Goal: Task Accomplishment & Management: Manage account settings

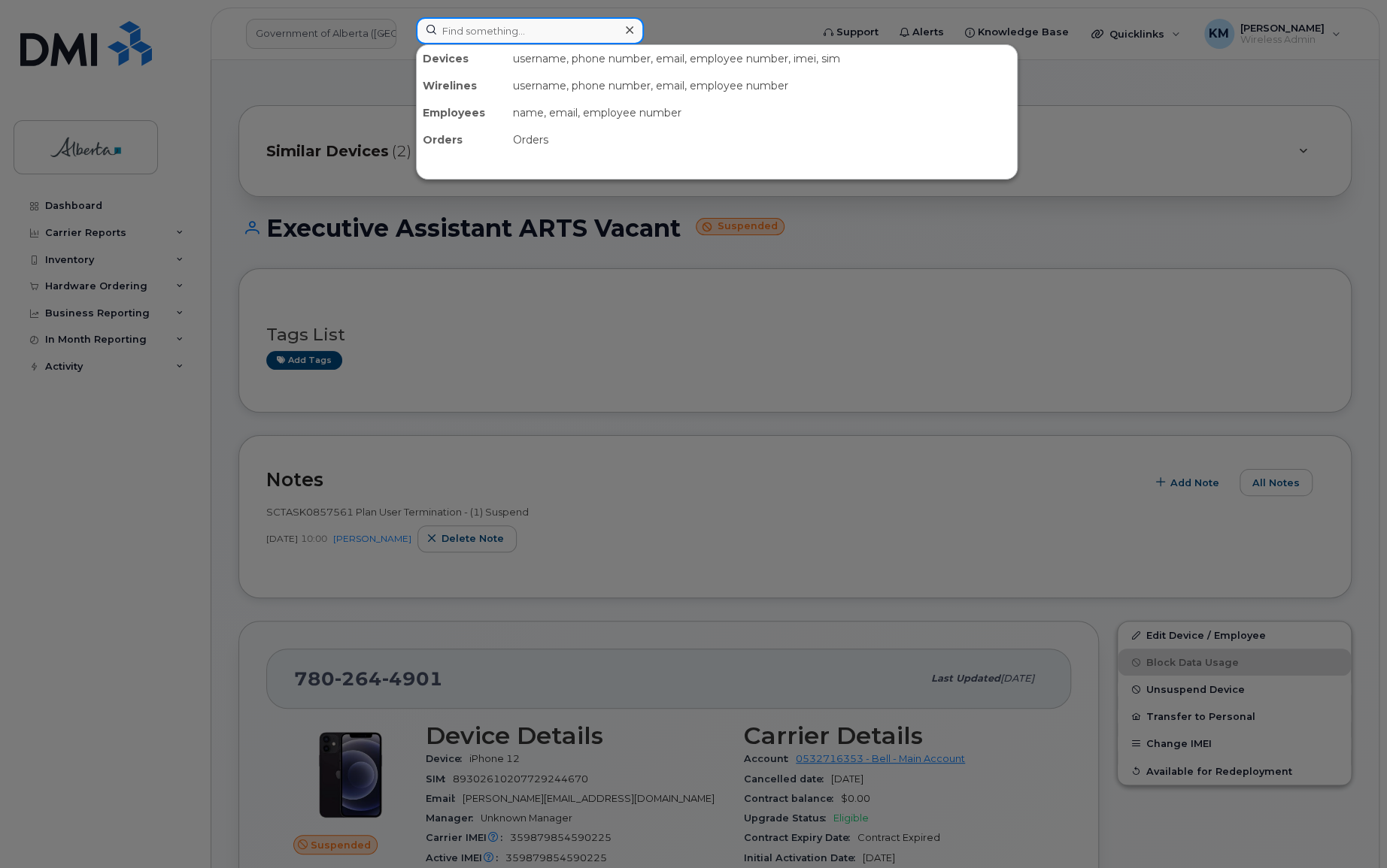
click at [467, 37] on input at bounding box center [530, 31] width 228 height 27
type input "7"
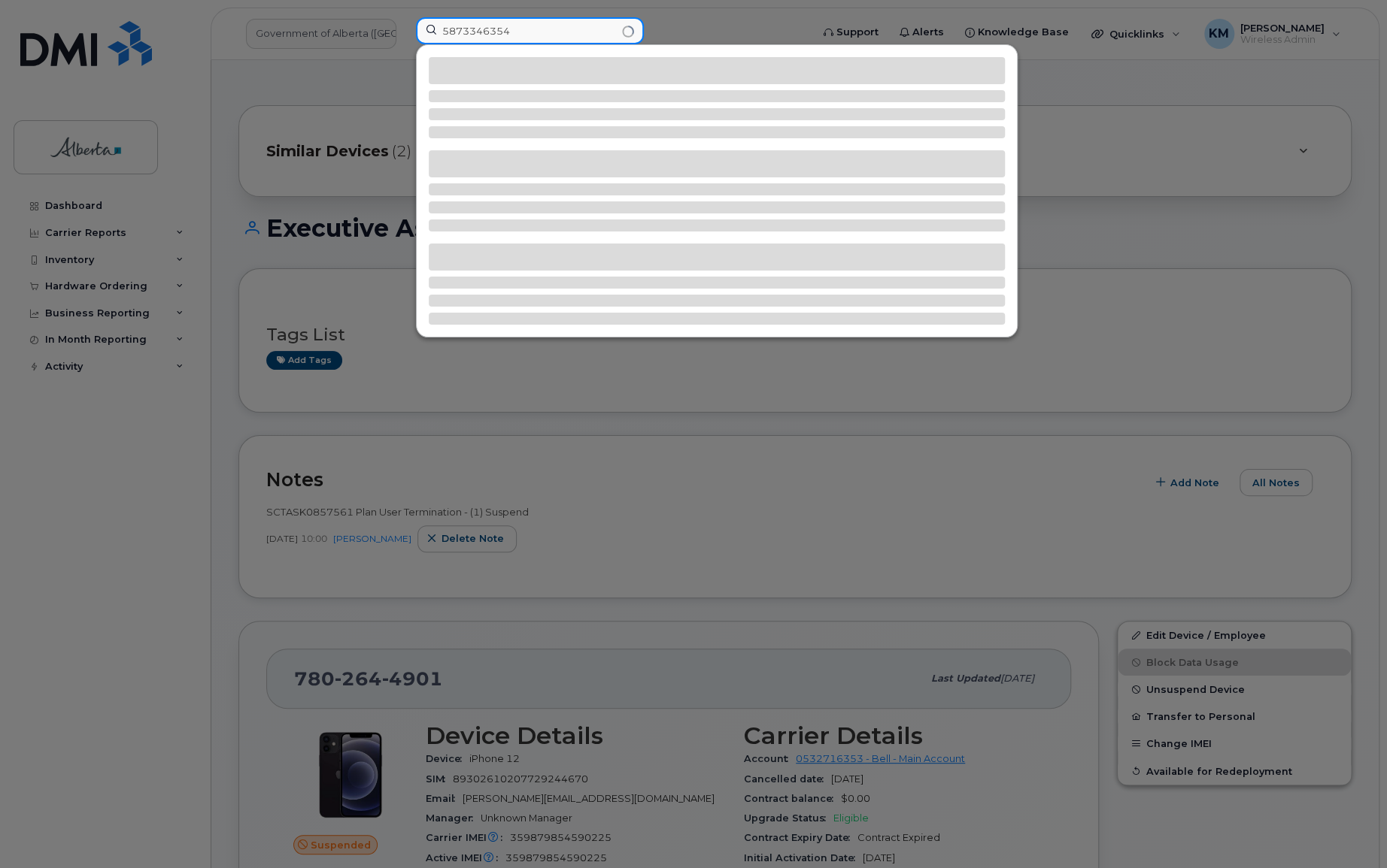
type input "5873346354"
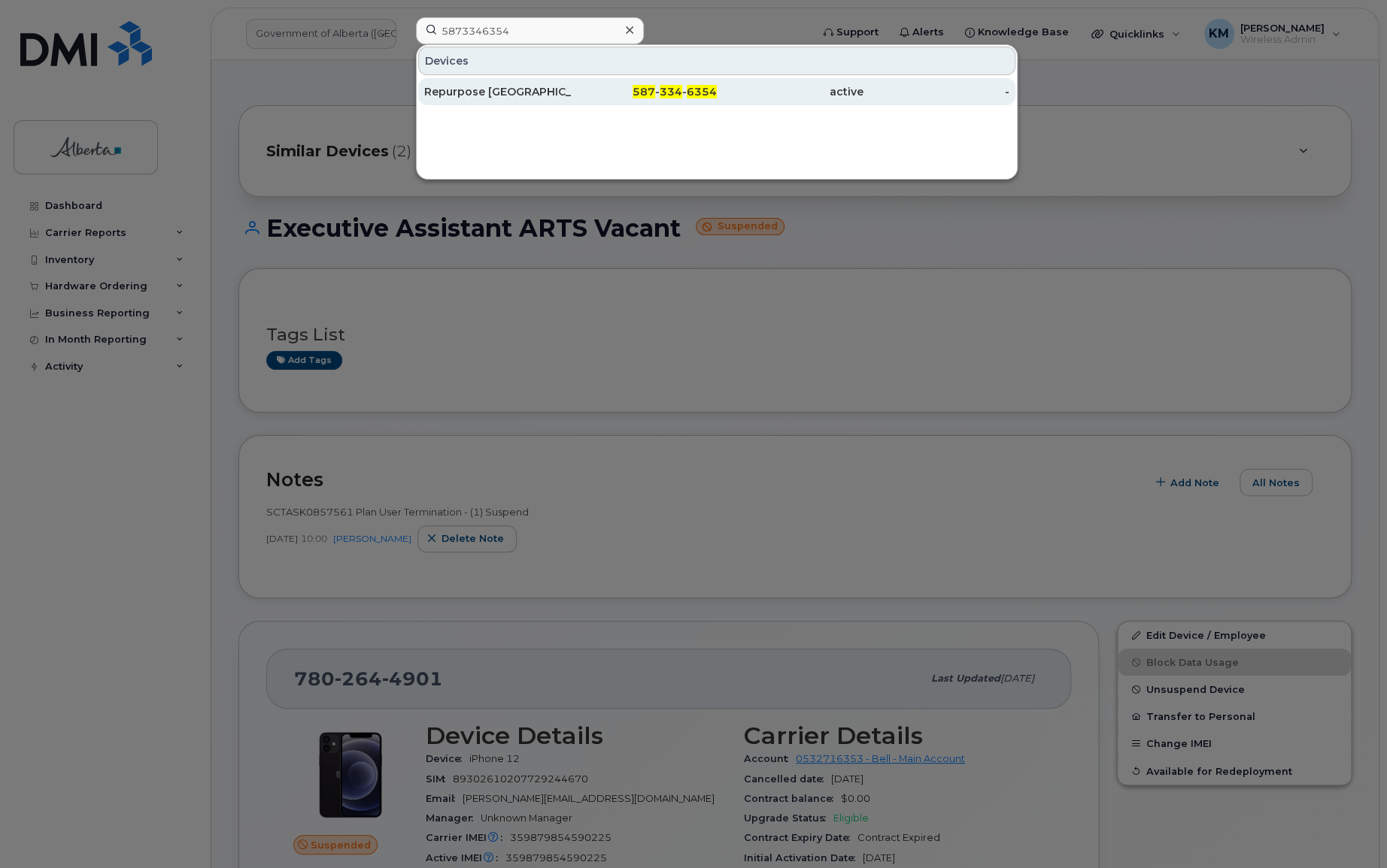
click at [454, 88] on div "Repurpose Edmonton" at bounding box center [497, 92] width 147 height 15
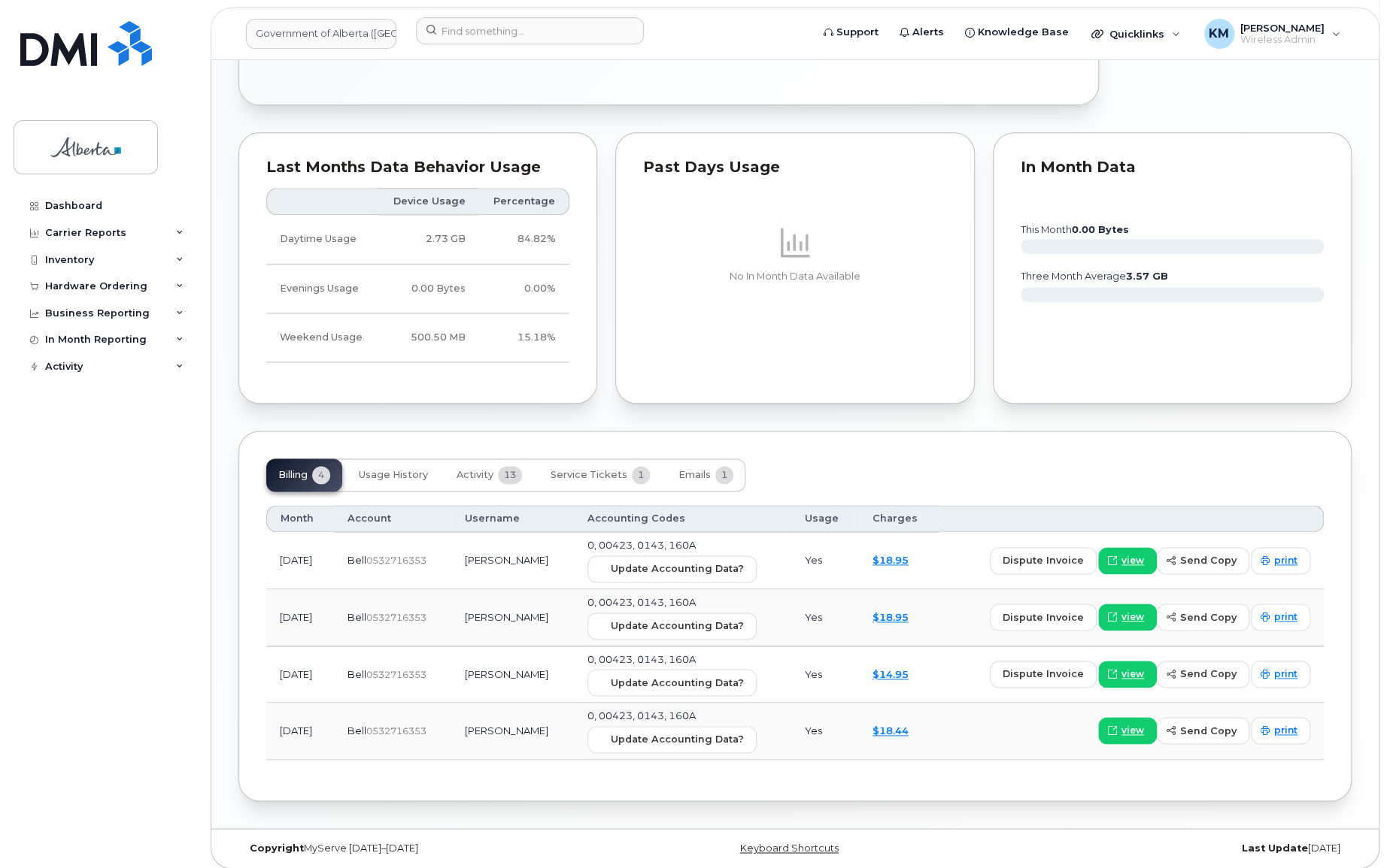
scroll to position [1027, 0]
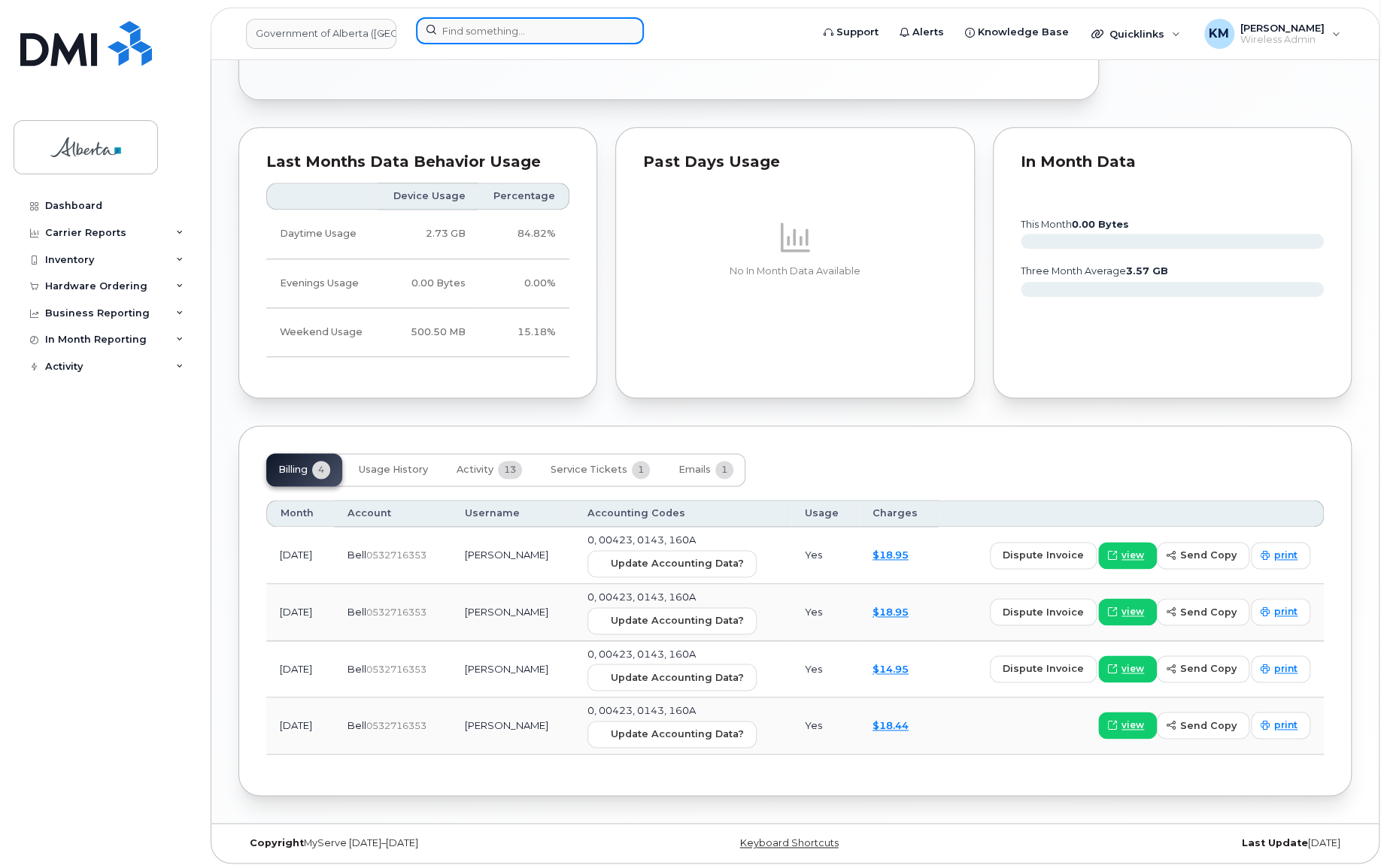
click at [548, 32] on input at bounding box center [530, 31] width 228 height 27
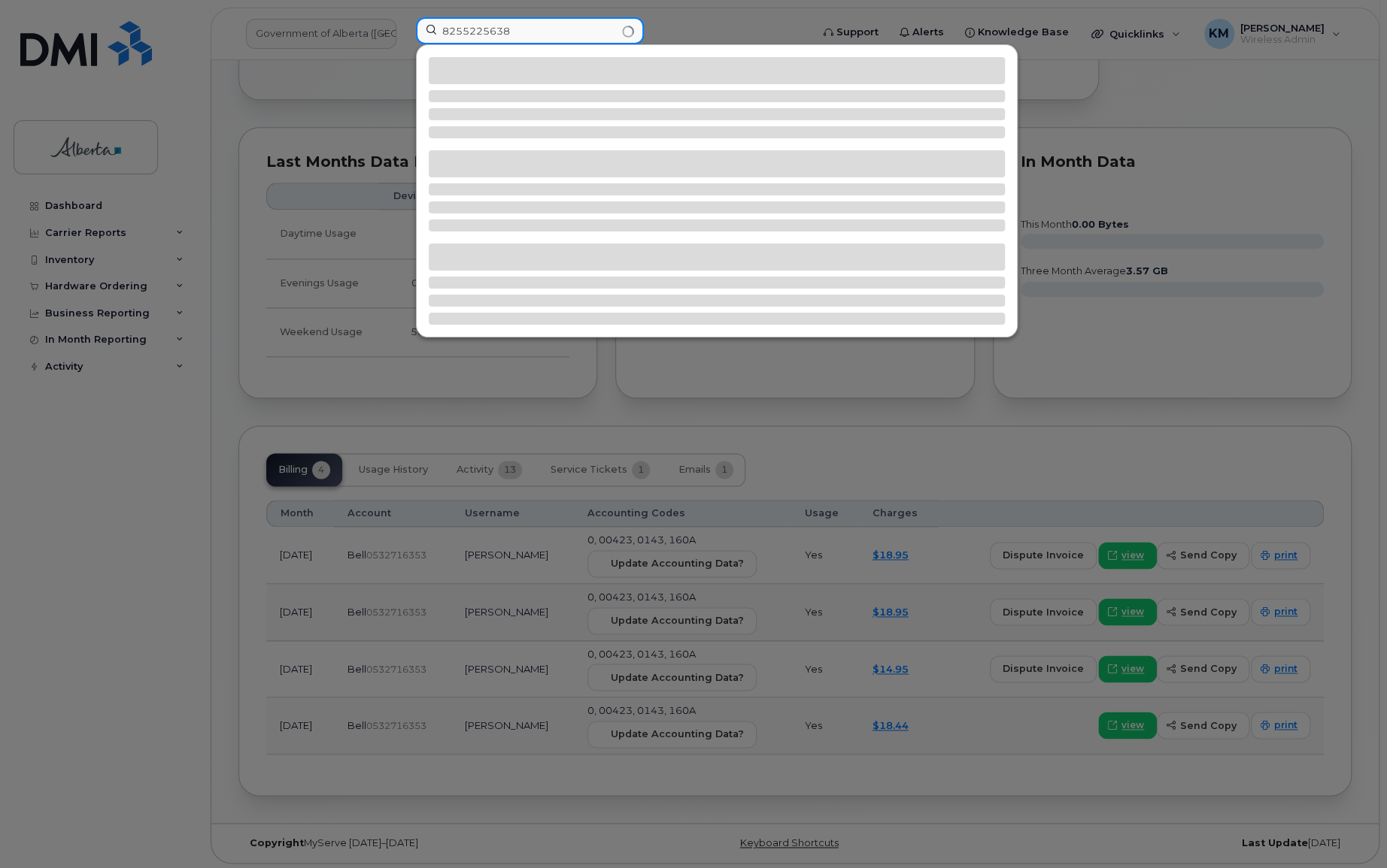
type input "8255225638"
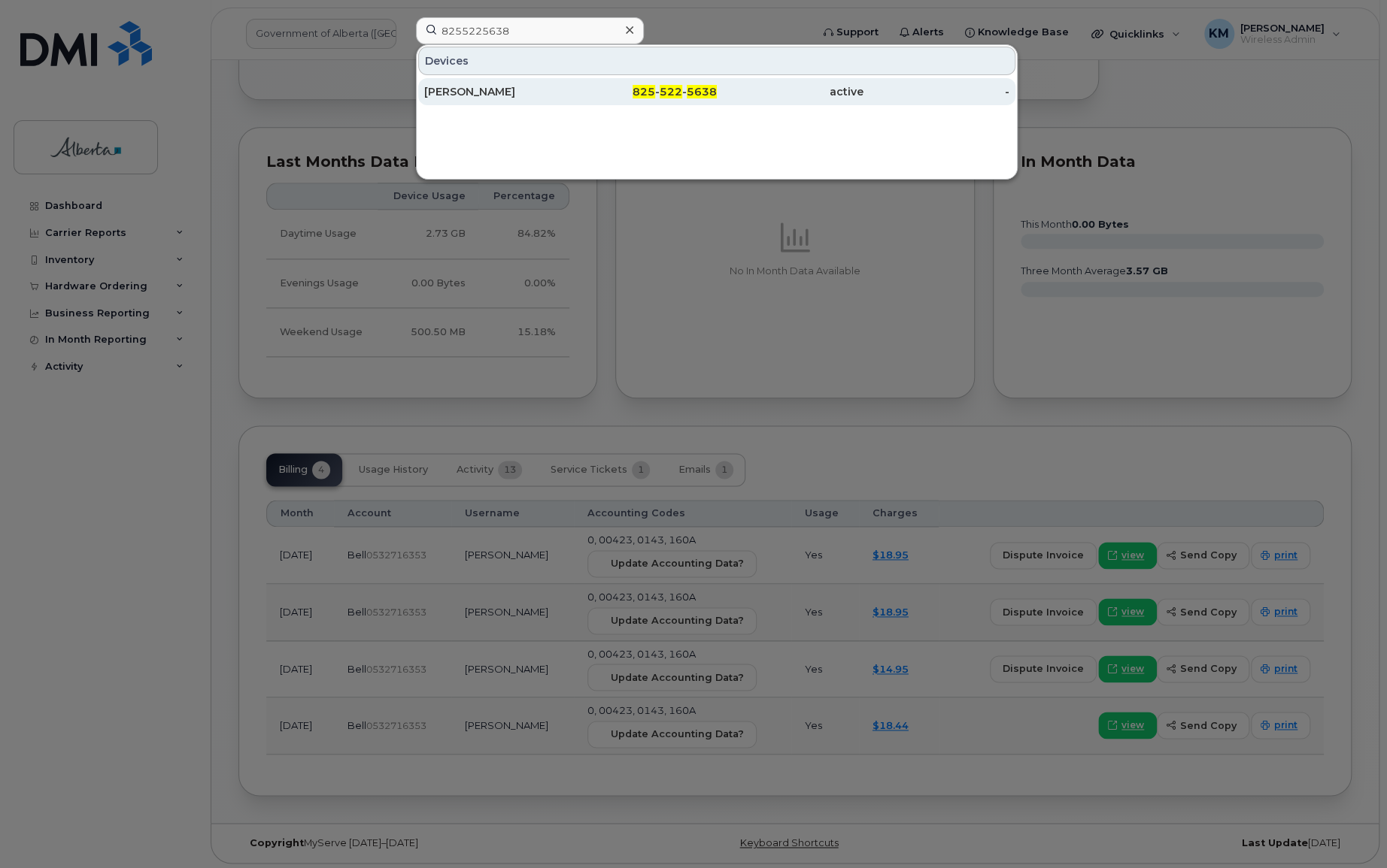
click at [535, 95] on div "Thurga Sachchithanantham" at bounding box center [497, 92] width 147 height 15
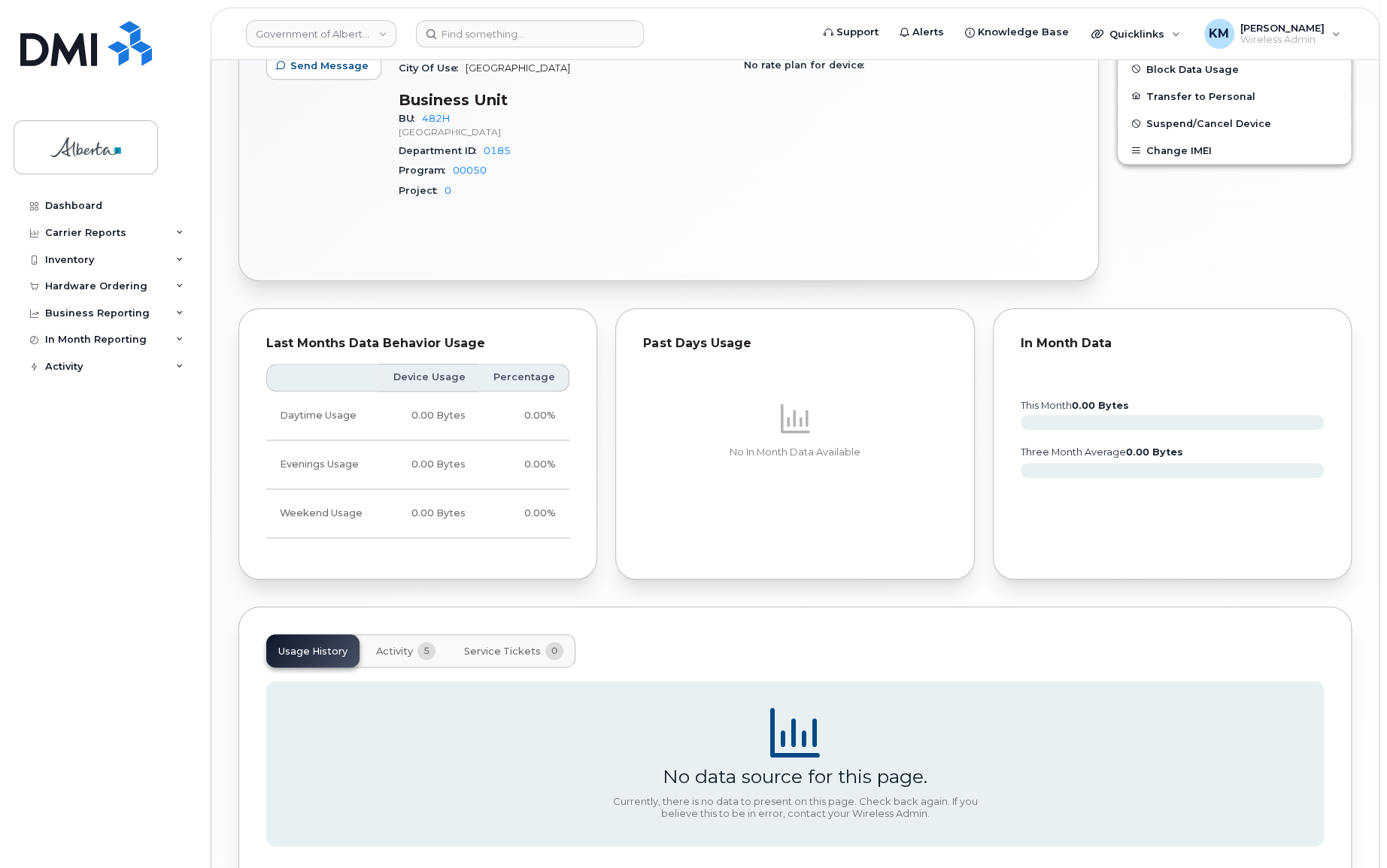
scroll to position [866, 0]
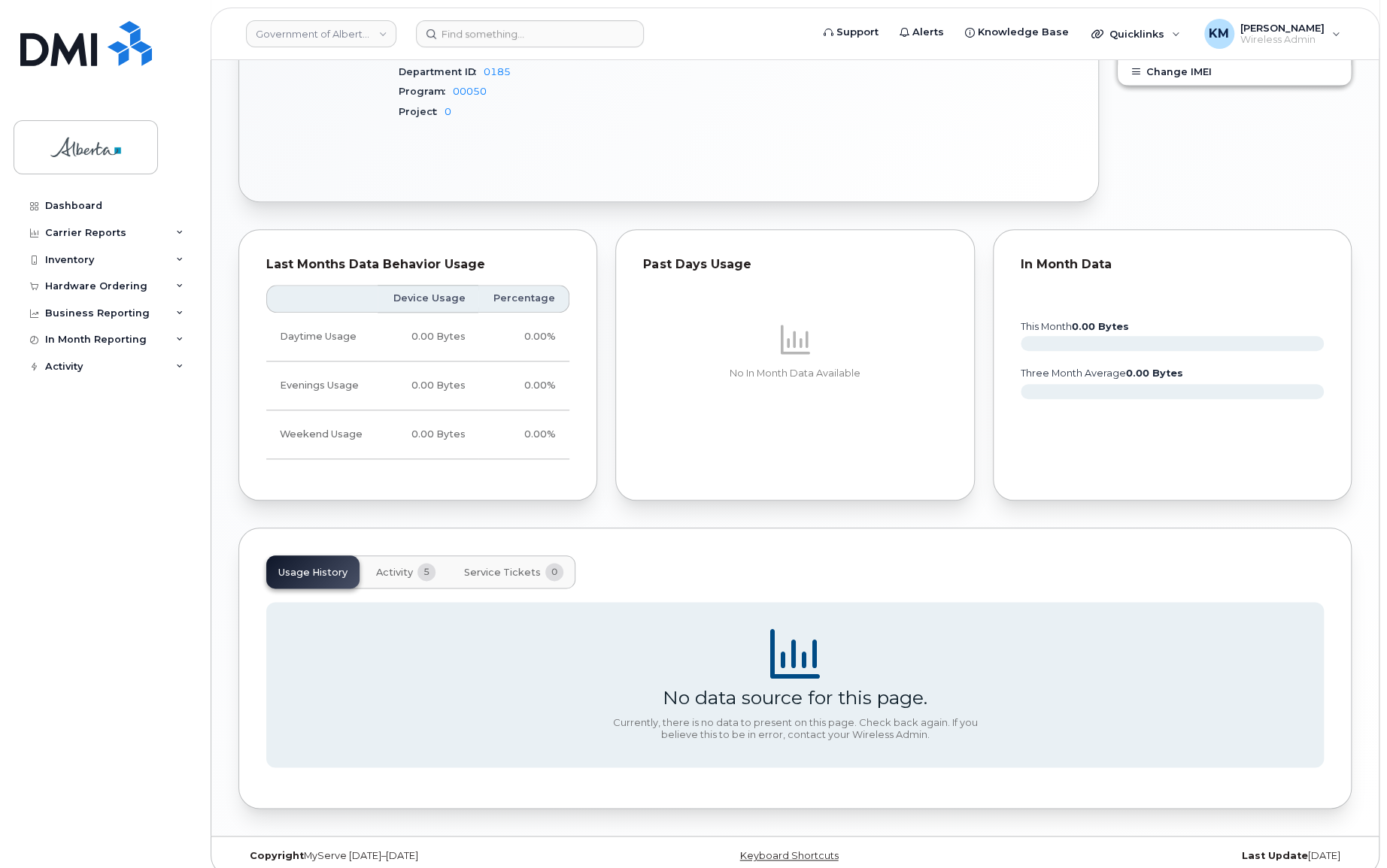
click at [387, 567] on span "Activity" at bounding box center [394, 573] width 37 height 12
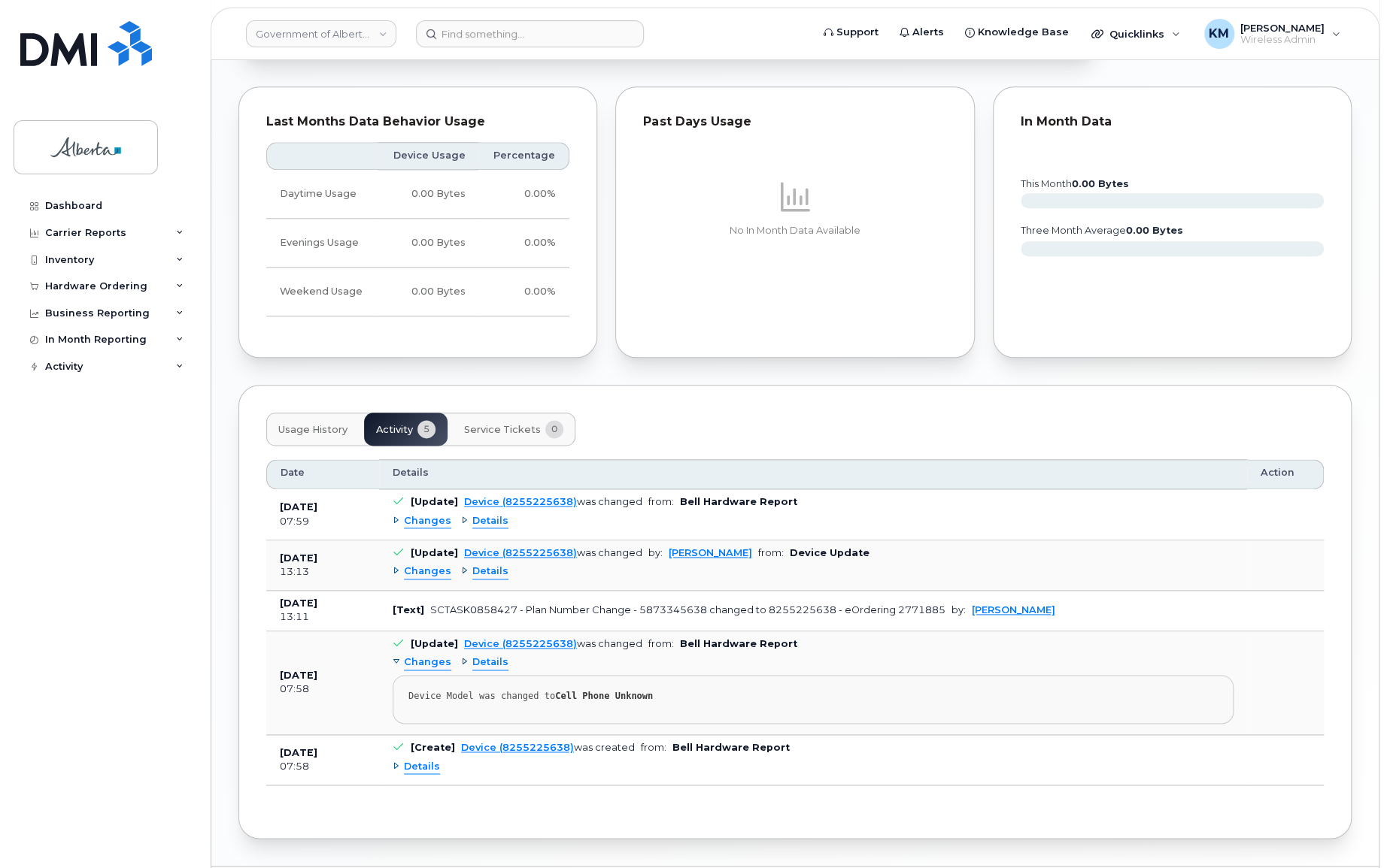
scroll to position [1038, 0]
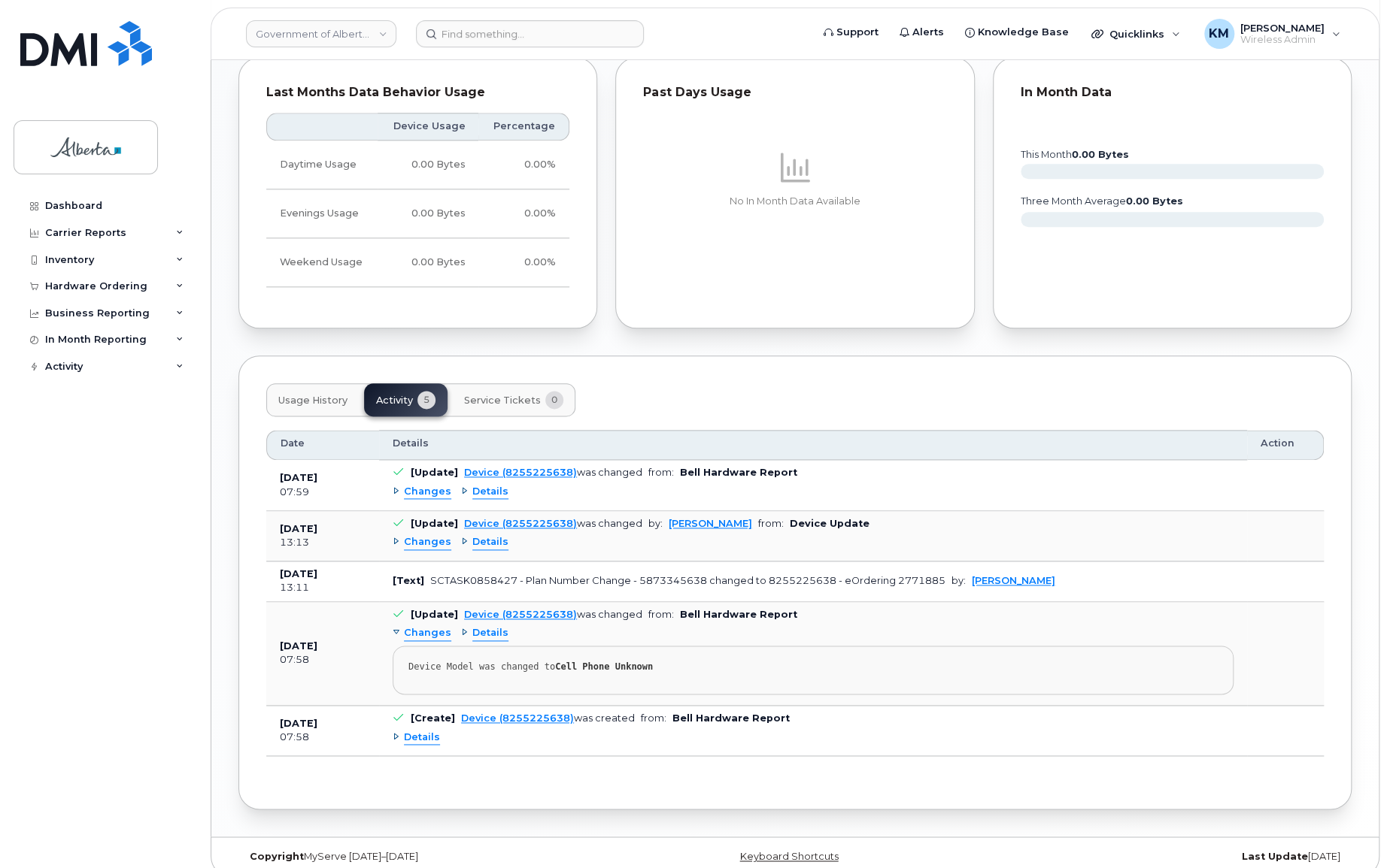
drag, startPoint x: 419, startPoint y: 474, endPoint x: 406, endPoint y: 481, distance: 14.8
click at [418, 485] on span "Changes" at bounding box center [428, 492] width 47 height 15
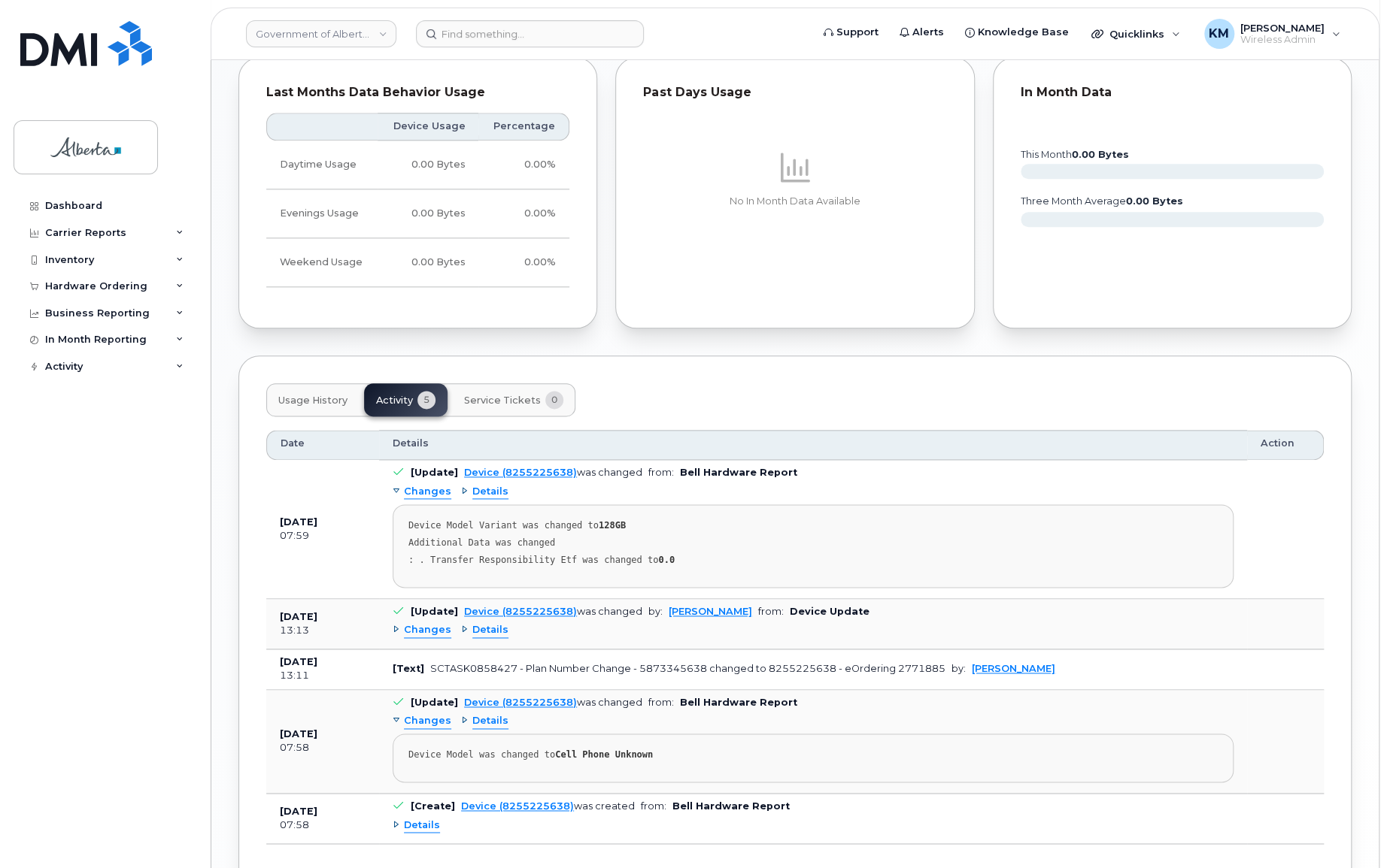
drag, startPoint x: 431, startPoint y: 612, endPoint x: 241, endPoint y: 691, distance: 205.8
click at [429, 623] on span "Changes" at bounding box center [428, 630] width 47 height 15
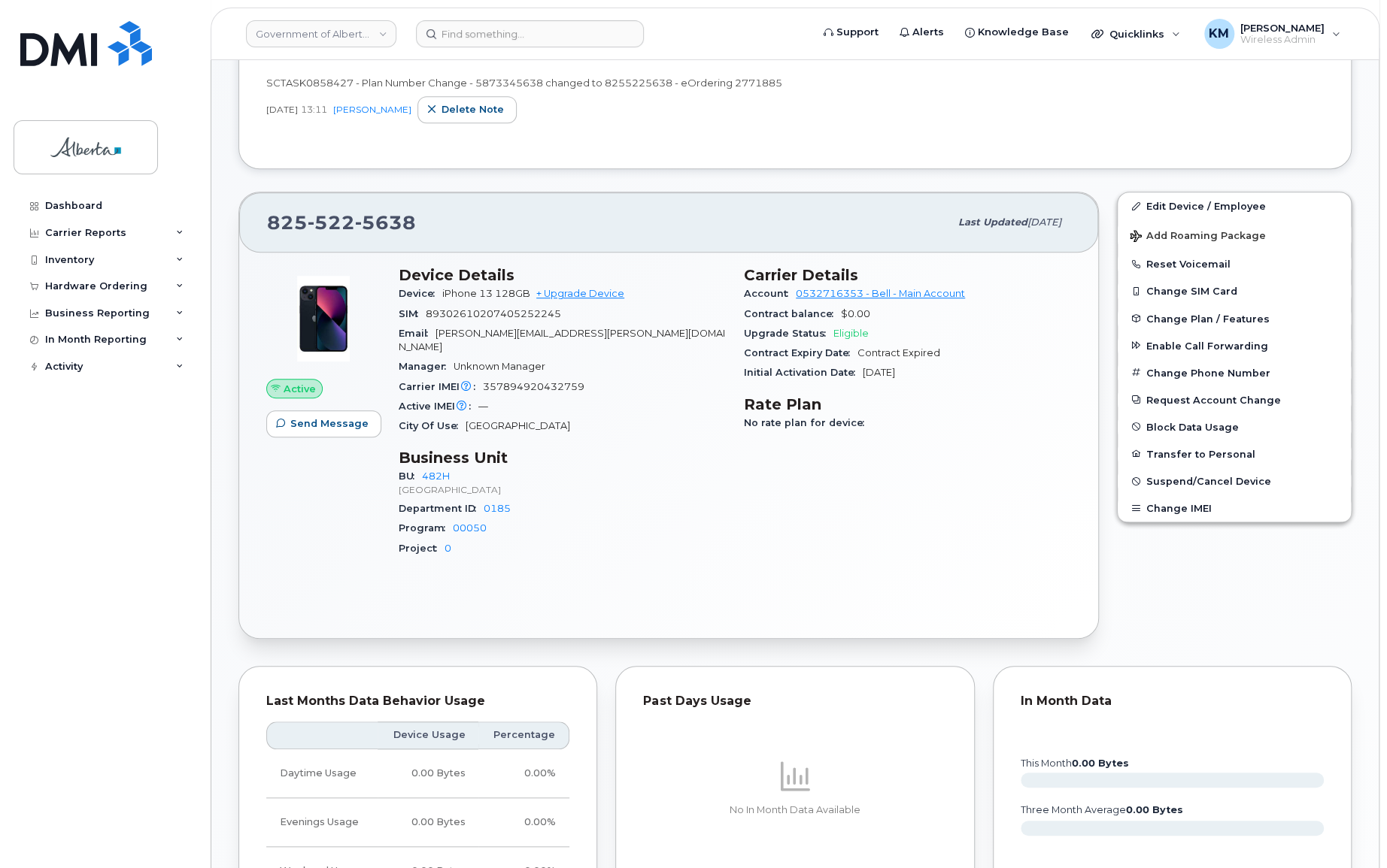
scroll to position [407, 0]
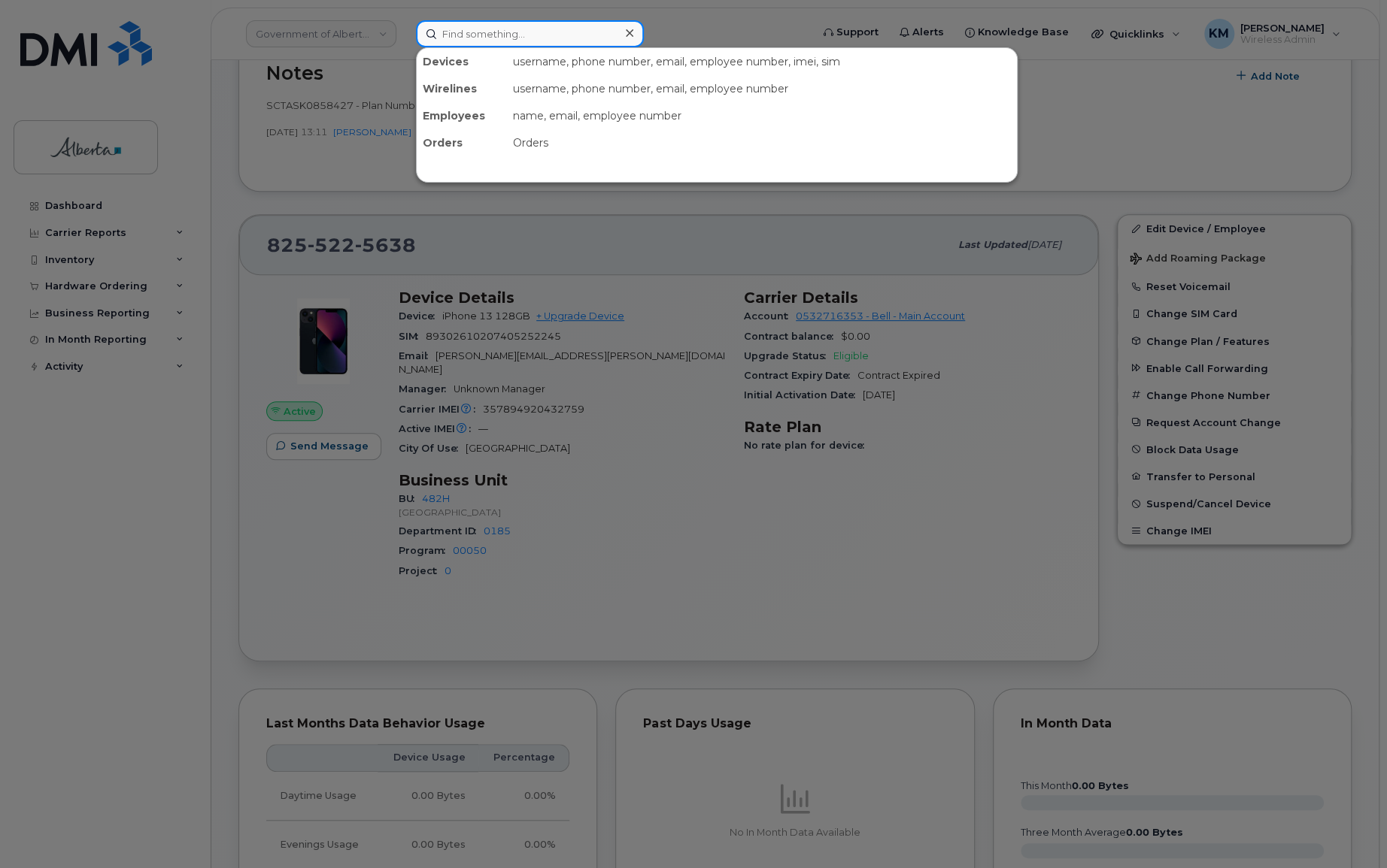
click at [578, 38] on input at bounding box center [530, 34] width 228 height 27
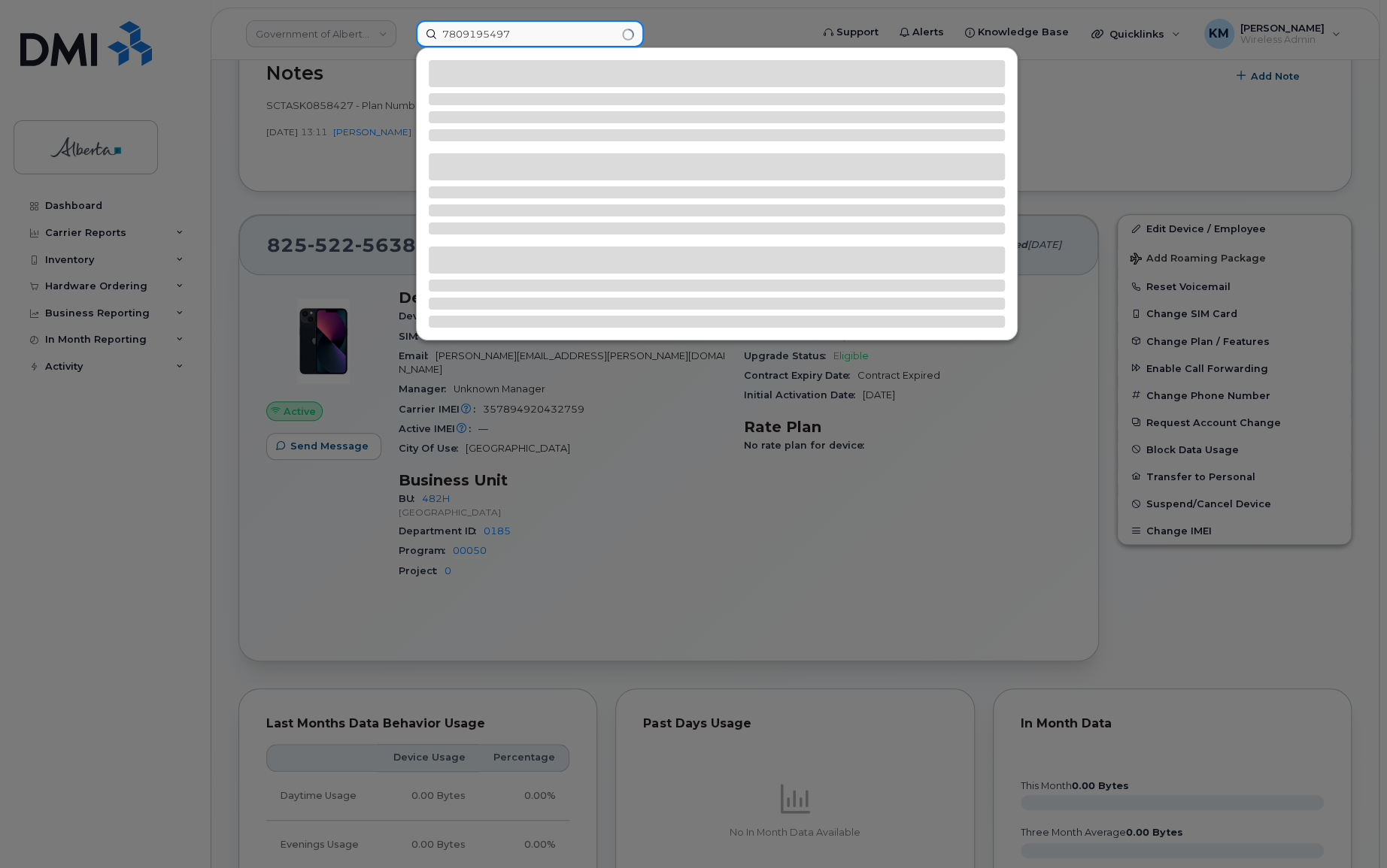
type input "7809195497"
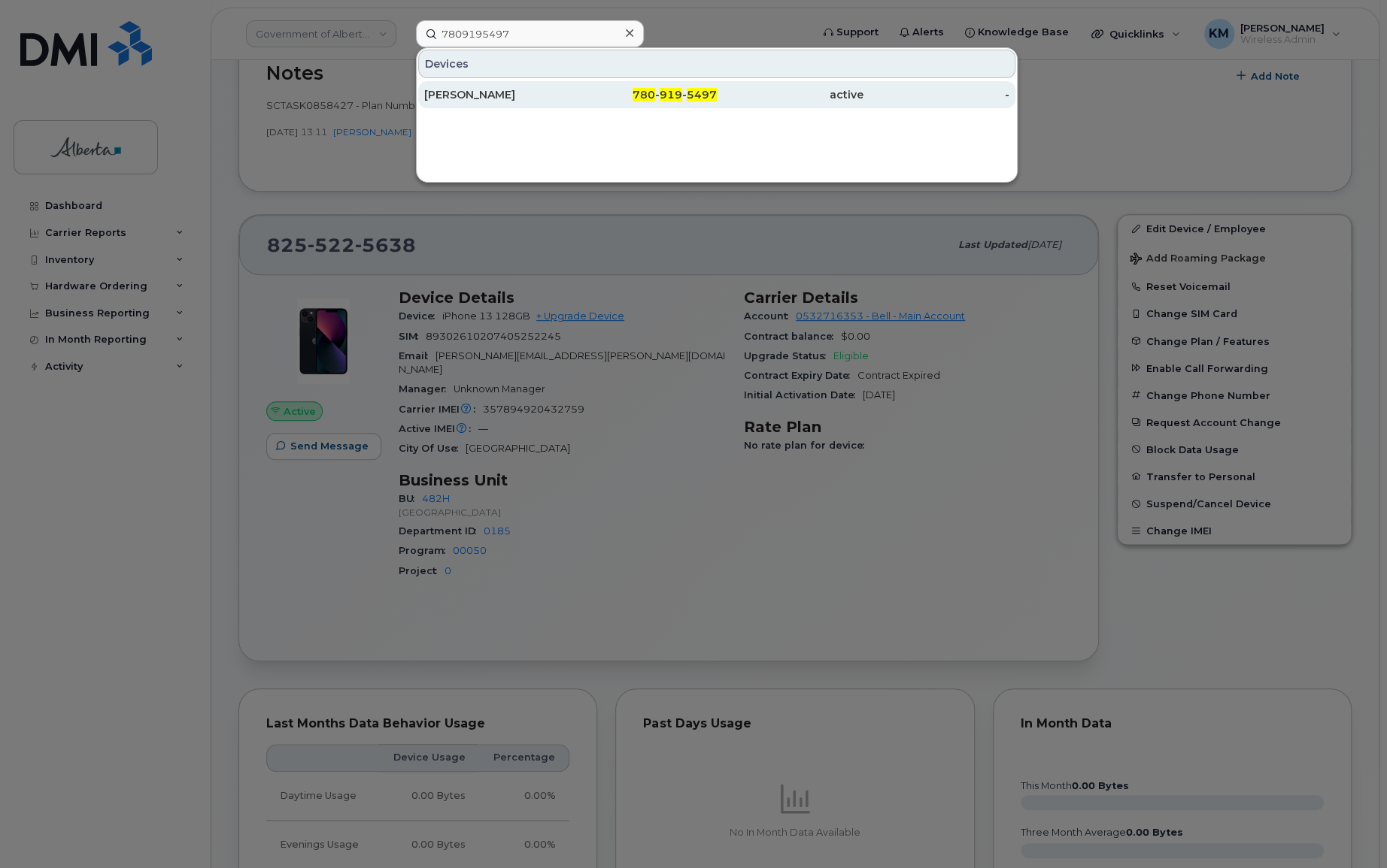
click at [590, 98] on div "780 - 919 - 5497" at bounding box center [644, 95] width 147 height 15
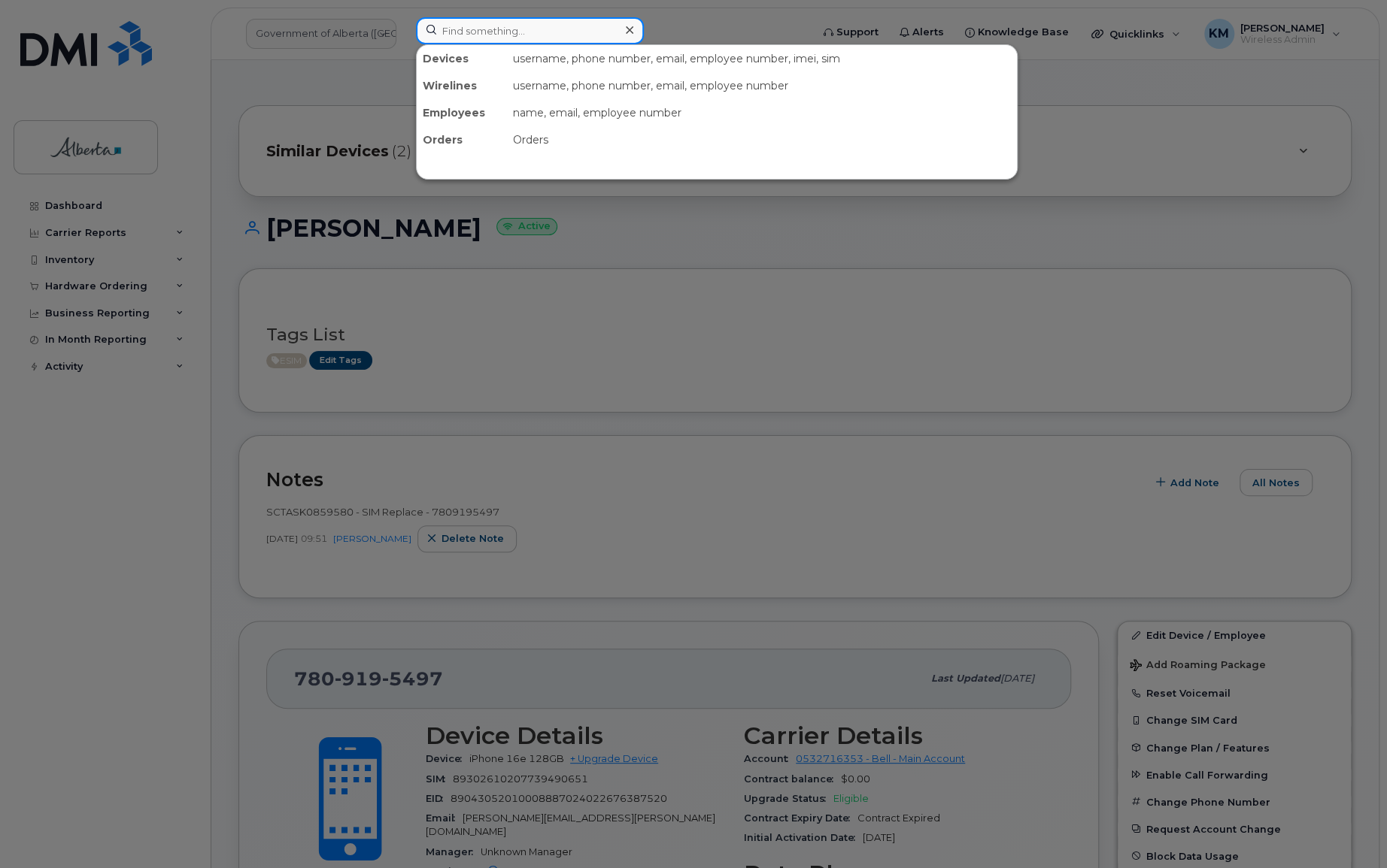
click at [574, 29] on input at bounding box center [530, 31] width 228 height 27
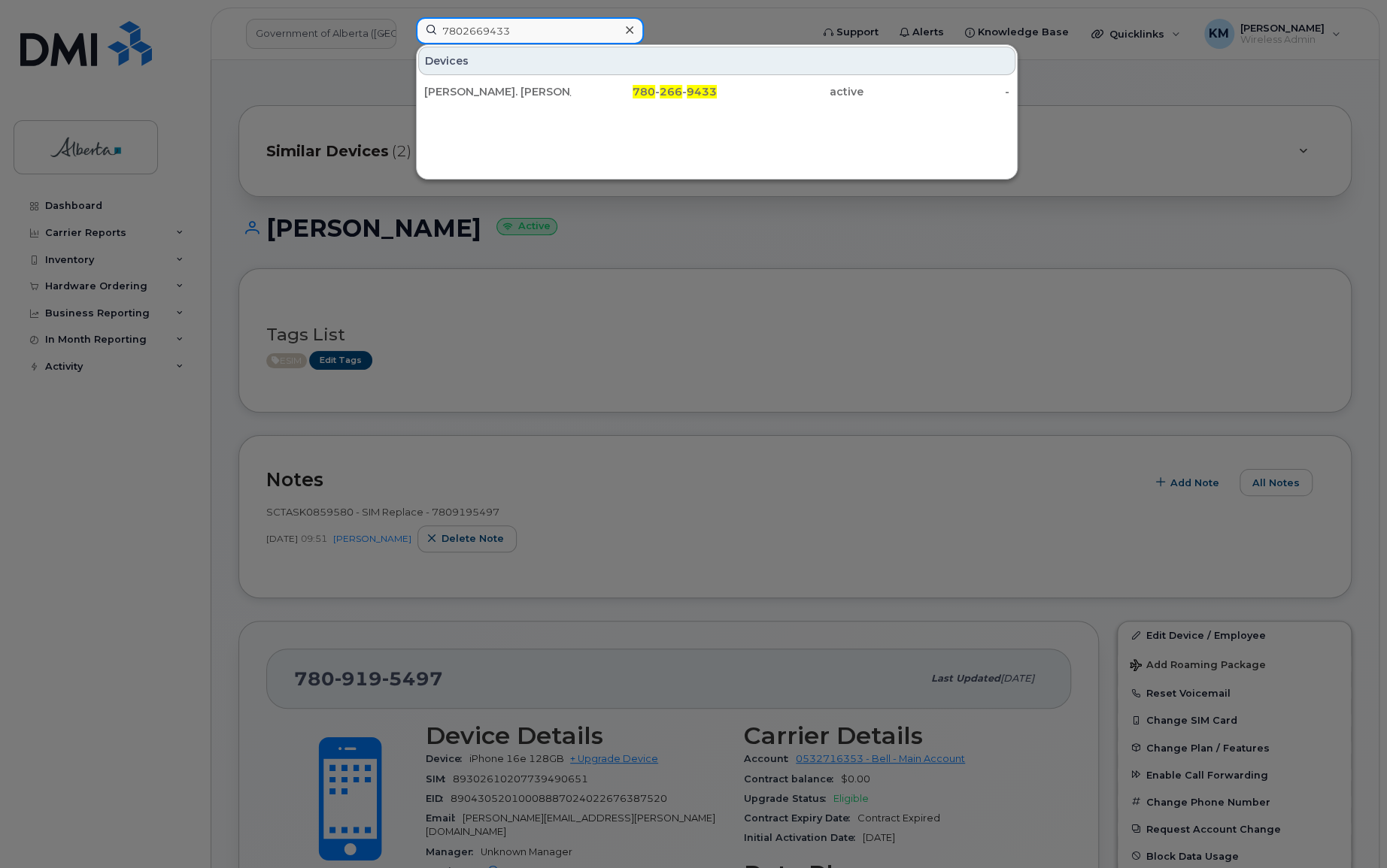
type input "7802669433"
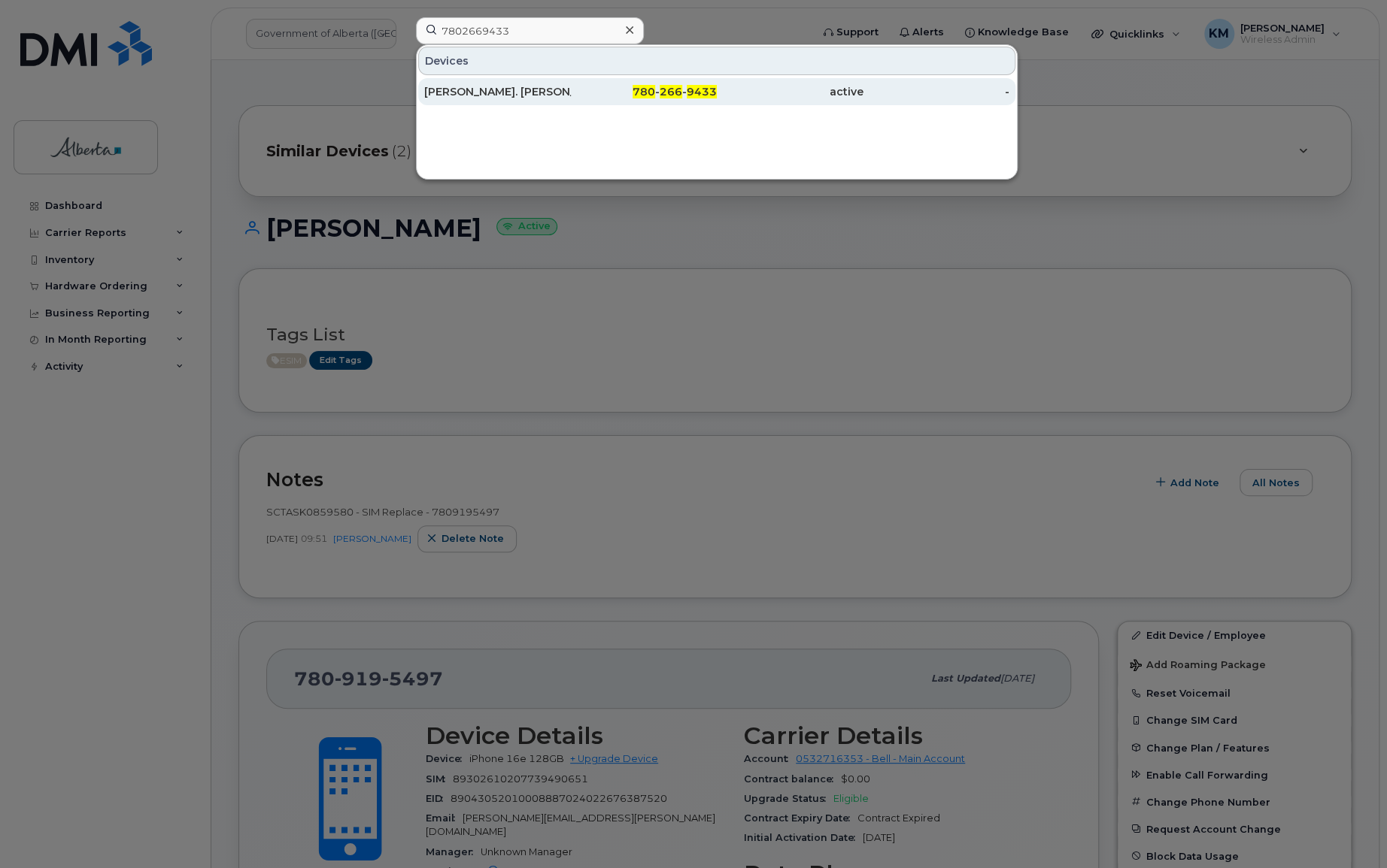
click at [591, 90] on div "780 - 266 - 9433" at bounding box center [644, 92] width 147 height 15
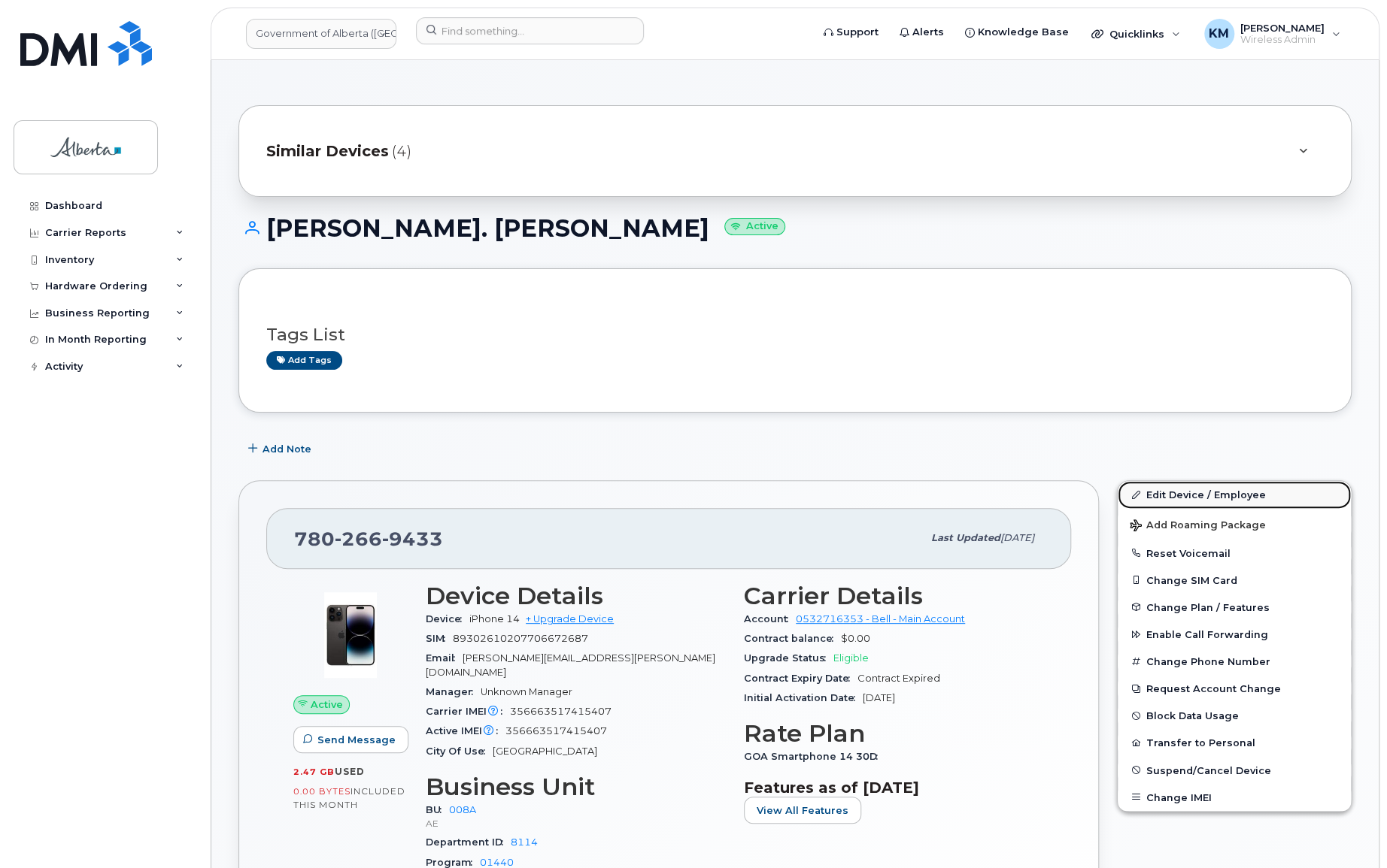
click at [1214, 491] on link "Edit Device / Employee" at bounding box center [1233, 494] width 233 height 27
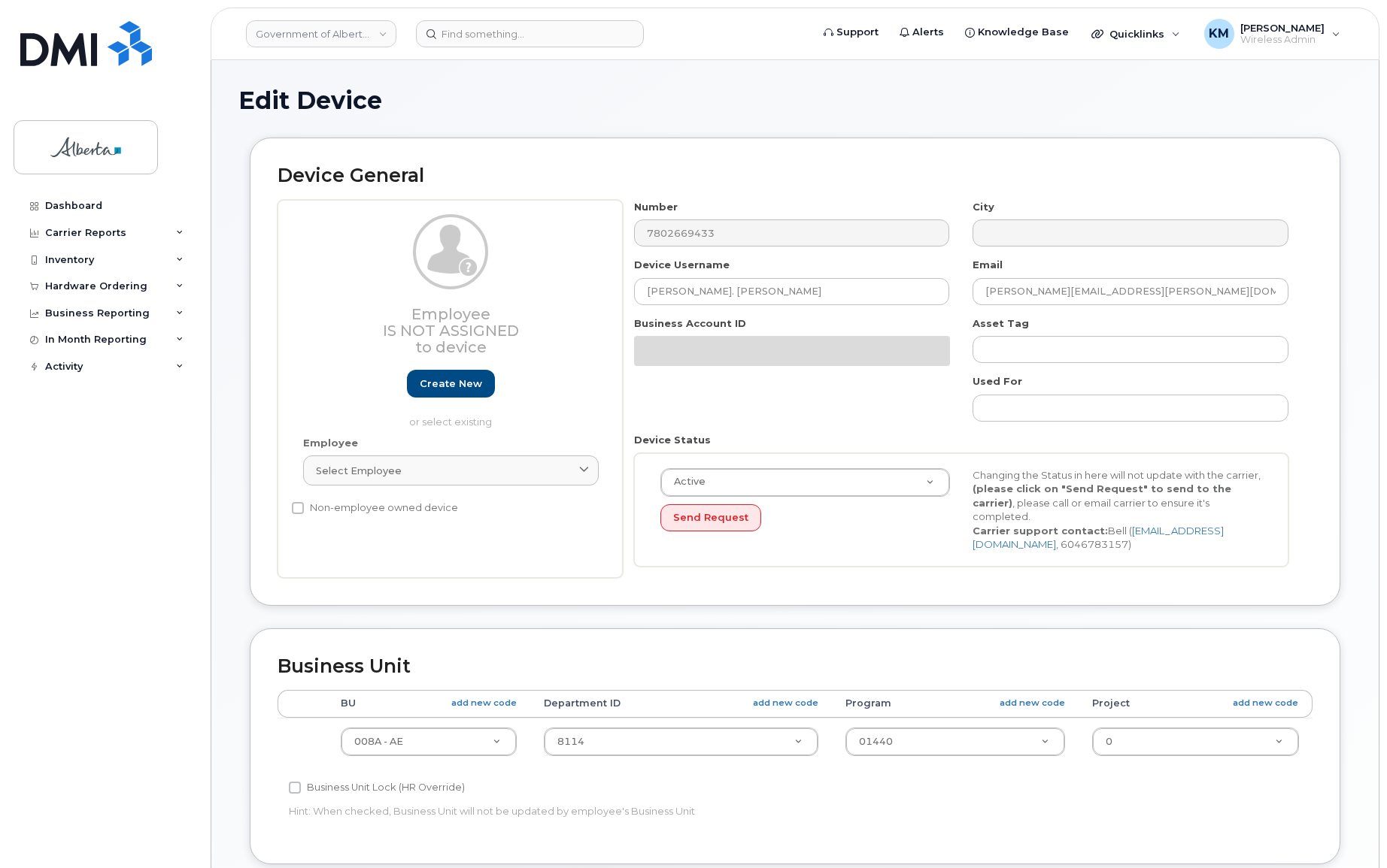
select select "4749737"
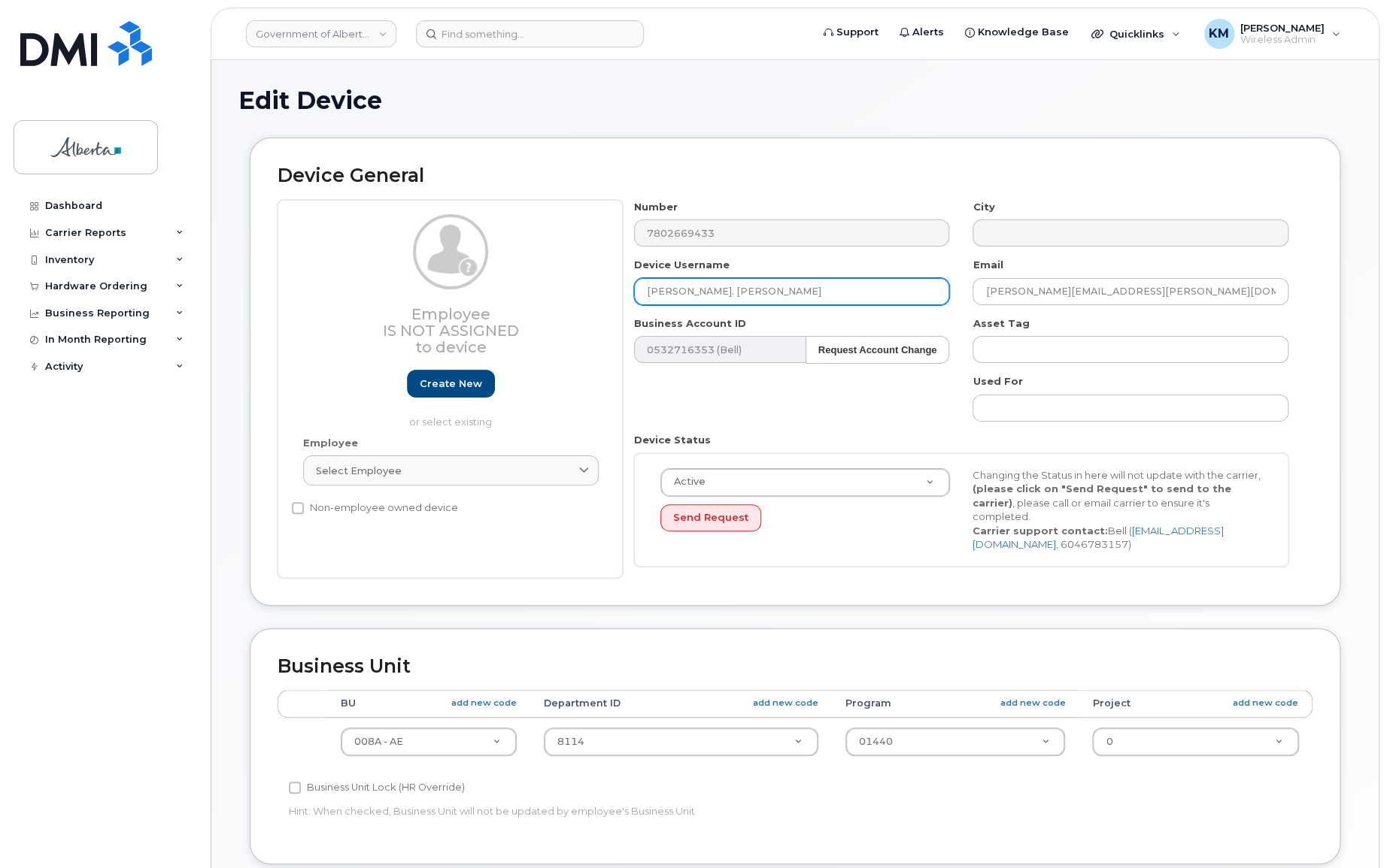
drag, startPoint x: 744, startPoint y: 293, endPoint x: 637, endPoint y: 290, distance: 107.0
click at [630, 289] on div "Device Username Chantal St. Jean" at bounding box center [792, 282] width 339 height 47
paste input "Lester Yearwood"
click at [669, 288] on input "Lester Yearwood" at bounding box center [792, 291] width 316 height 27
click at [761, 284] on input "Lester Yearwood" at bounding box center [792, 291] width 316 height 27
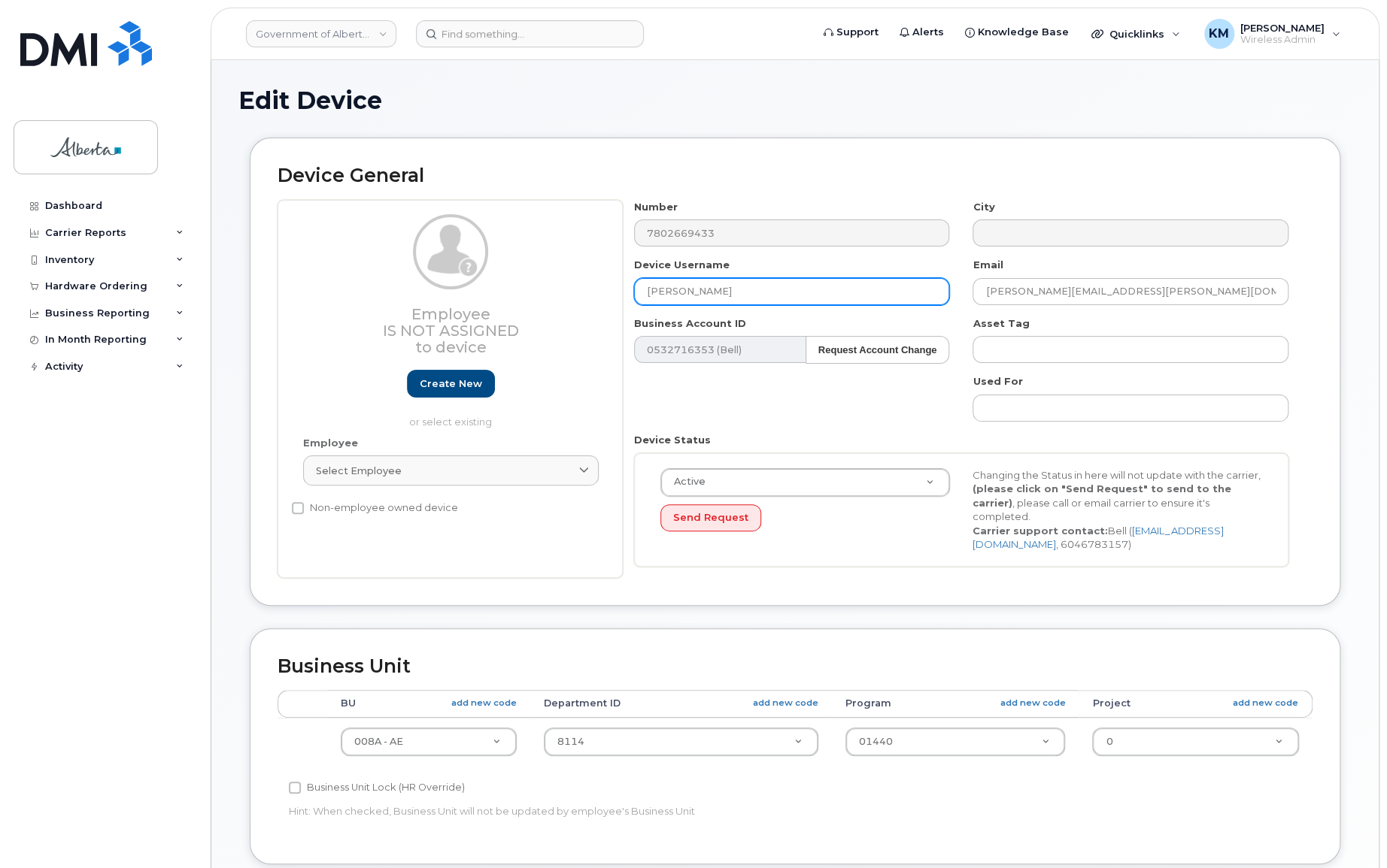
type input "Lester Yearwood"
click at [548, 401] on div "Employee Is not assigned to device Create new or select existing" at bounding box center [451, 322] width 296 height 215
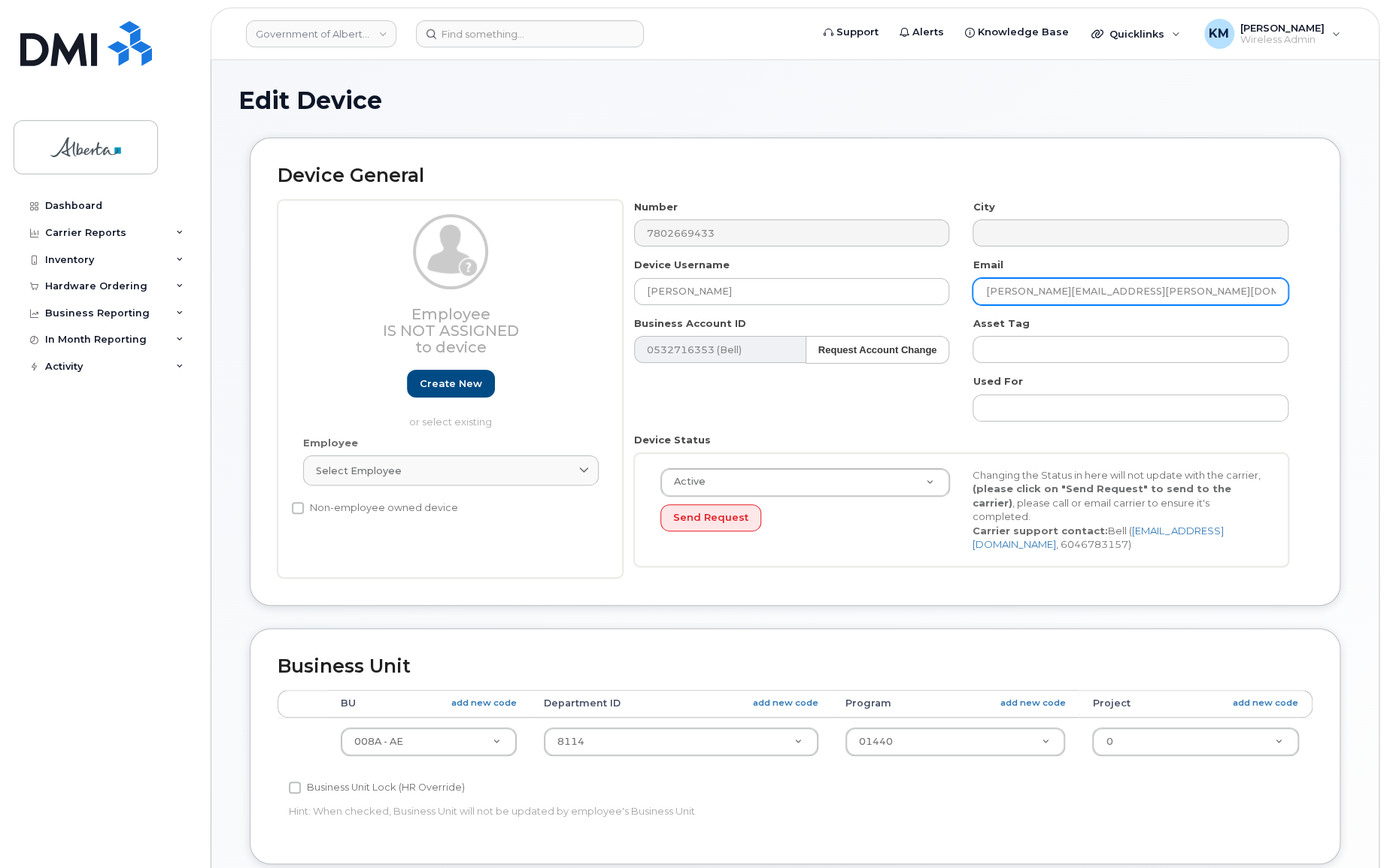
drag, startPoint x: 1166, startPoint y: 286, endPoint x: 978, endPoint y: 290, distance: 188.0
click at [978, 290] on input "chantal.stjean@gov.ab.ca" at bounding box center [1130, 291] width 316 height 27
paste input "Lester.Yearwood"
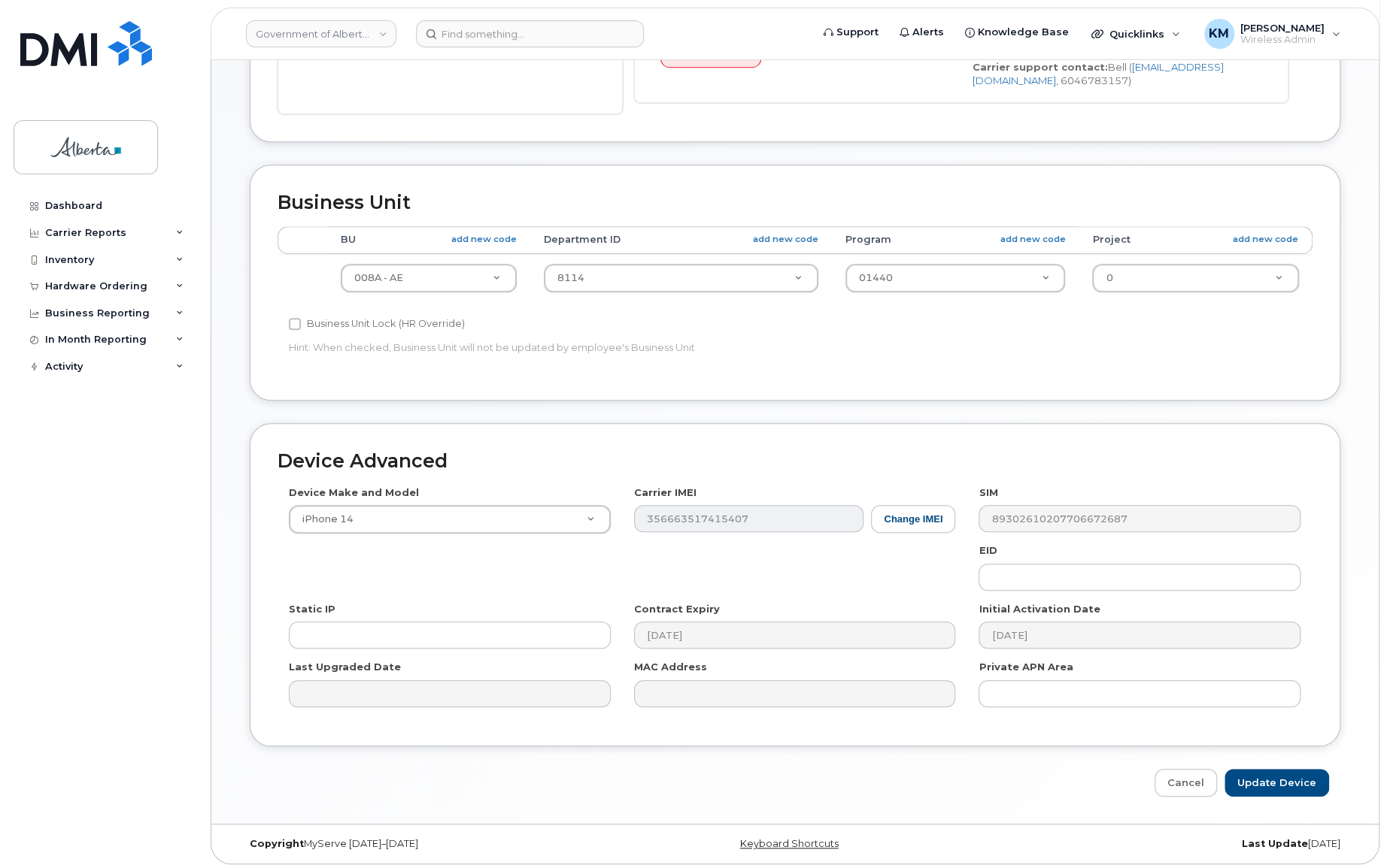
scroll to position [466, 0]
type input "Lester.Yearwood@gov.ab.ca"
click at [1285, 770] on input "Update Device" at bounding box center [1276, 781] width 105 height 27
type input "Saving..."
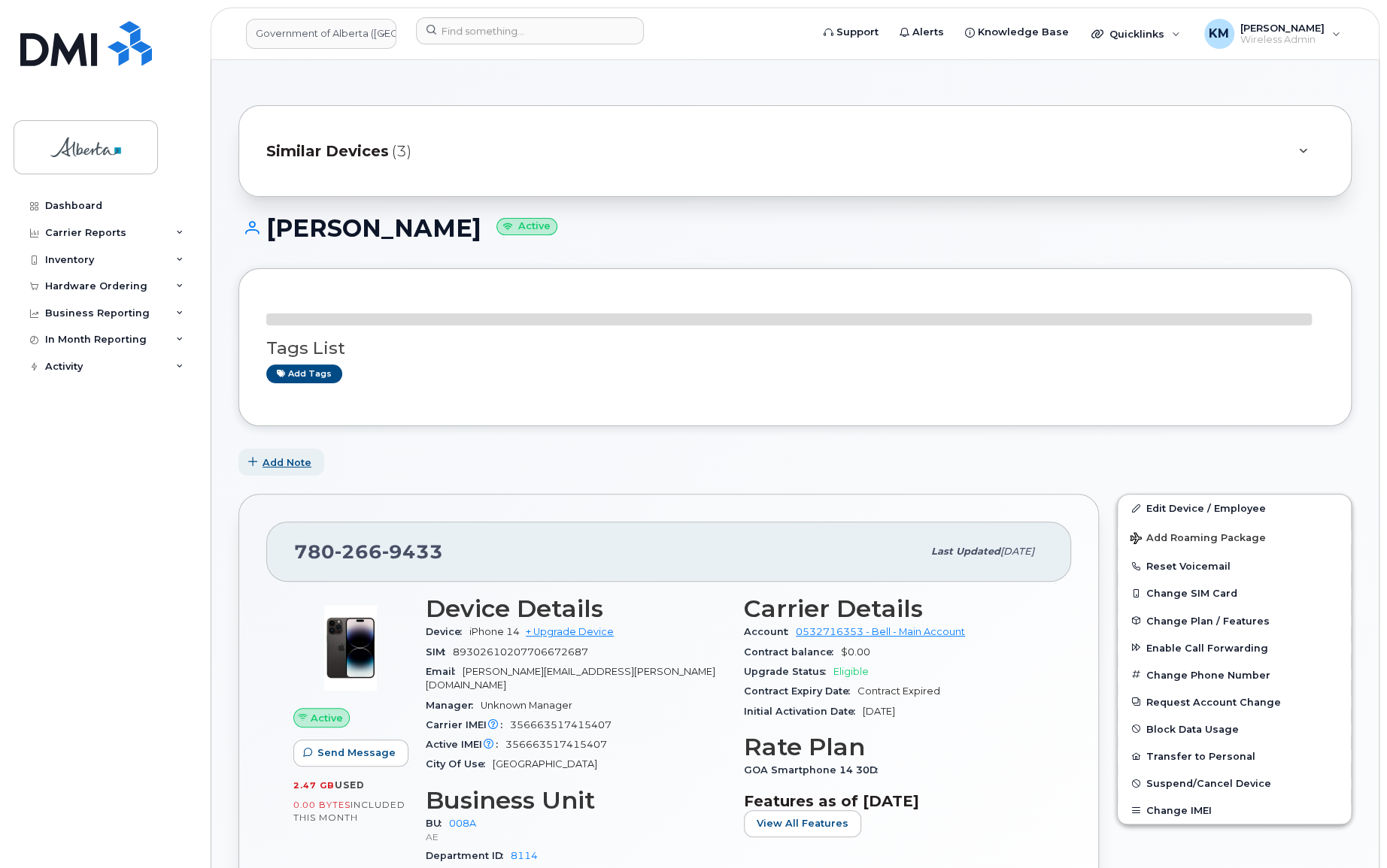
click at [283, 453] on button "Add Note" at bounding box center [281, 462] width 86 height 27
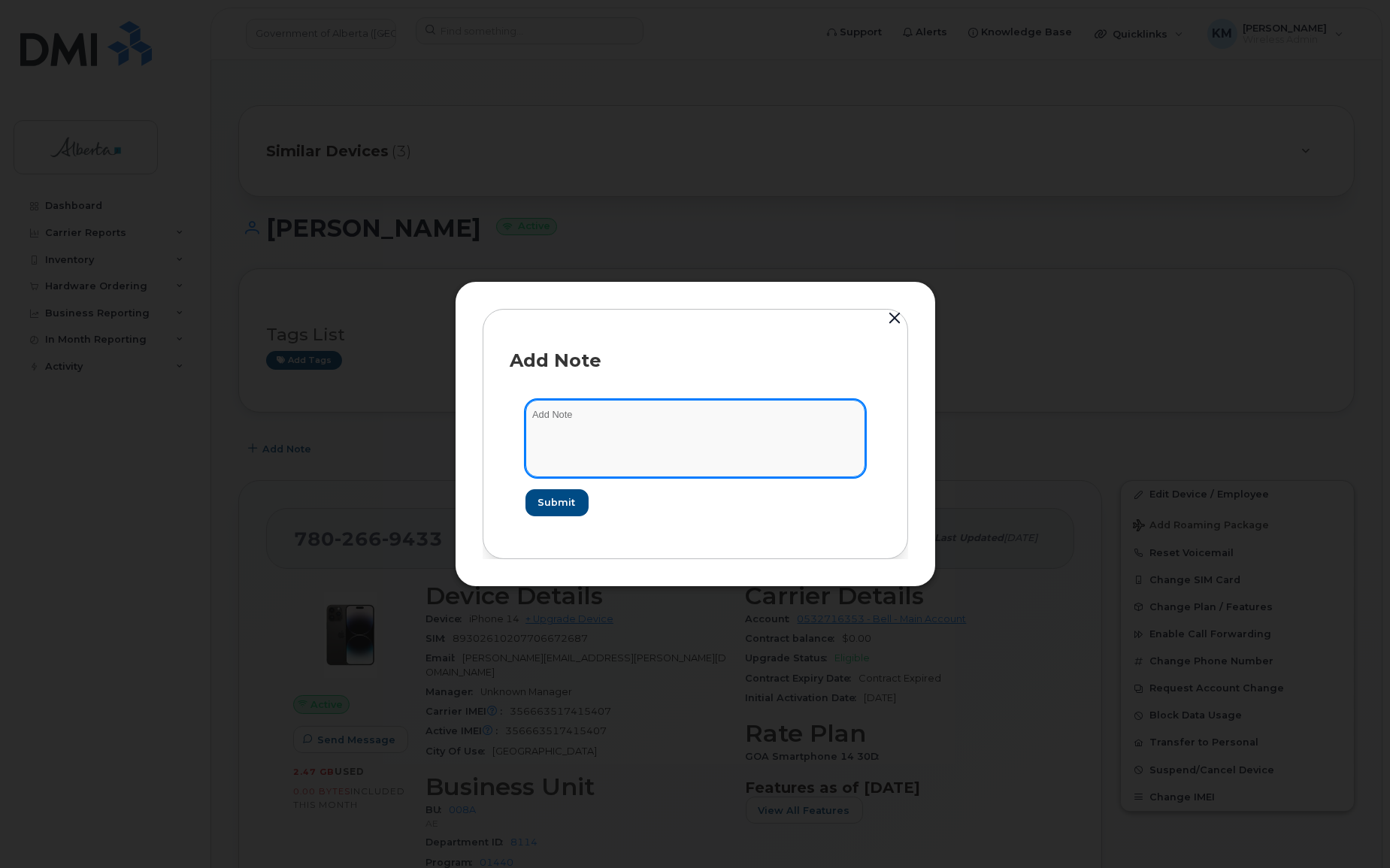
click at [556, 420] on textarea at bounding box center [695, 438] width 340 height 76
click at [650, 416] on textarea "SCTASK0862896 -" at bounding box center [695, 438] width 340 height 76
paste textarea "Device Plan Reassign - (3)"
type textarea "SCTASK0862896 - Device Plan Reassign - (3)"
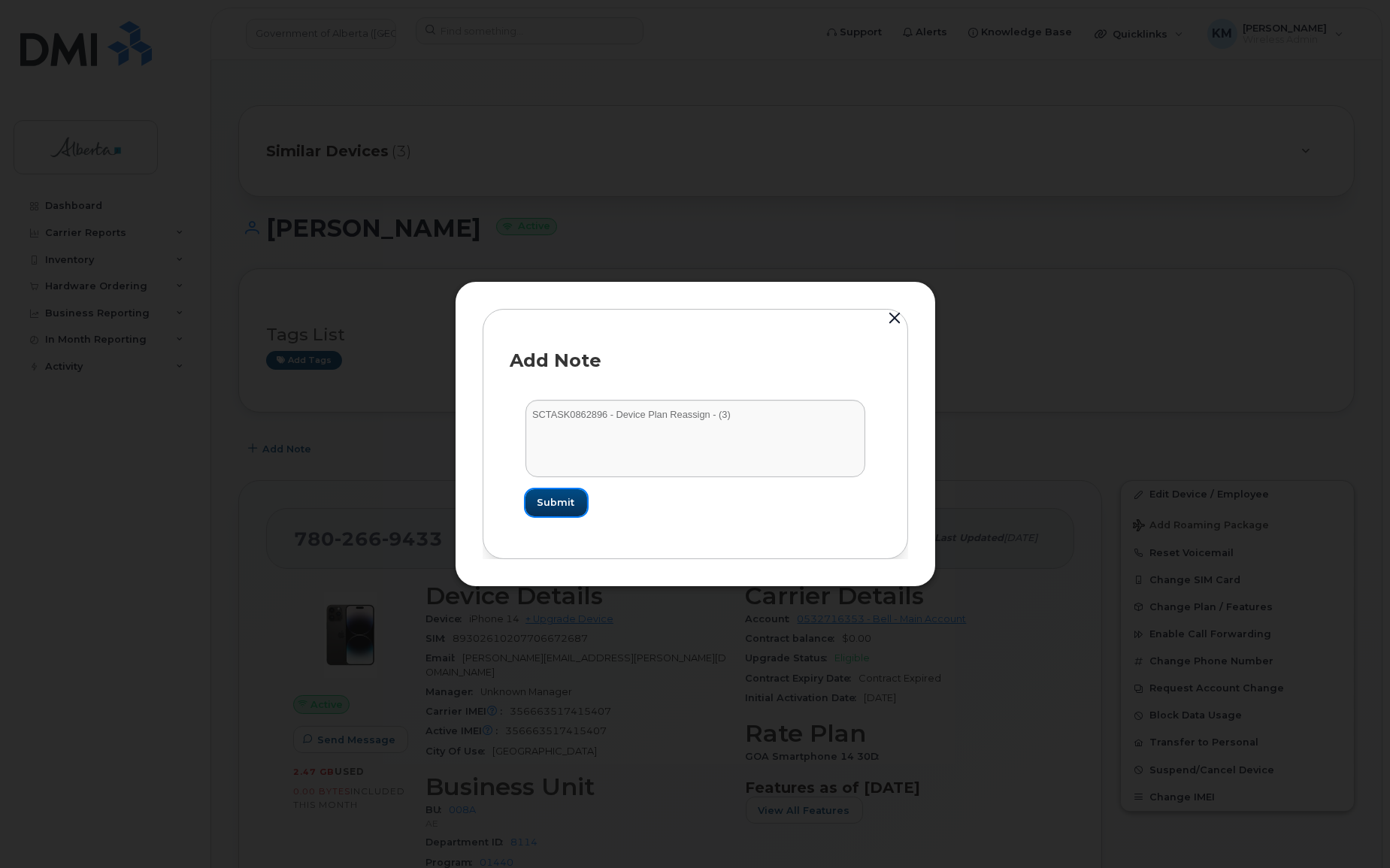
click at [540, 502] on span "Submit" at bounding box center [556, 502] width 37 height 15
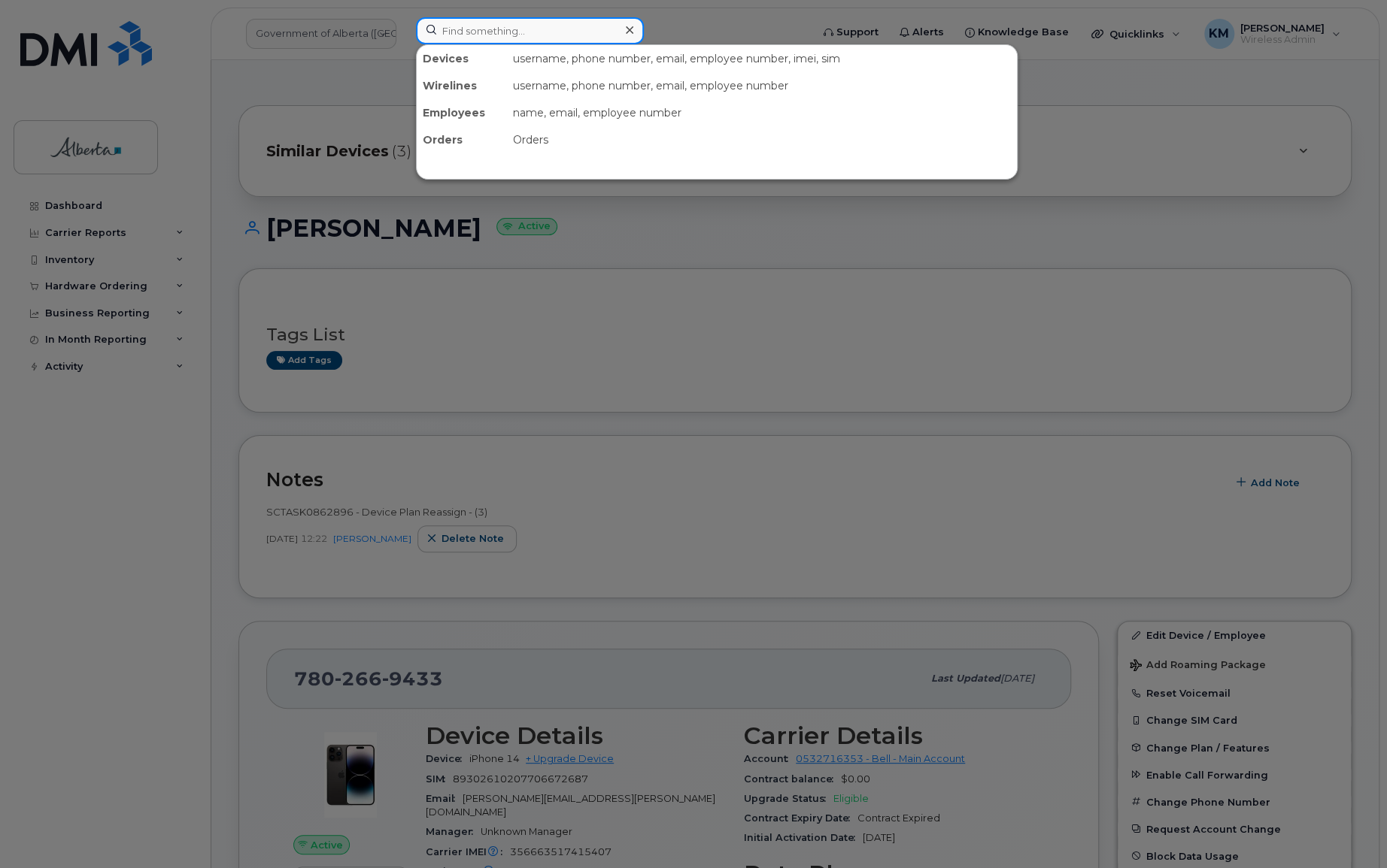
click at [448, 34] on input at bounding box center [530, 31] width 228 height 27
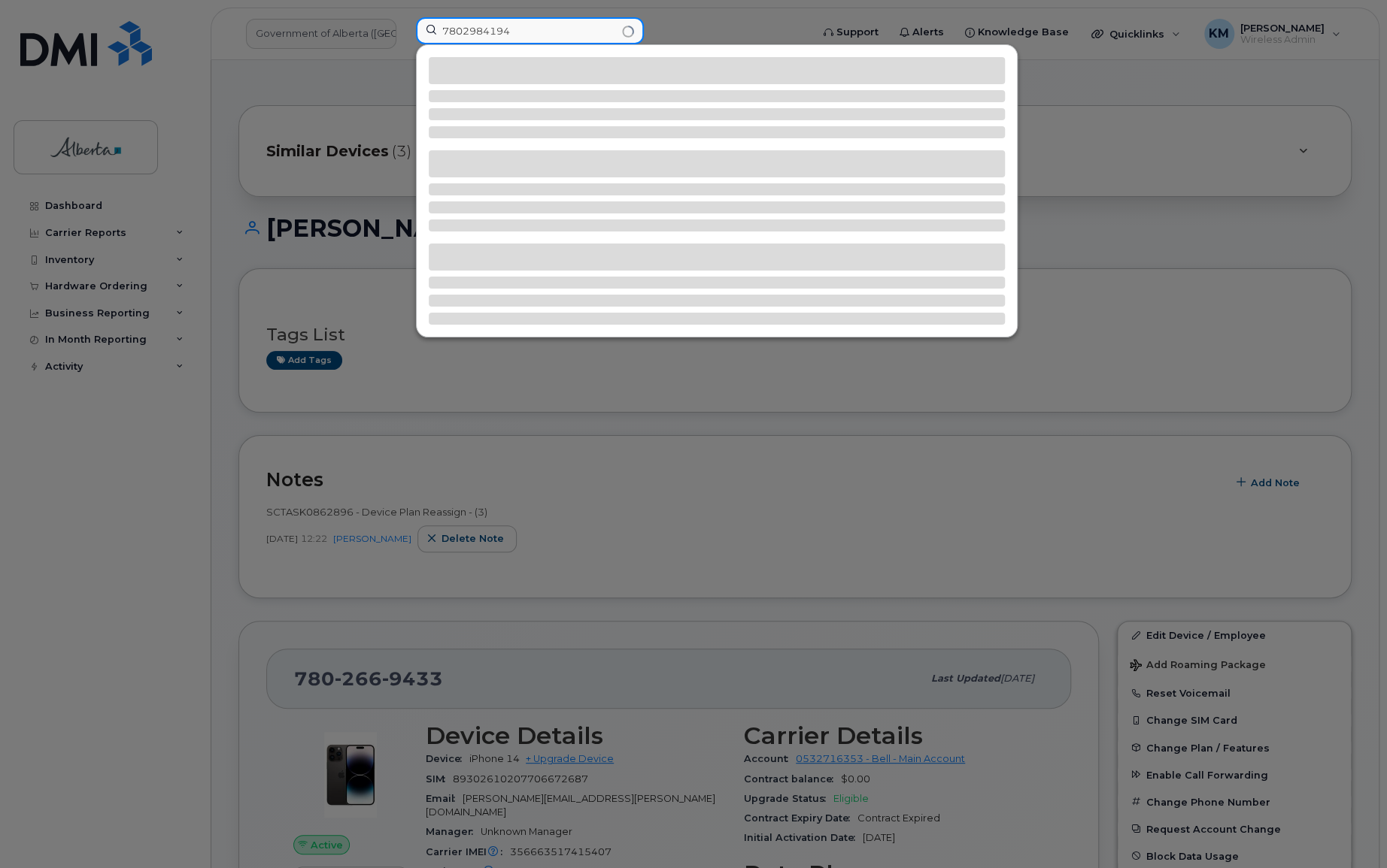
type input "7802984194"
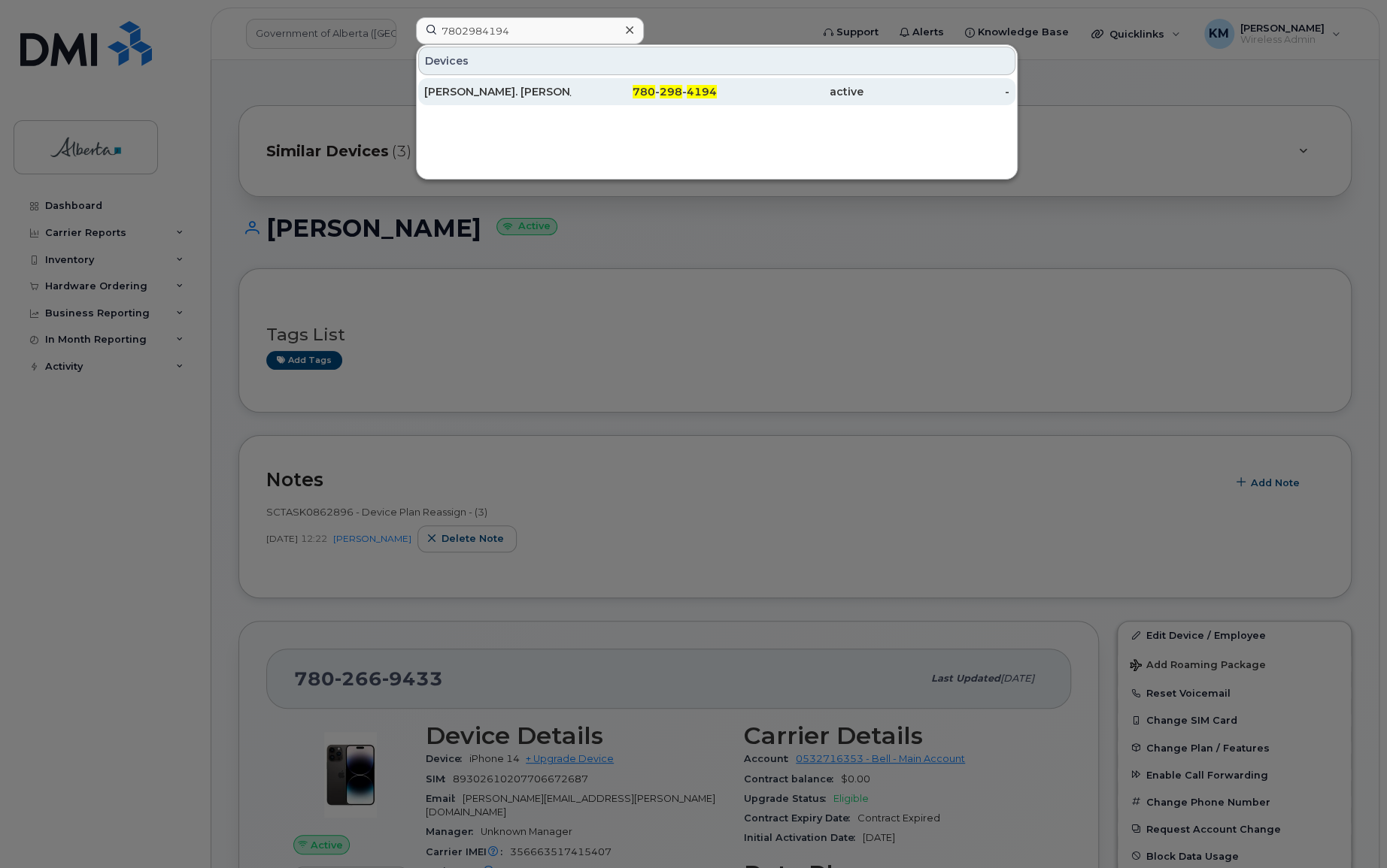
click at [519, 88] on div "[PERSON_NAME]. [PERSON_NAME]" at bounding box center [497, 92] width 147 height 15
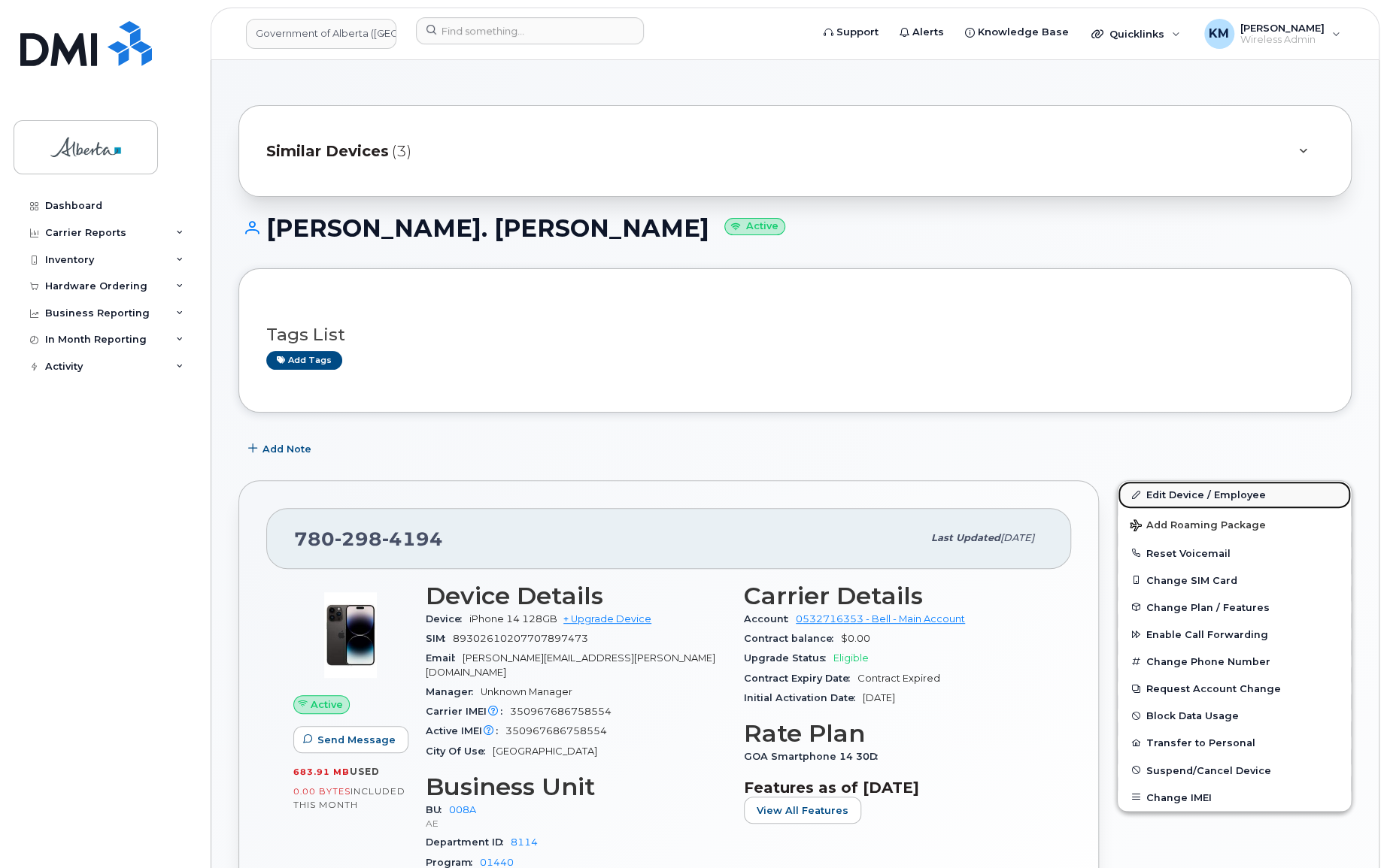
click at [1212, 490] on link "Edit Device / Employee" at bounding box center [1233, 494] width 233 height 27
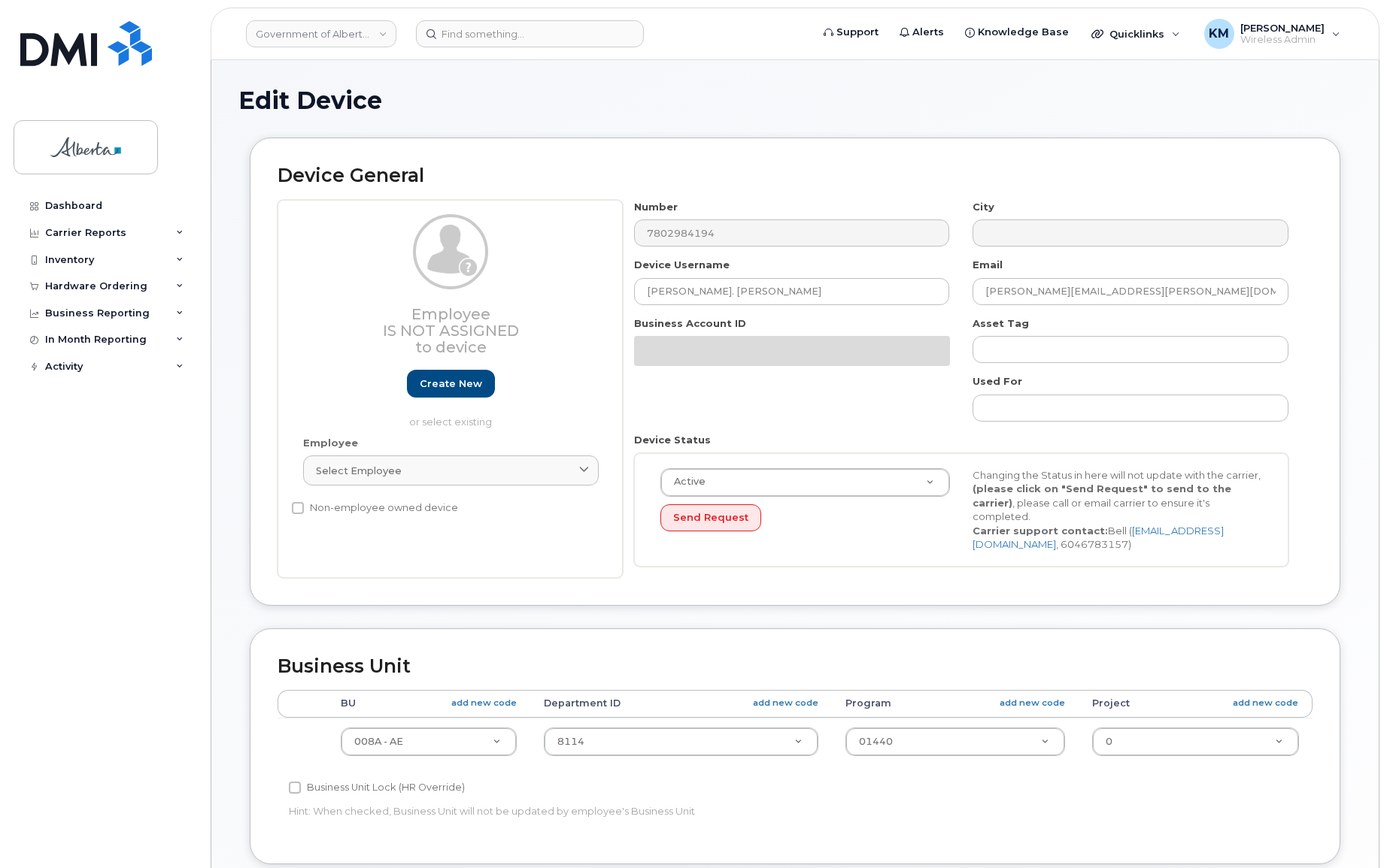
select select "4749737"
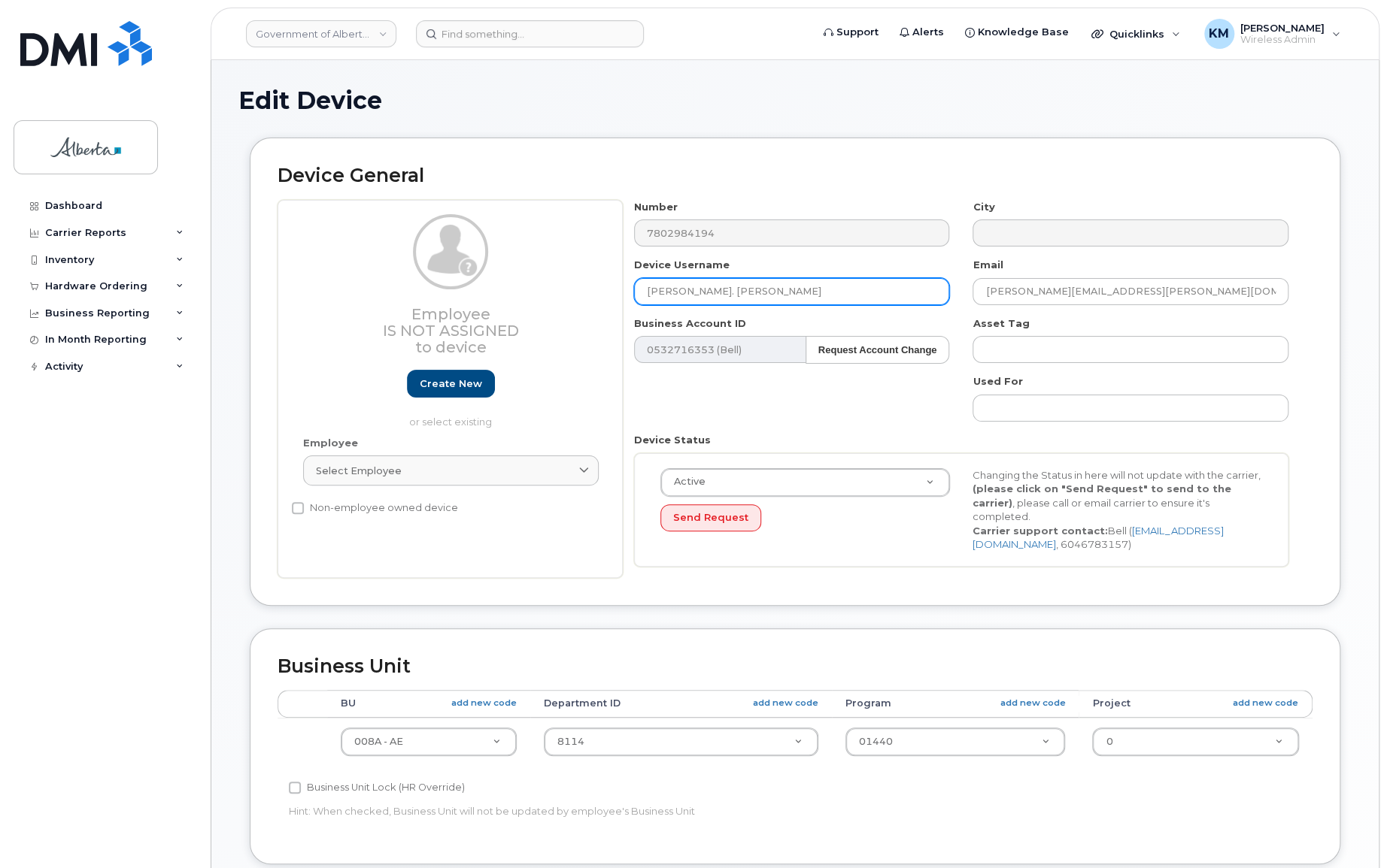
drag, startPoint x: 734, startPoint y: 293, endPoint x: 619, endPoint y: 303, distance: 115.4
click at [619, 303] on div "Employee Is not assigned to device Create new or select existing Employee Selec…" at bounding box center [794, 389] width 1035 height 378
paste input "[PERSON_NAME]"
type input "[PERSON_NAME]"
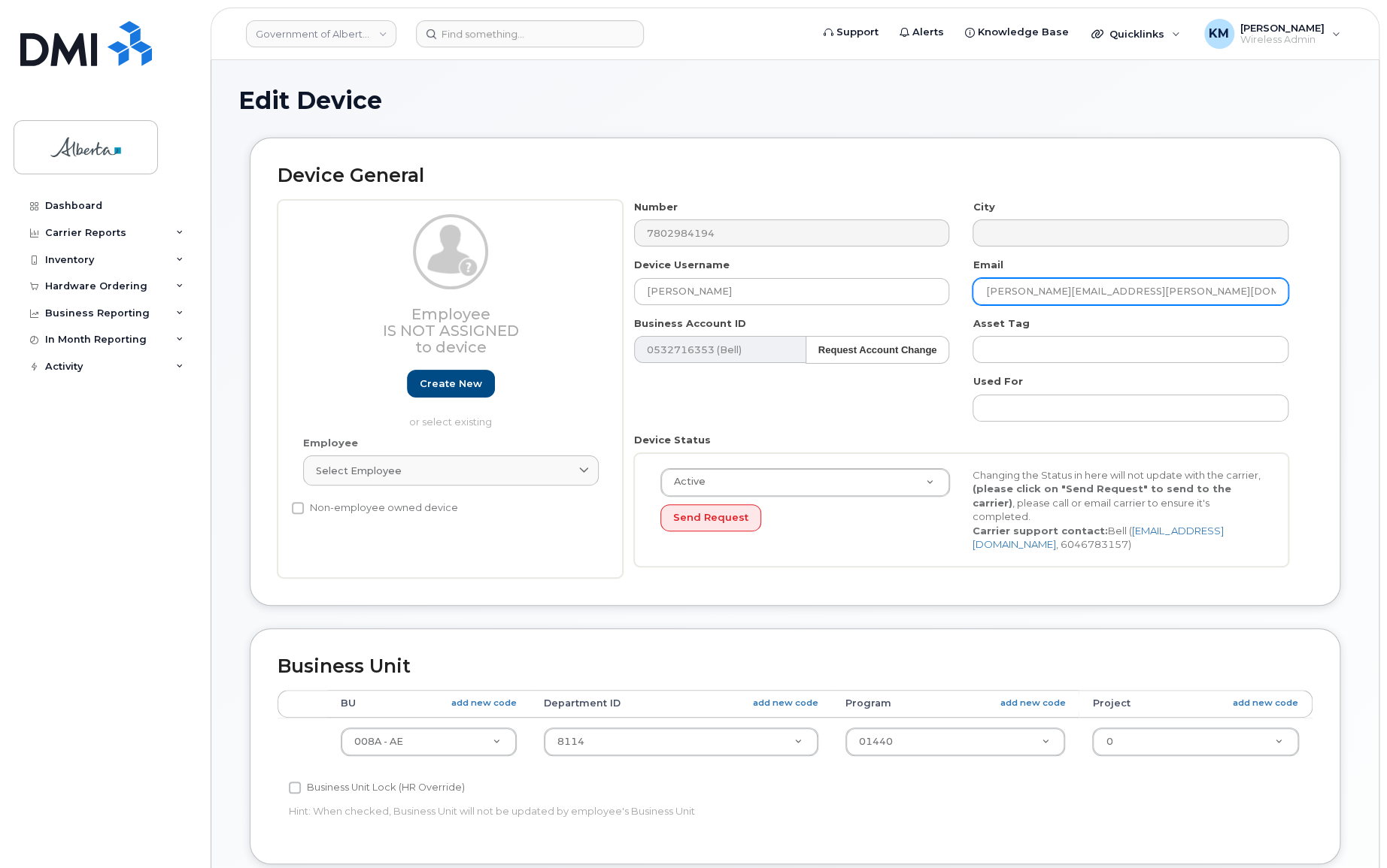
drag, startPoint x: 1136, startPoint y: 294, endPoint x: 988, endPoint y: 299, distance: 148.1
click at [982, 299] on input "chantal.stjean@gov.ab.ca" at bounding box center [1130, 291] width 316 height 27
paste input "Kimberly.McKenzie"
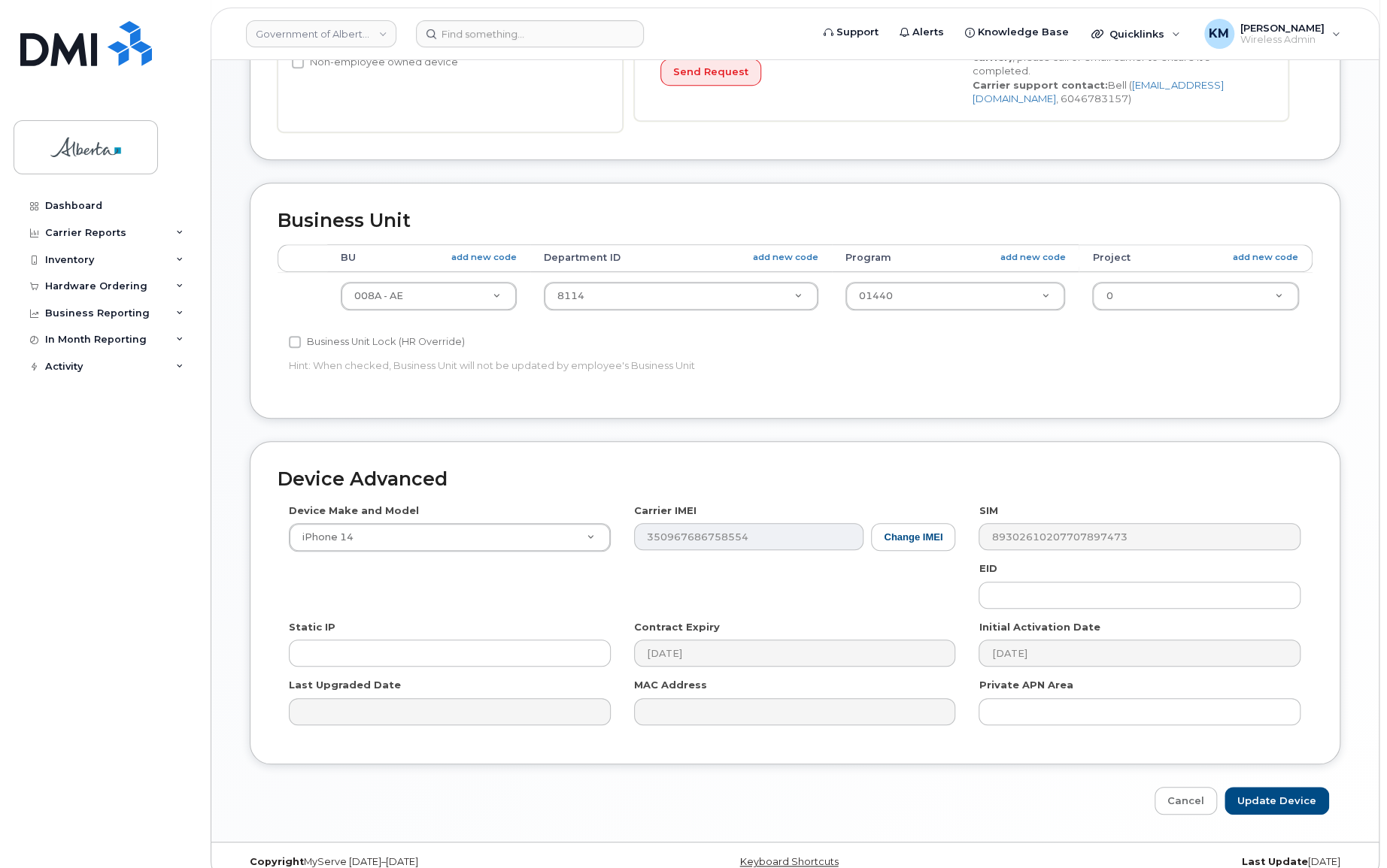
scroll to position [466, 0]
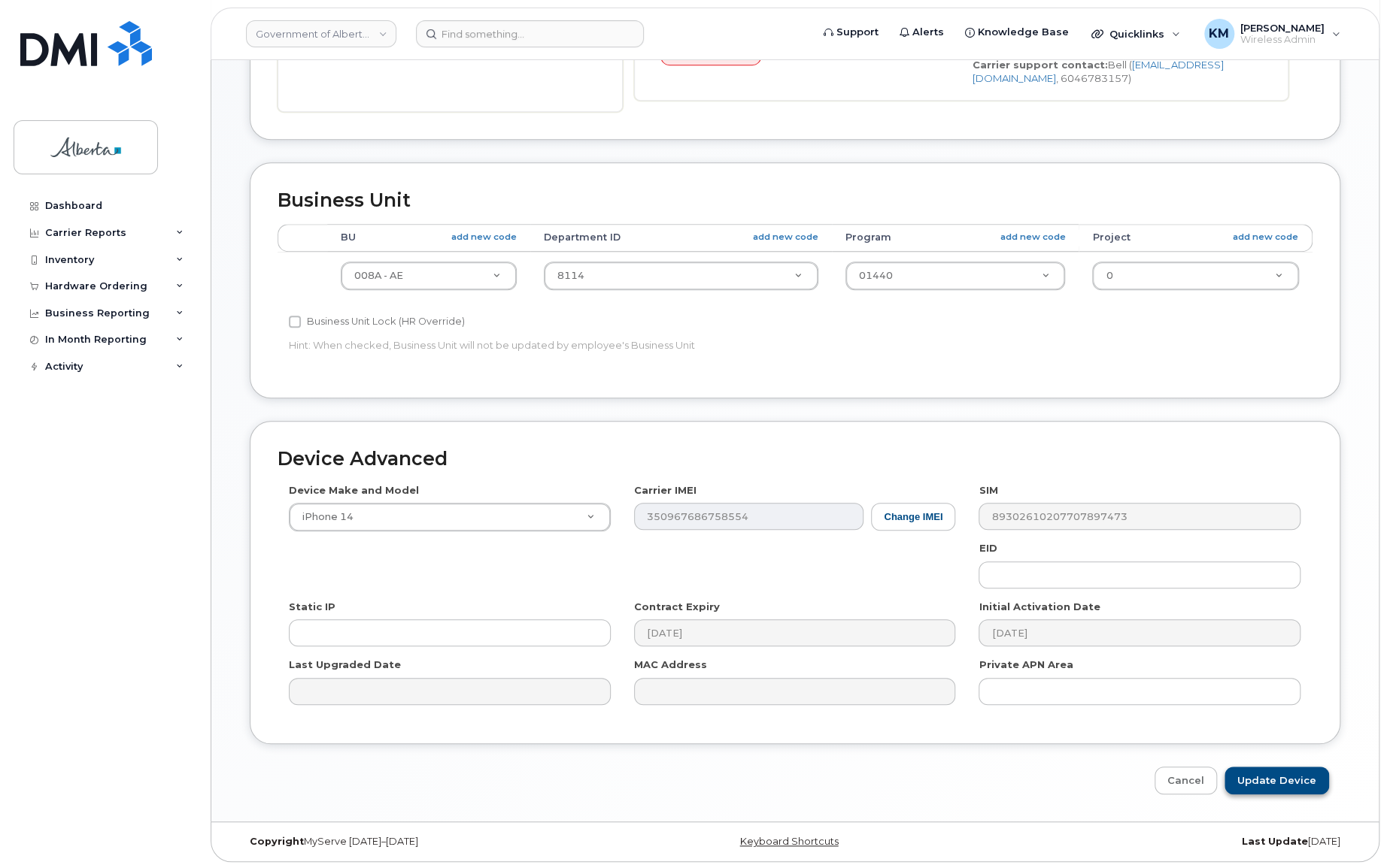
type input "[PERSON_NAME][EMAIL_ADDRESS][PERSON_NAME][DOMAIN_NAME]"
click at [1281, 775] on input "Update Device" at bounding box center [1276, 781] width 105 height 27
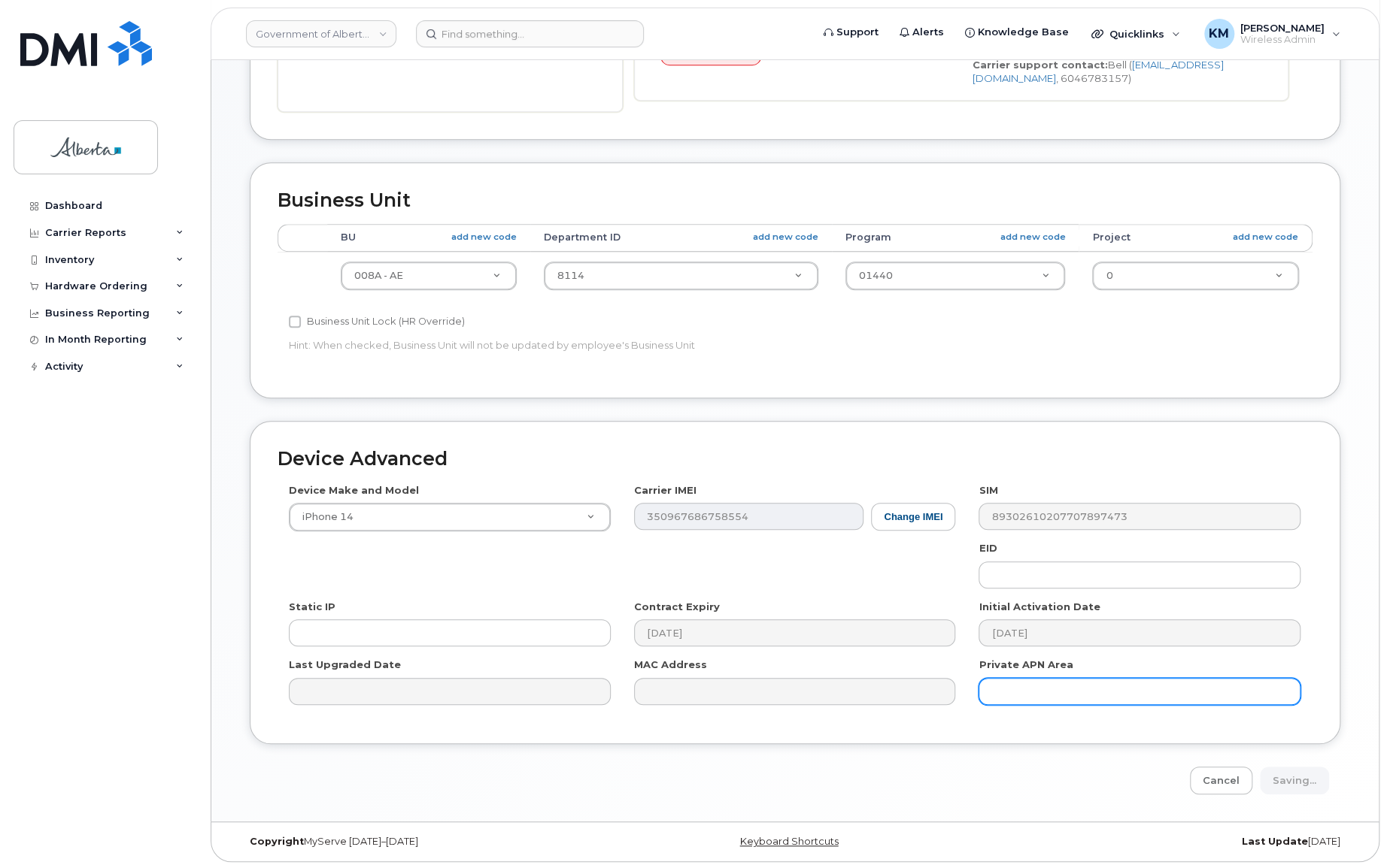
type input "Saving..."
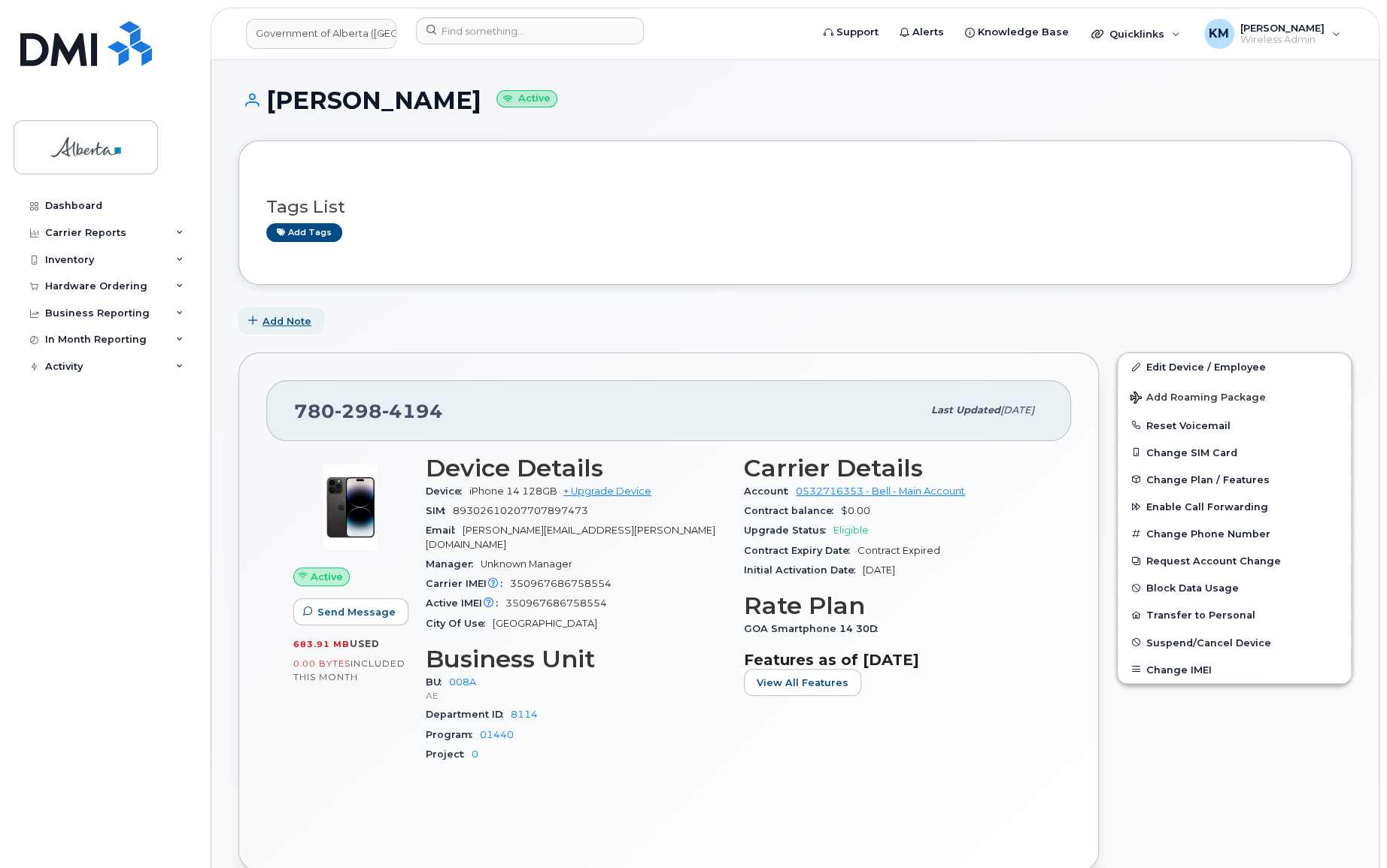
click at [299, 319] on span "Add Note" at bounding box center [287, 321] width 49 height 15
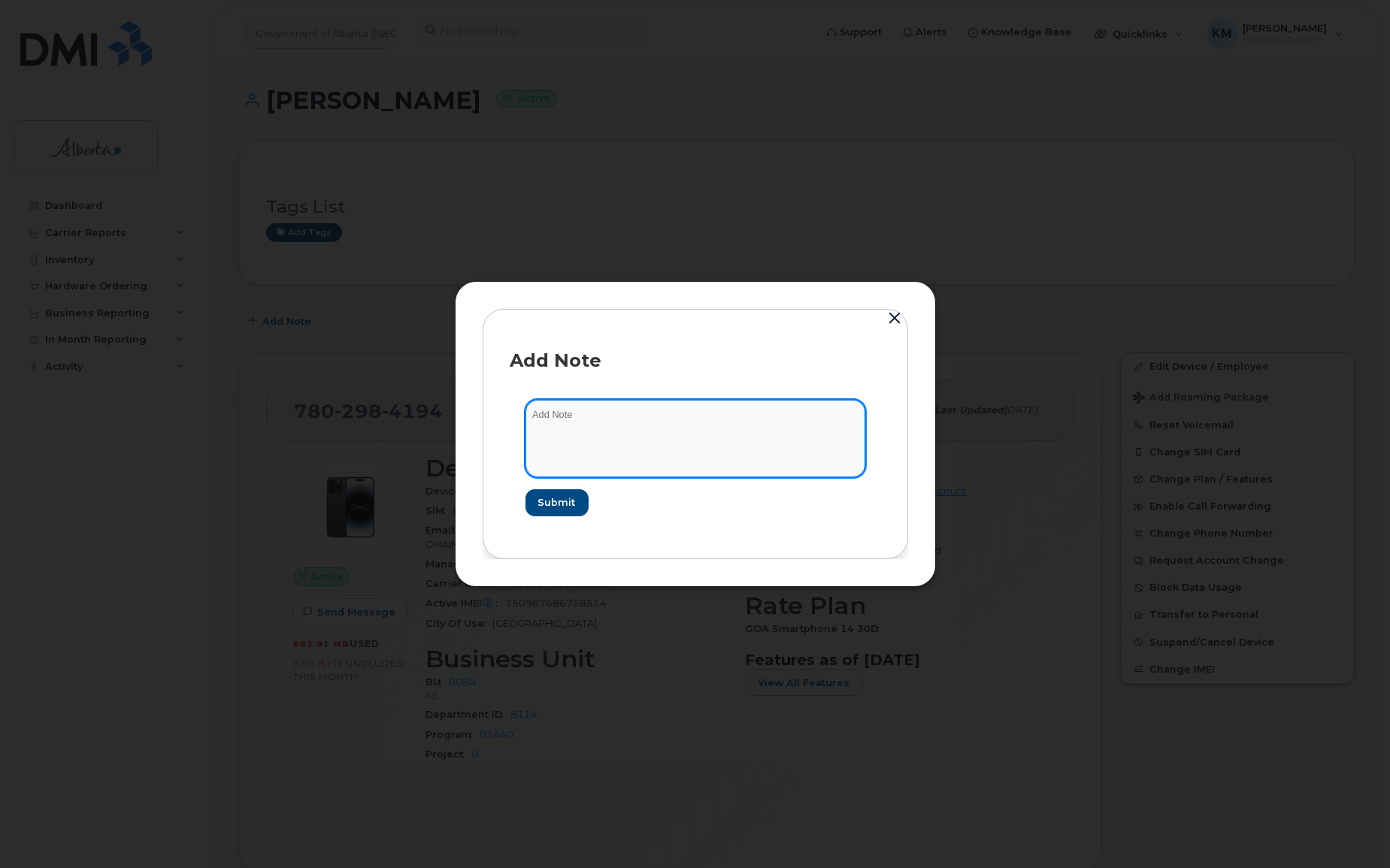
click at [611, 428] on textarea at bounding box center [695, 438] width 340 height 76
click at [601, 423] on textarea at bounding box center [695, 438] width 340 height 76
type textarea "s"
click at [656, 418] on textarea "SCTASK0862896 -" at bounding box center [695, 438] width 340 height 76
paste textarea "Device Plan Reassign - (3)"
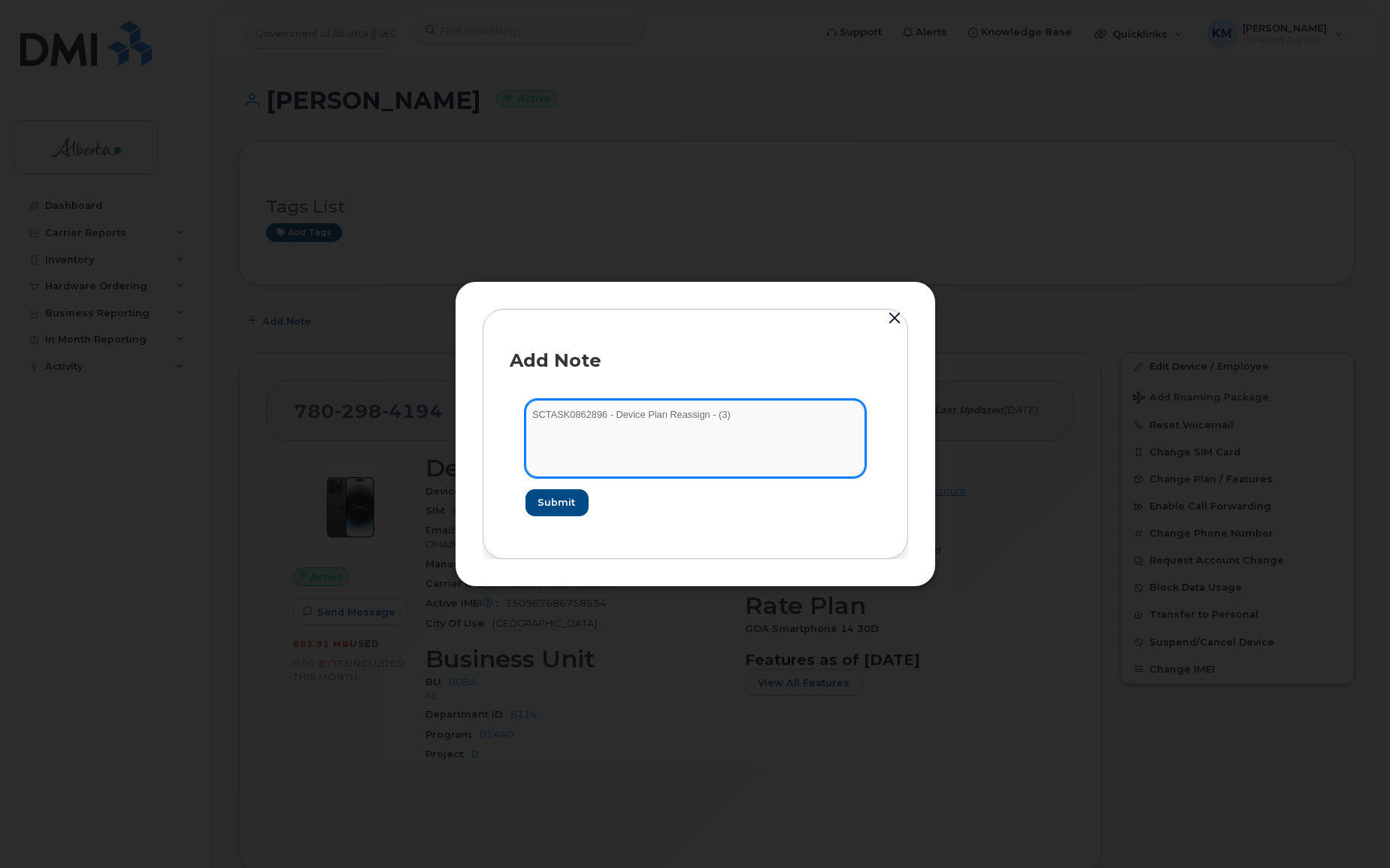
type textarea "SCTASK0862896 - Device Plan Reassign - (3)"
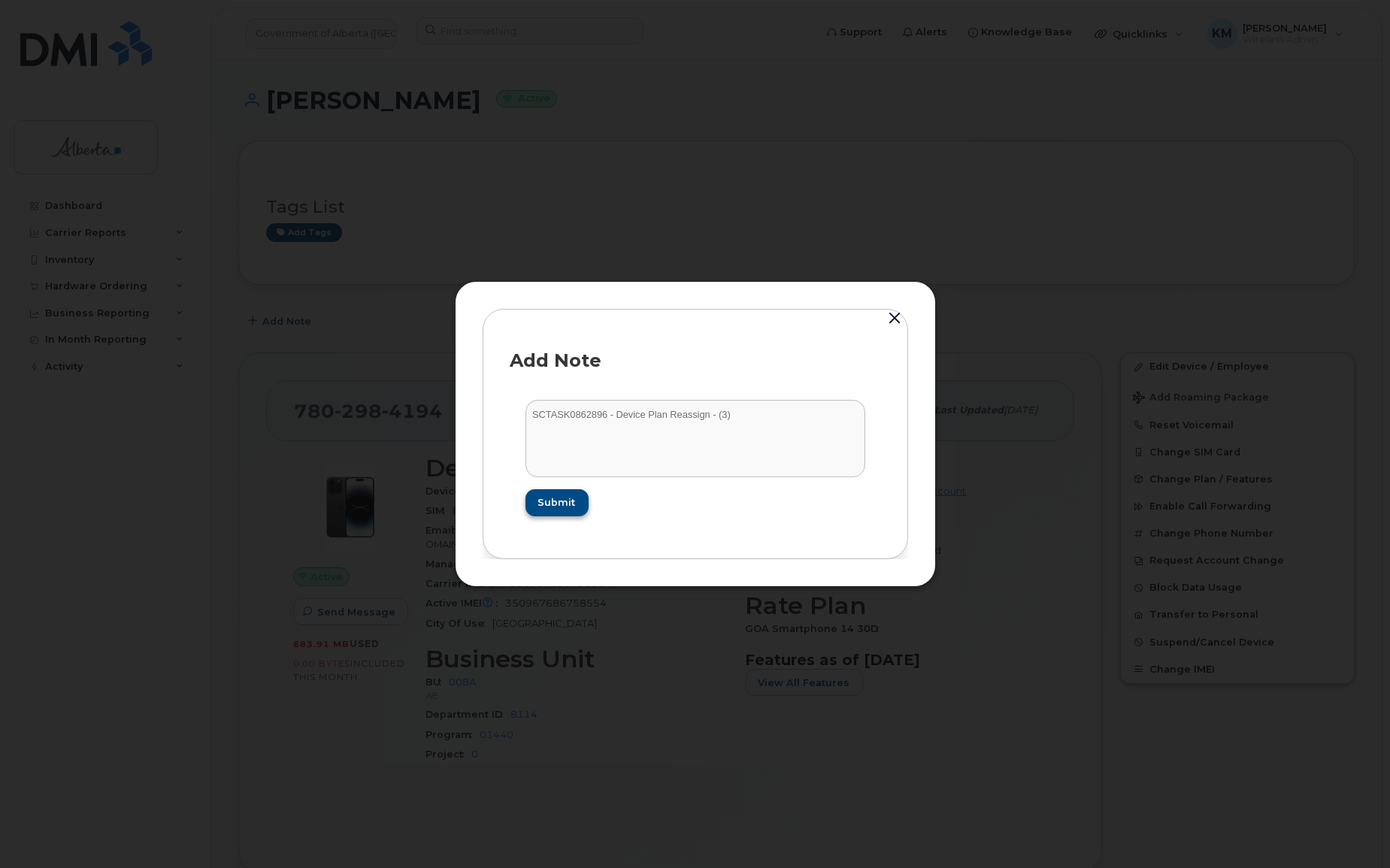
drag, startPoint x: 556, startPoint y: 484, endPoint x: 561, endPoint y: 492, distance: 9.4
click at [556, 485] on form "SCTASK0862896 - Device Plan Reassign - (3) Submit" at bounding box center [695, 457] width 370 height 146
click at [567, 502] on span "Submit" at bounding box center [556, 502] width 37 height 15
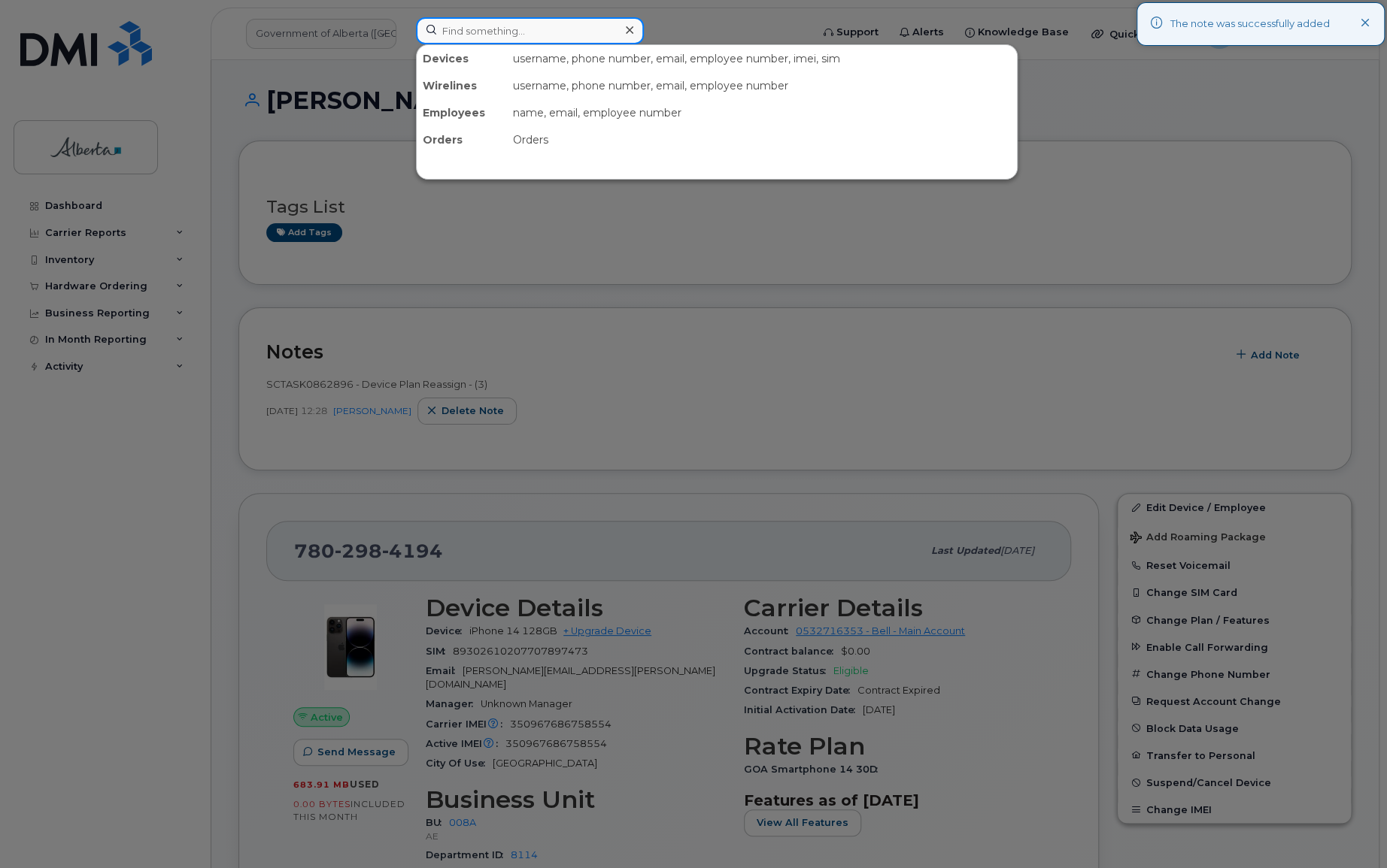
click at [500, 38] on input at bounding box center [530, 31] width 228 height 27
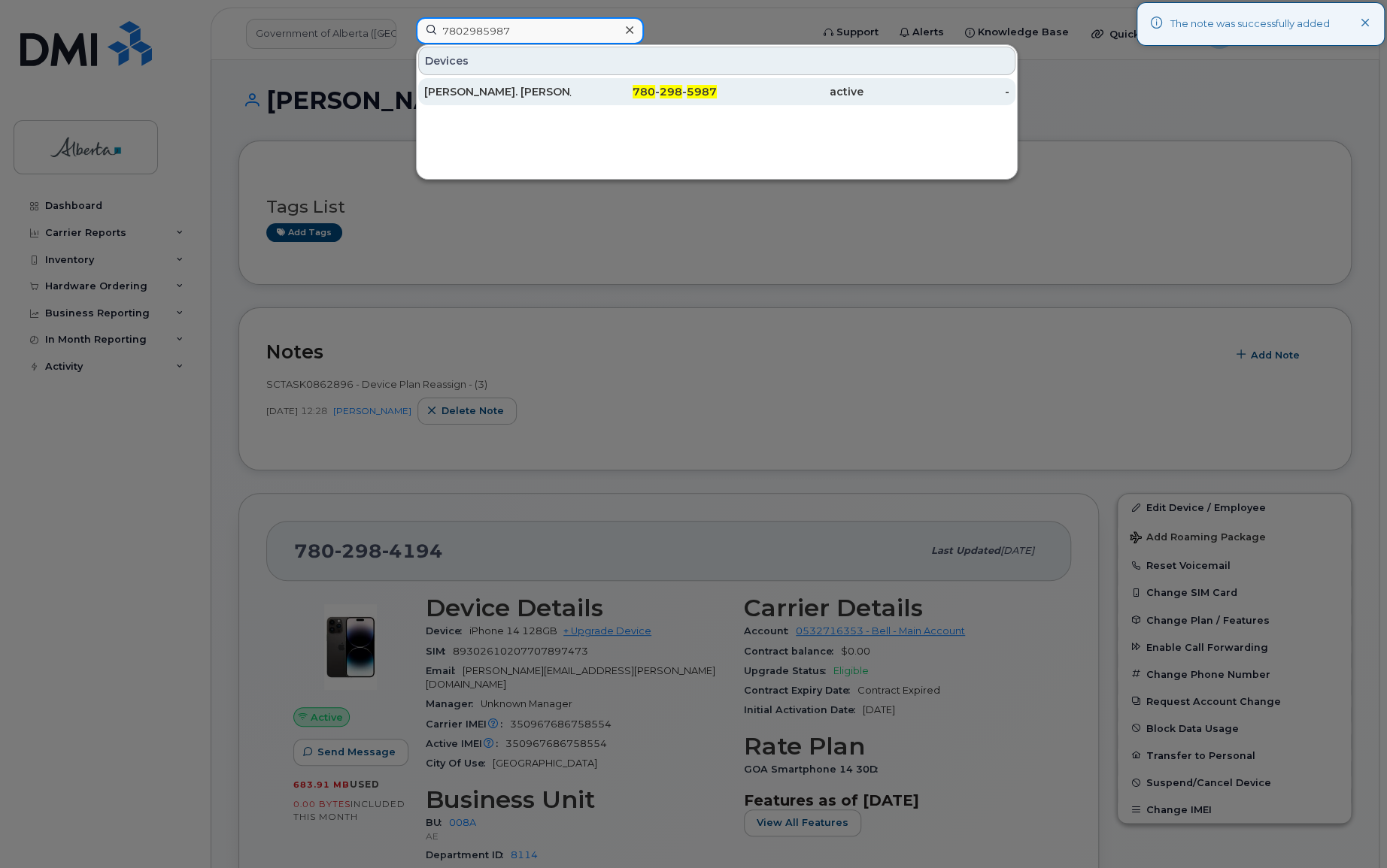
type input "7802985987"
click at [496, 92] on div "Chantal St. Jean" at bounding box center [497, 92] width 147 height 15
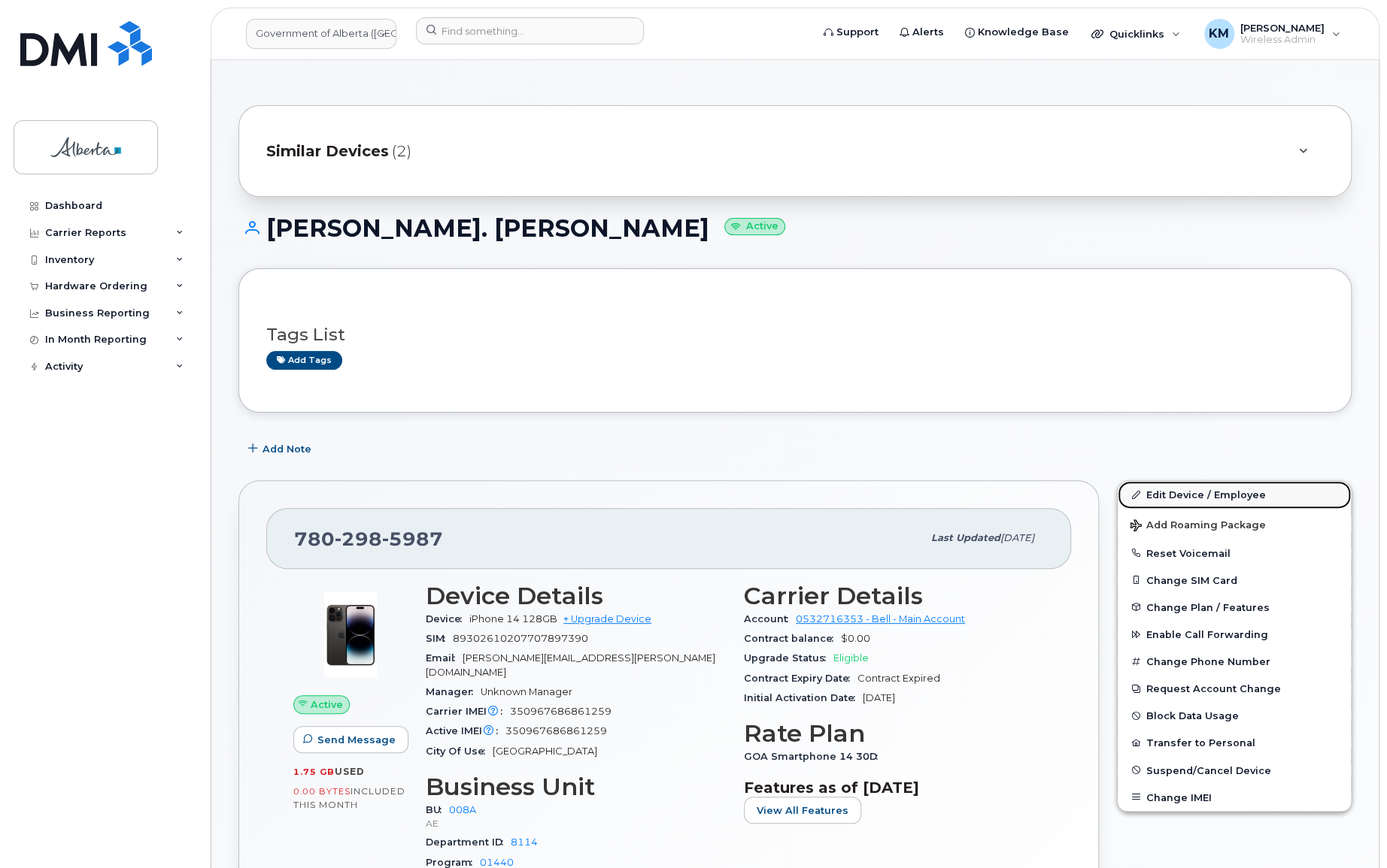
click at [1225, 487] on link "Edit Device / Employee" at bounding box center [1233, 494] width 233 height 27
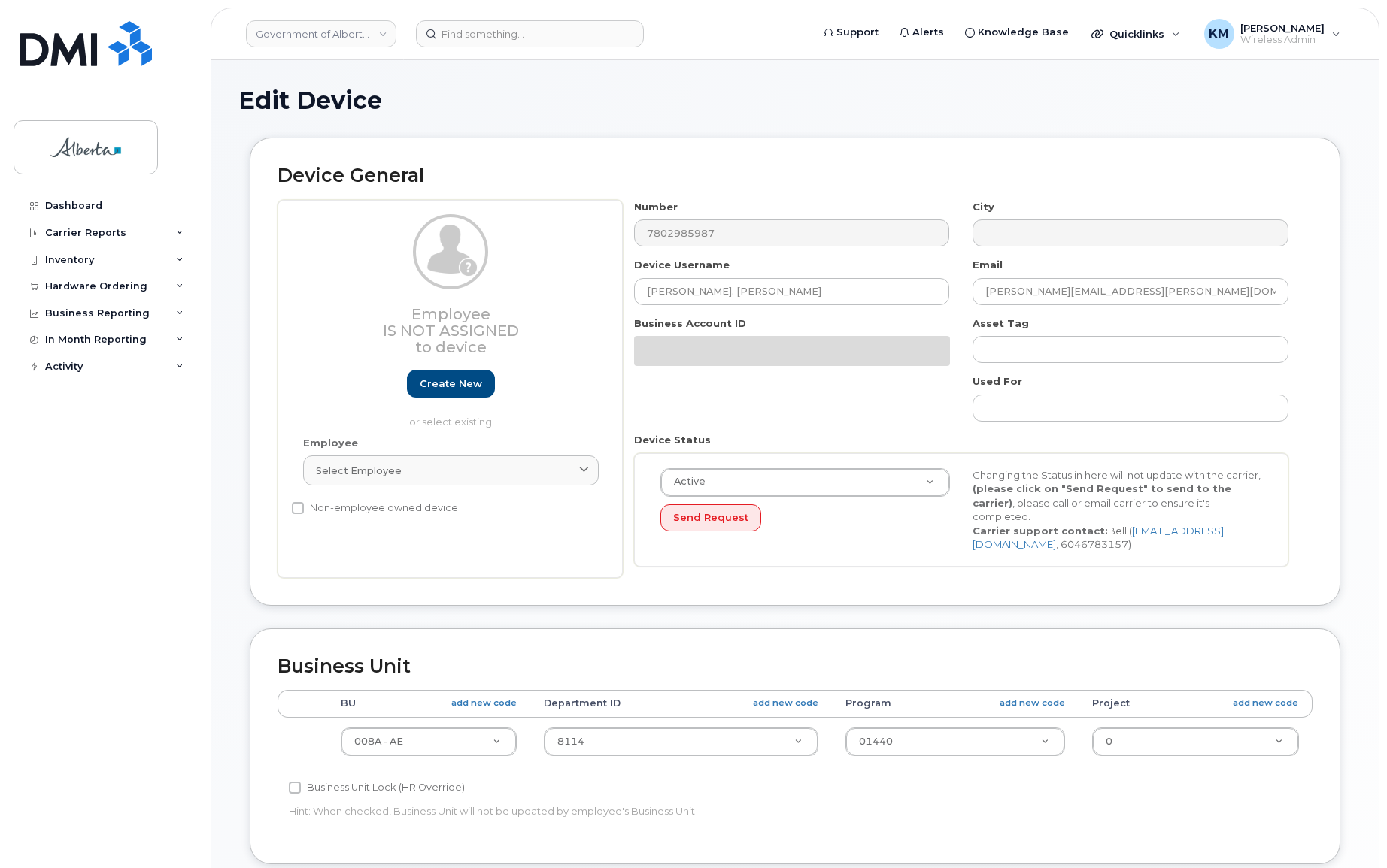
select select "4749737"
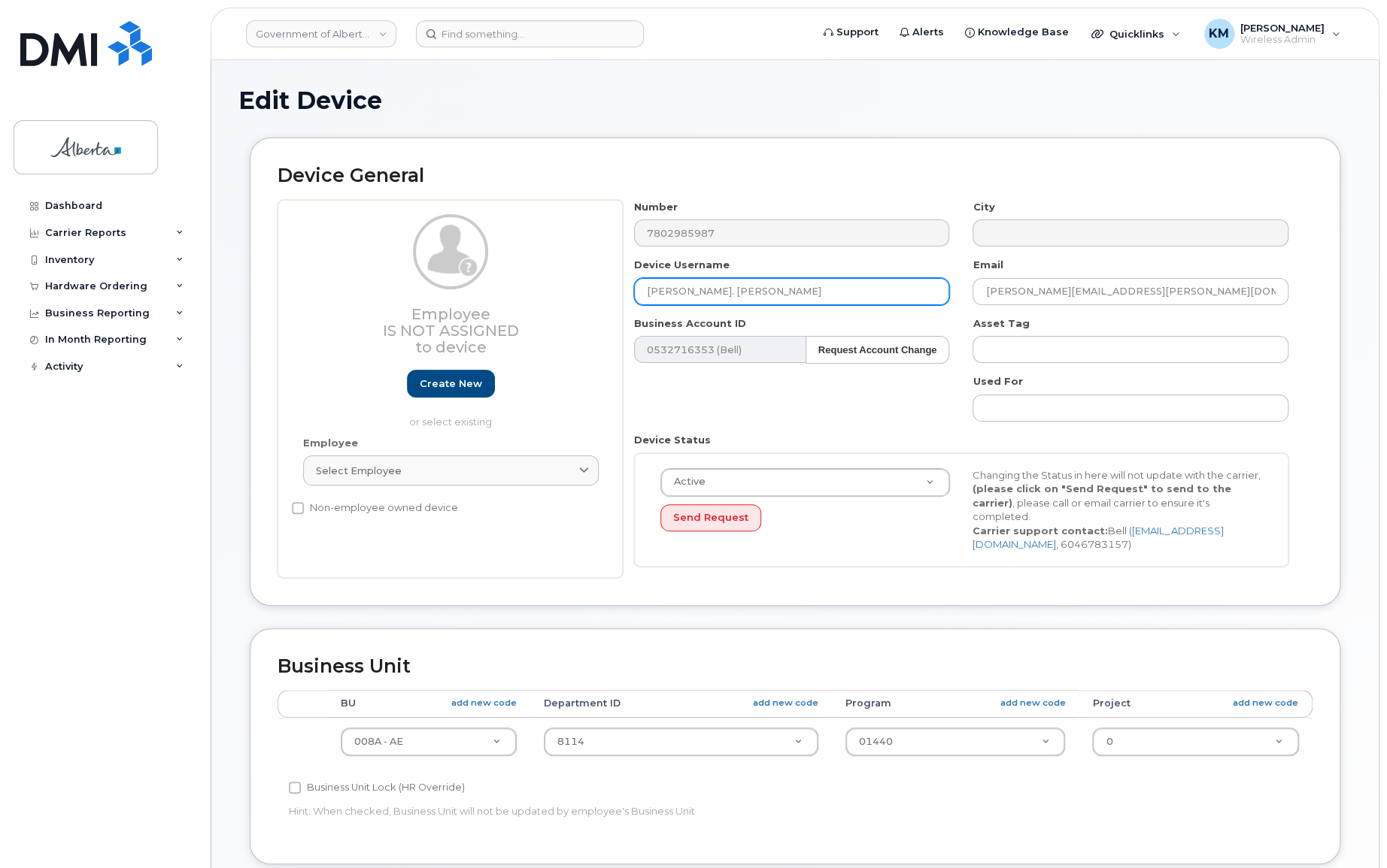
drag, startPoint x: 721, startPoint y: 289, endPoint x: 632, endPoint y: 293, distance: 89.1
click at [632, 293] on div "Device Username [PERSON_NAME]. [PERSON_NAME]" at bounding box center [792, 282] width 339 height 47
paste input "[PERSON_NAME]"
type input "Melanie Frey"
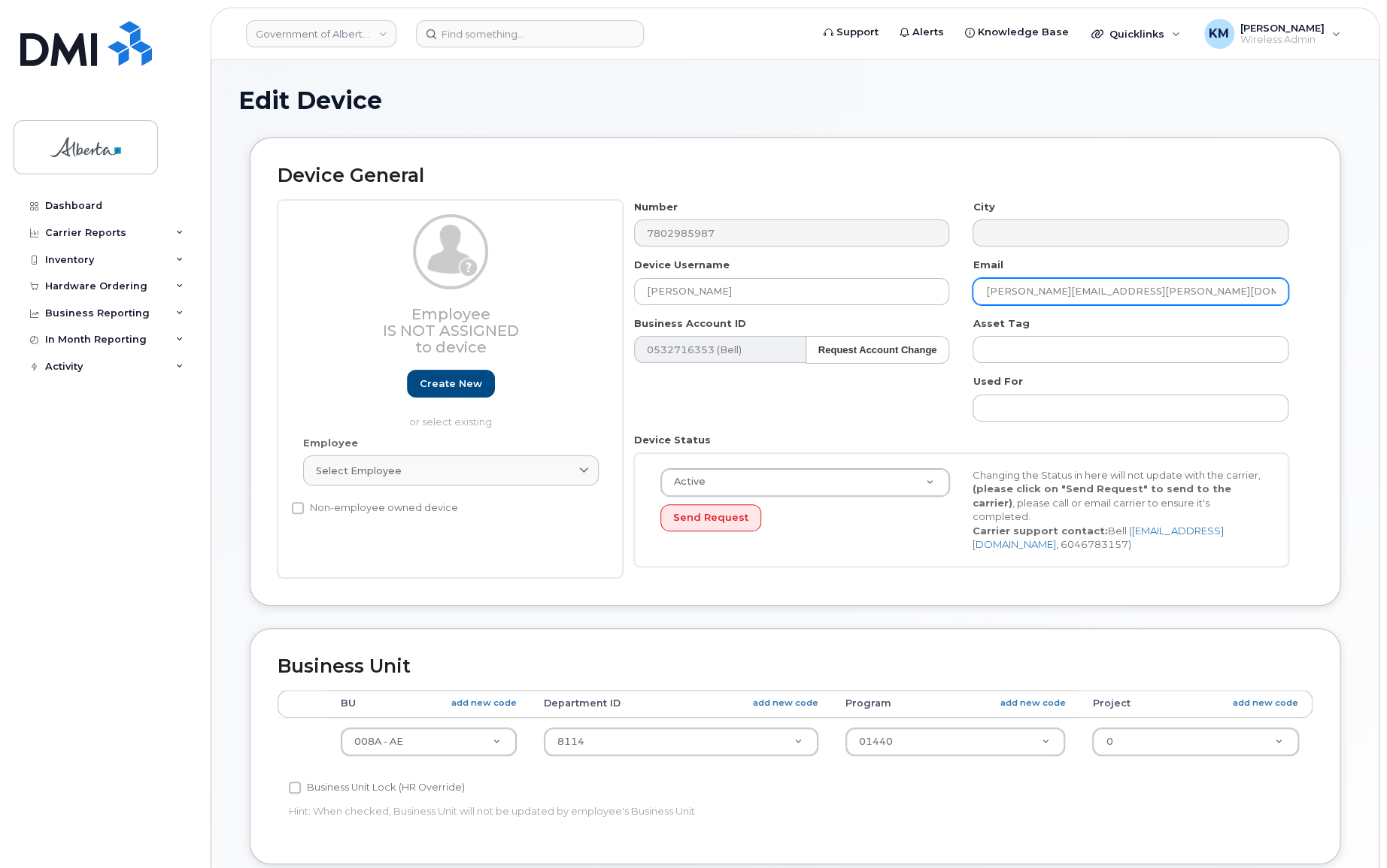
drag, startPoint x: 1079, startPoint y: 296, endPoint x: 981, endPoint y: 293, distance: 98.0
click at [981, 293] on input "chantal.stjean@gov.ab.ca" at bounding box center [1130, 291] width 316 height 27
paste input "Melanie.Frey"
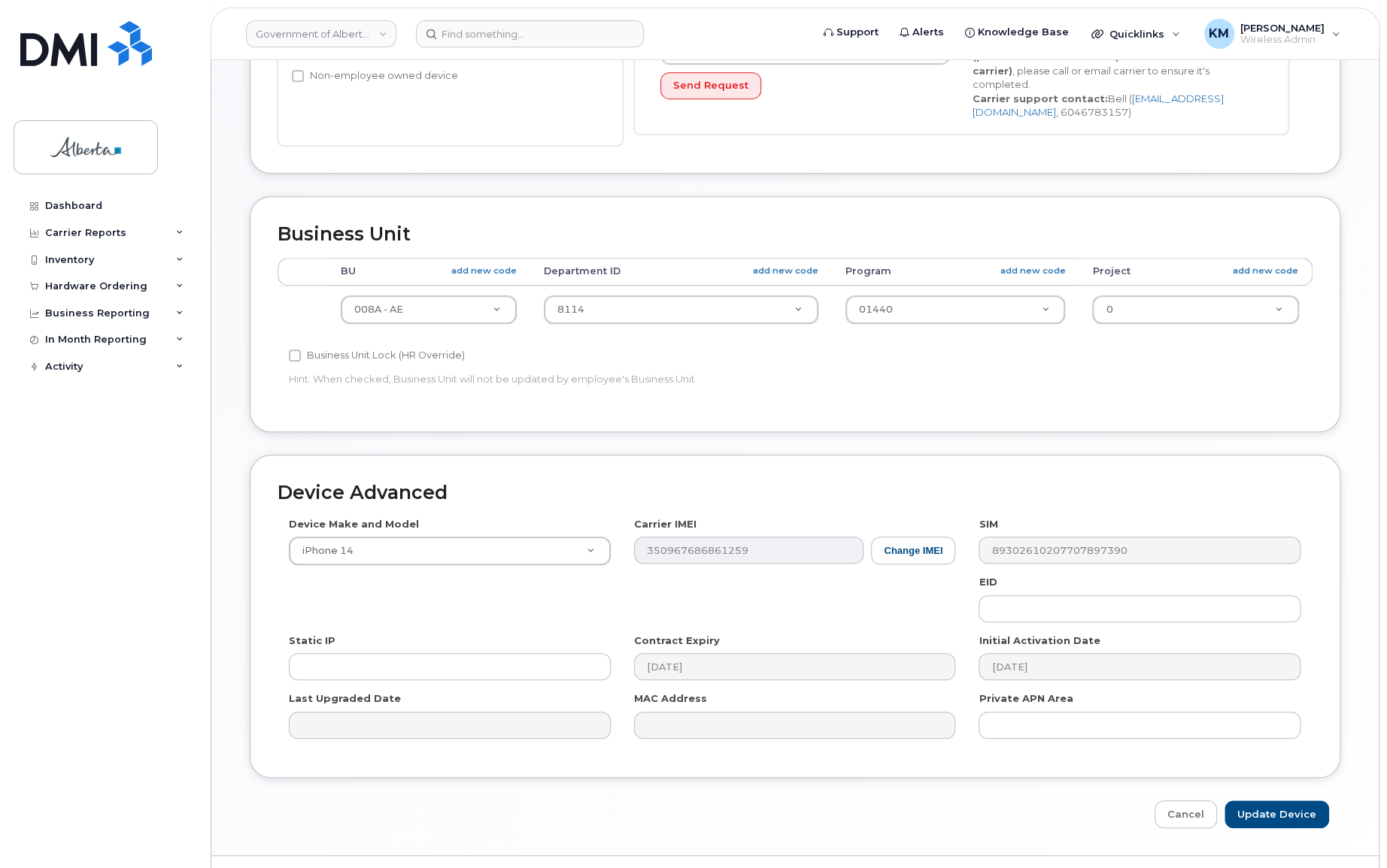
scroll to position [466, 0]
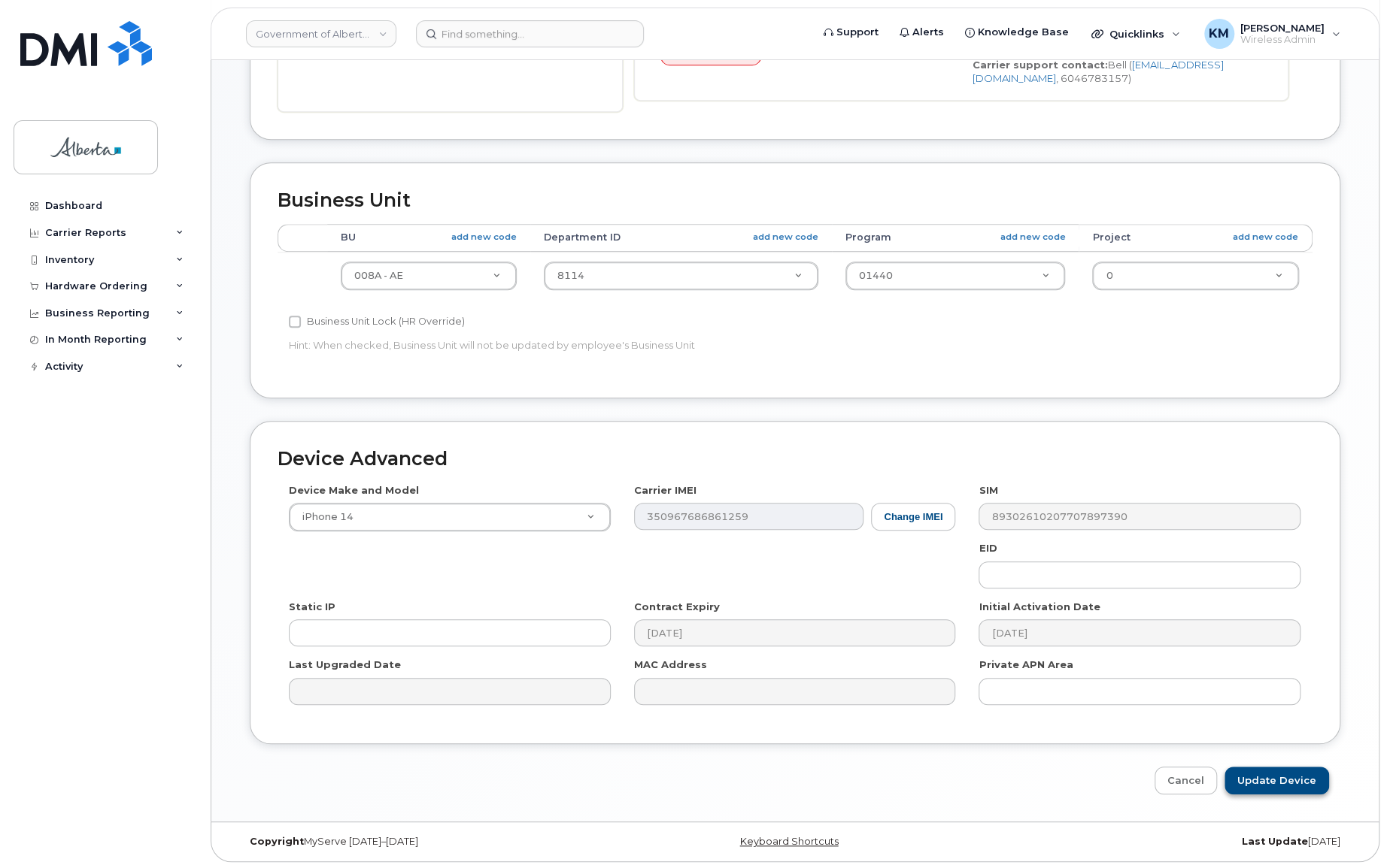
type input "[PERSON_NAME][EMAIL_ADDRESS][PERSON_NAME][DOMAIN_NAME]"
click at [1288, 782] on input "Update Device" at bounding box center [1276, 781] width 105 height 27
type input "Saving..."
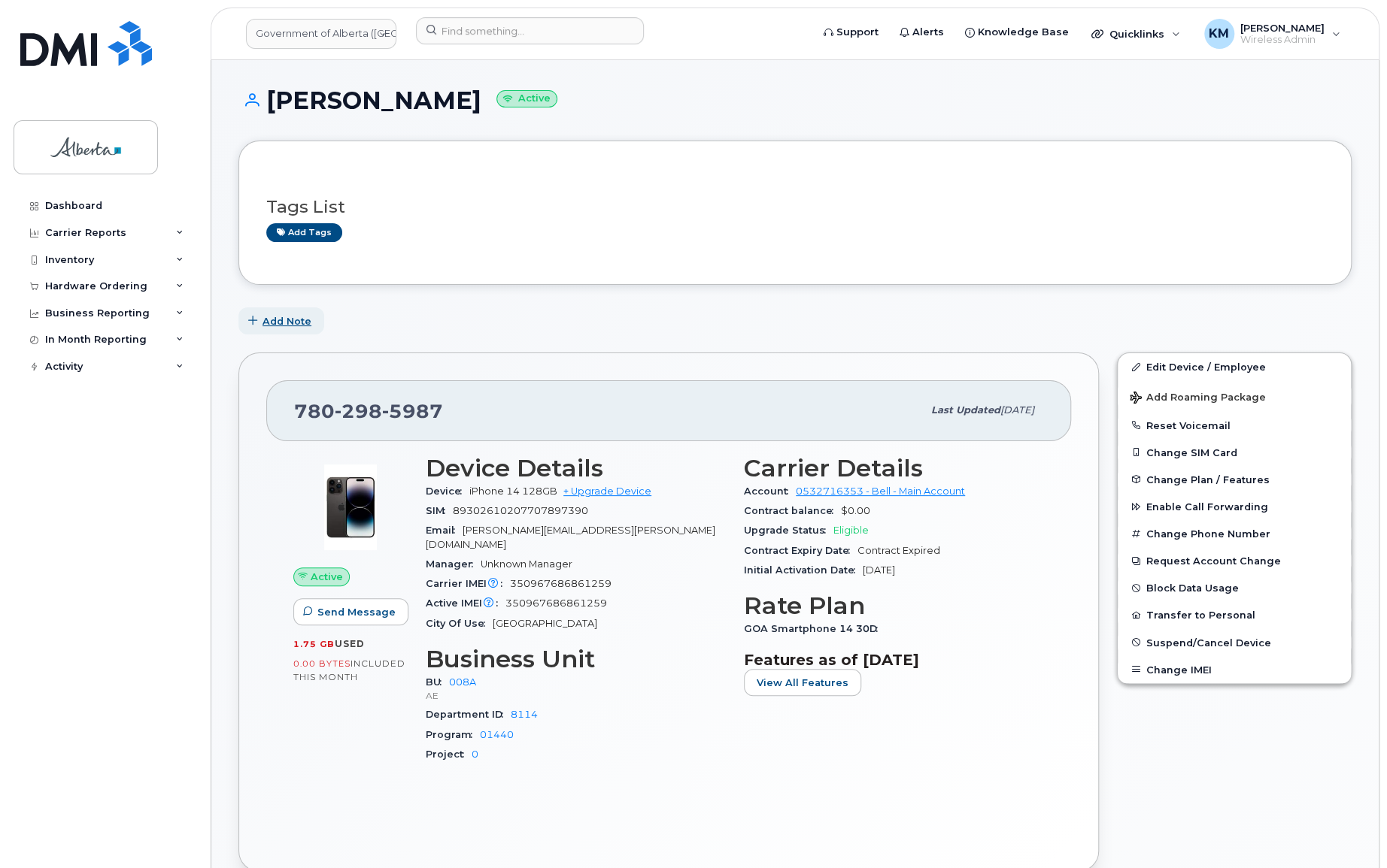
click at [286, 318] on span "Add Note" at bounding box center [287, 321] width 49 height 15
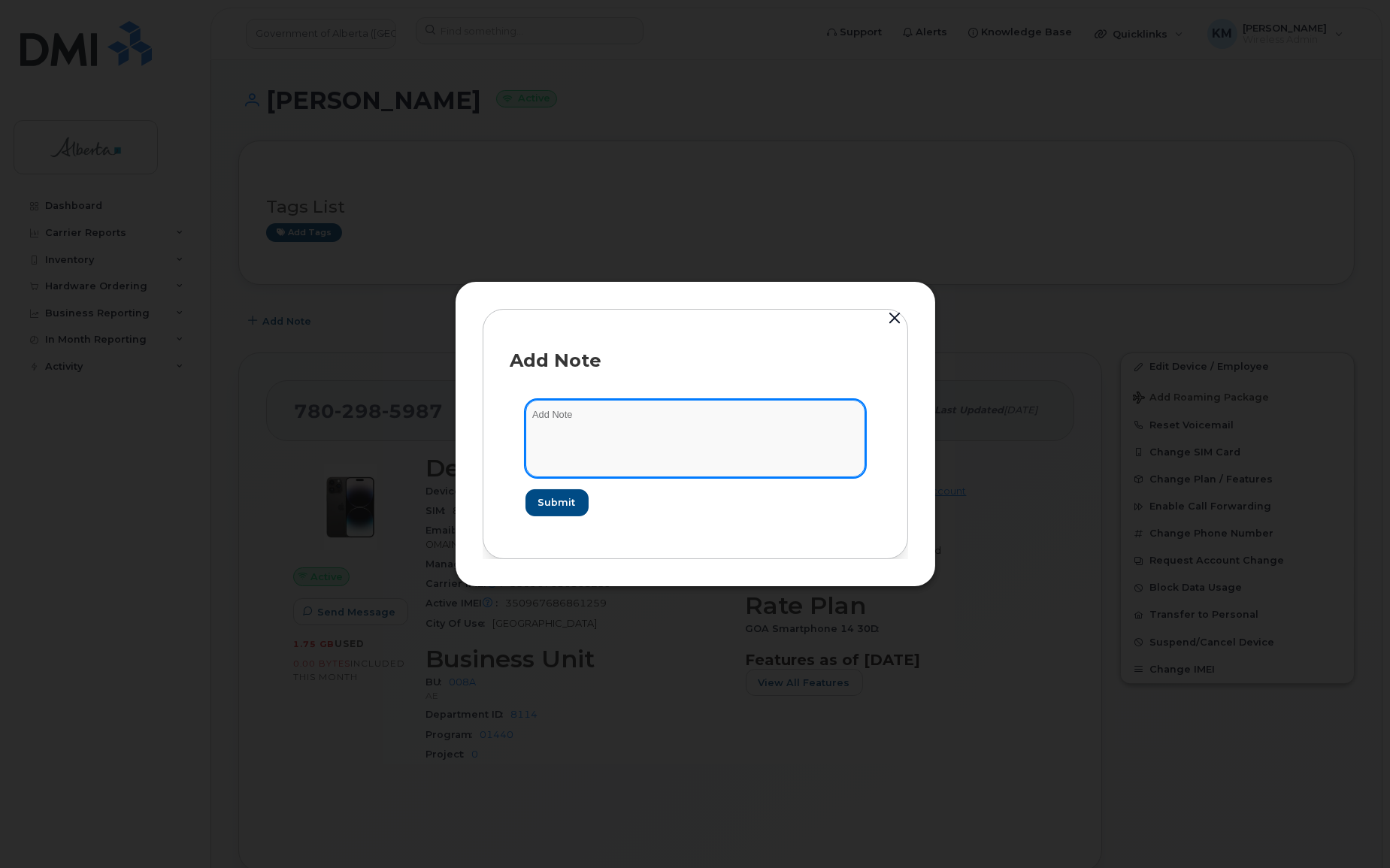
click at [576, 412] on textarea at bounding box center [695, 438] width 340 height 76
type textarea "s"
click at [739, 418] on textarea "SCTASK0862896 -" at bounding box center [695, 438] width 340 height 76
paste textarea "Device Plan Reassign - (3)"
type textarea "SCTASK0862896 - Device Plan Reassign - (3)"
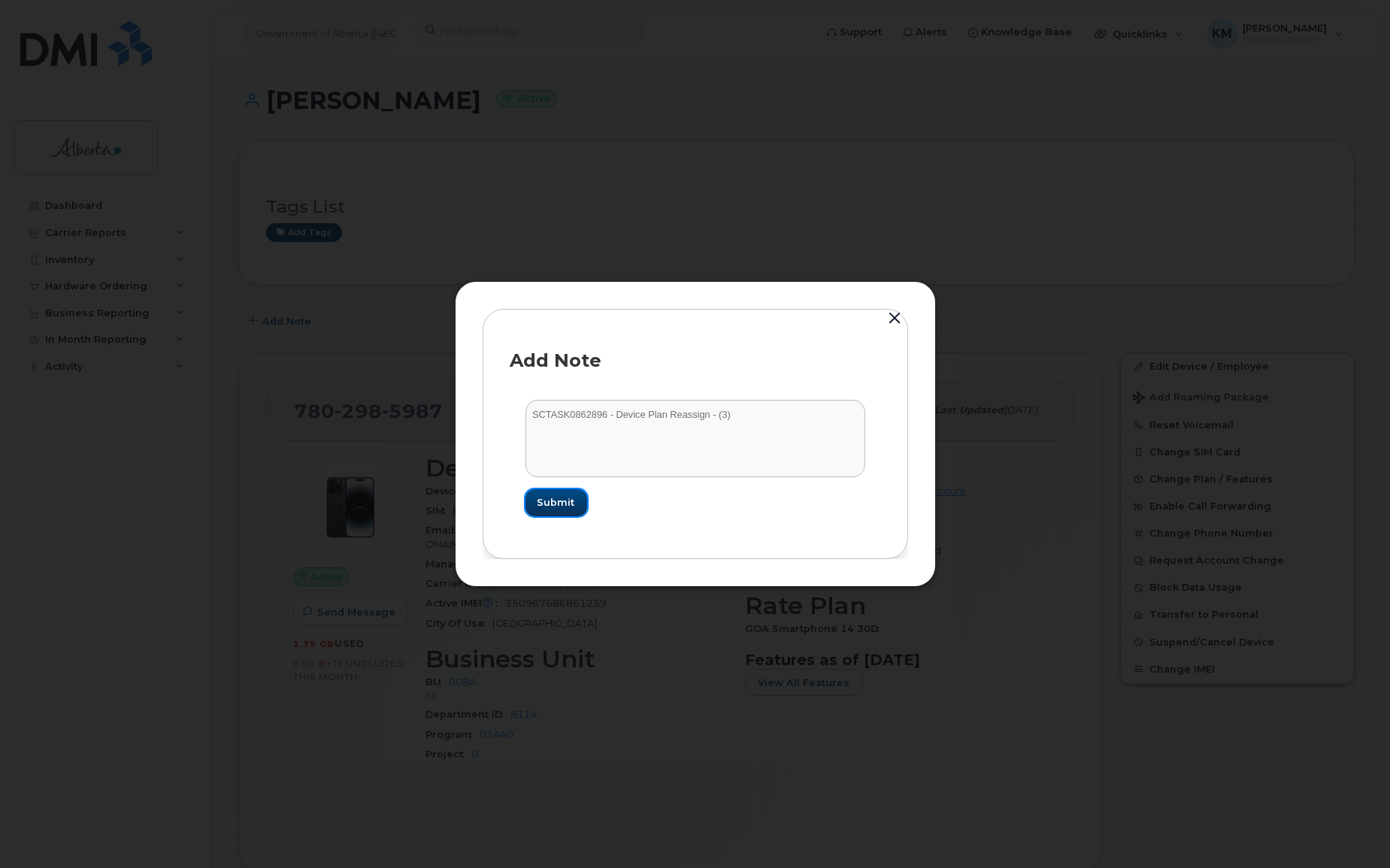
click at [550, 502] on span "Submit" at bounding box center [556, 502] width 37 height 15
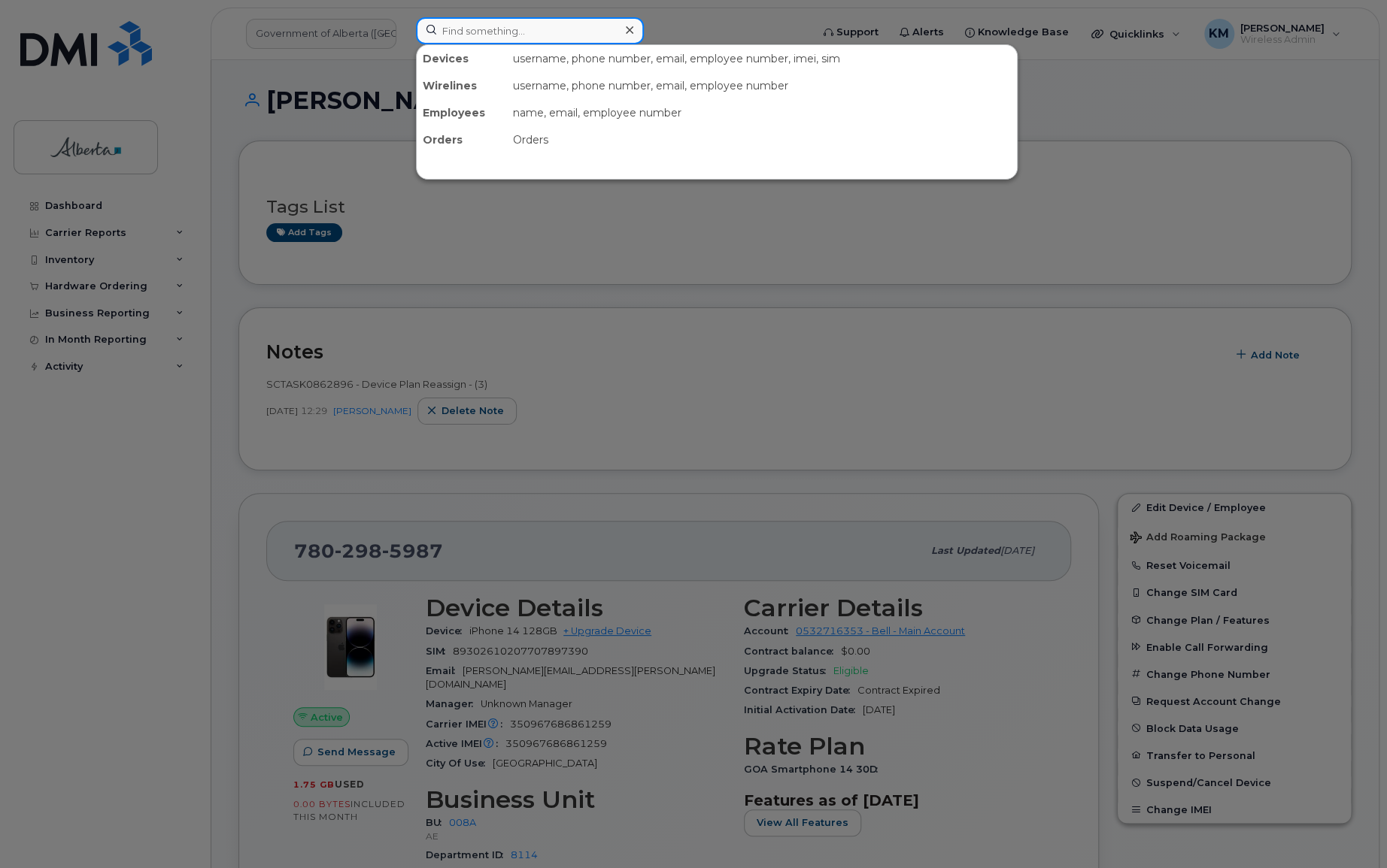
click at [503, 30] on input at bounding box center [530, 31] width 228 height 27
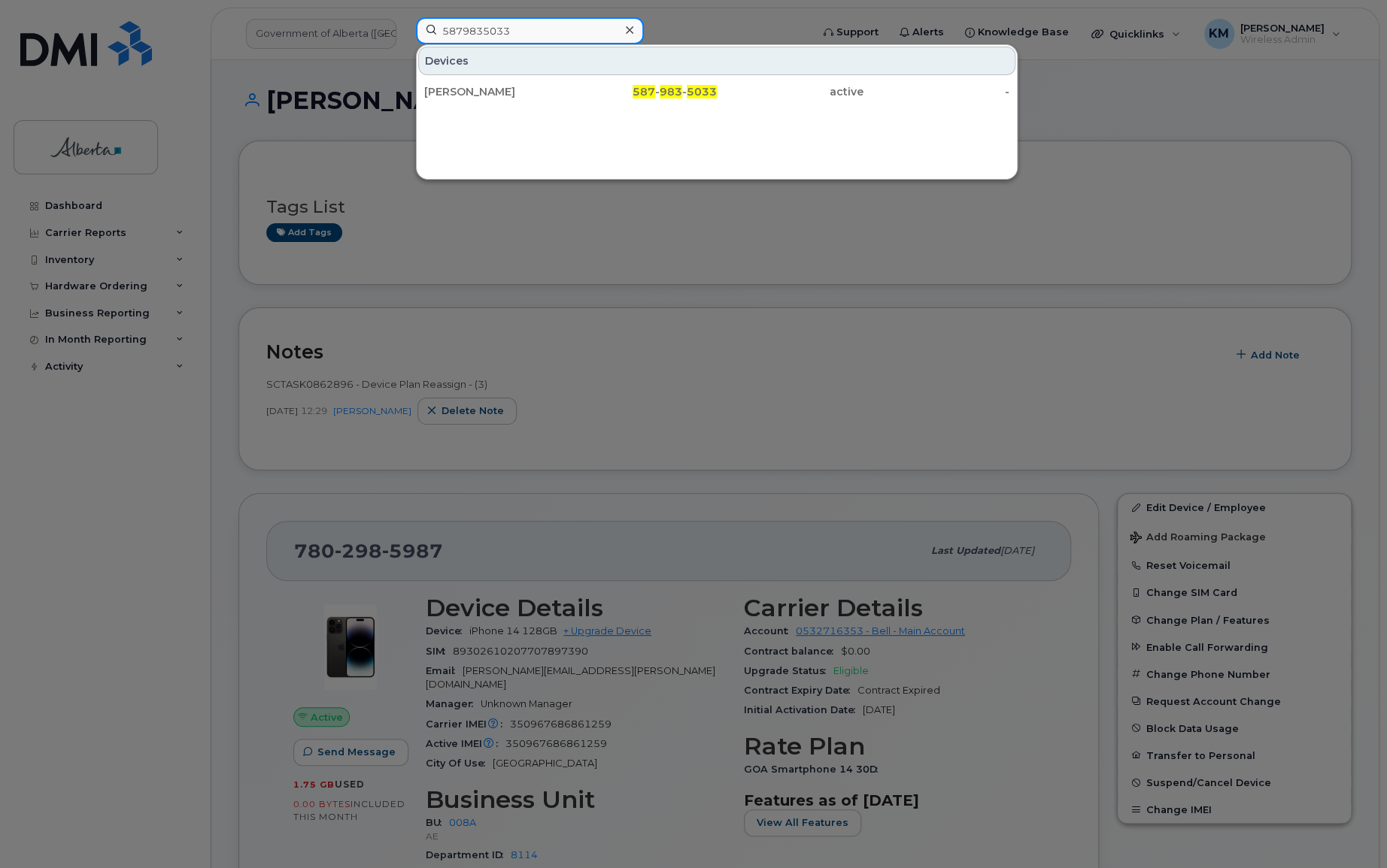
type input "5879835033"
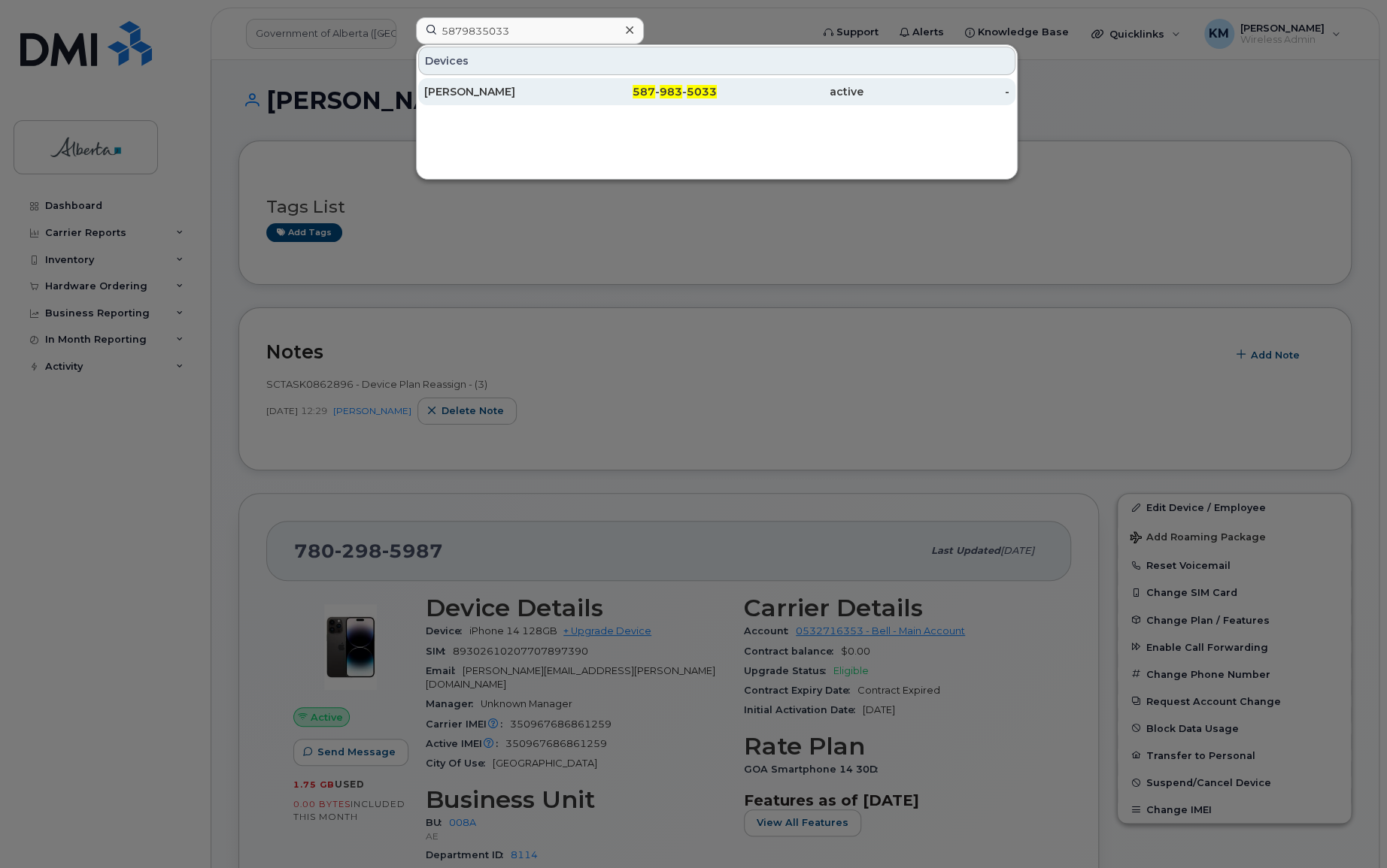
click at [480, 84] on div "Zoe Tam" at bounding box center [497, 92] width 147 height 15
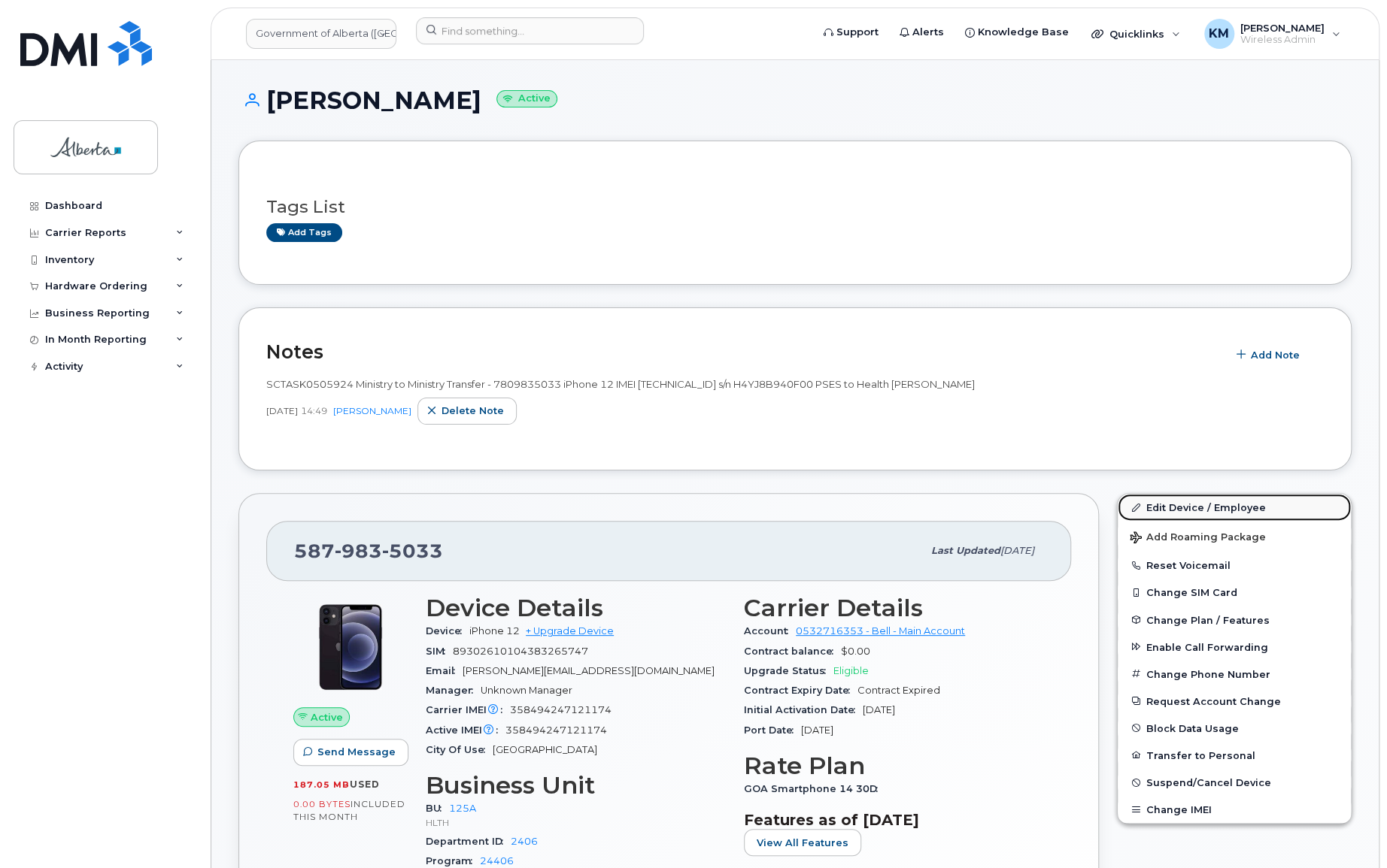
click at [1227, 499] on link "Edit Device / Employee" at bounding box center [1233, 507] width 233 height 27
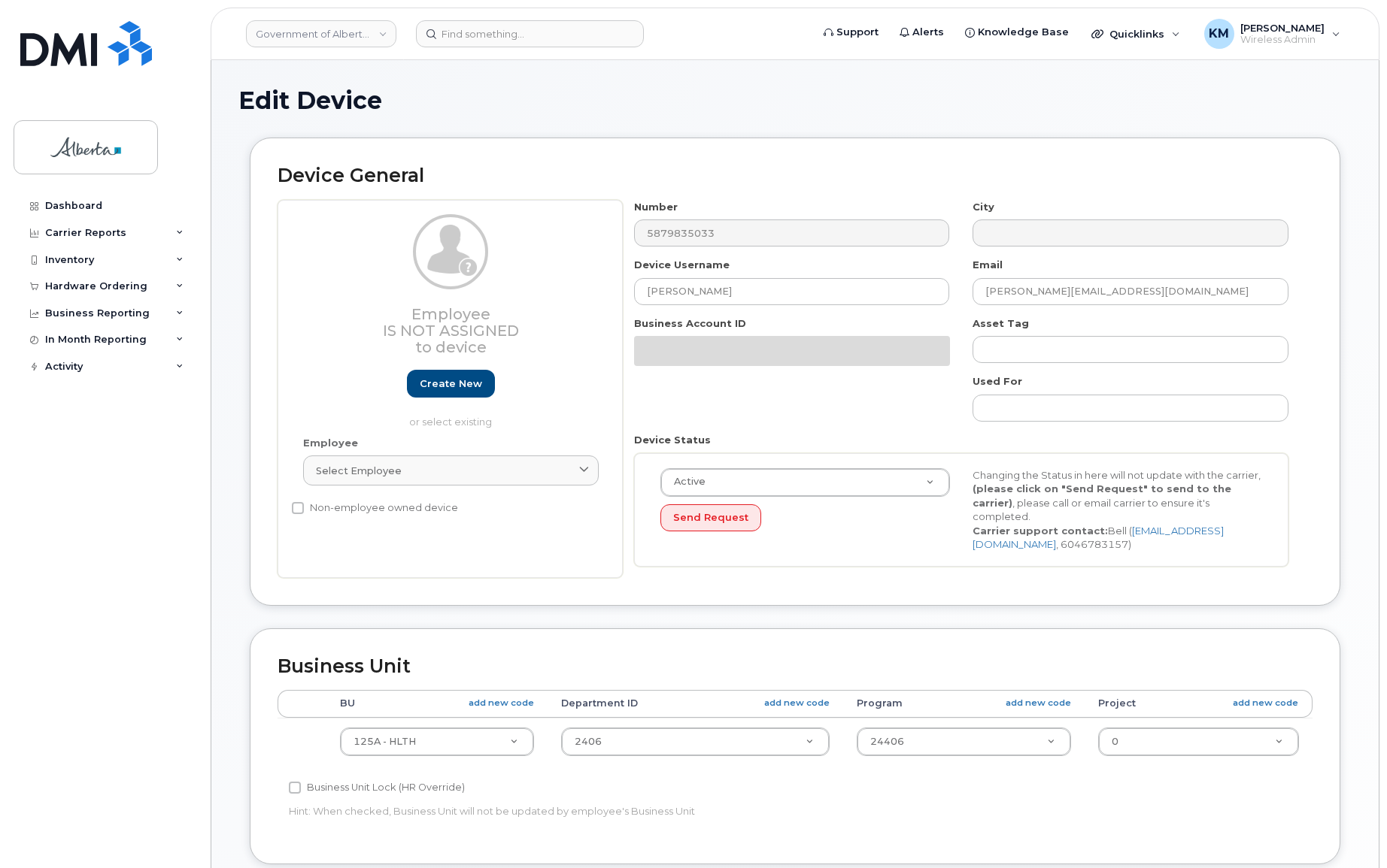
select select "4120335"
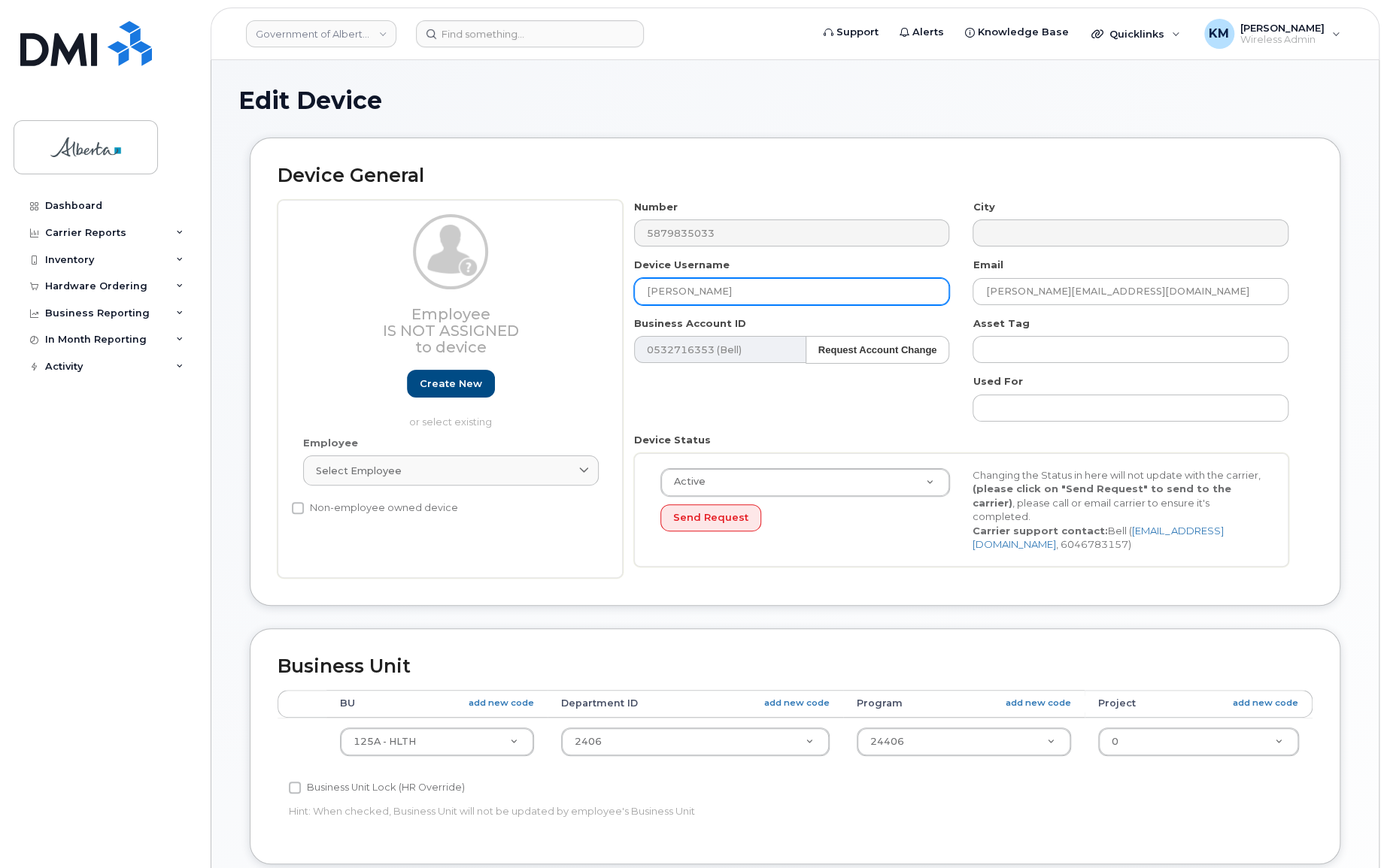
drag, startPoint x: 691, startPoint y: 287, endPoint x: 645, endPoint y: 292, distance: 46.3
click at [616, 296] on div "Employee Is not assigned to device Create new or select existing Employee Selec…" at bounding box center [794, 389] width 1035 height 378
paste input "Celena Croteau"
type input "Celena Croteau"
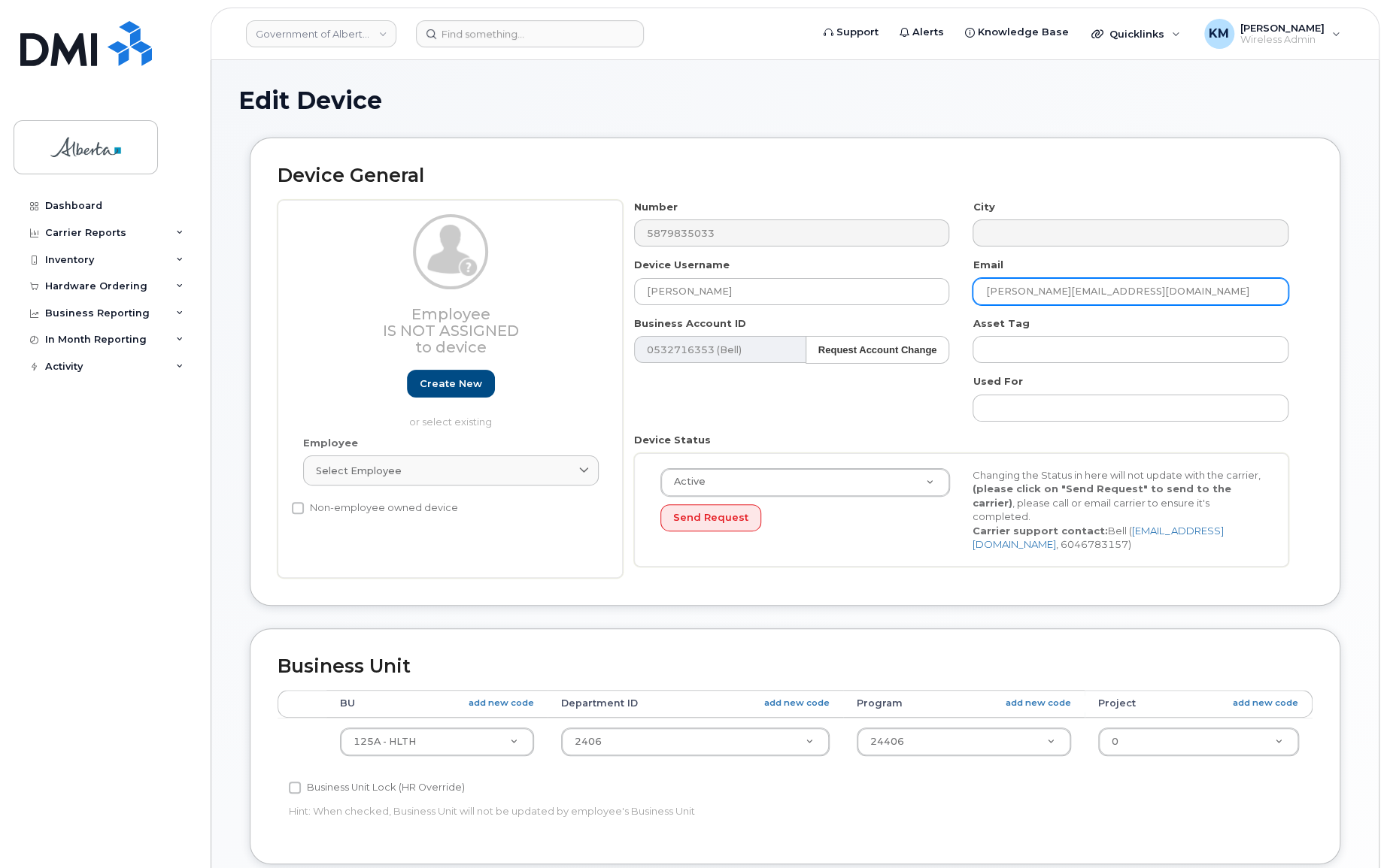
drag, startPoint x: 1113, startPoint y: 293, endPoint x: 985, endPoint y: 292, distance: 128.0
click at [975, 292] on input "Zoe.Tam@gov.ab.ca" at bounding box center [1130, 291] width 316 height 27
paste input "Celena.Croteau"
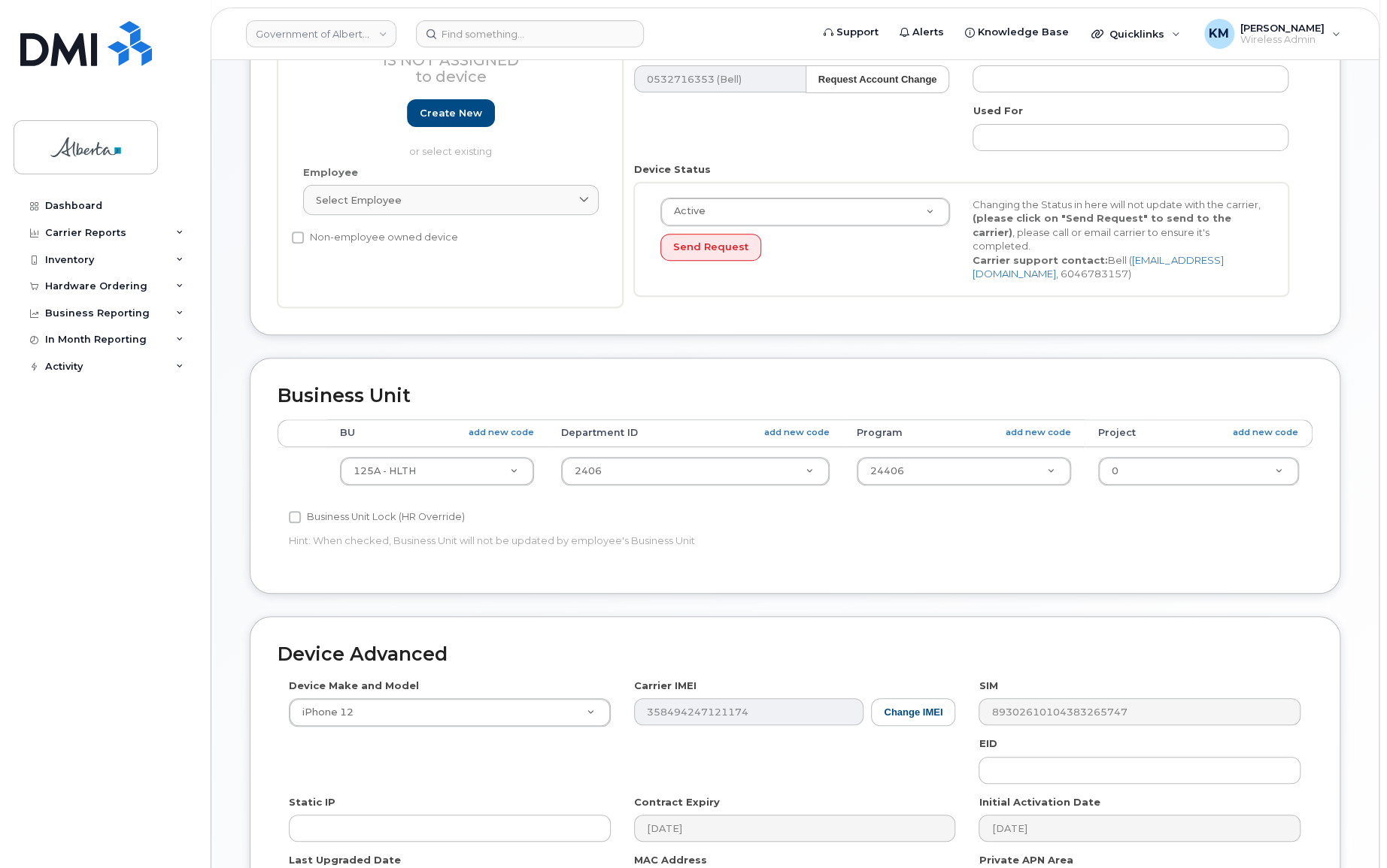
scroll to position [466, 0]
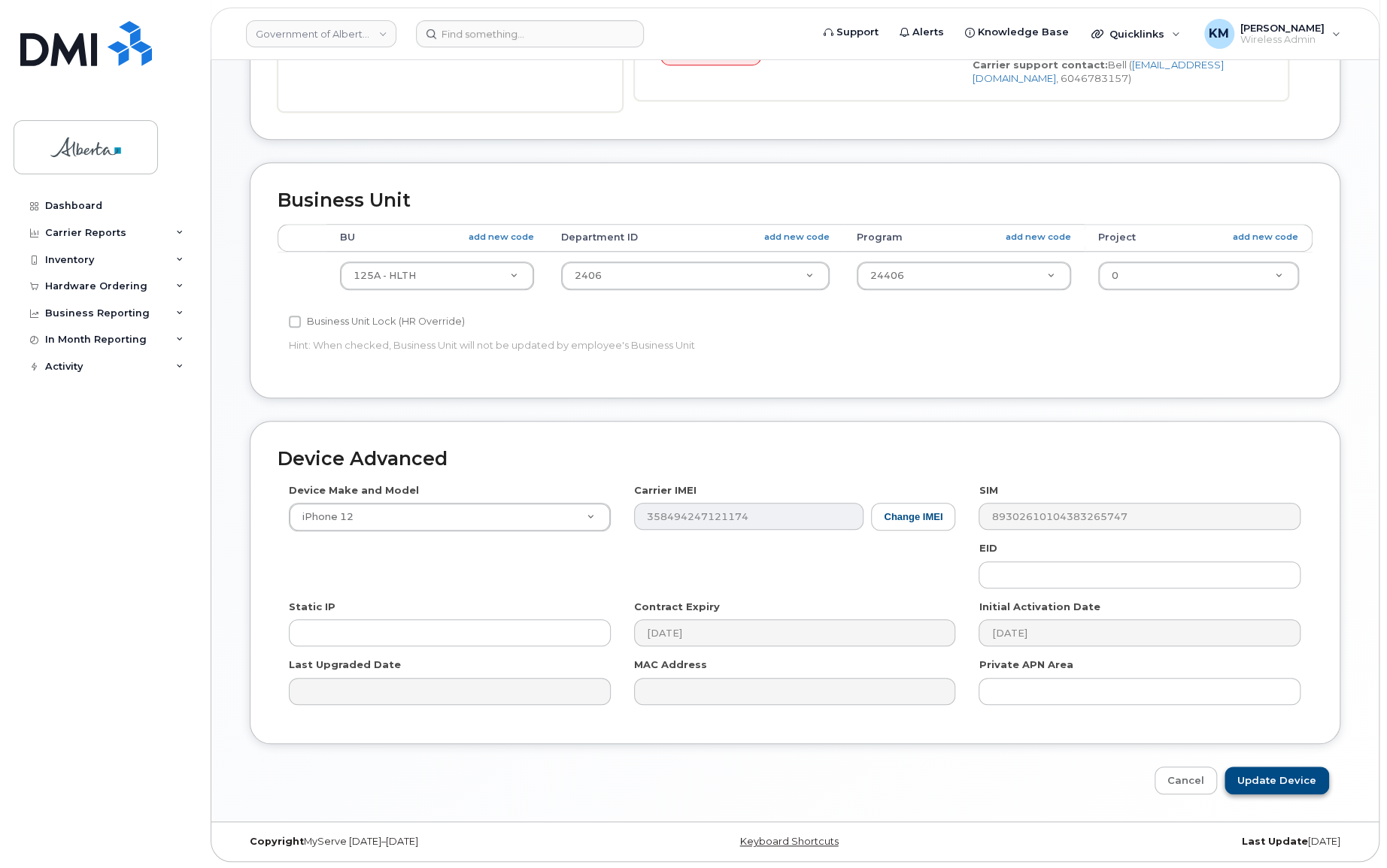
type input "Celena.Croteau@gov.ab.ca"
click at [1310, 790] on input "Update Device" at bounding box center [1276, 781] width 105 height 27
type input "Saving..."
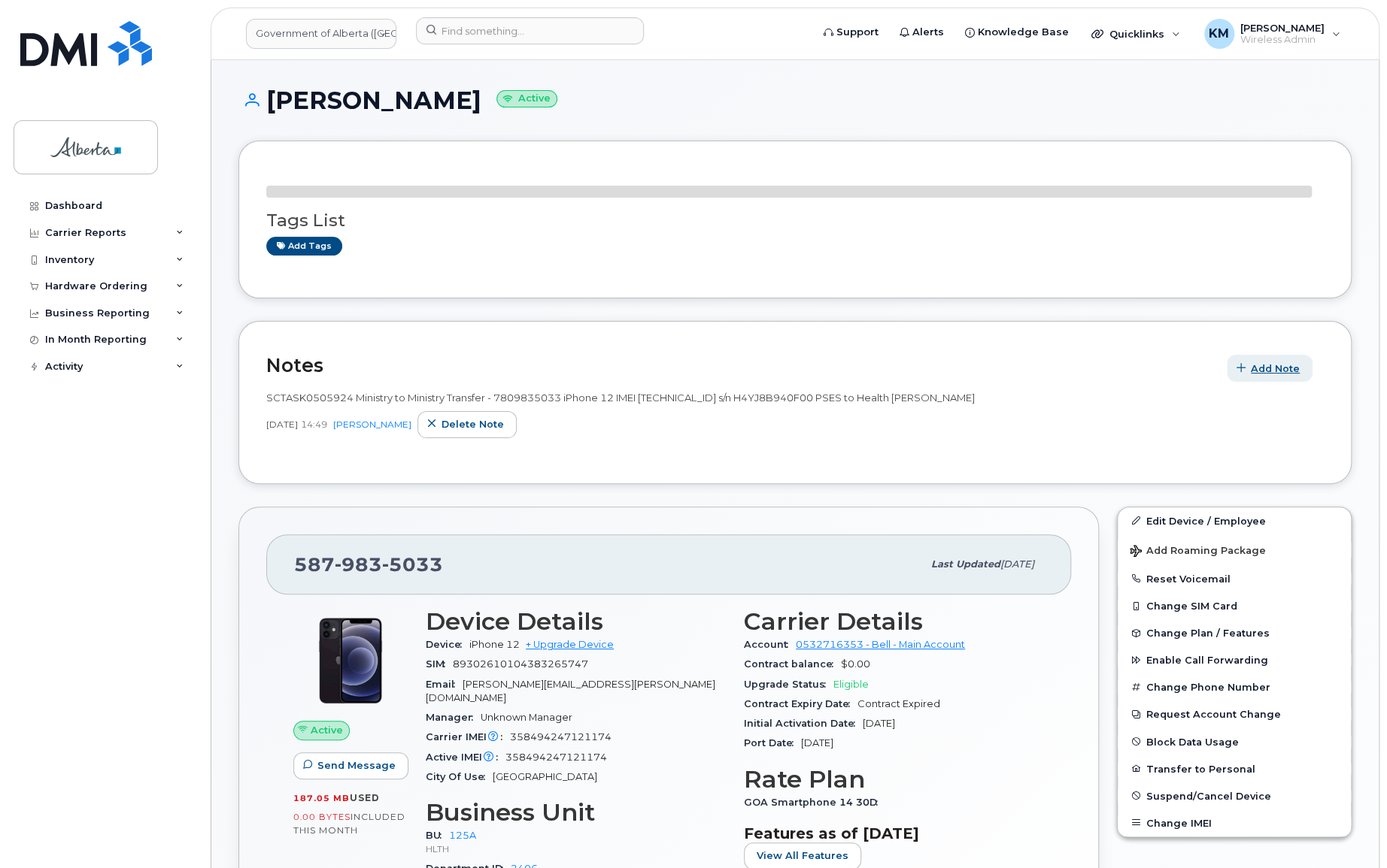
click at [1268, 368] on span "Add Note" at bounding box center [1275, 369] width 49 height 15
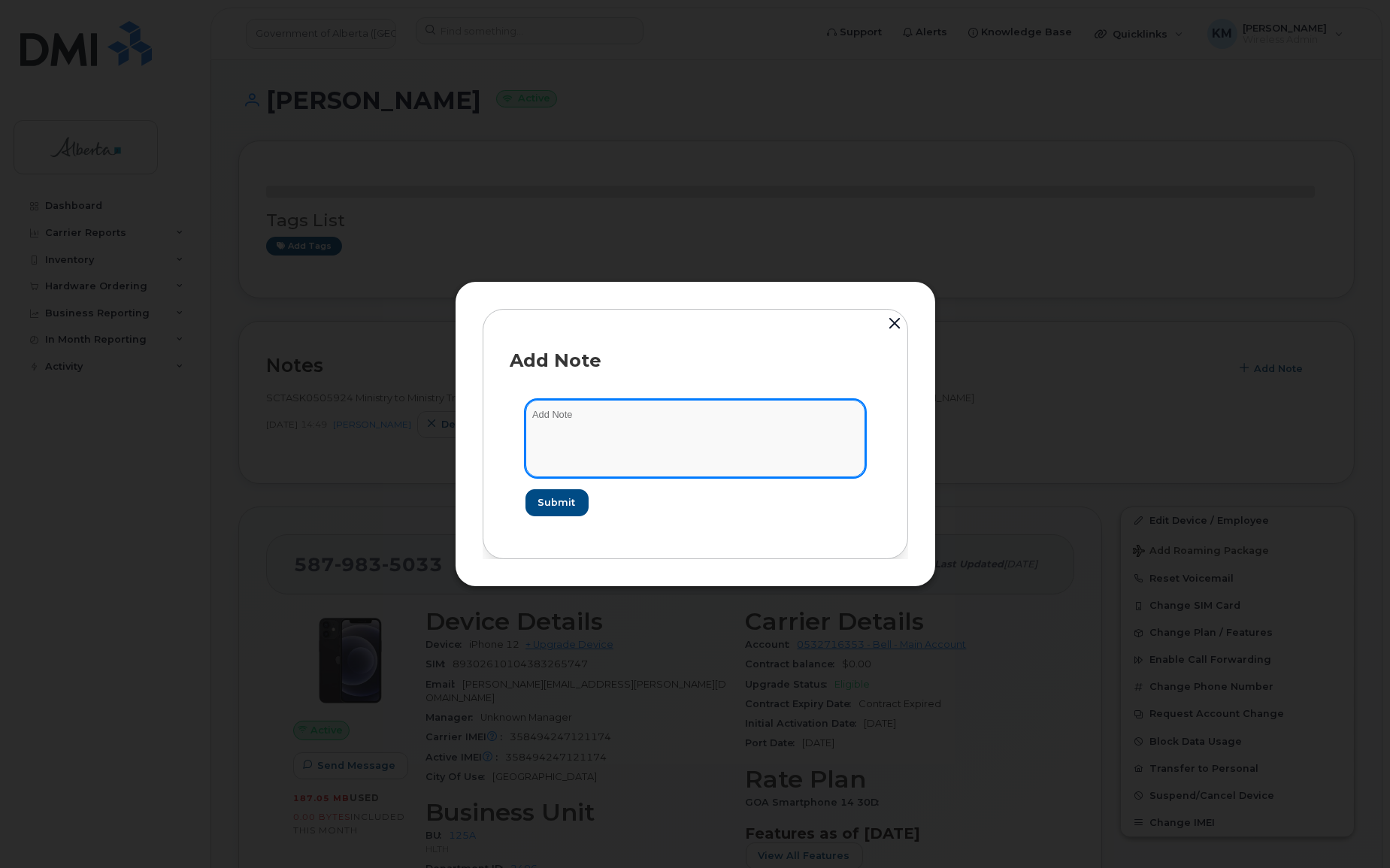
click at [828, 435] on textarea at bounding box center [695, 438] width 340 height 76
type textarea "s"
click at [684, 421] on textarea "SCTASK0862958 -" at bounding box center [692, 438] width 340 height 76
paste textarea "Device Plan Reassign - (1)"
type textarea "SCTASK0862958 - Device Plan Reassign - (1)"
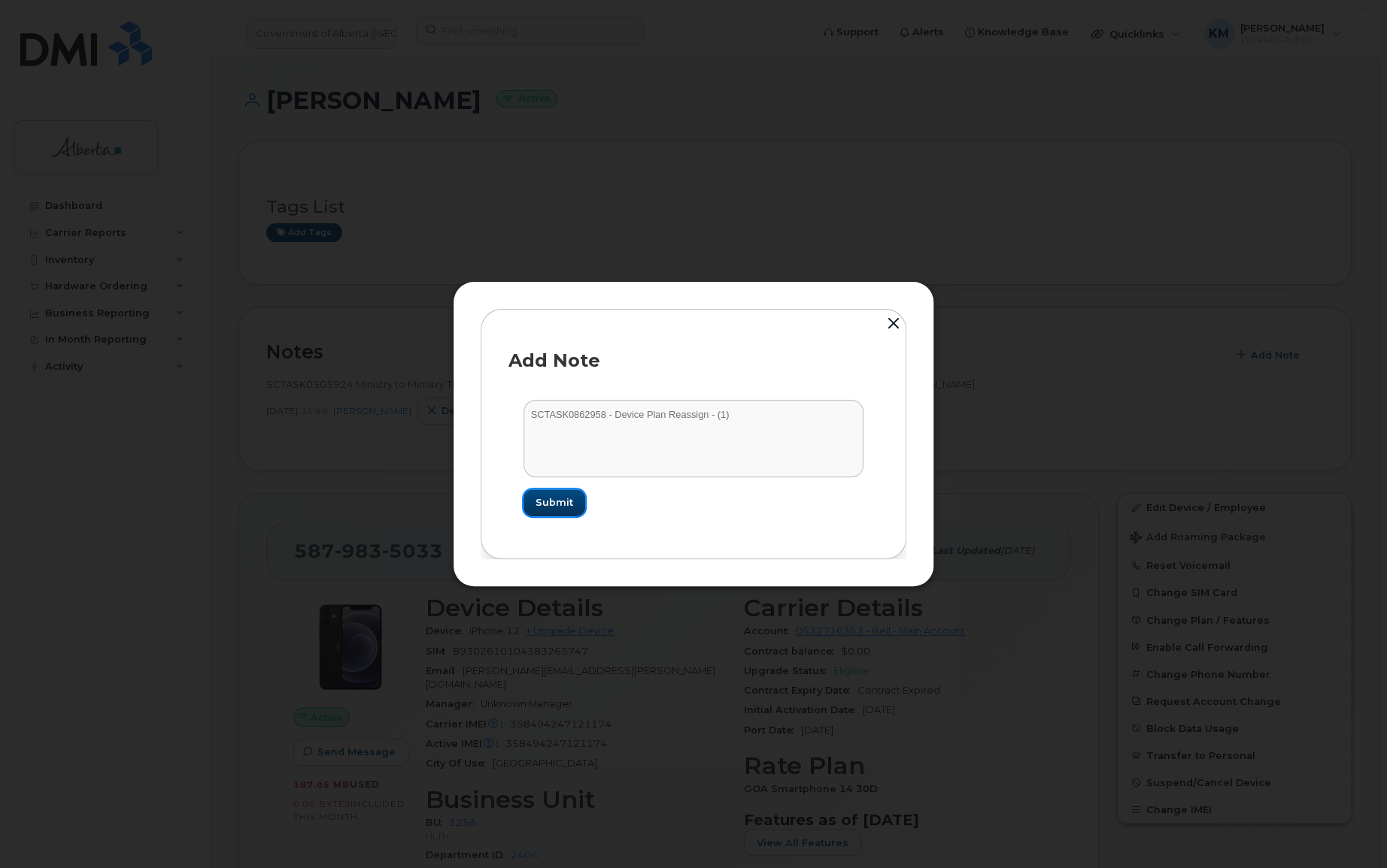
click at [550, 499] on span "Submit" at bounding box center [554, 502] width 37 height 15
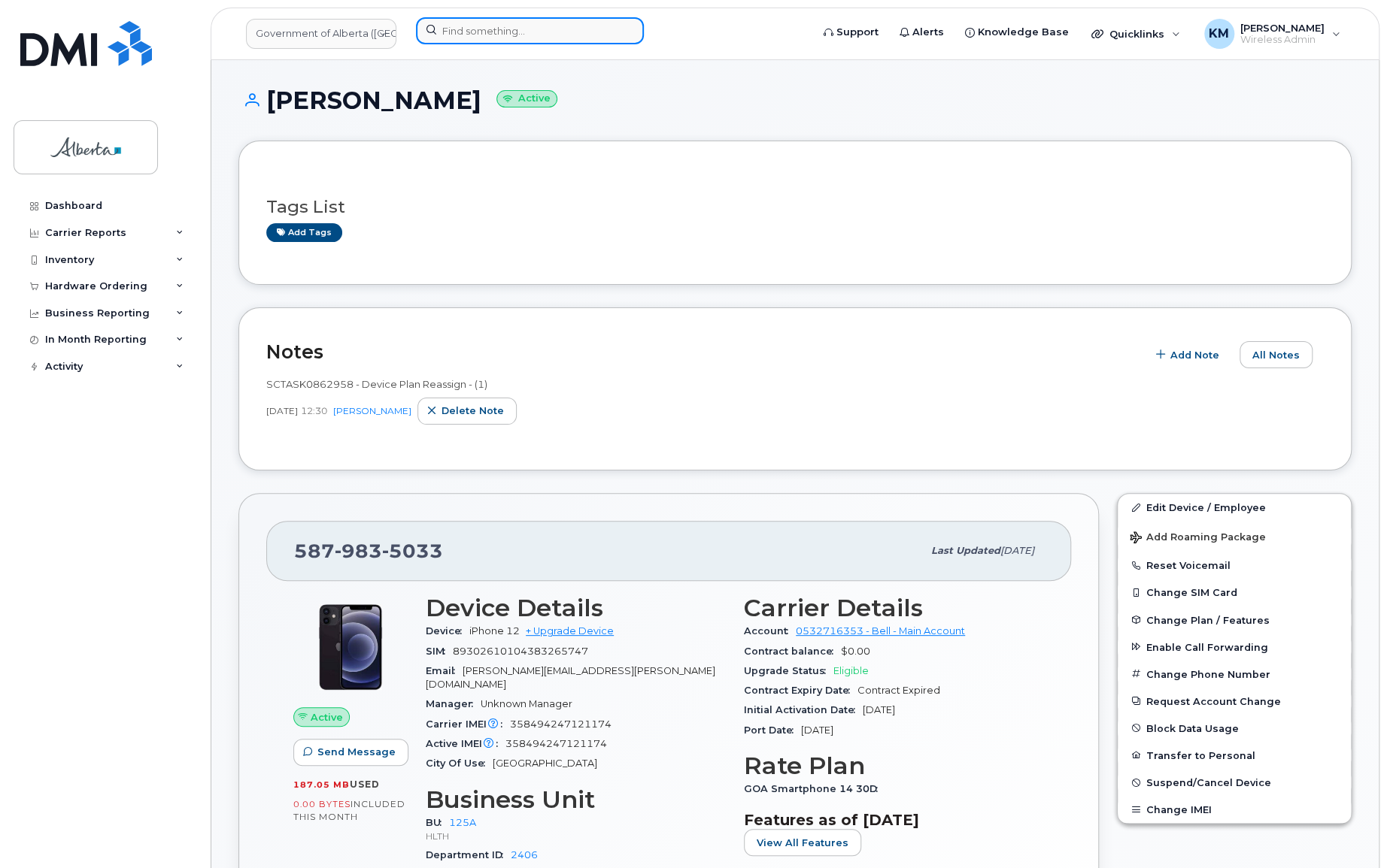
click at [475, 37] on input at bounding box center [530, 31] width 228 height 27
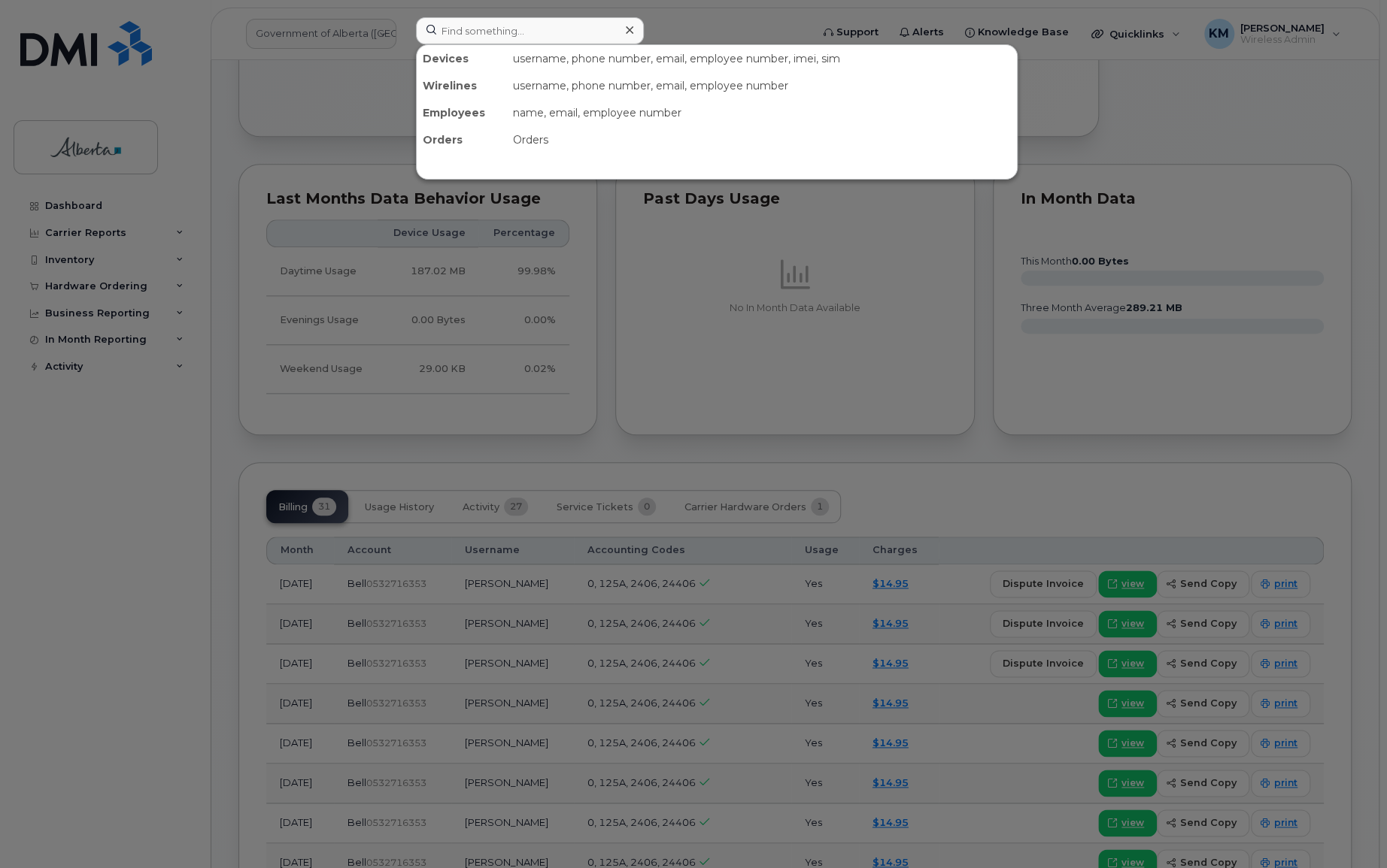
scroll to position [888, 0]
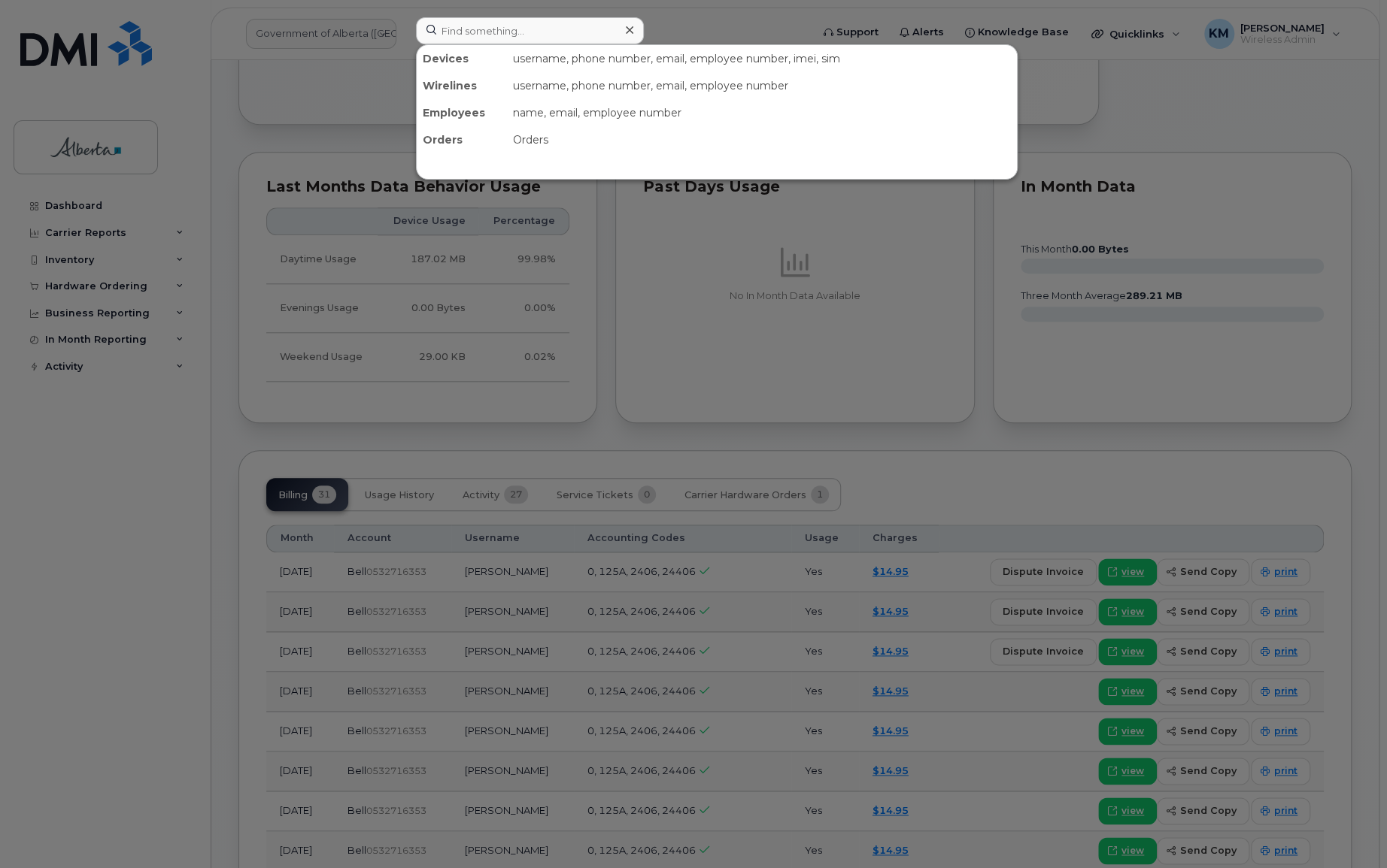
click at [569, 481] on div at bounding box center [694, 434] width 1387 height 868
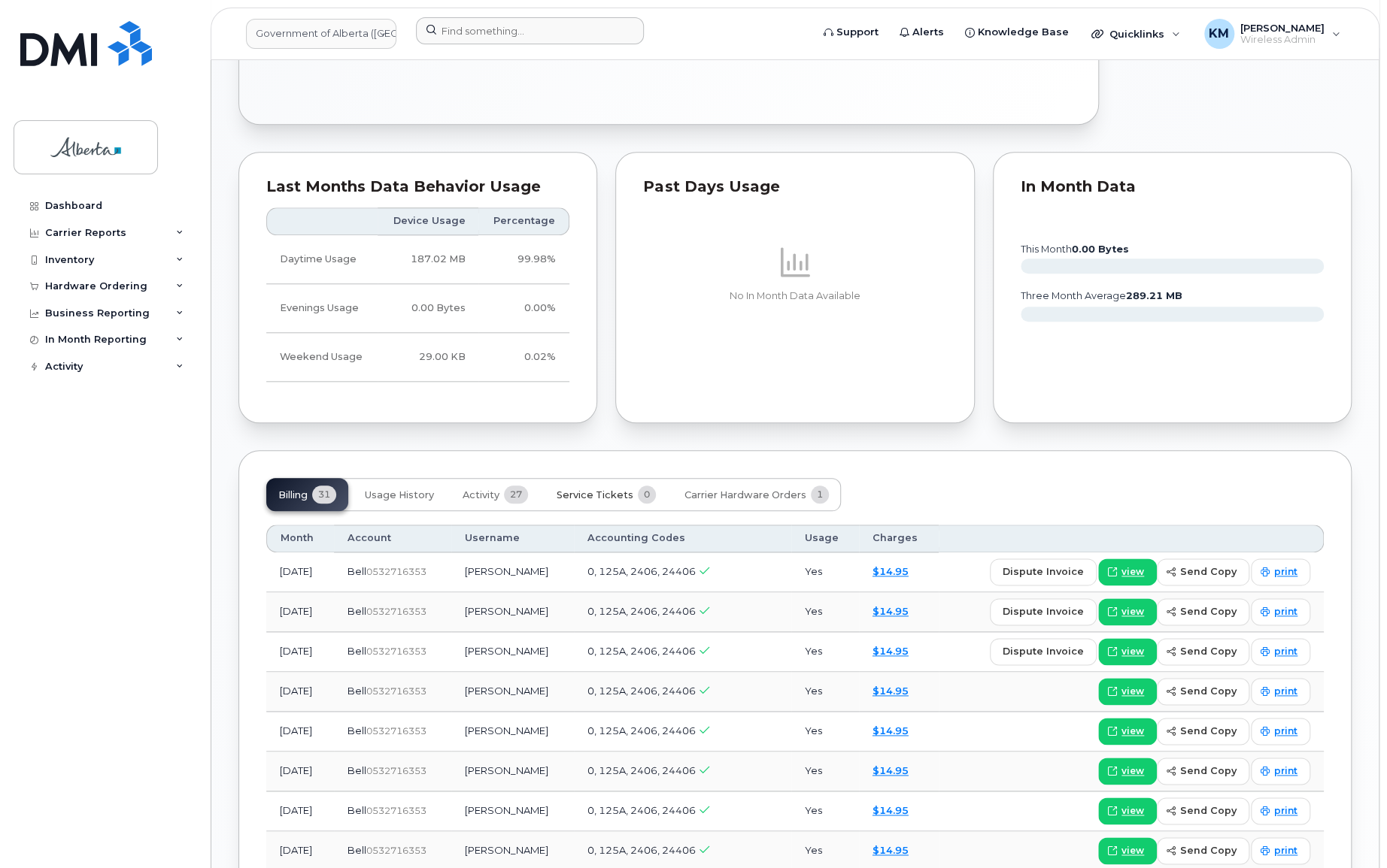
click at [572, 489] on span "Service Tickets" at bounding box center [595, 495] width 76 height 12
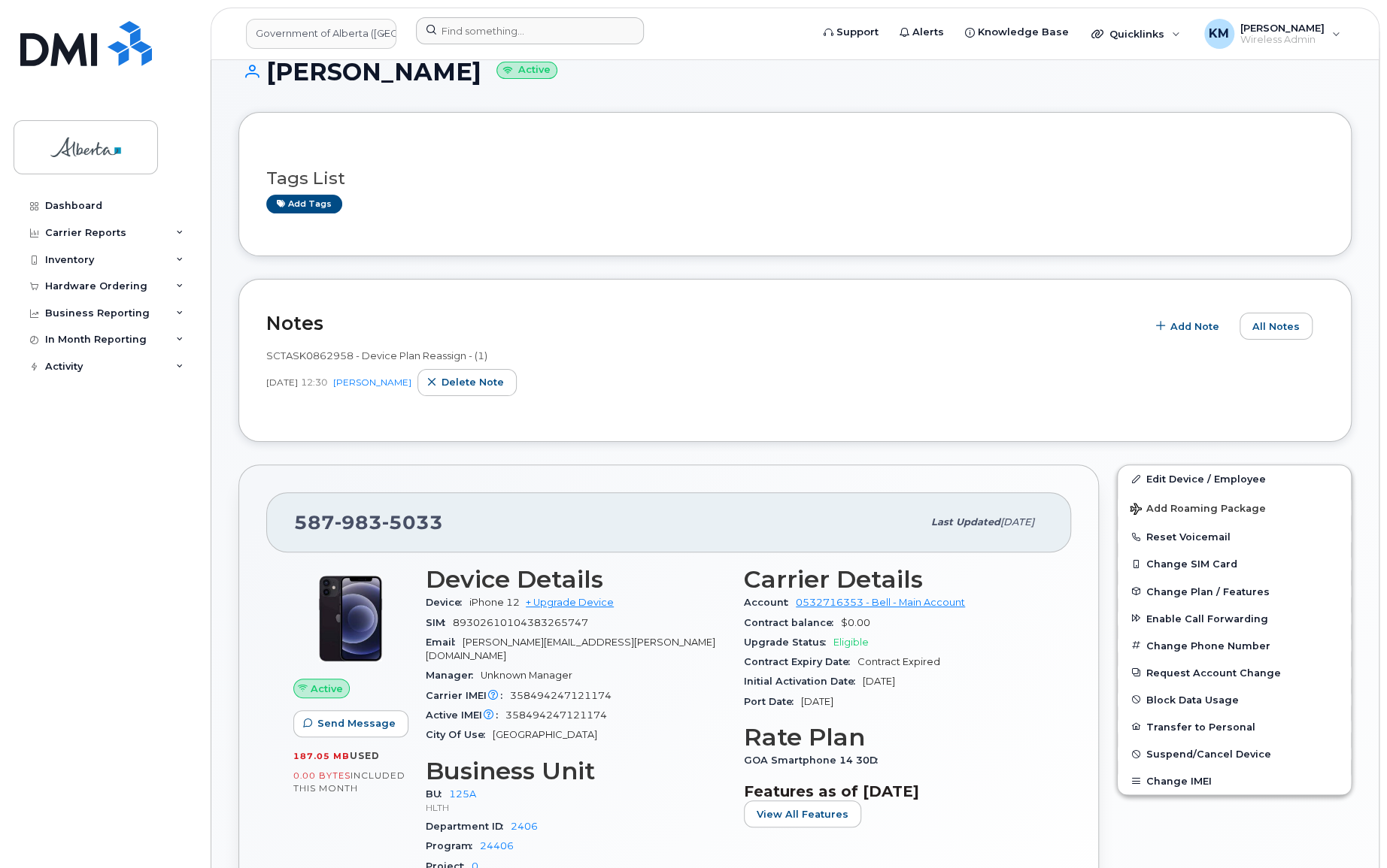
scroll to position [0, 0]
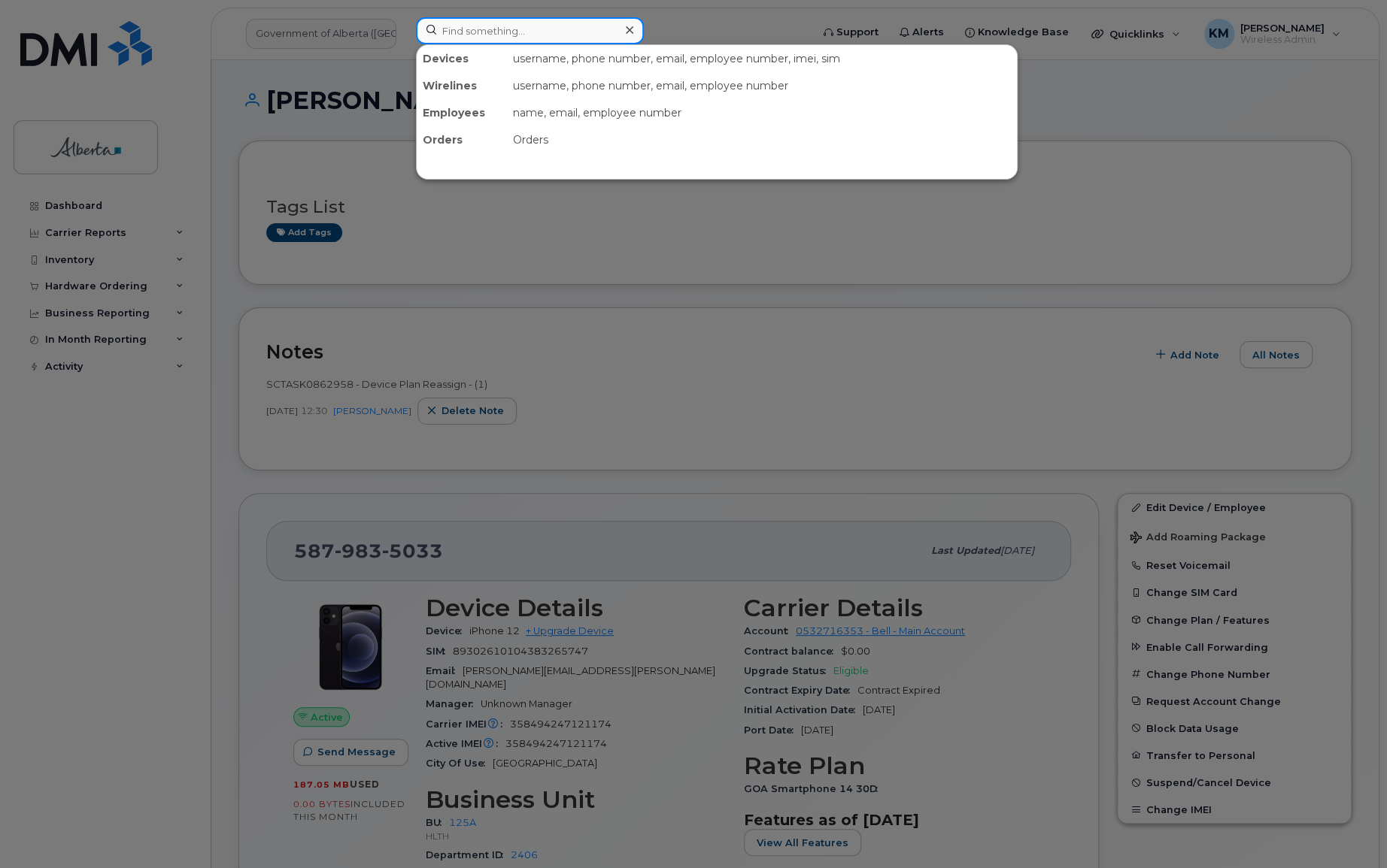
click at [480, 35] on input at bounding box center [530, 31] width 228 height 27
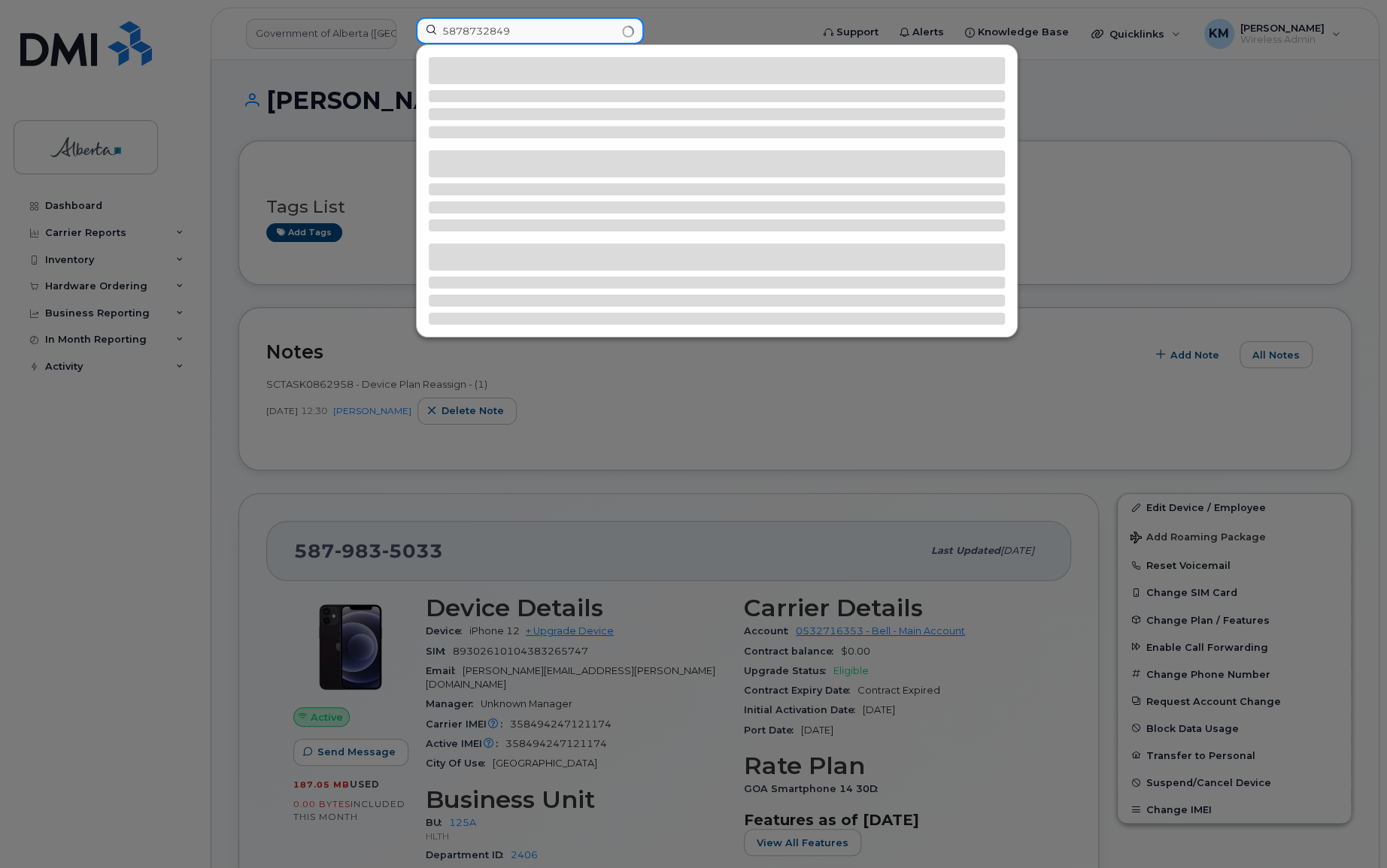
type input "5878732849"
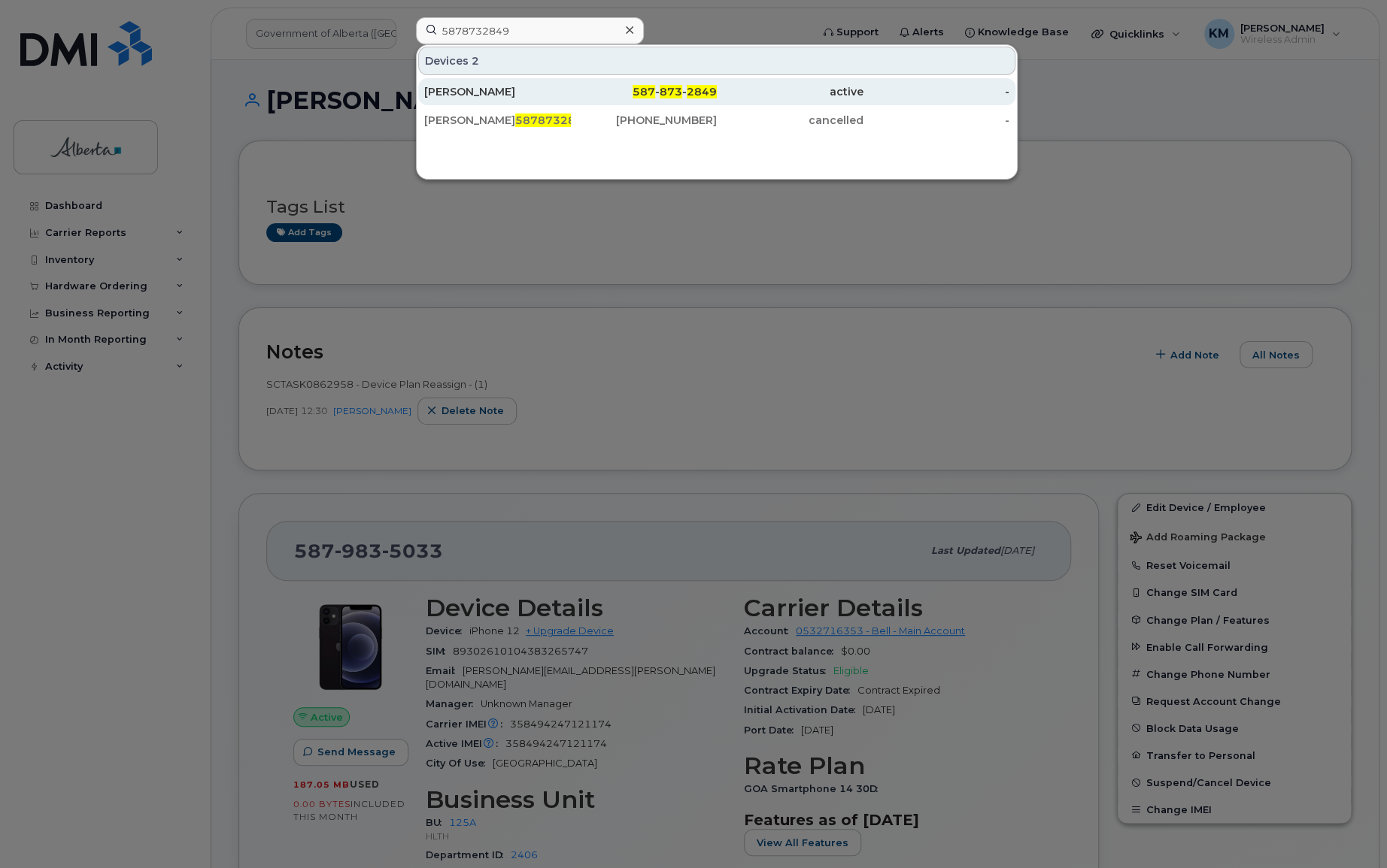
click at [489, 86] on div "Will Sawchyn" at bounding box center [497, 92] width 147 height 15
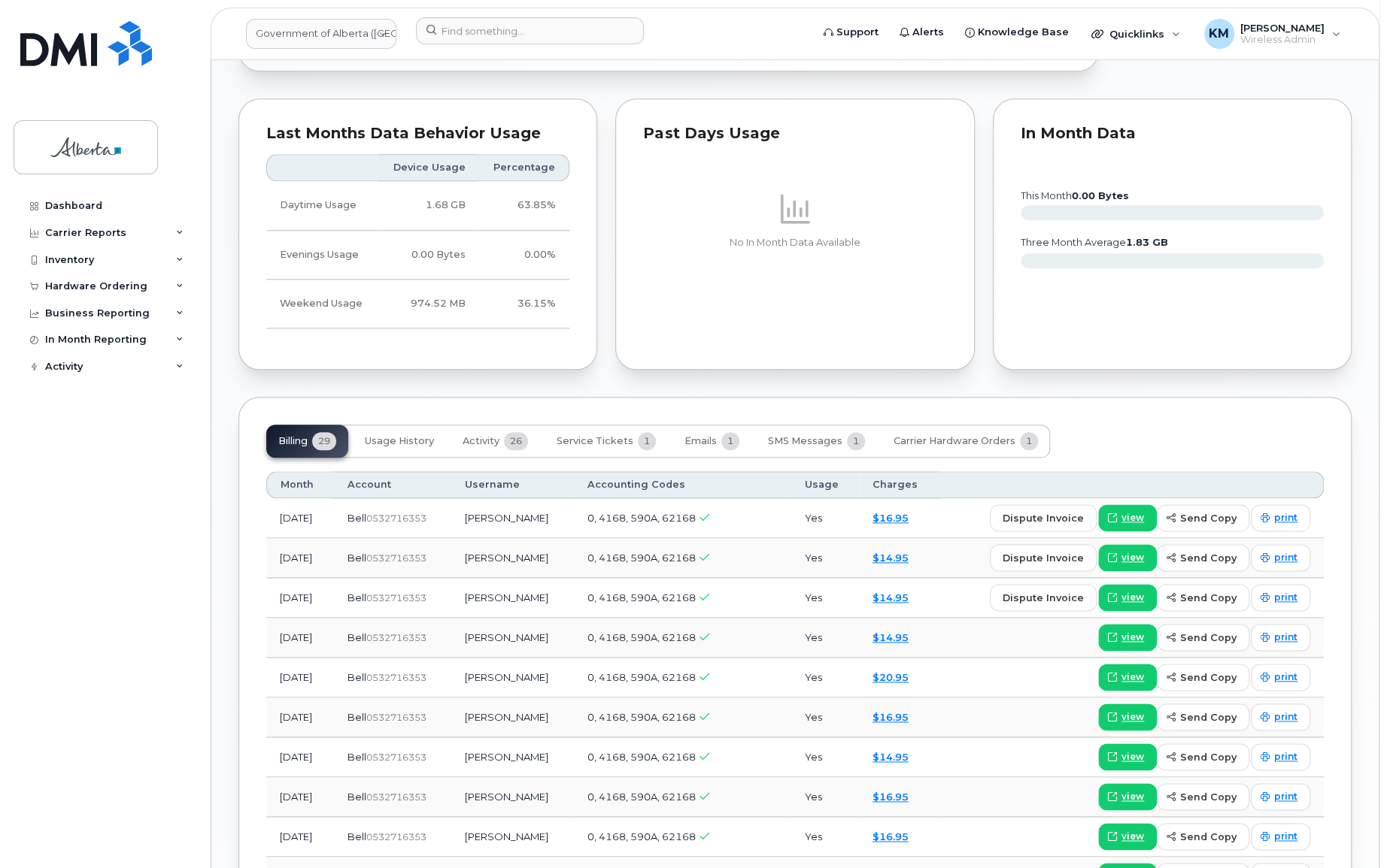
scroll to position [1024, 0]
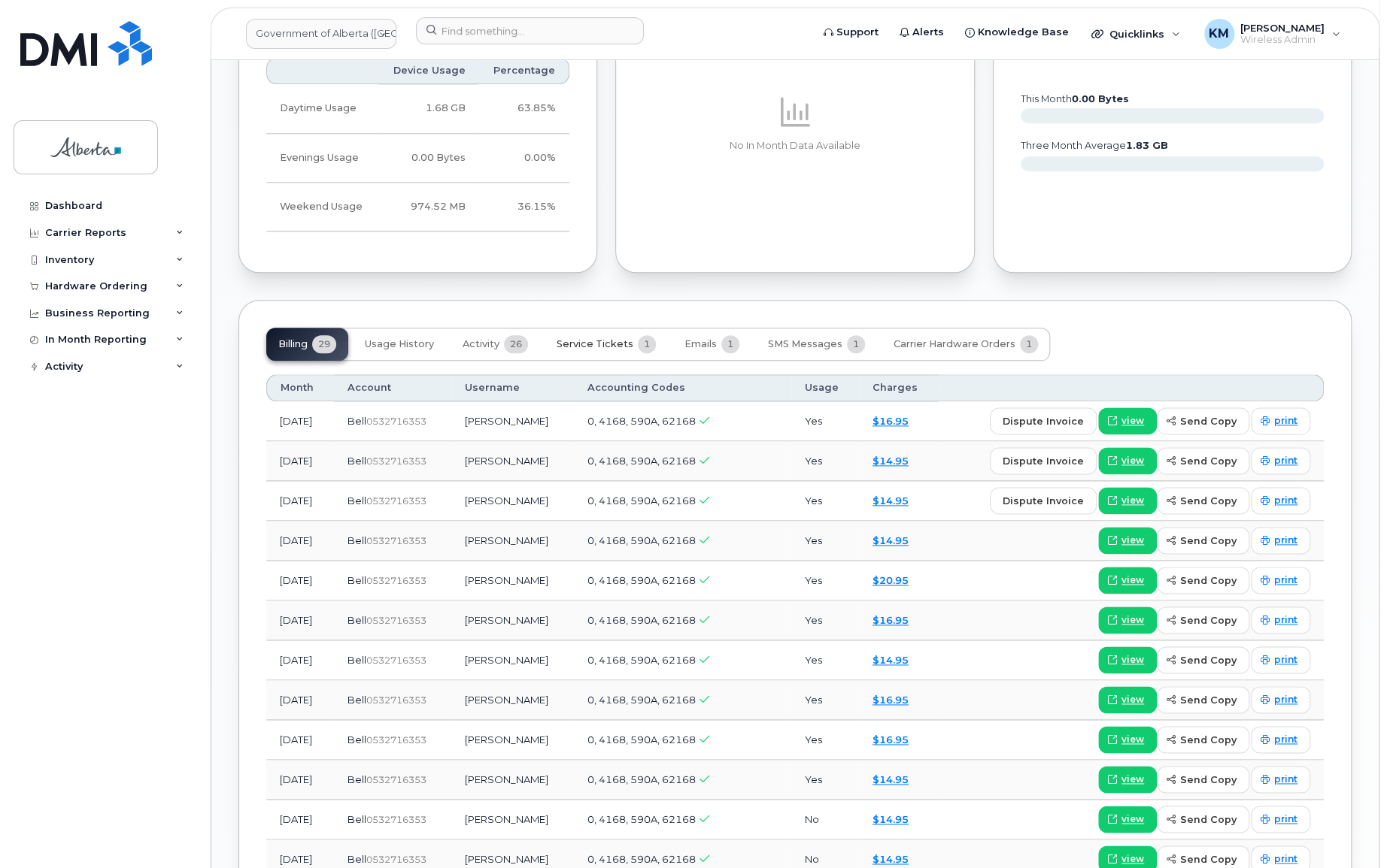
click at [624, 340] on span "Service Tickets" at bounding box center [595, 344] width 76 height 12
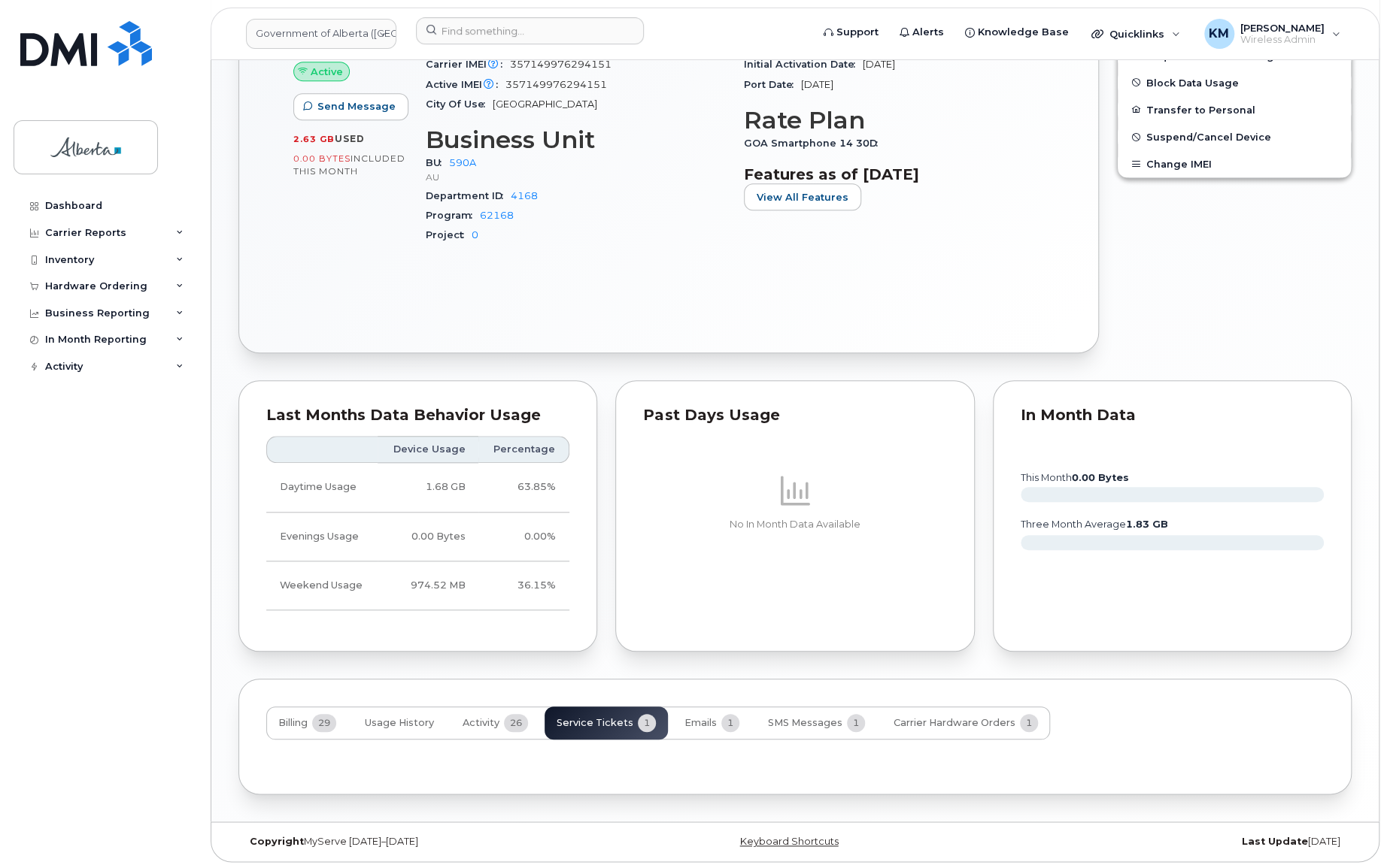
scroll to position [712, 0]
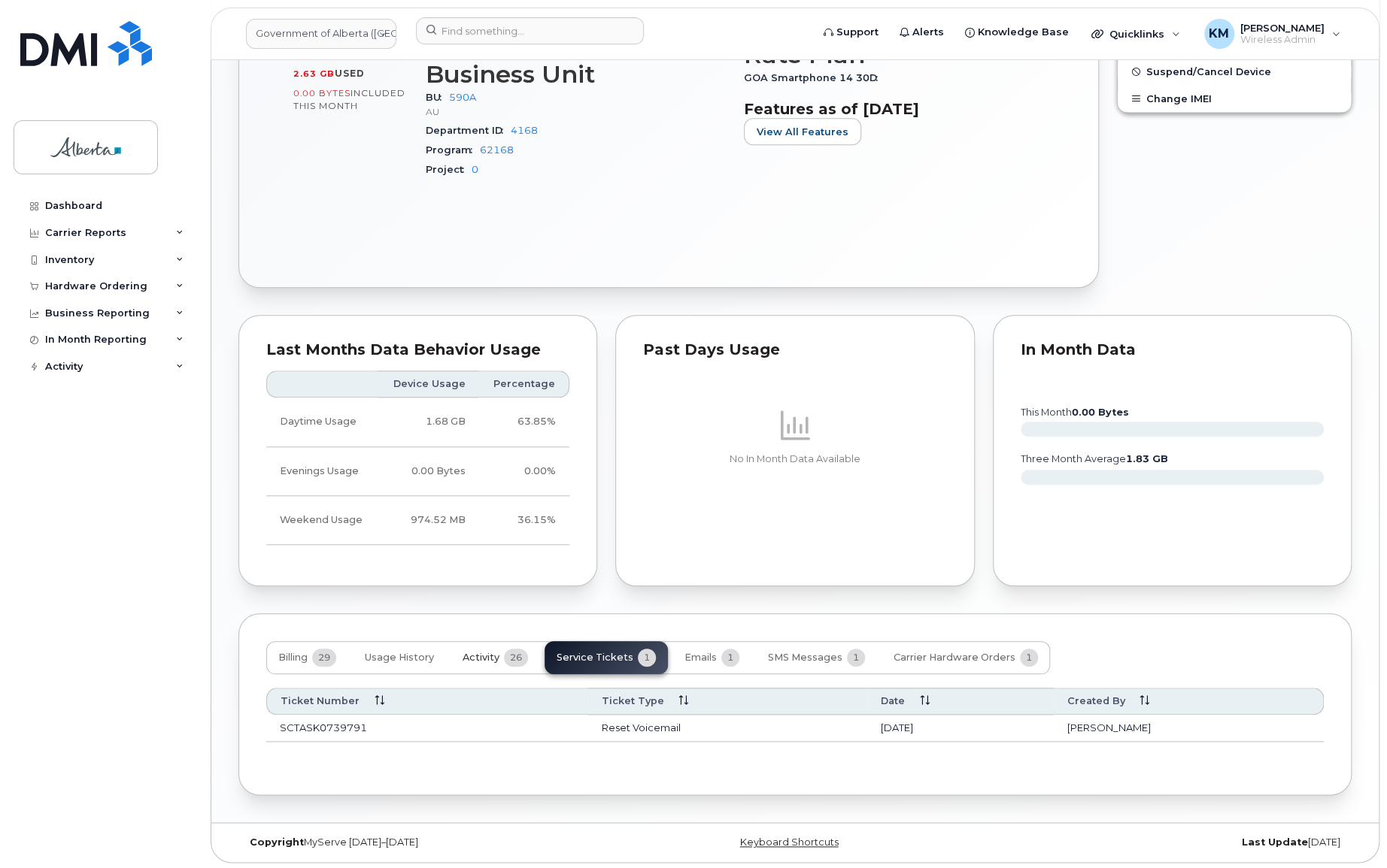
click at [487, 652] on span "Activity" at bounding box center [481, 658] width 37 height 12
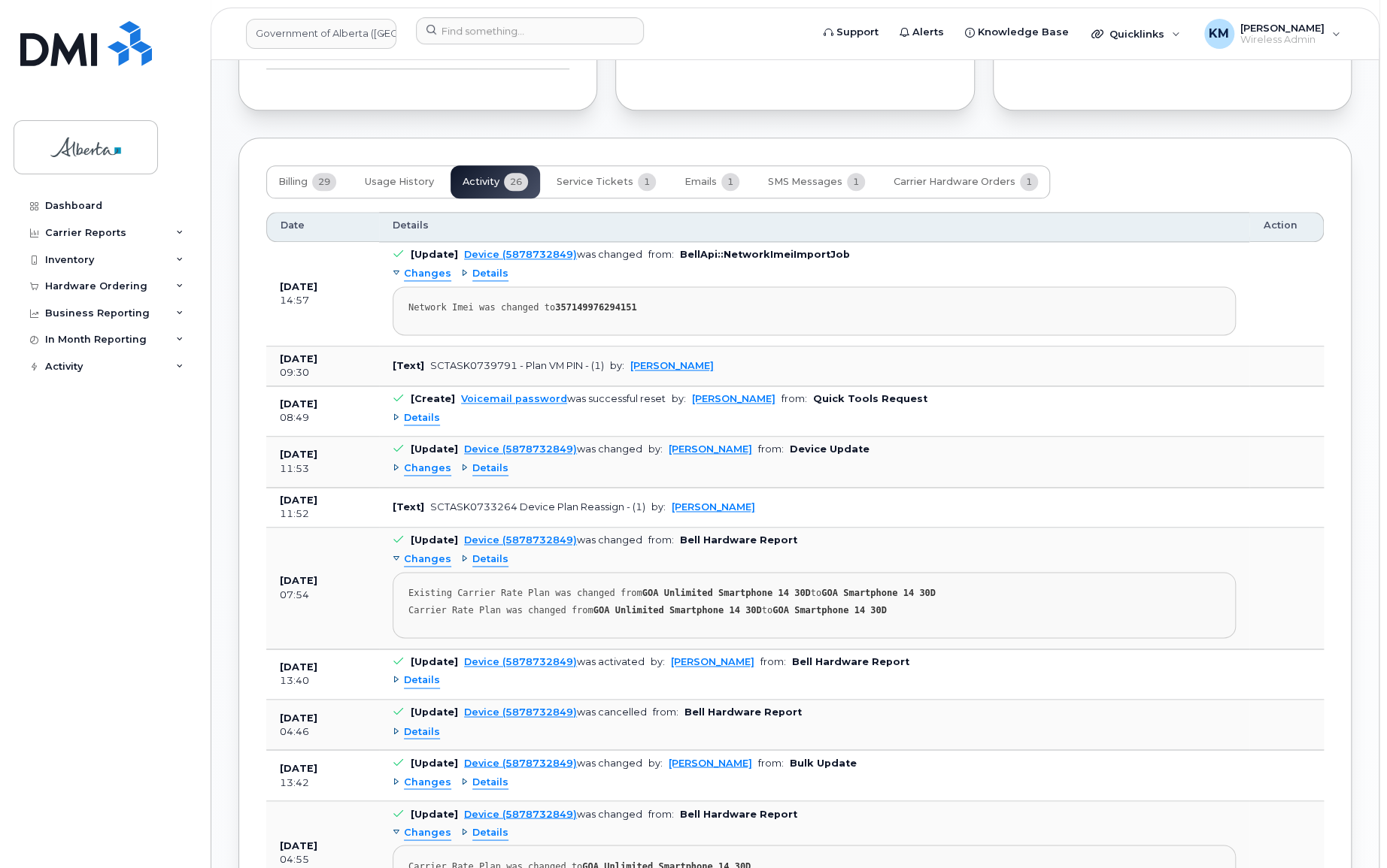
scroll to position [1189, 0]
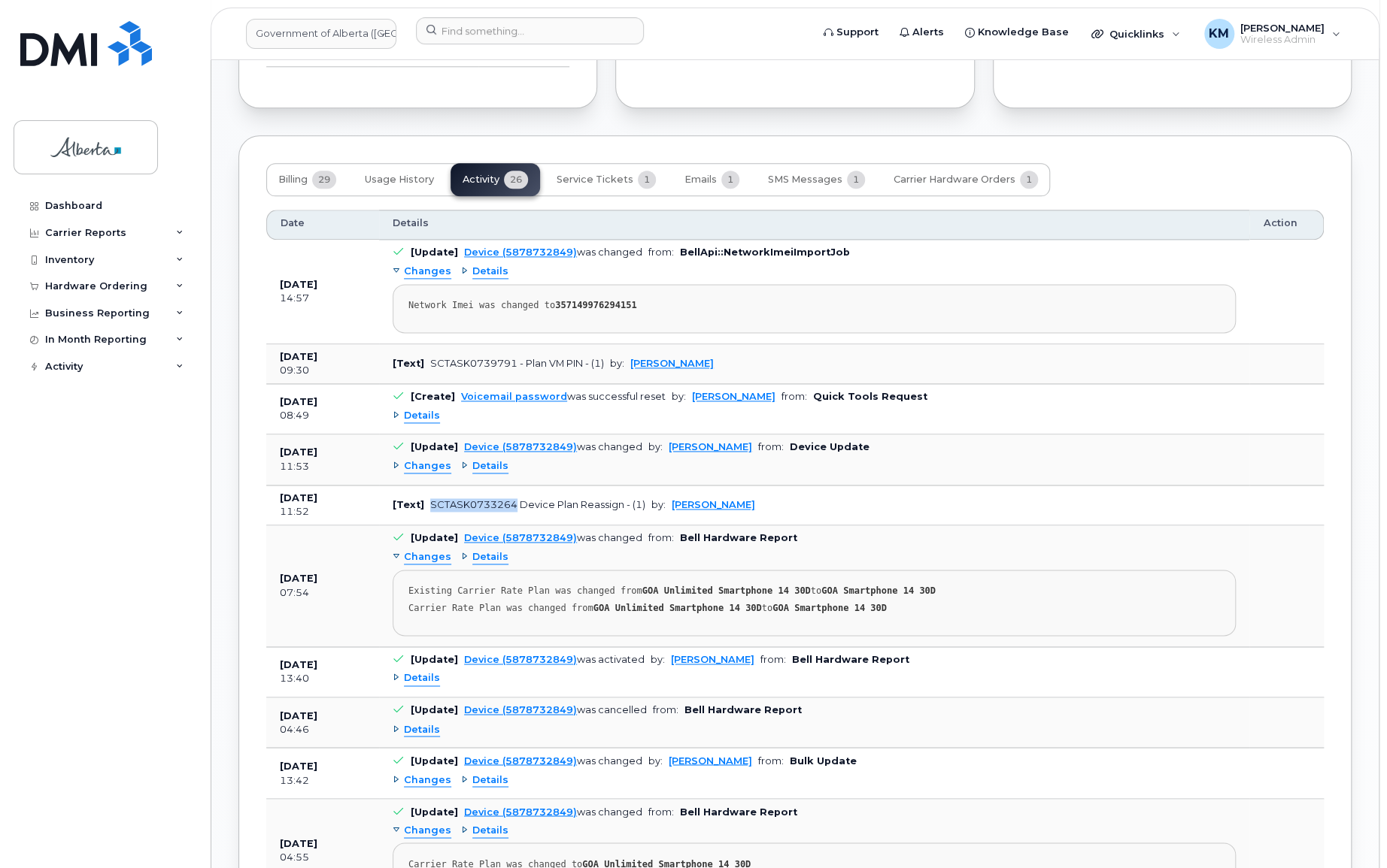
drag, startPoint x: 511, startPoint y: 500, endPoint x: 428, endPoint y: 505, distance: 83.2
click at [430, 505] on div "SCTASK0733264 Device Plan Reassign - (1)" at bounding box center [538, 505] width 215 height 11
copy div "SCTASK0733264"
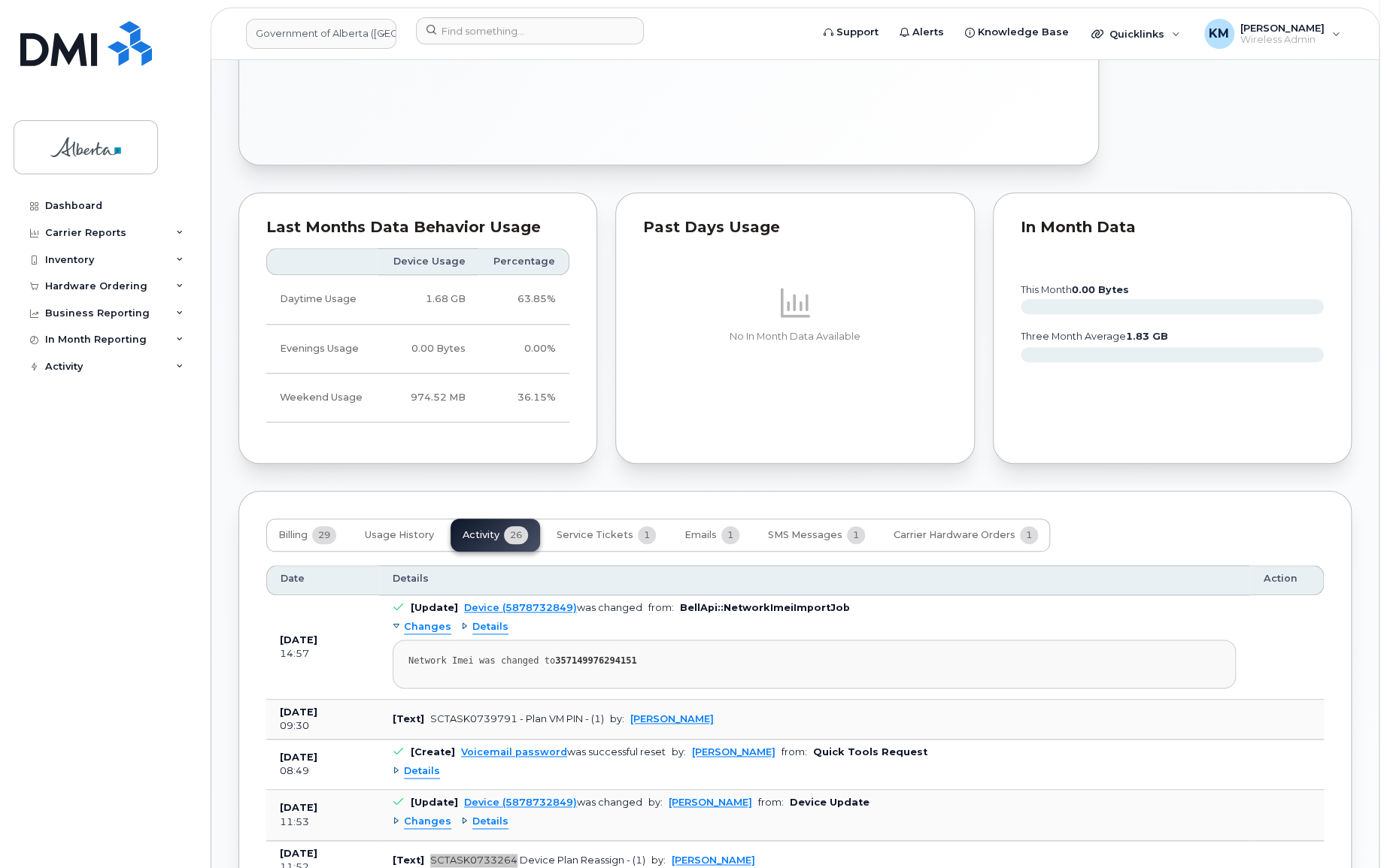
scroll to position [888, 0]
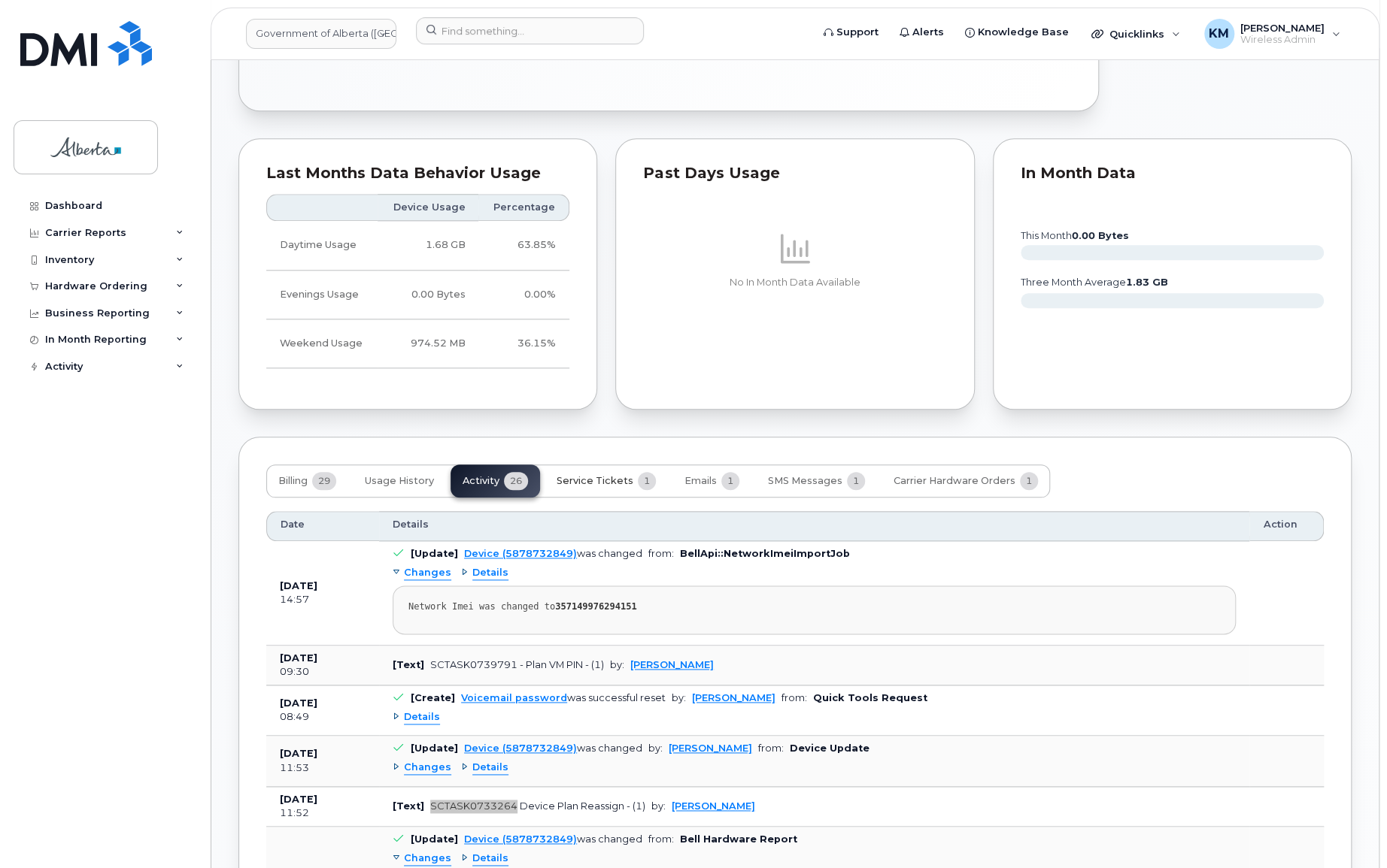
click at [593, 476] on span "Service Tickets" at bounding box center [595, 481] width 76 height 12
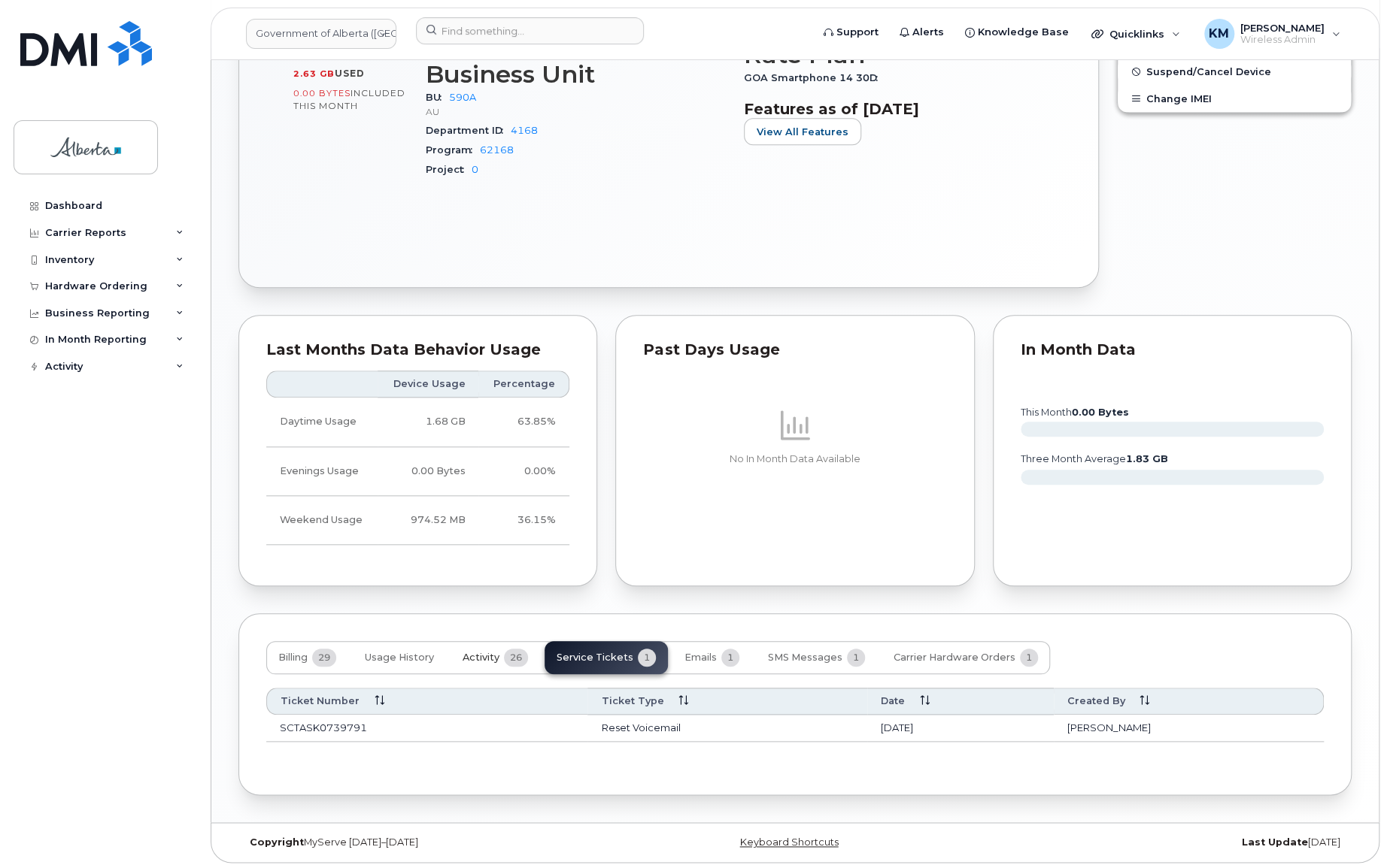
click at [487, 653] on span "Activity" at bounding box center [481, 658] width 37 height 12
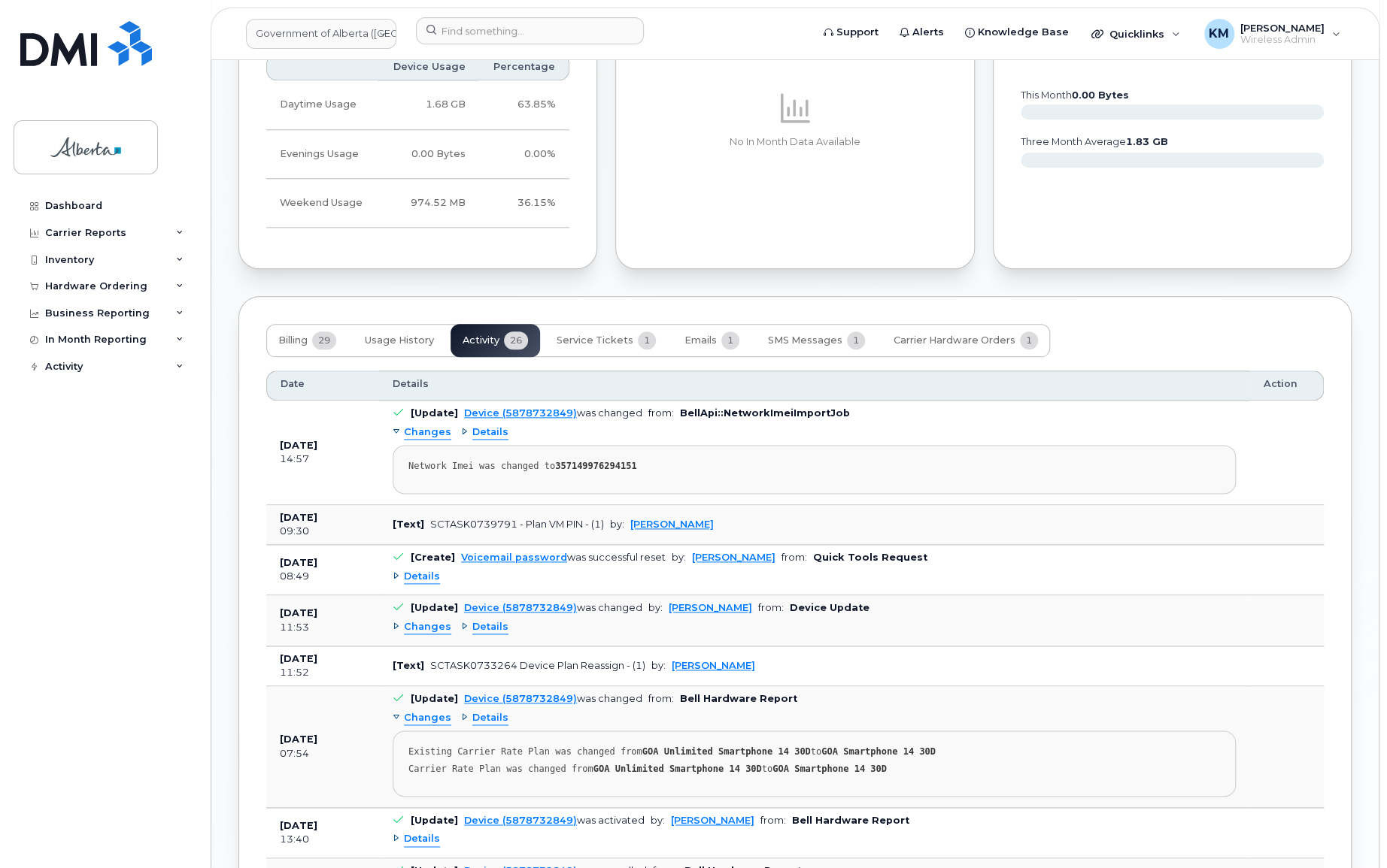
scroll to position [1053, 0]
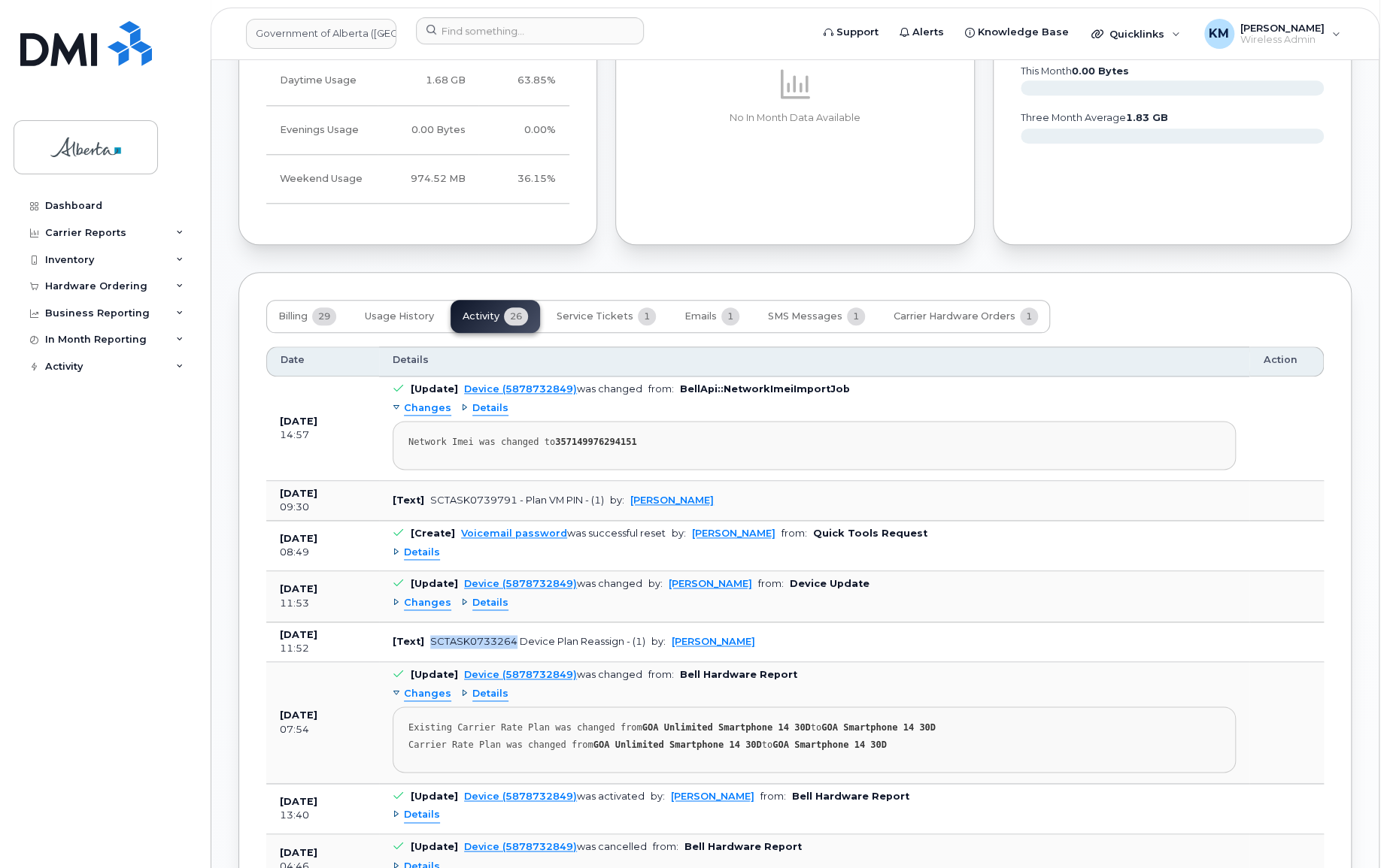
drag, startPoint x: 512, startPoint y: 641, endPoint x: 427, endPoint y: 641, distance: 85.0
click at [430, 641] on div "SCTASK0733264 Device Plan Reassign - (1)" at bounding box center [538, 641] width 215 height 11
copy div "SCTASK0733264"
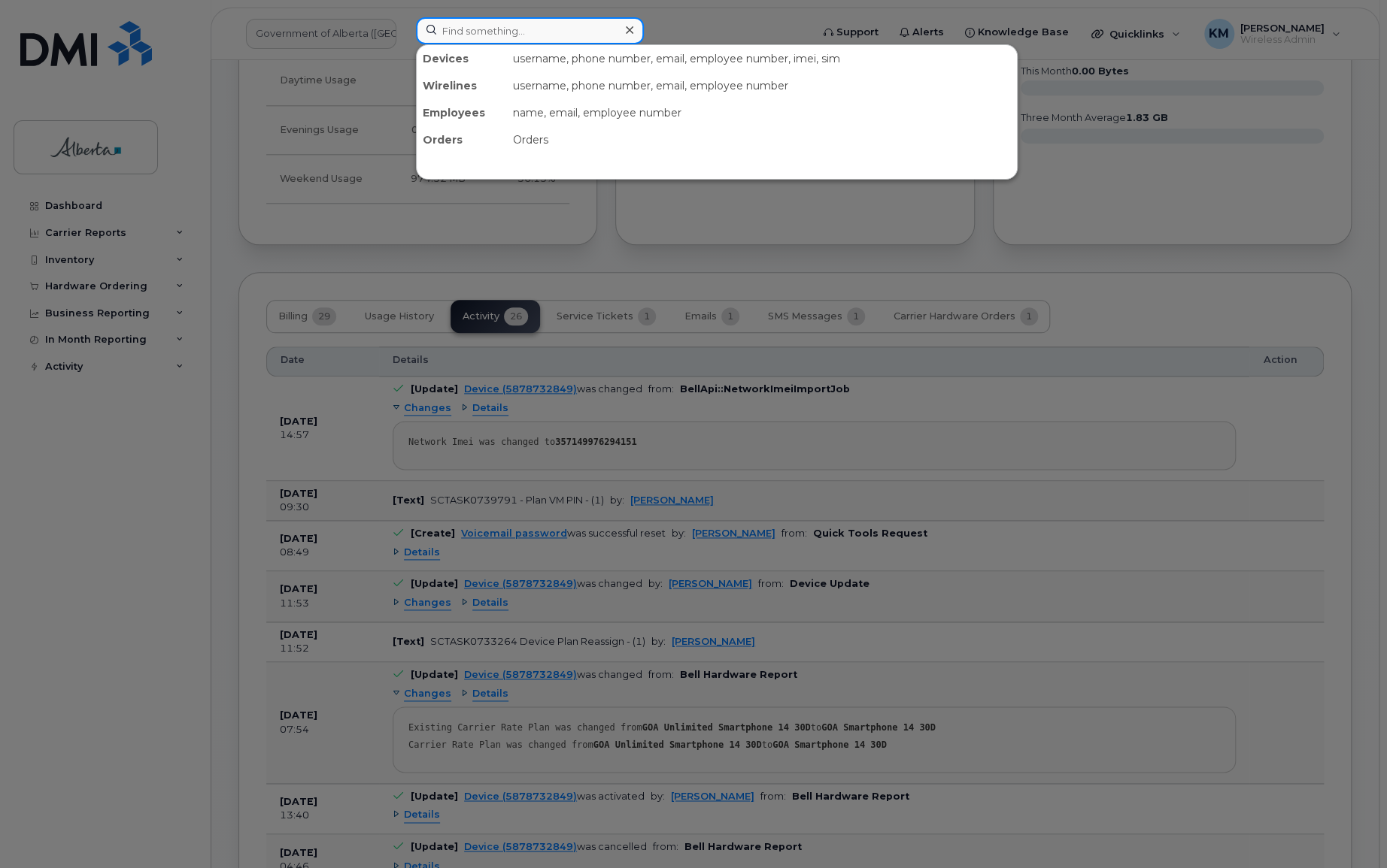
click at [471, 28] on input at bounding box center [530, 31] width 228 height 27
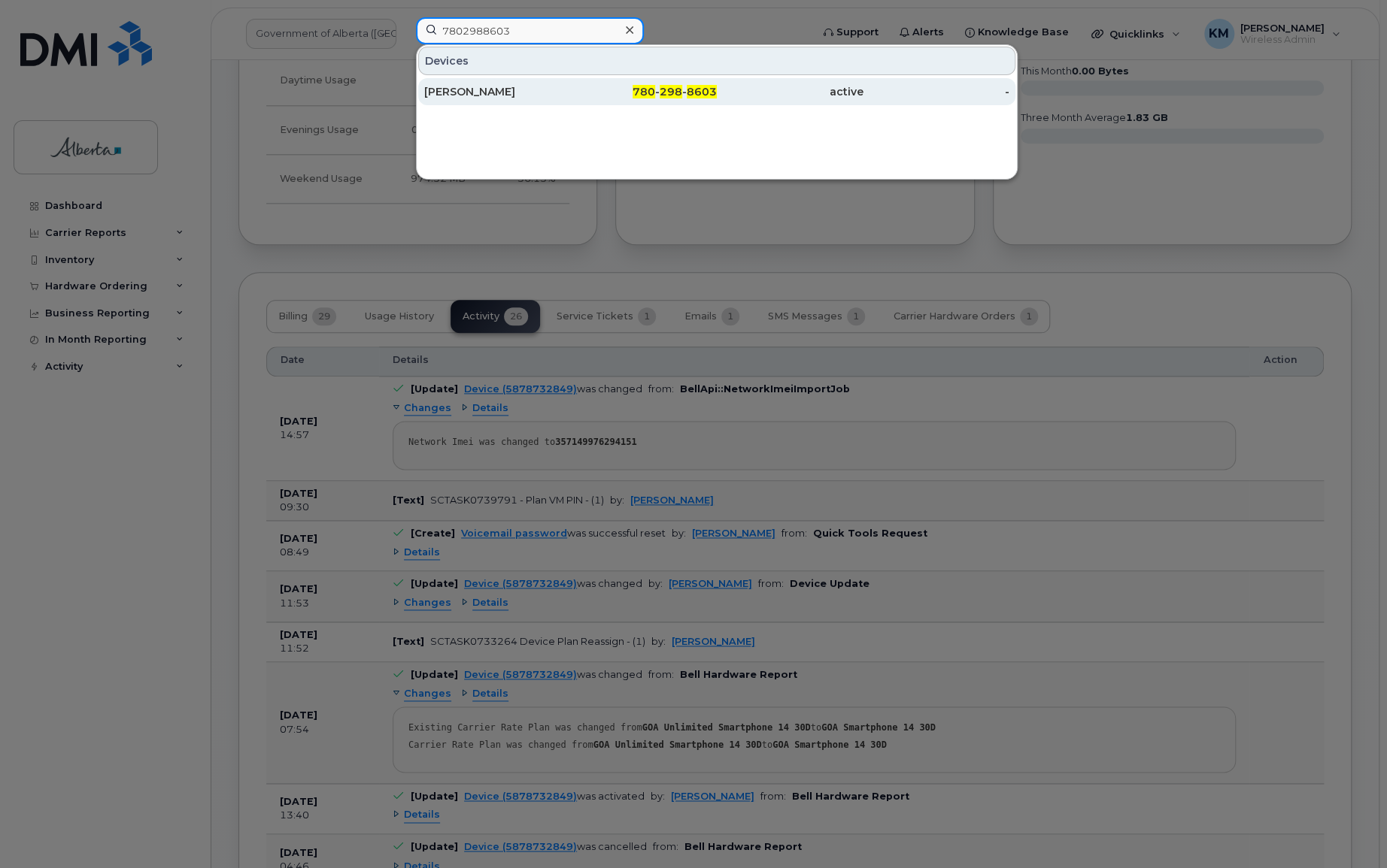
type input "7802988603"
click at [500, 89] on div "[PERSON_NAME]" at bounding box center [497, 92] width 147 height 15
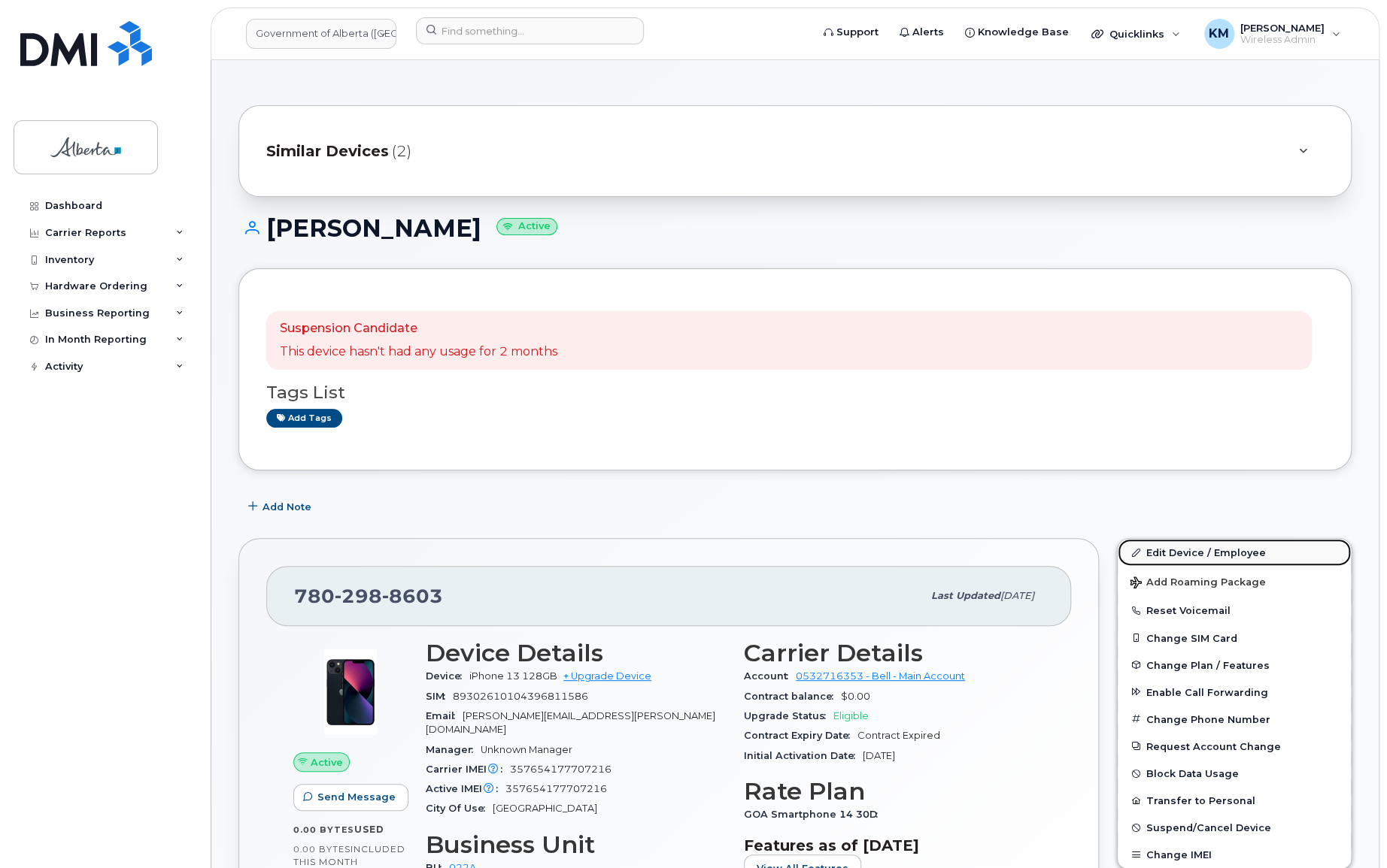
click at [1162, 547] on link "Edit Device / Employee" at bounding box center [1233, 552] width 233 height 27
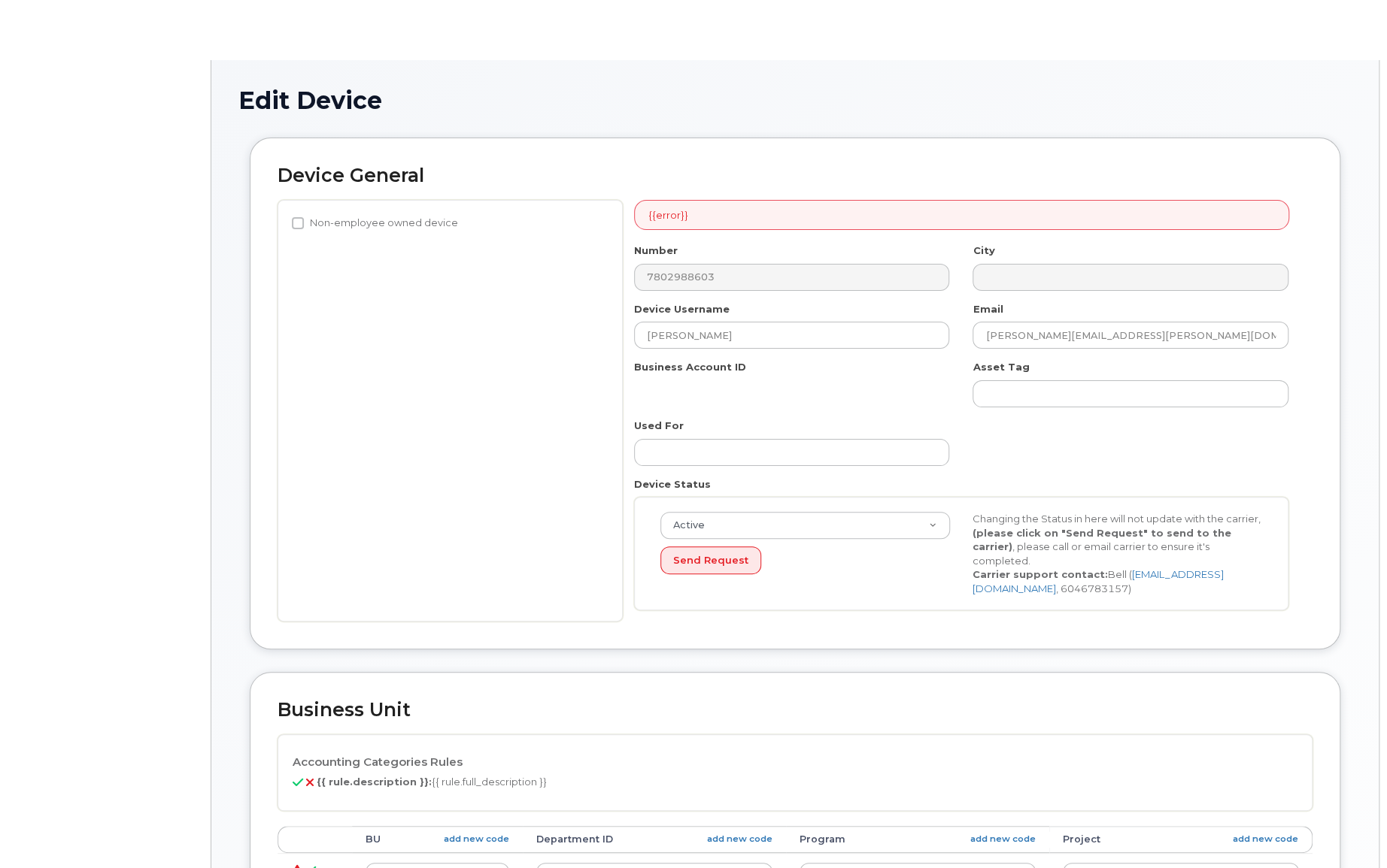
select select "4749739"
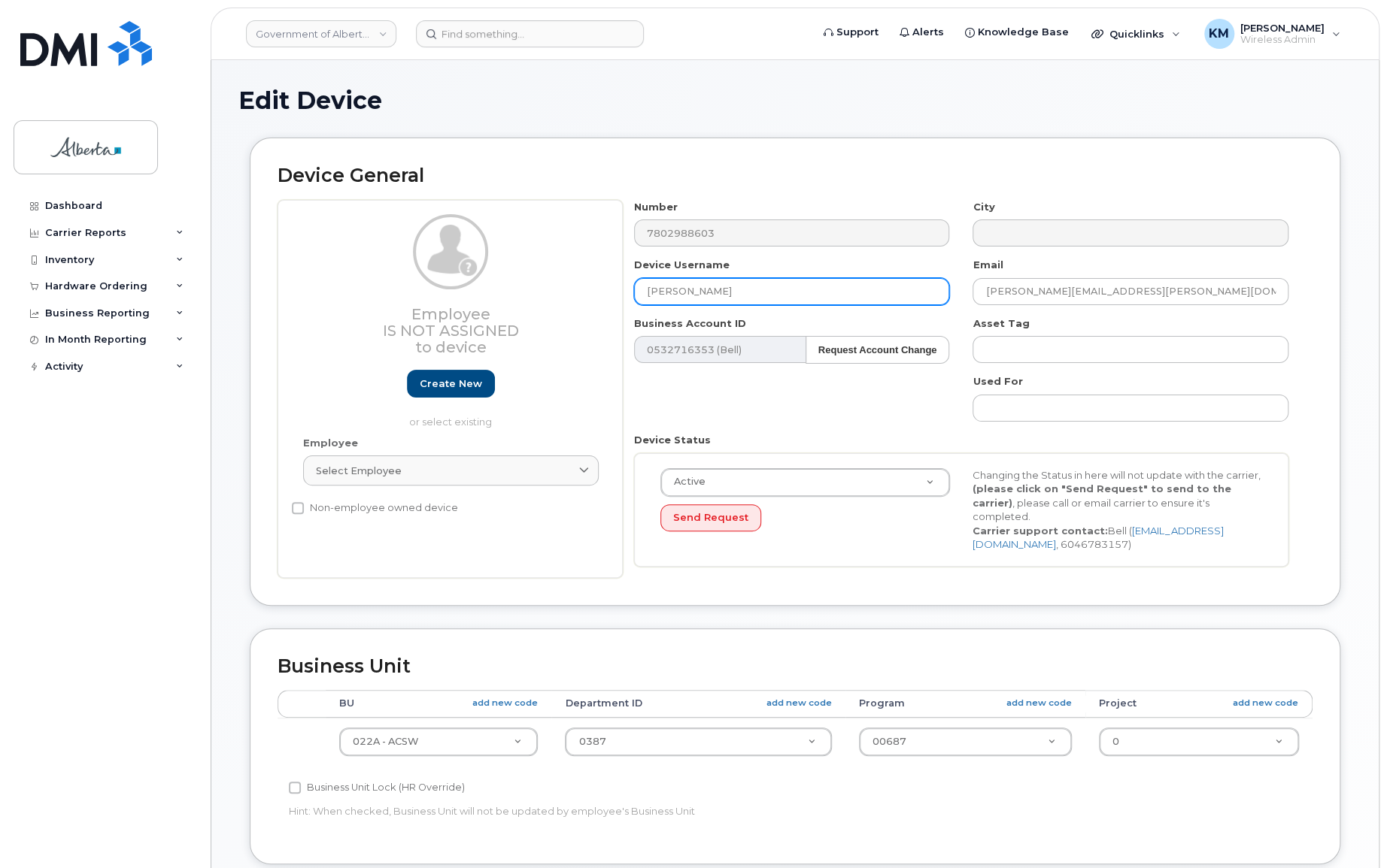
drag, startPoint x: 713, startPoint y: 305, endPoint x: 611, endPoint y: 314, distance: 102.4
click at [611, 314] on div "Employee Is not assigned to device Create new or select existing Employee Selec…" at bounding box center [794, 389] width 1035 height 378
type input "Manager Vacant"
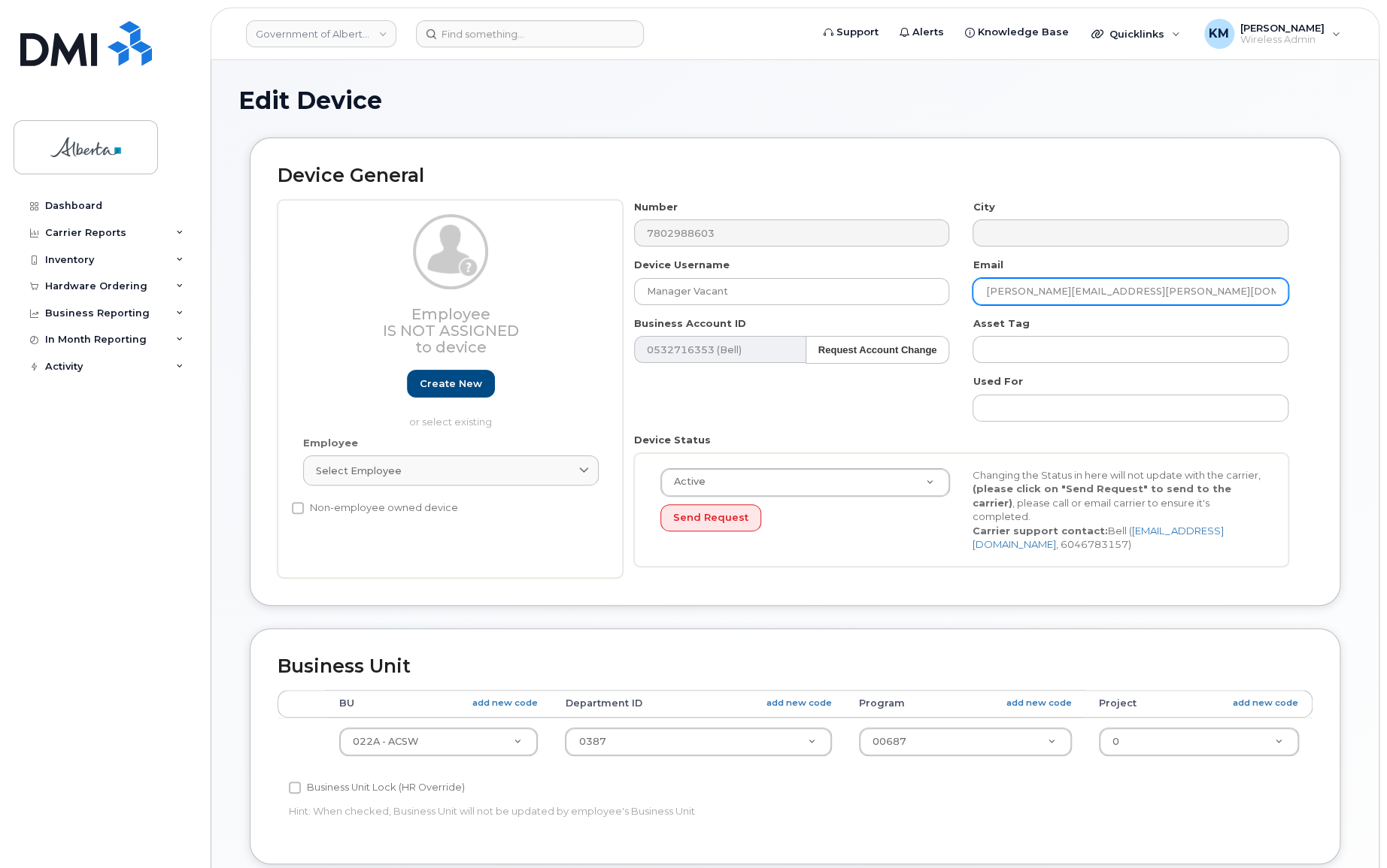
paste input "[PERSON_NAME].[PERSON_NAME]"
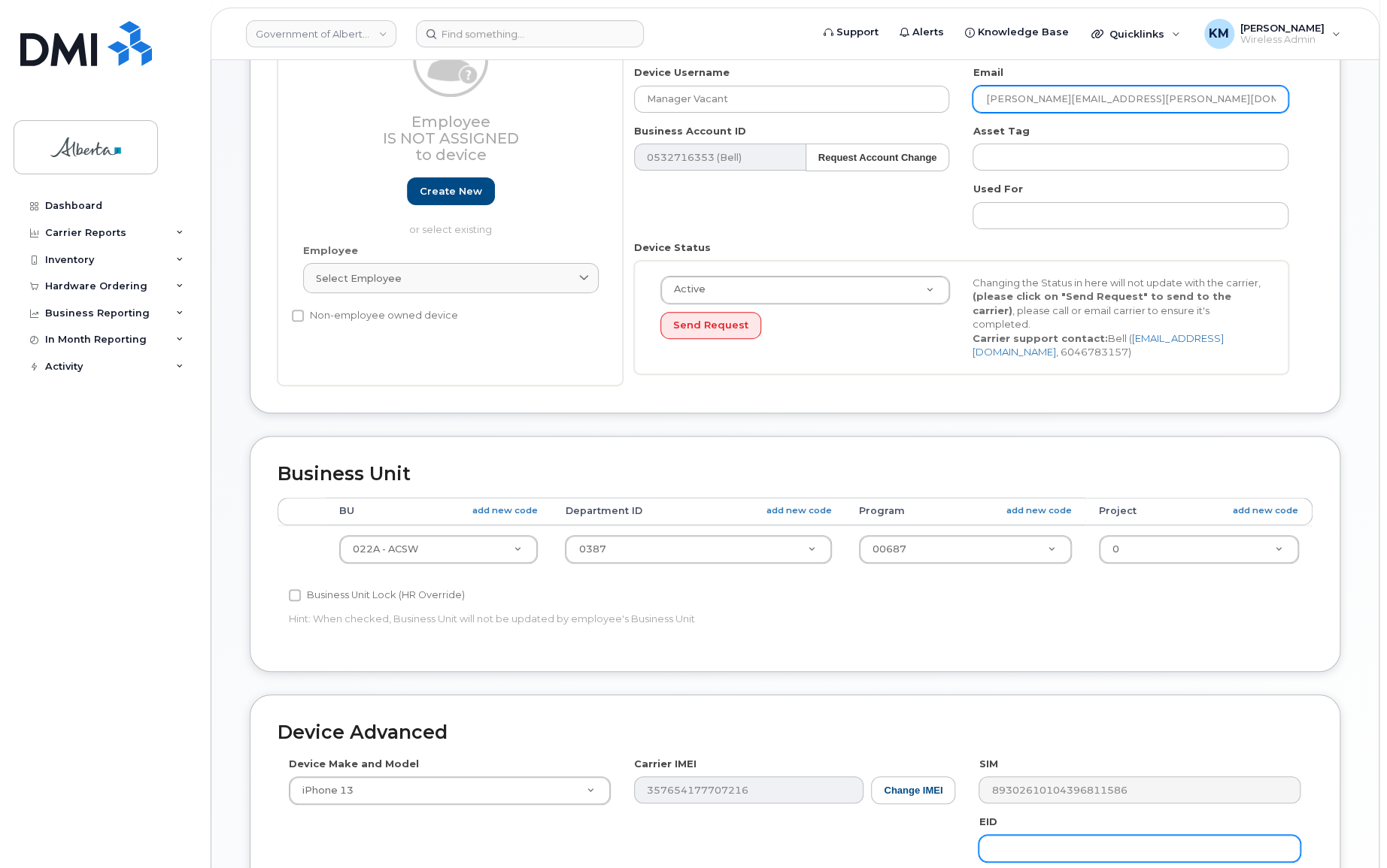
scroll to position [410, 0]
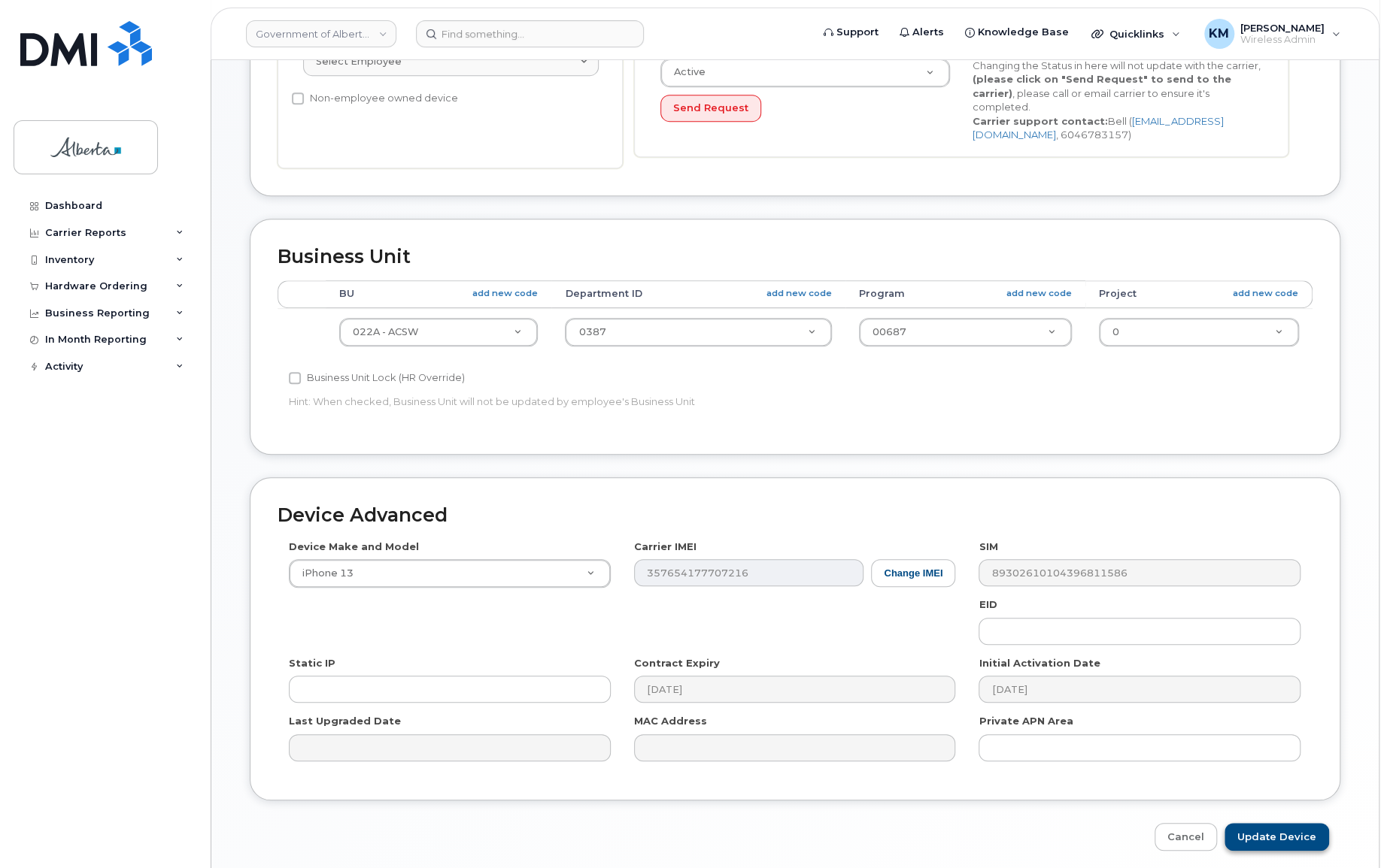
type input "[PERSON_NAME][EMAIL_ADDRESS][PERSON_NAME][DOMAIN_NAME]"
click at [1284, 834] on input "Update Device" at bounding box center [1276, 837] width 105 height 27
type input "Saving..."
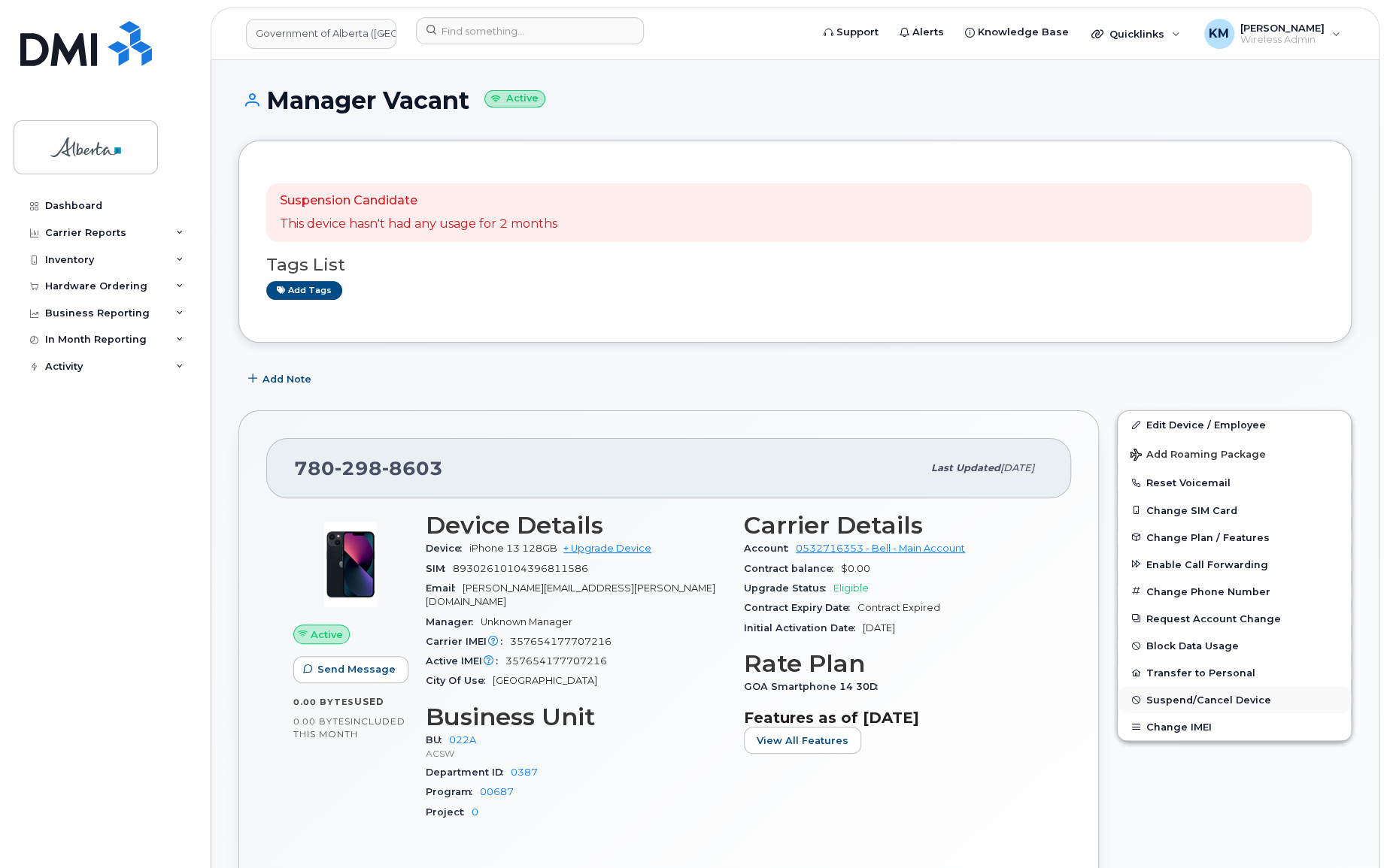
click at [1237, 702] on span "Suspend/Cancel Device" at bounding box center [1208, 700] width 124 height 11
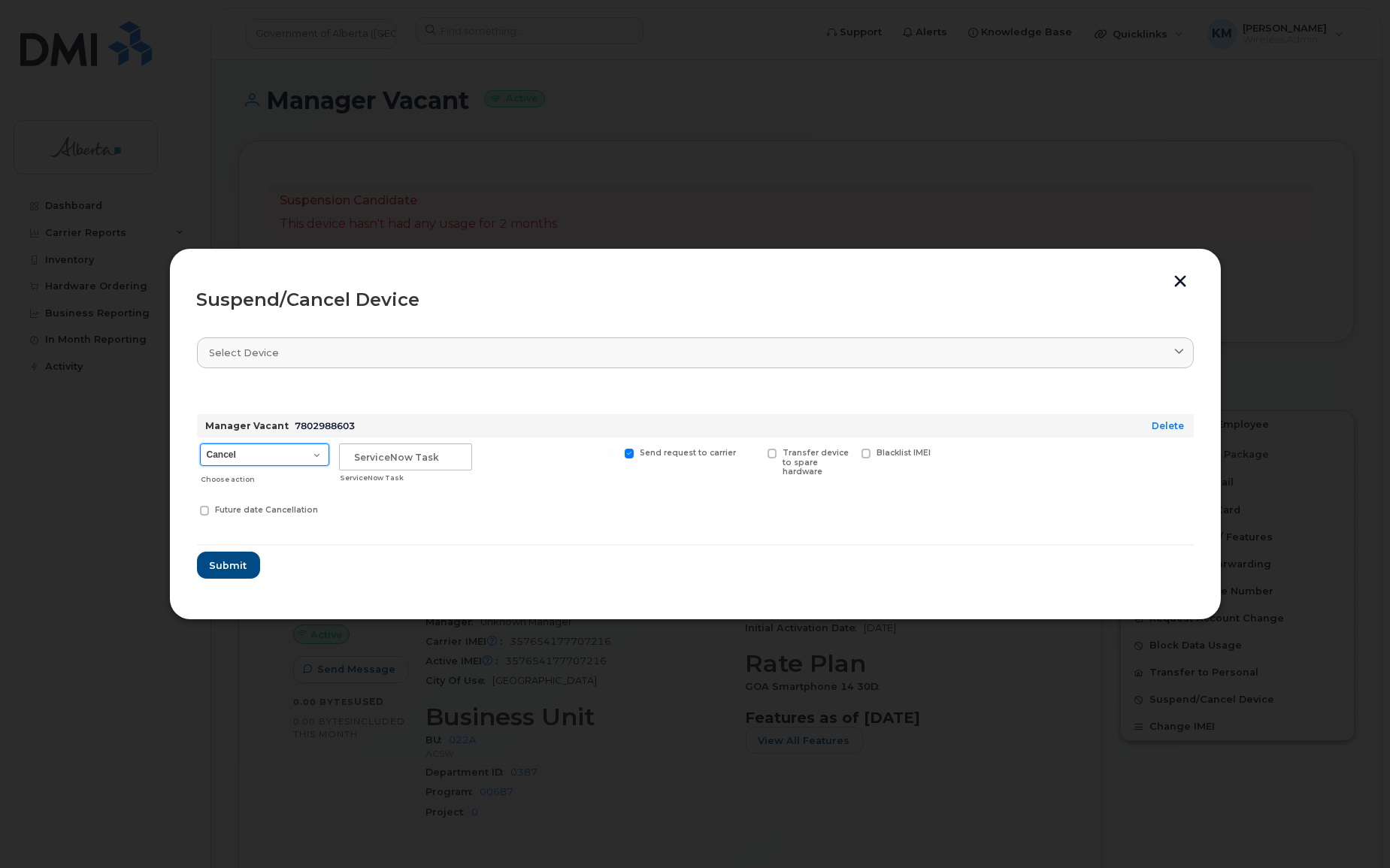
click at [316, 451] on select "Cancel Suspend - Extend Suspension Suspend - Reduced Rate Suspend - Lost Device…" at bounding box center [264, 455] width 129 height 23
select select "[object Object]"
click at [200, 444] on select "Cancel Suspend - Extend Suspension Suspend - Reduced Rate Suspend - Lost Device…" at bounding box center [264, 455] width 129 height 23
click at [400, 454] on input "text" at bounding box center [405, 457] width 133 height 27
type input "SCTASK0863052"
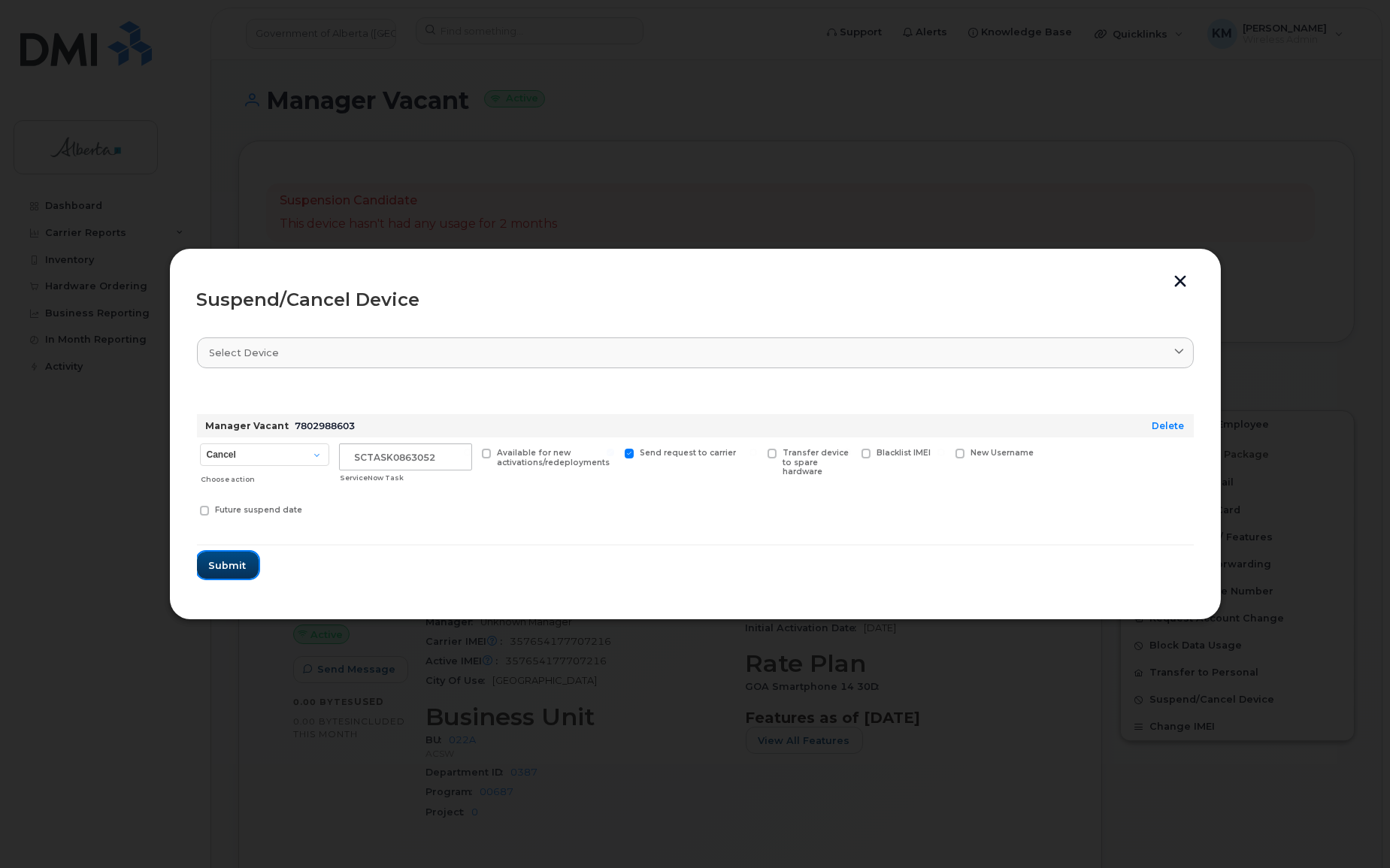
click at [240, 566] on span "Submit" at bounding box center [227, 566] width 37 height 15
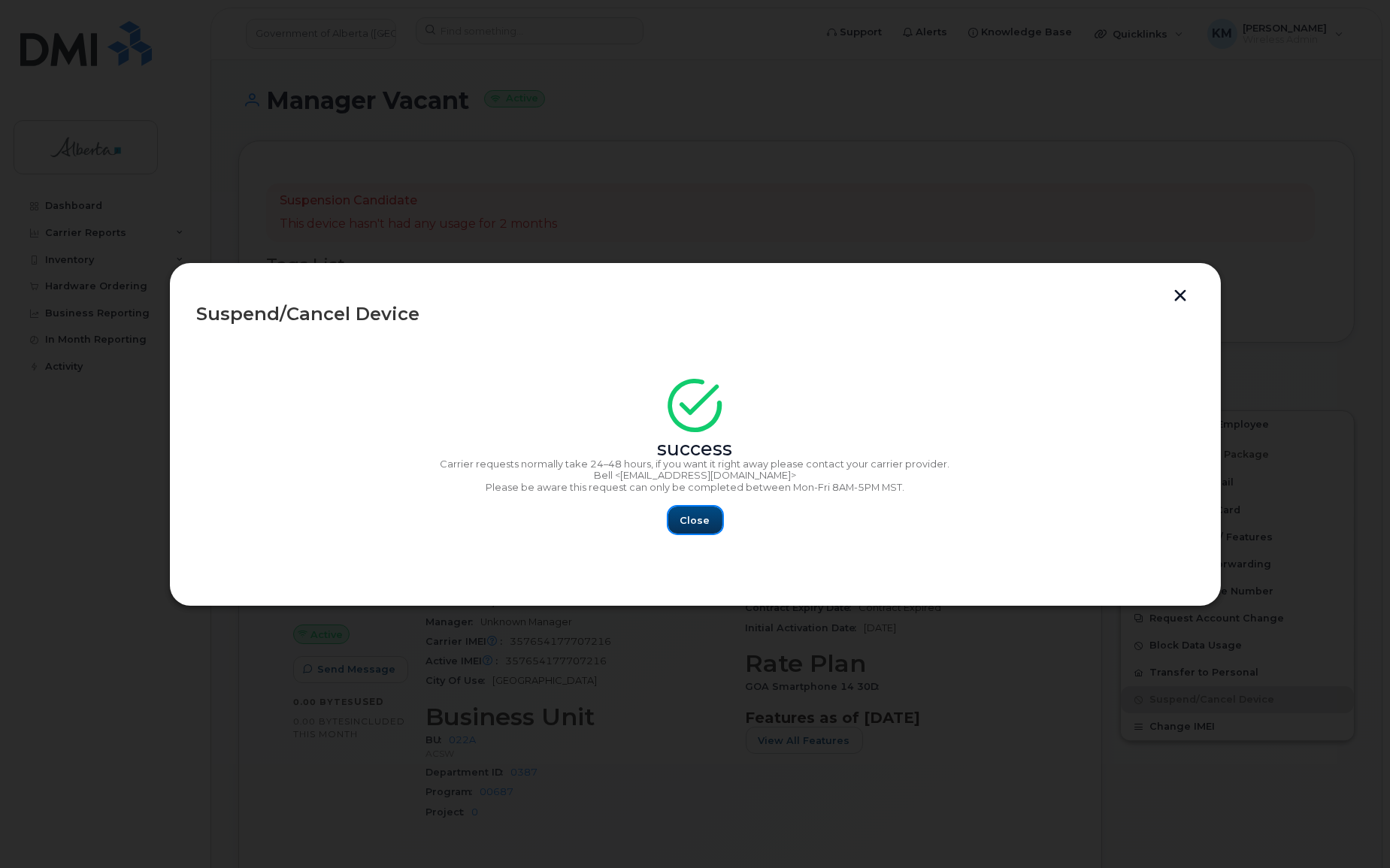
click at [686, 512] on button "Close" at bounding box center [695, 520] width 54 height 27
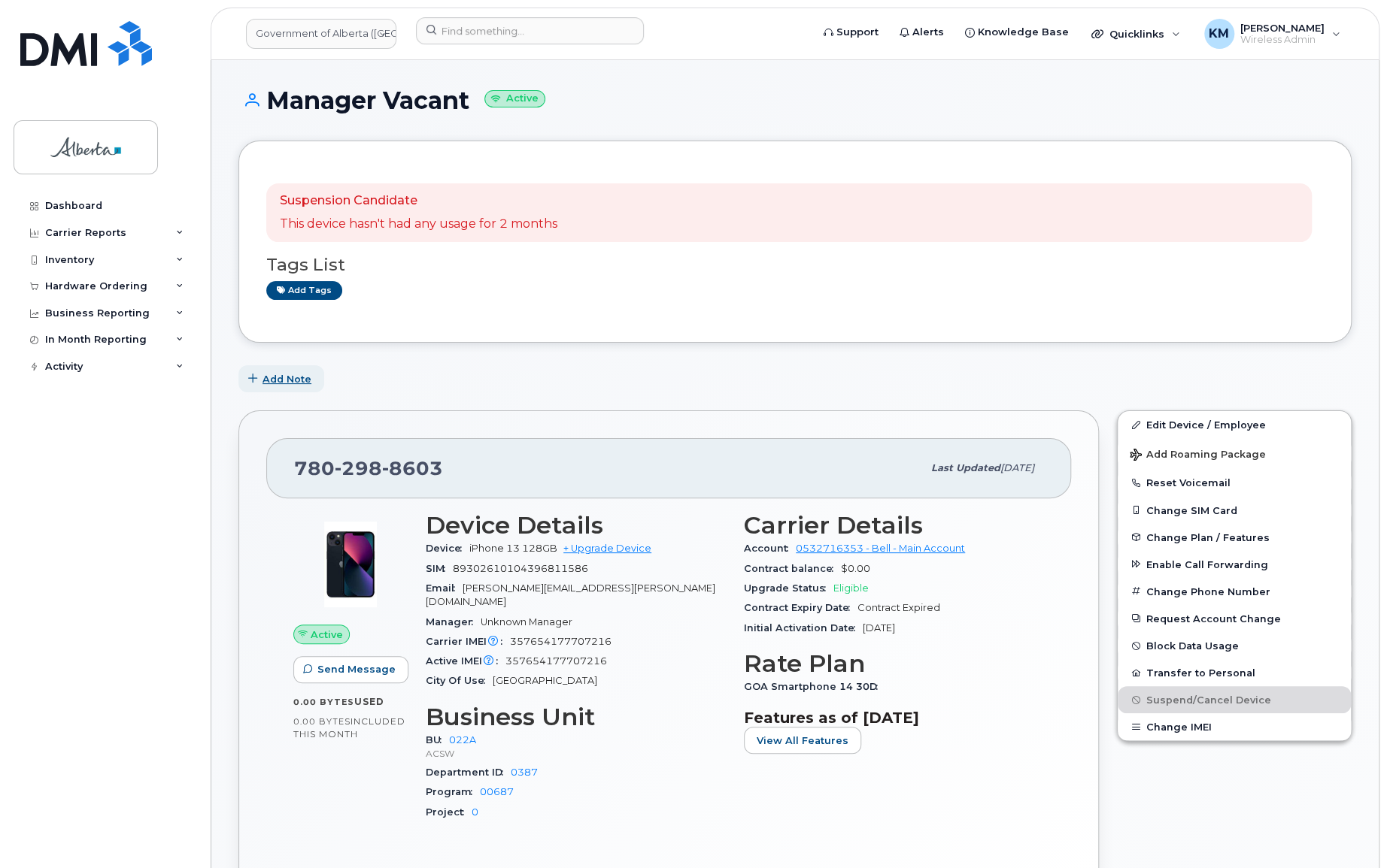
click at [293, 372] on span "Add Note" at bounding box center [287, 379] width 49 height 15
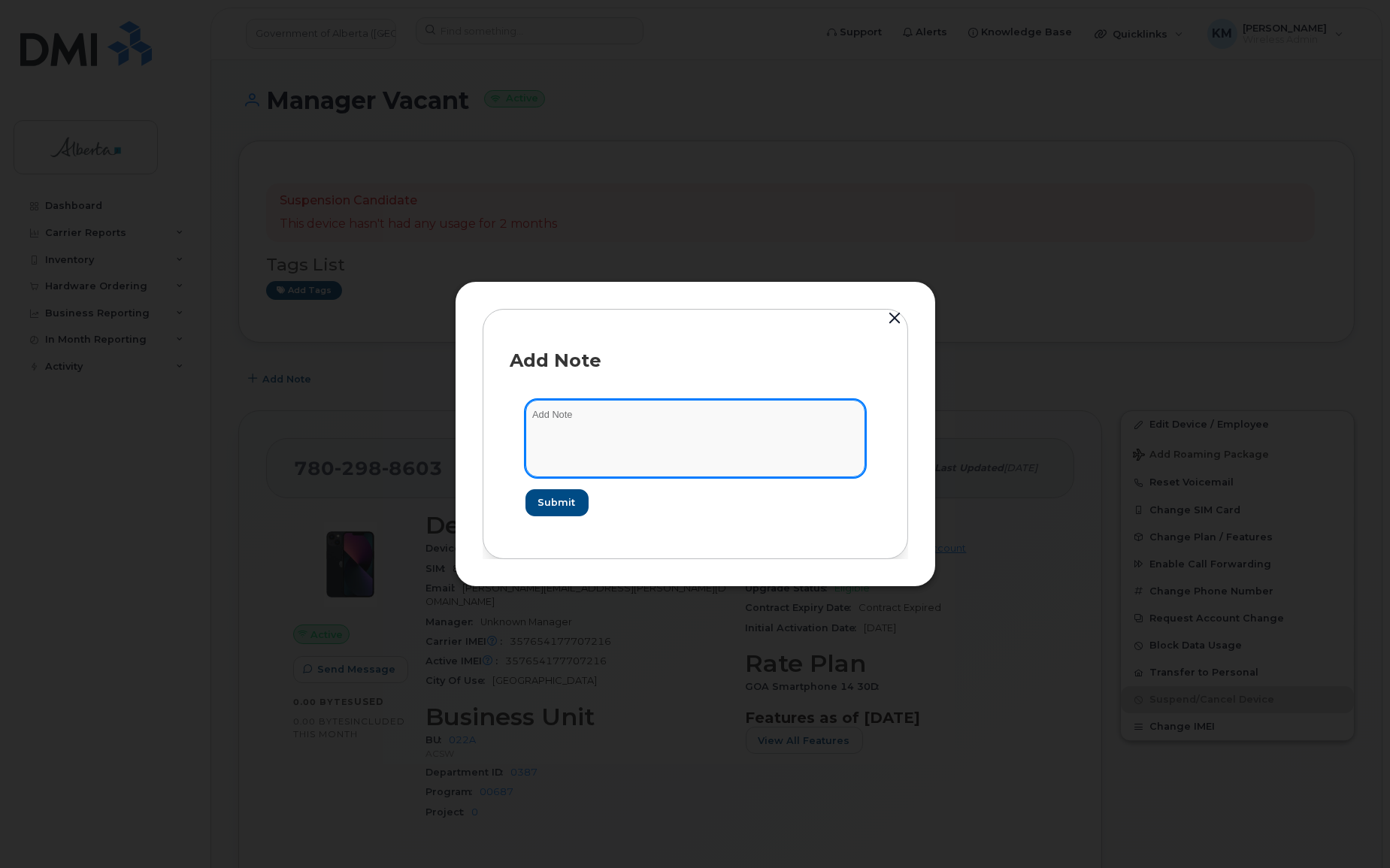
click at [698, 448] on textarea at bounding box center [695, 438] width 340 height 76
type textarea "s"
click at [676, 413] on textarea "SCTASK0863052 -" at bounding box center [695, 438] width 340 height 76
paste textarea "Plan Suspend - (1)"
type textarea "SCTASK0863052 - Plan Suspend - (1)"
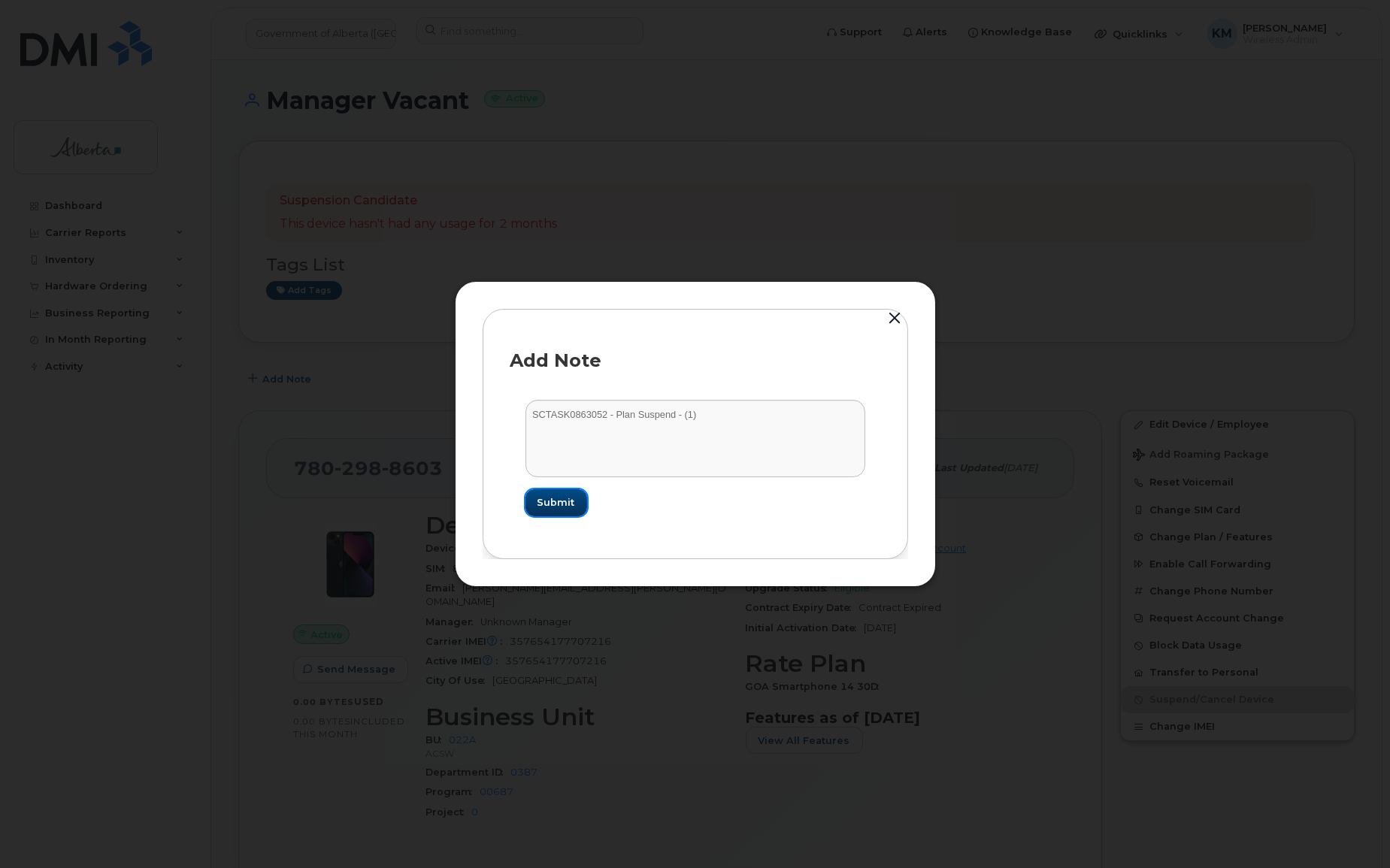
click at [560, 499] on span "Submit" at bounding box center [556, 502] width 37 height 15
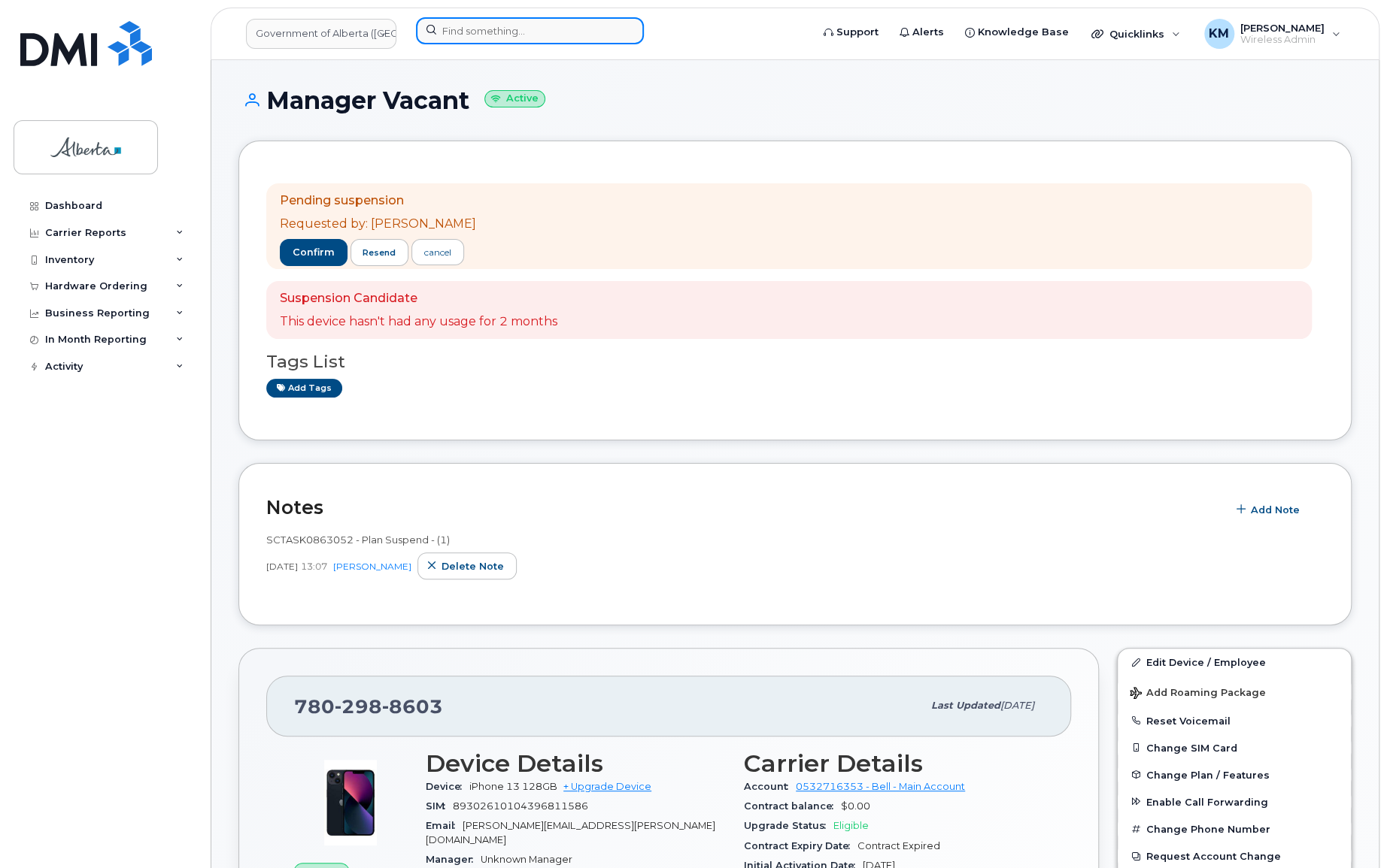
click at [542, 31] on input at bounding box center [530, 31] width 228 height 27
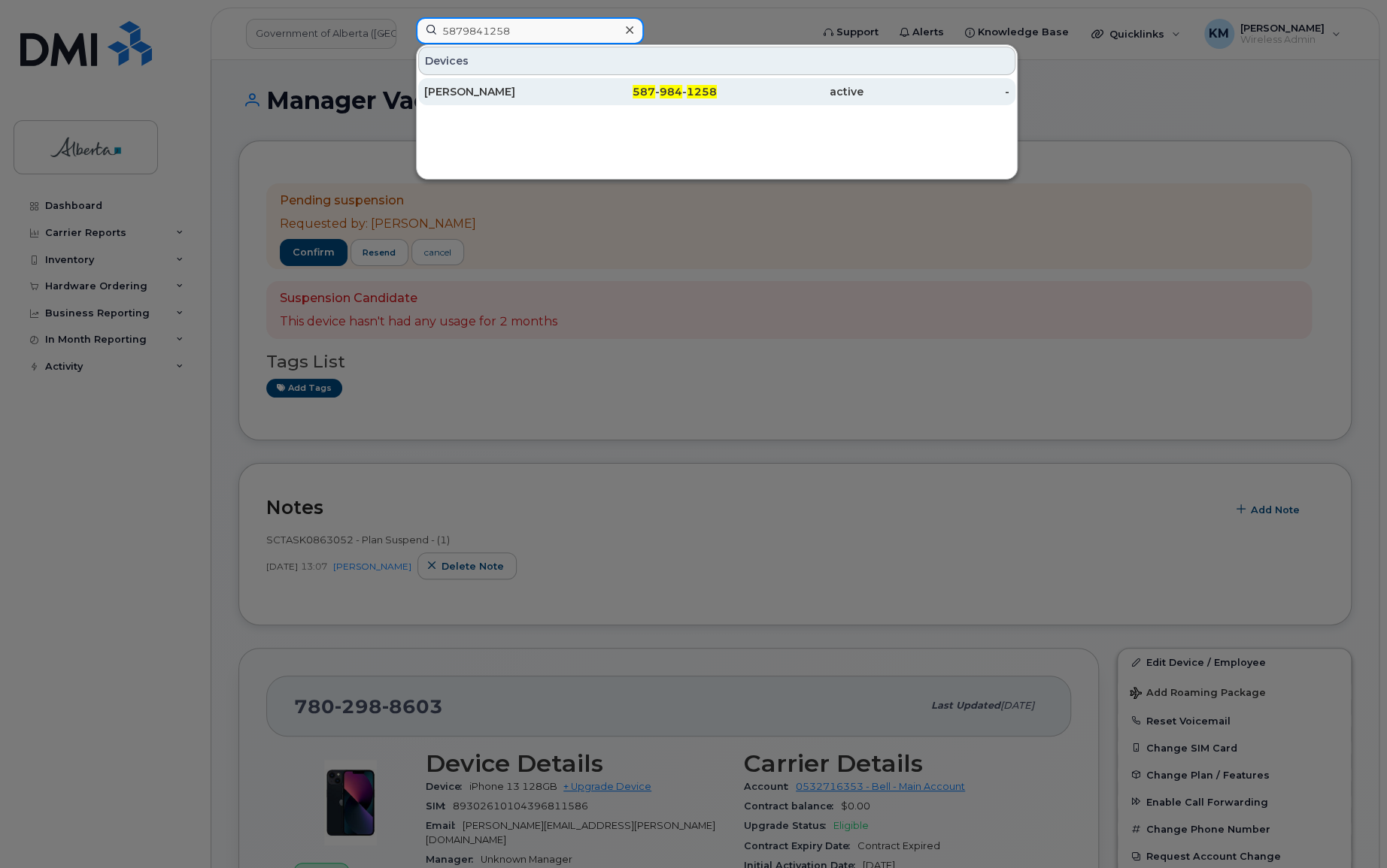
type input "5879841258"
click at [584, 95] on div "587 - 984 - 1258" at bounding box center [644, 92] width 147 height 15
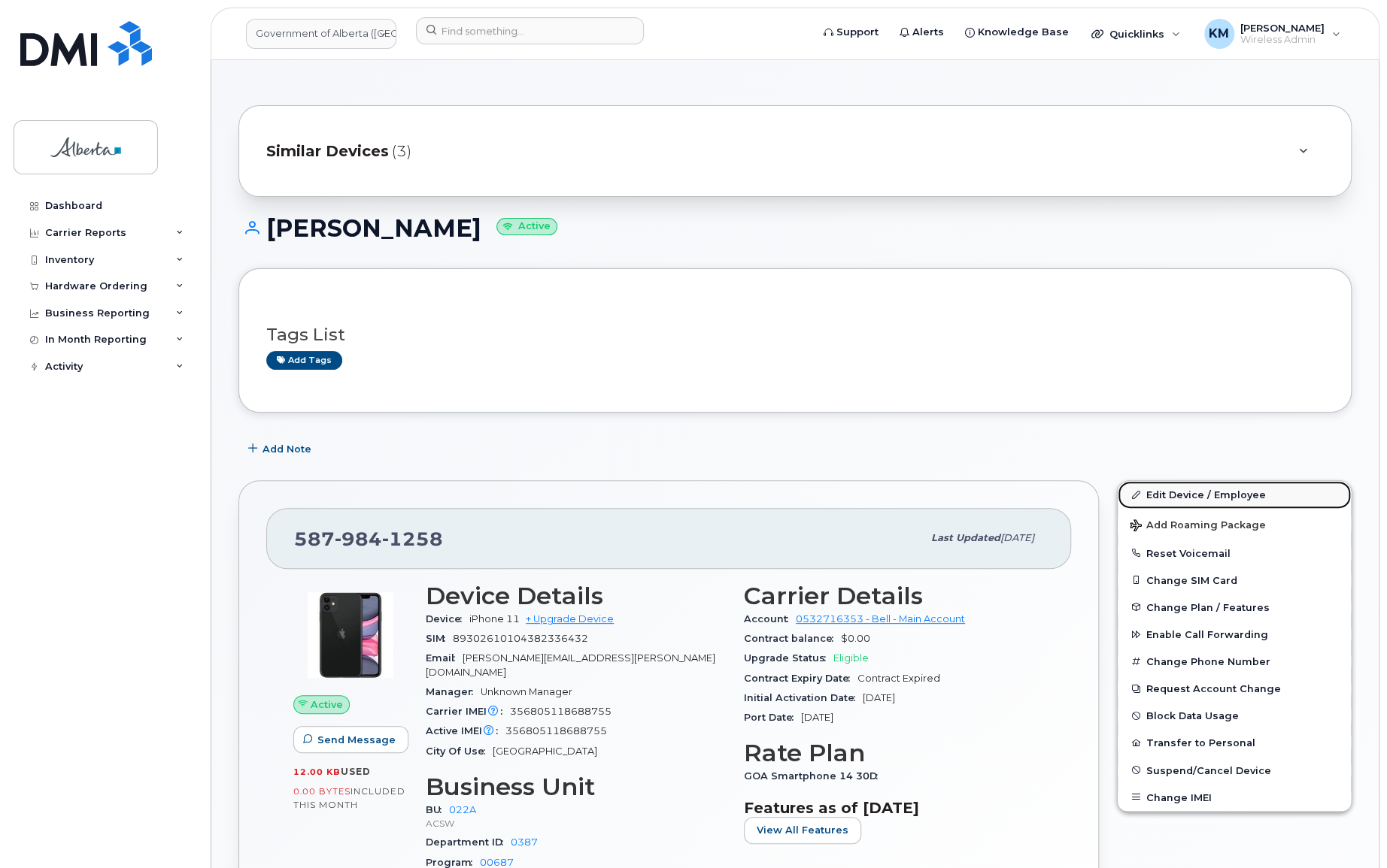
click at [1207, 487] on link "Edit Device / Employee" at bounding box center [1233, 494] width 233 height 27
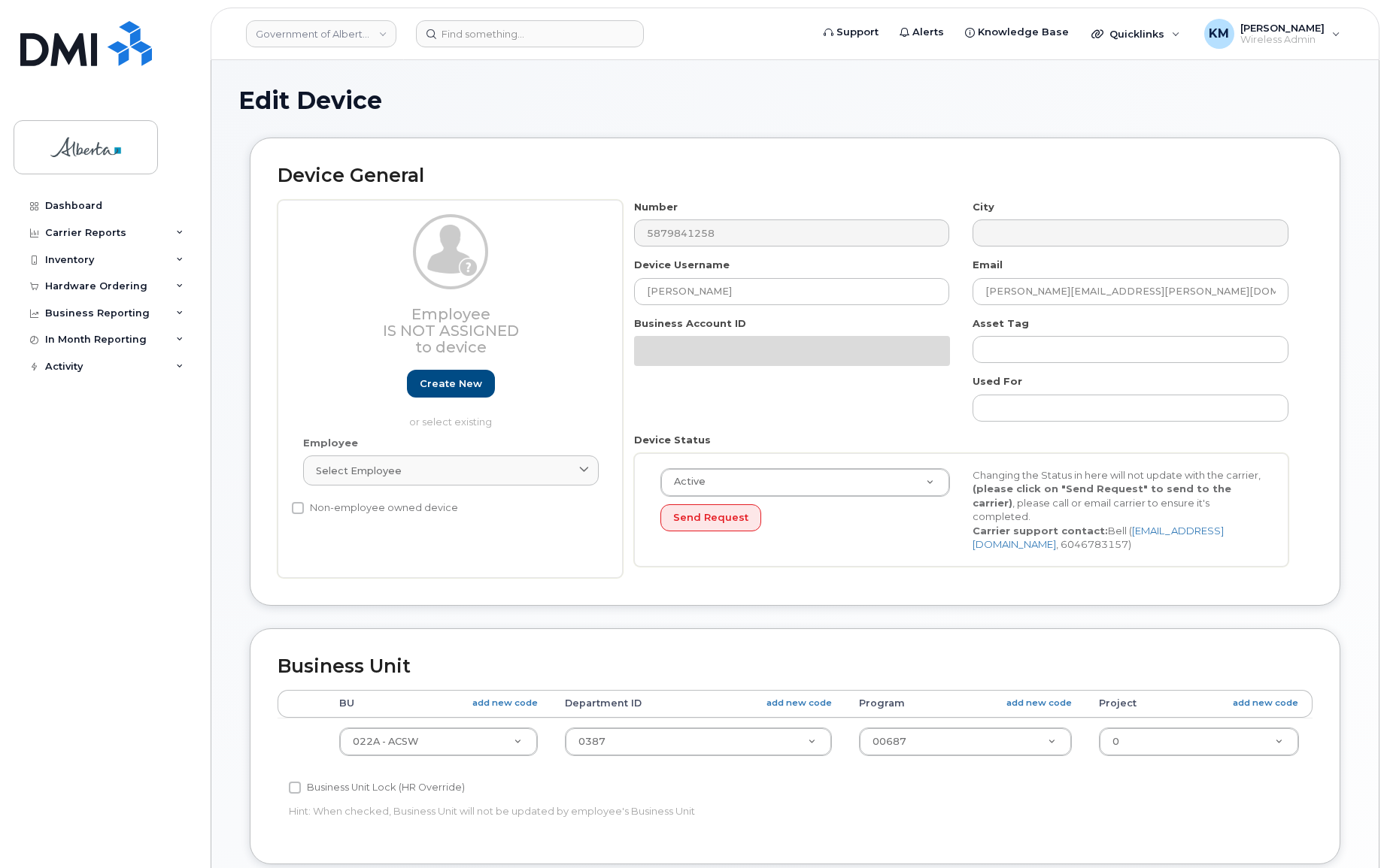
select select "4749739"
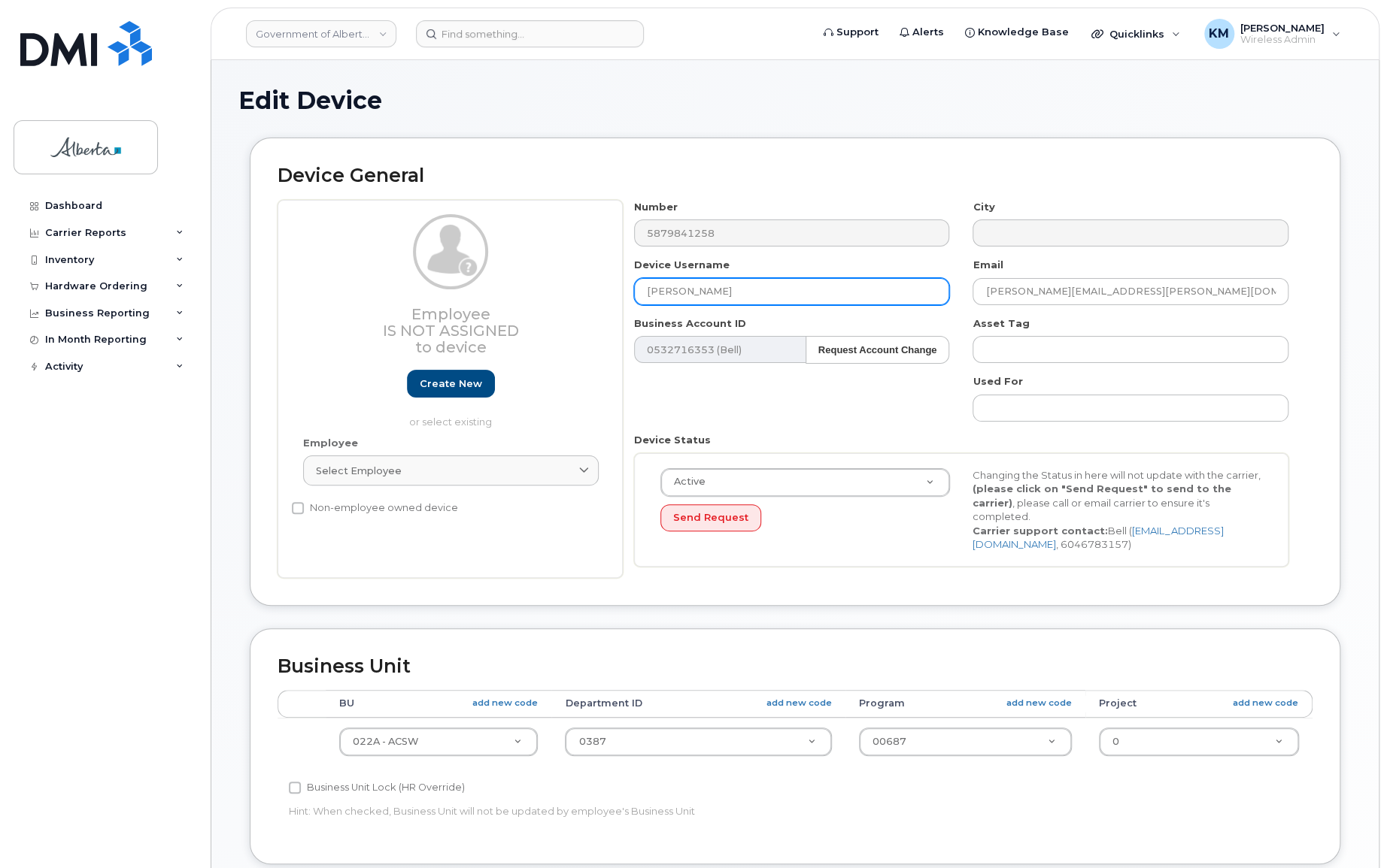
drag, startPoint x: 706, startPoint y: 289, endPoint x: 617, endPoint y: 296, distance: 89.3
click at [617, 296] on div "Employee Is not assigned to device Create new or select existing Employee Selec…" at bounding box center [794, 389] width 1035 height 378
paste input "ommunity Grants Advisor"
type input "Community Grants Advisor Vacant"
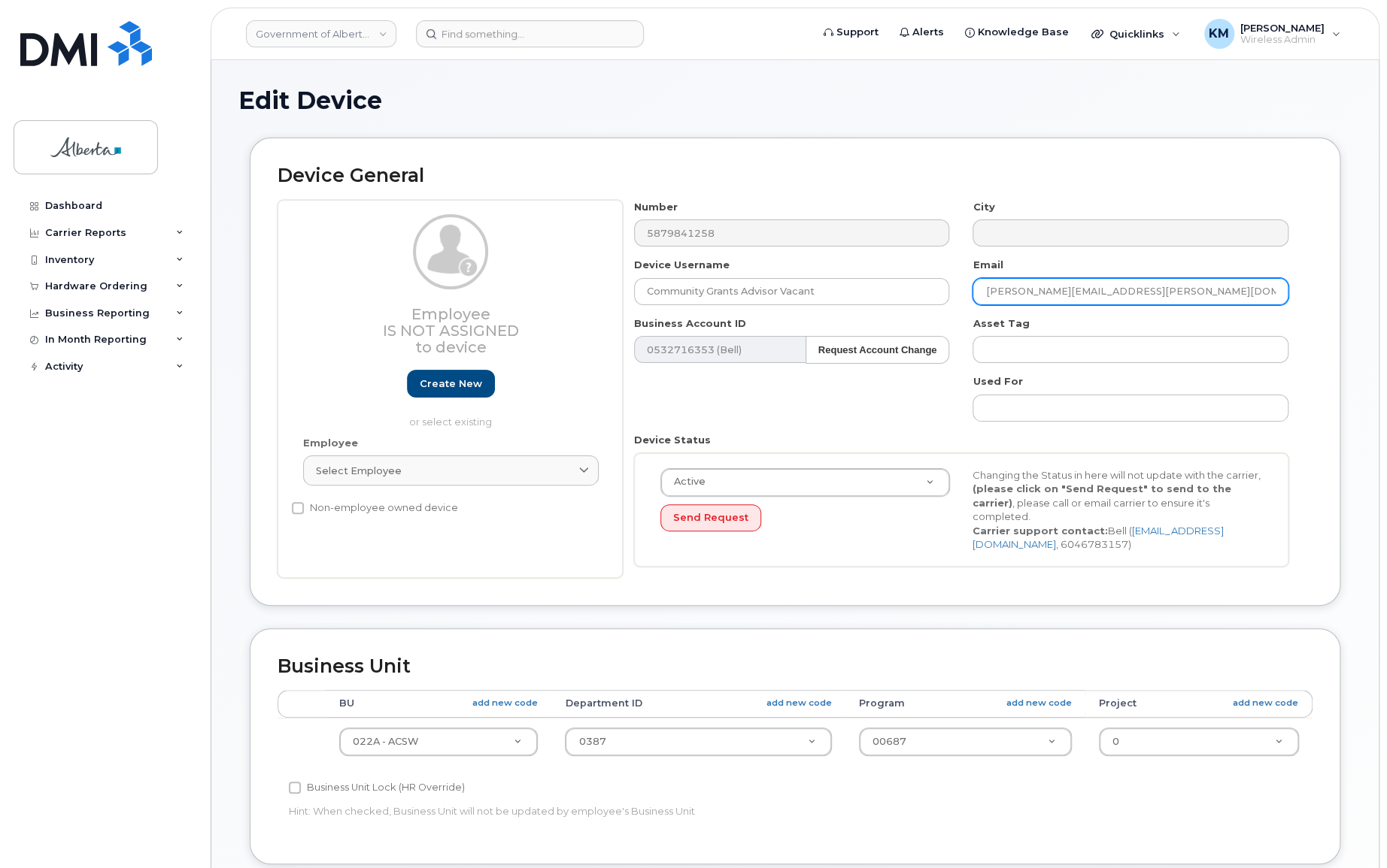
drag, startPoint x: 1135, startPoint y: 286, endPoint x: 995, endPoint y: 289, distance: 140.0
click at [962, 285] on div "Email carla.miklos@gov.ab.ca" at bounding box center [1131, 282] width 339 height 47
paste input "Angela.Schreiner"
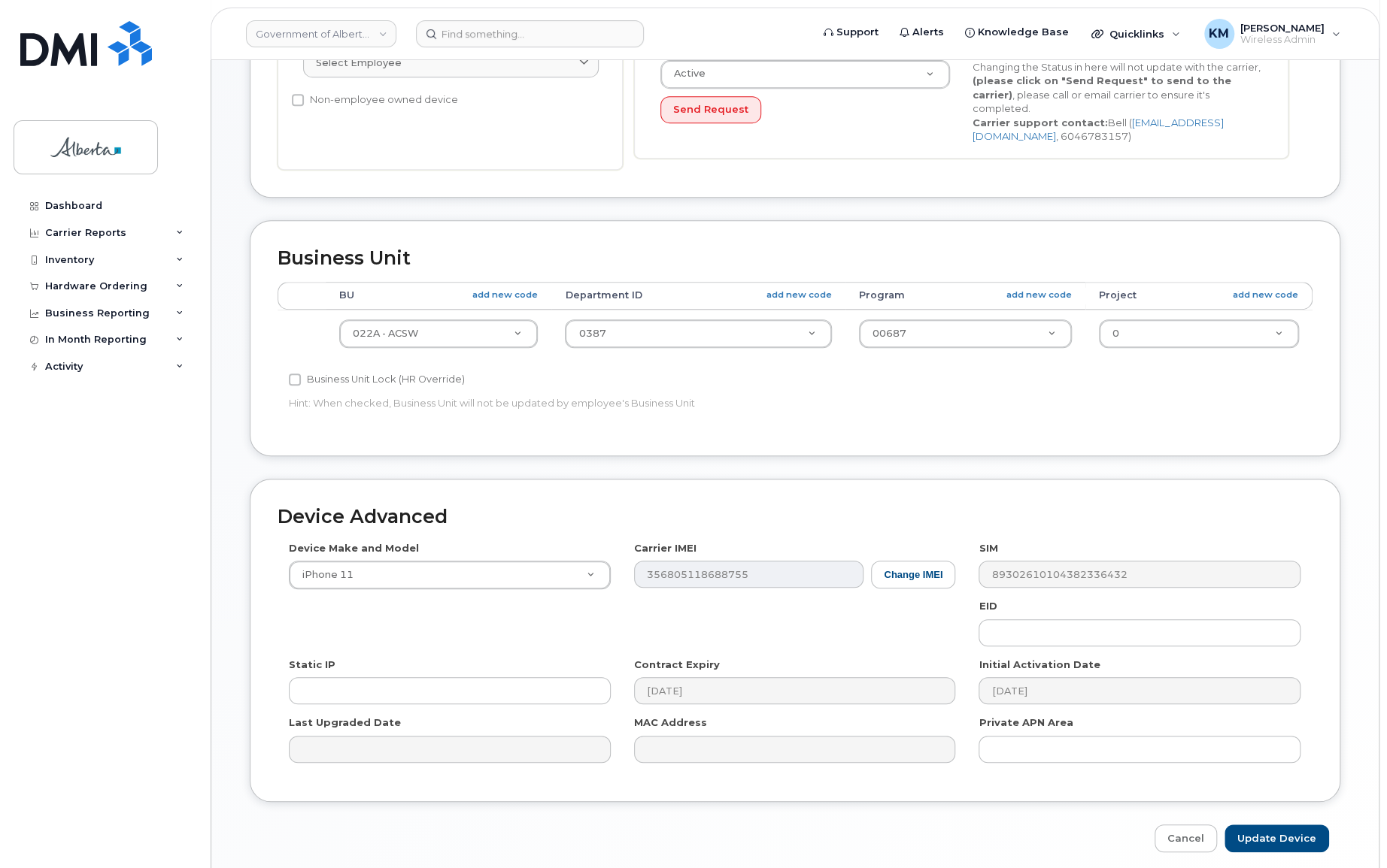
scroll to position [466, 0]
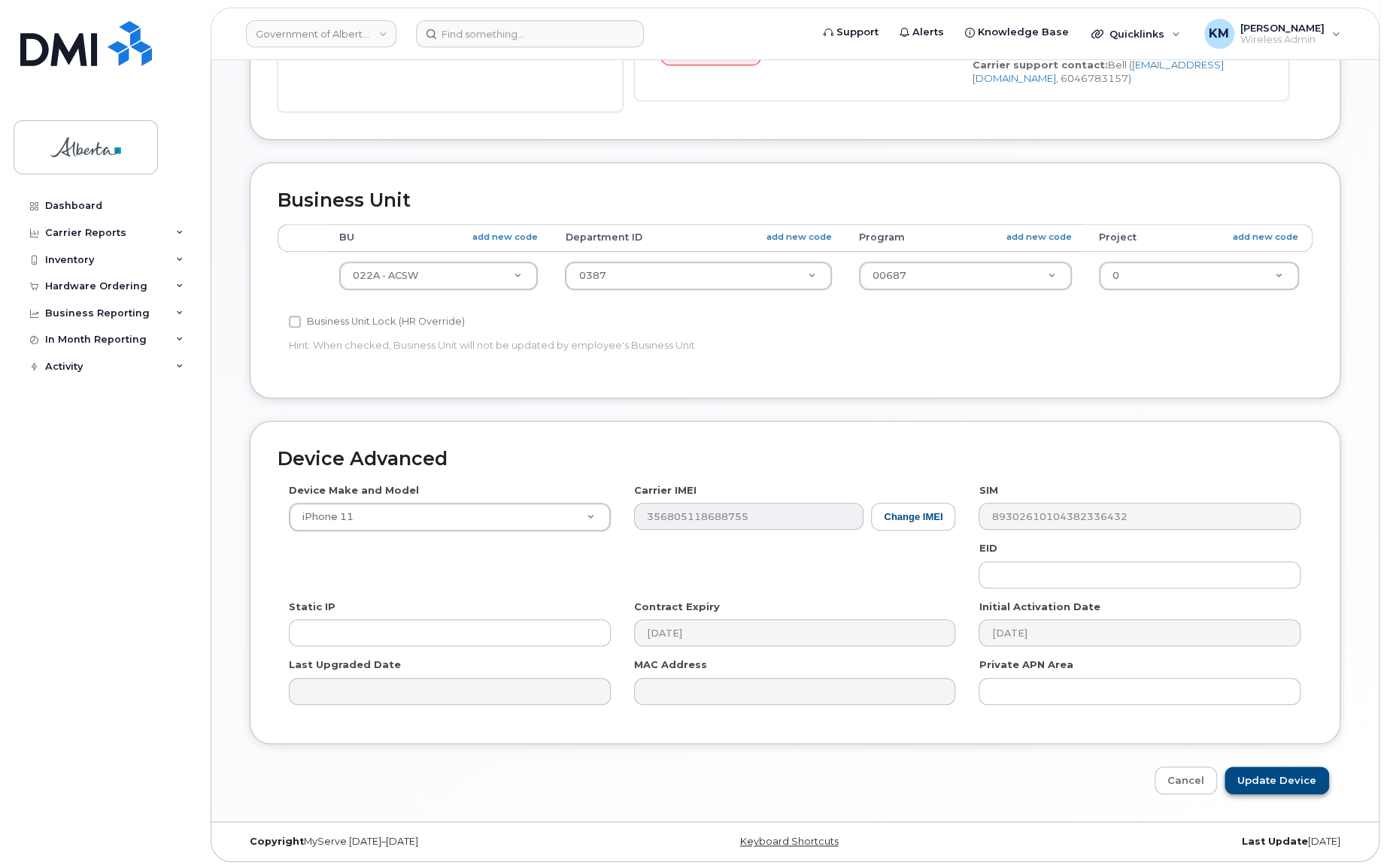
type input "Angela.Schreiner@gov.ab.ca"
click at [1260, 775] on input "Update Device" at bounding box center [1276, 781] width 105 height 27
type input "Saving..."
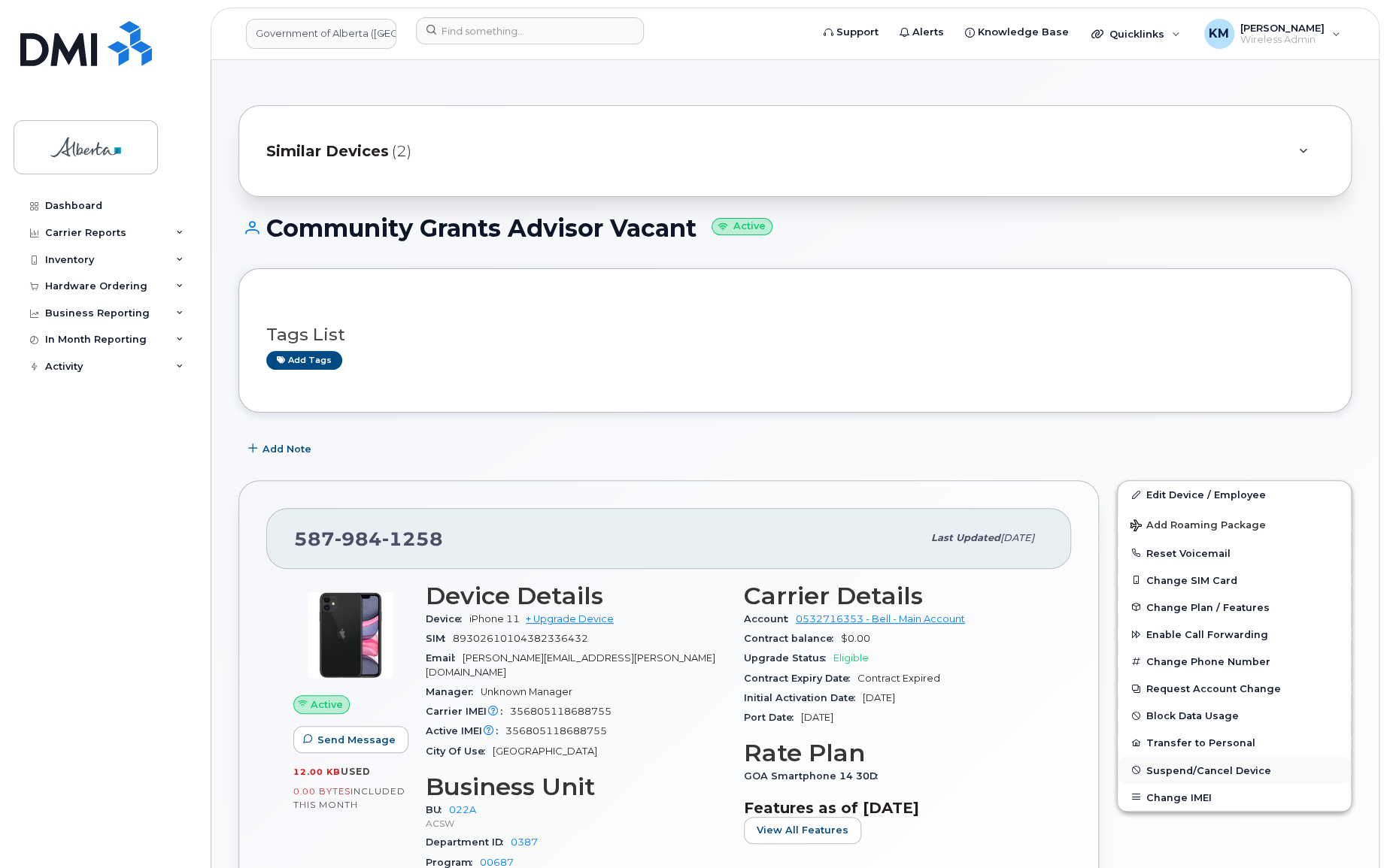
click at [1221, 763] on button "Suspend/Cancel Device" at bounding box center [1233, 770] width 233 height 27
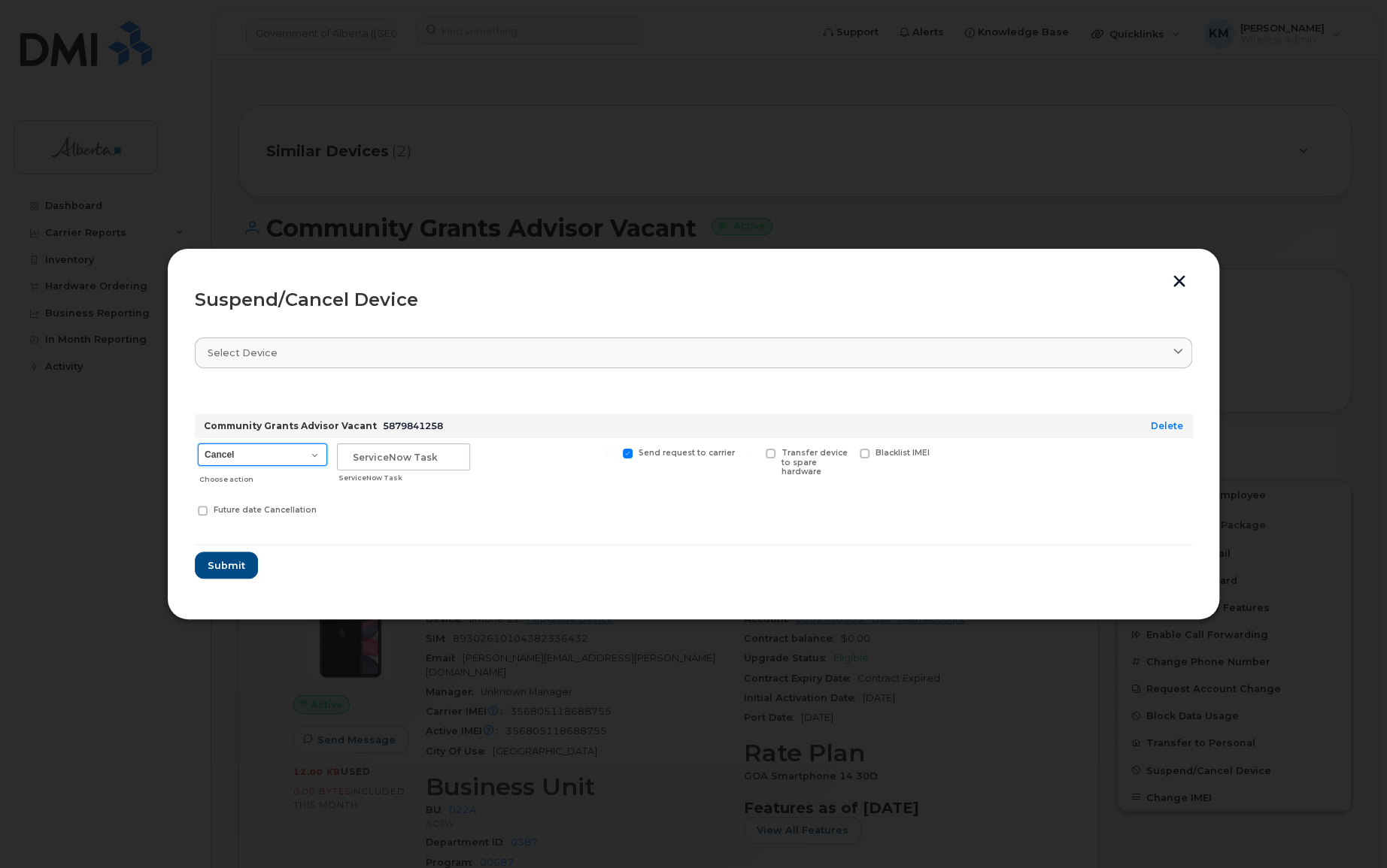
click at [315, 458] on select "Cancel Suspend - Extend Suspension Suspend - Reduced Rate Suspend - Lost Device…" at bounding box center [262, 455] width 129 height 23
select select "[object Object]"
click at [198, 444] on select "Cancel Suspend - Extend Suspension Suspend - Reduced Rate Suspend - Lost Device…" at bounding box center [262, 455] width 129 height 23
click at [354, 456] on input "text" at bounding box center [403, 457] width 133 height 27
type input "SCTASK0863123"
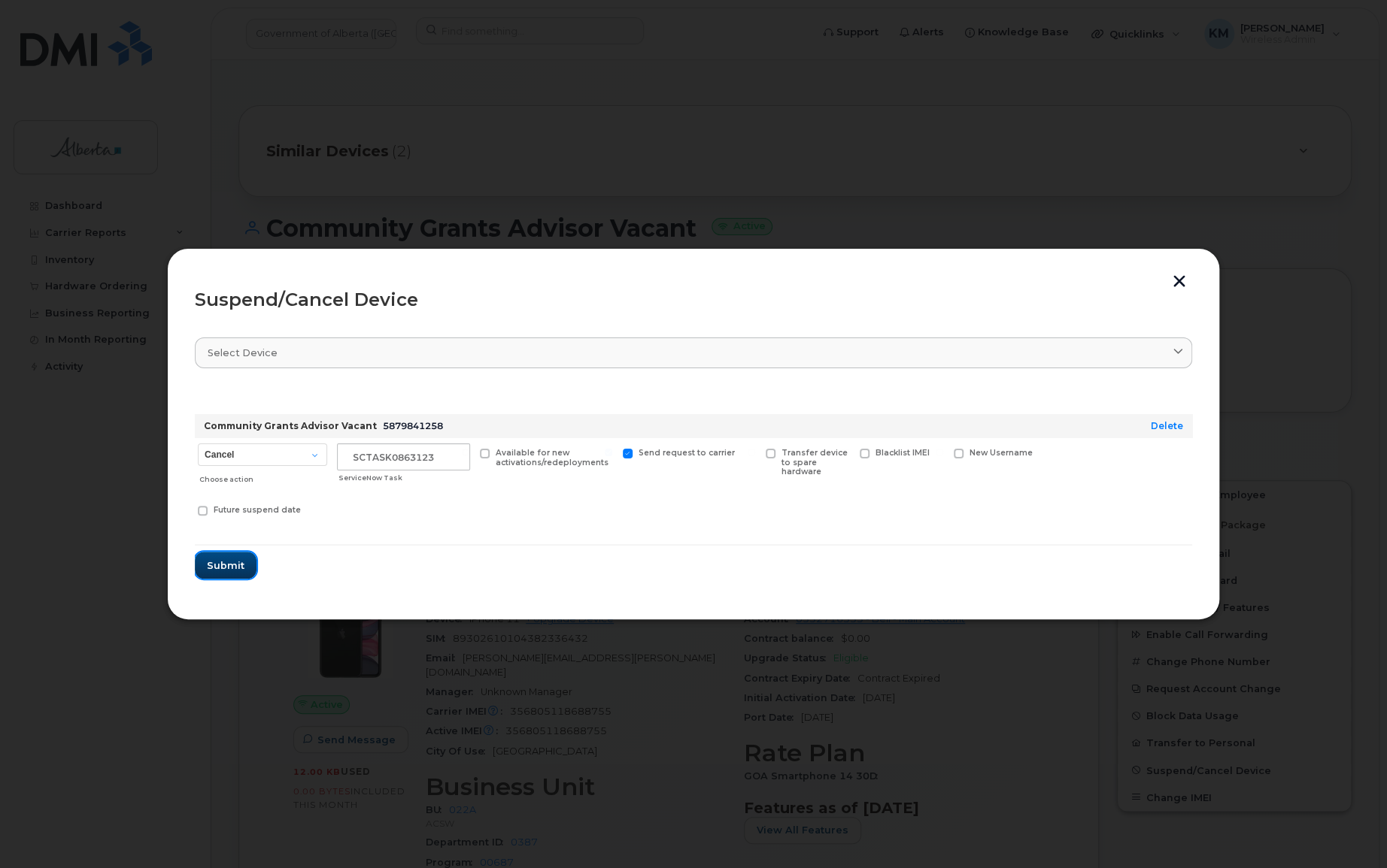
click at [249, 559] on button "Submit" at bounding box center [225, 565] width 62 height 27
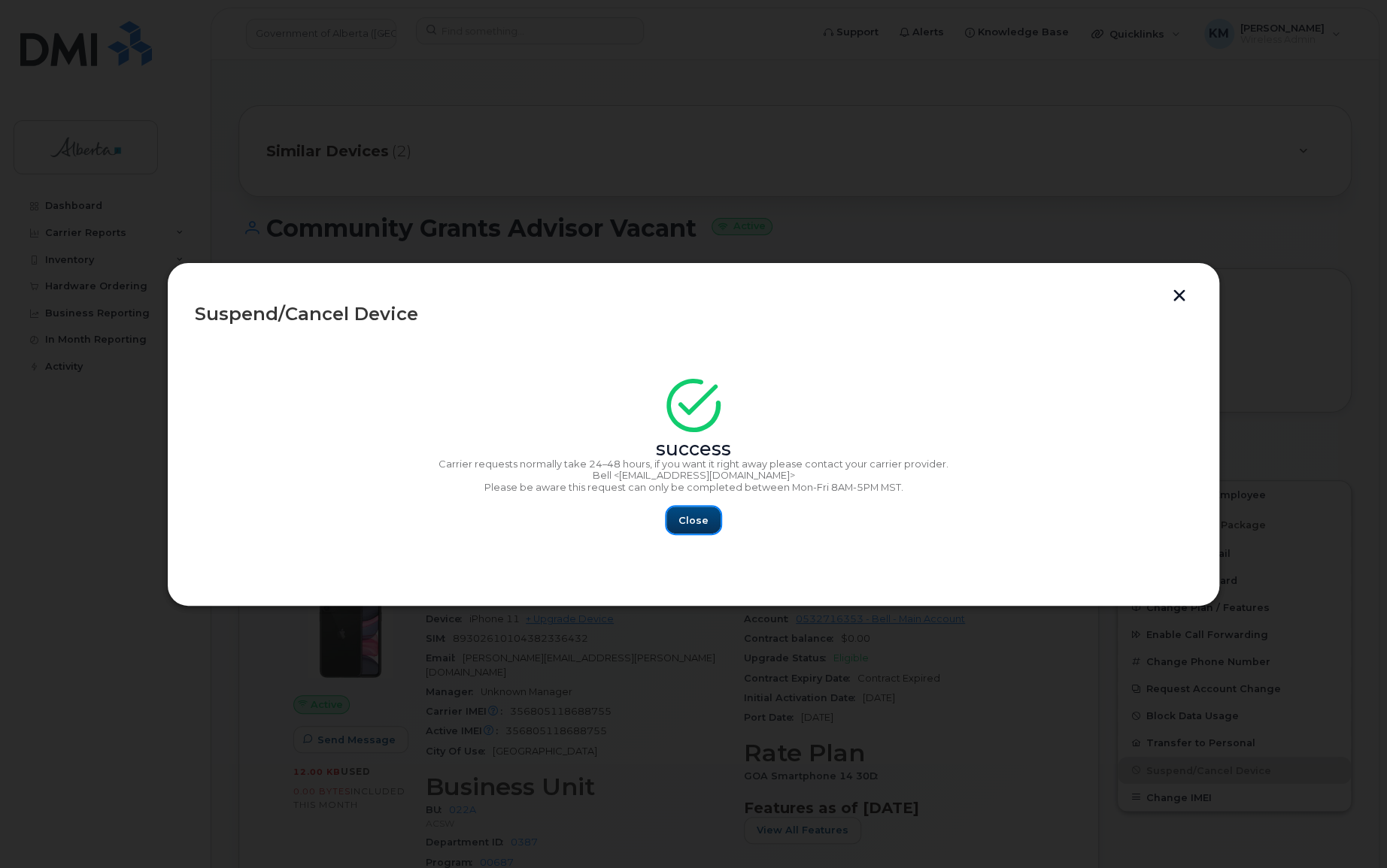
click at [677, 526] on button "Close" at bounding box center [694, 520] width 54 height 27
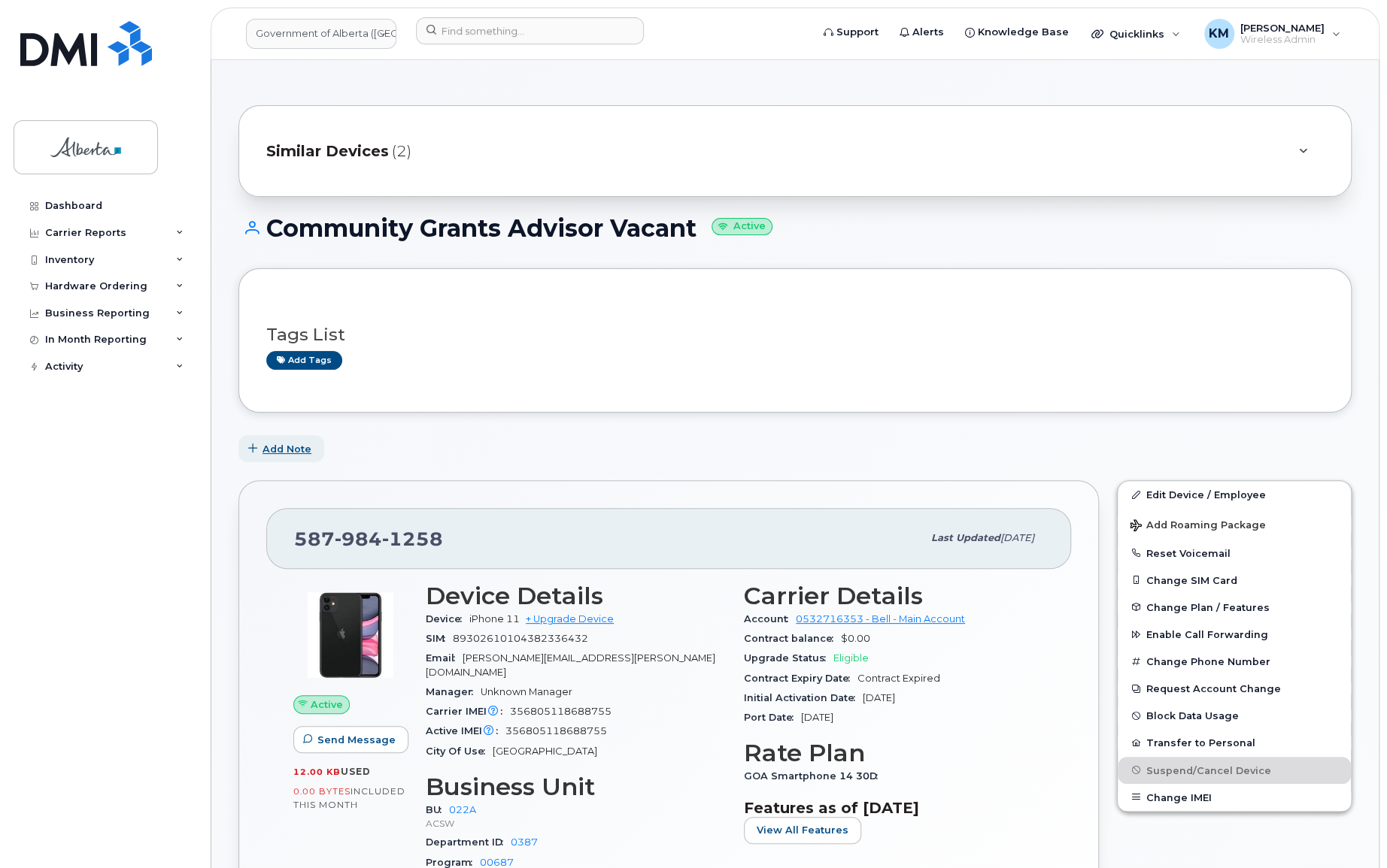
click at [279, 446] on span "Add Note" at bounding box center [287, 449] width 49 height 15
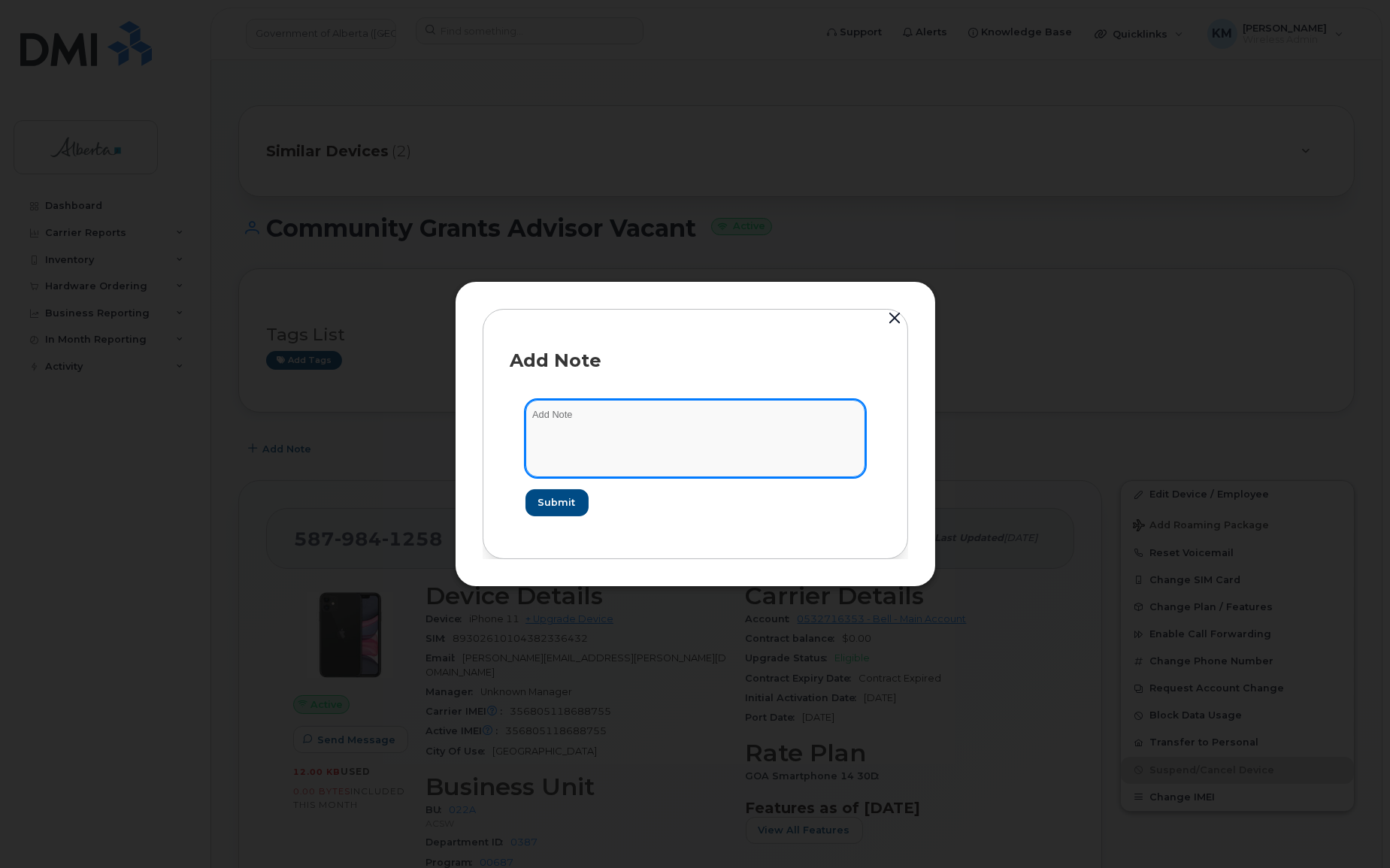
click at [630, 426] on textarea at bounding box center [695, 438] width 340 height 76
type textarea "s"
click at [658, 419] on textarea "SCTASK0863123 -" at bounding box center [695, 438] width 340 height 76
paste textarea "Plan Suspend - (1)"
type textarea "SCTASK0863123 - Plan Suspend - (1)"
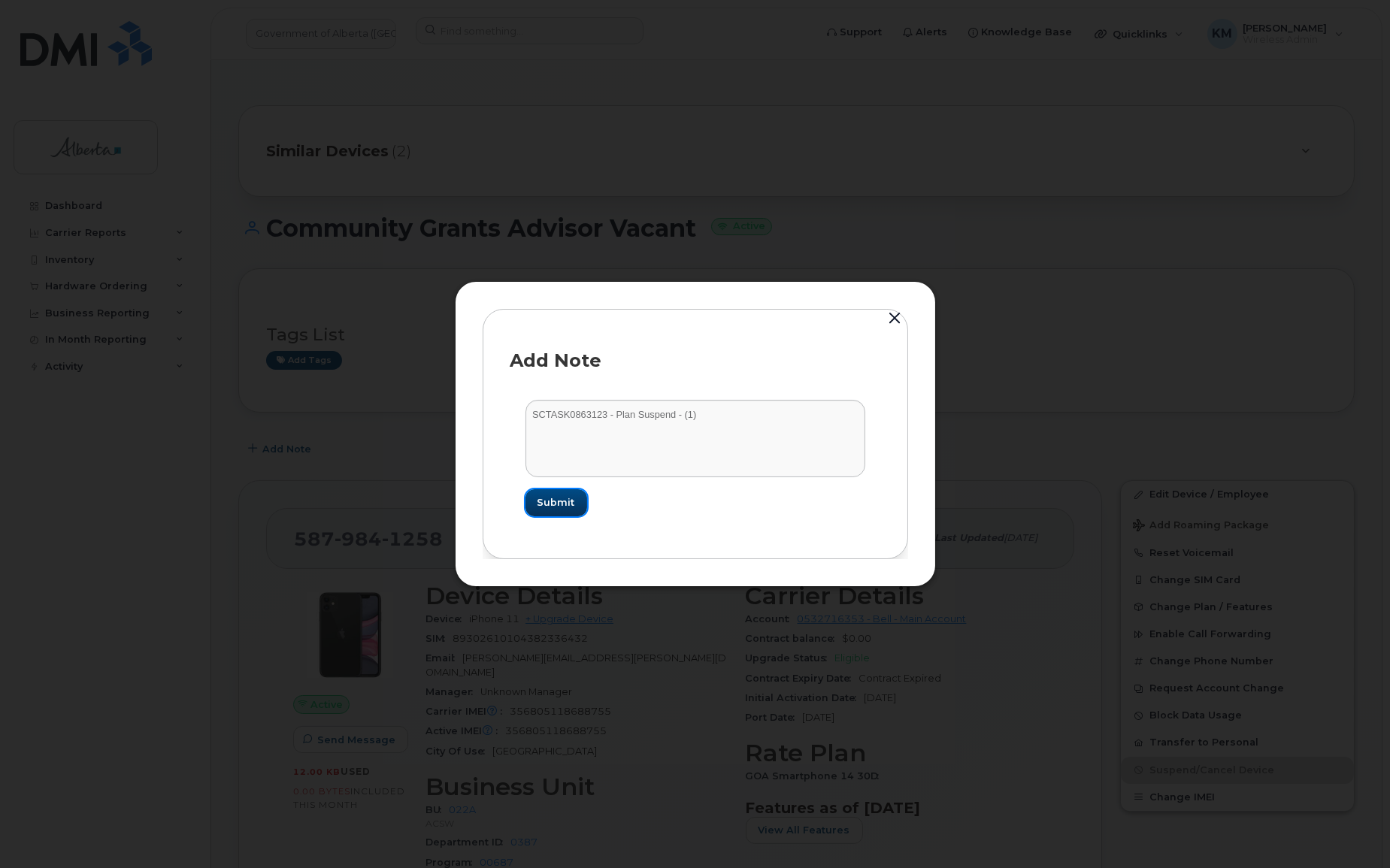
click at [552, 503] on span "Submit" at bounding box center [556, 502] width 37 height 15
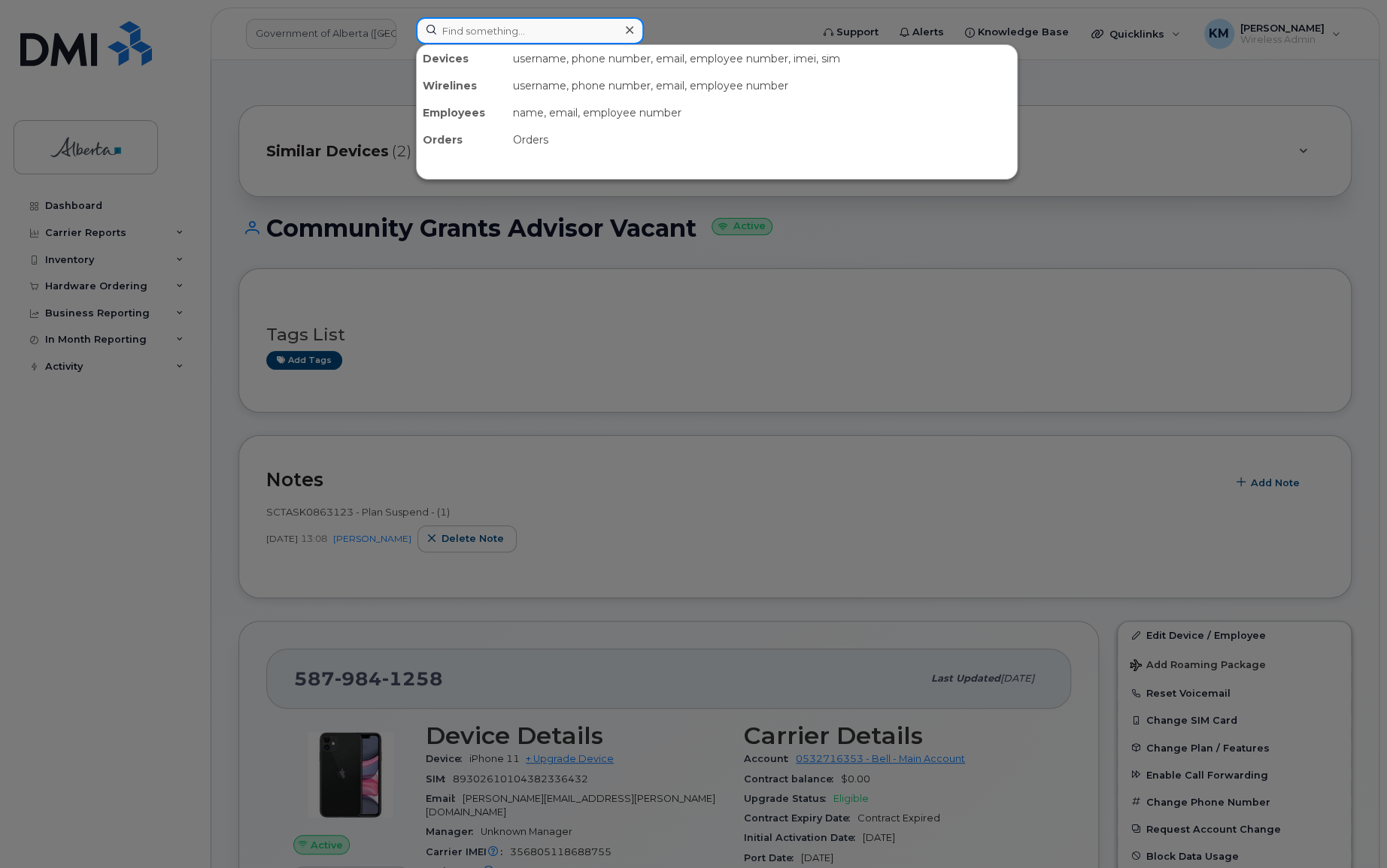
click at [474, 28] on input at bounding box center [530, 31] width 228 height 27
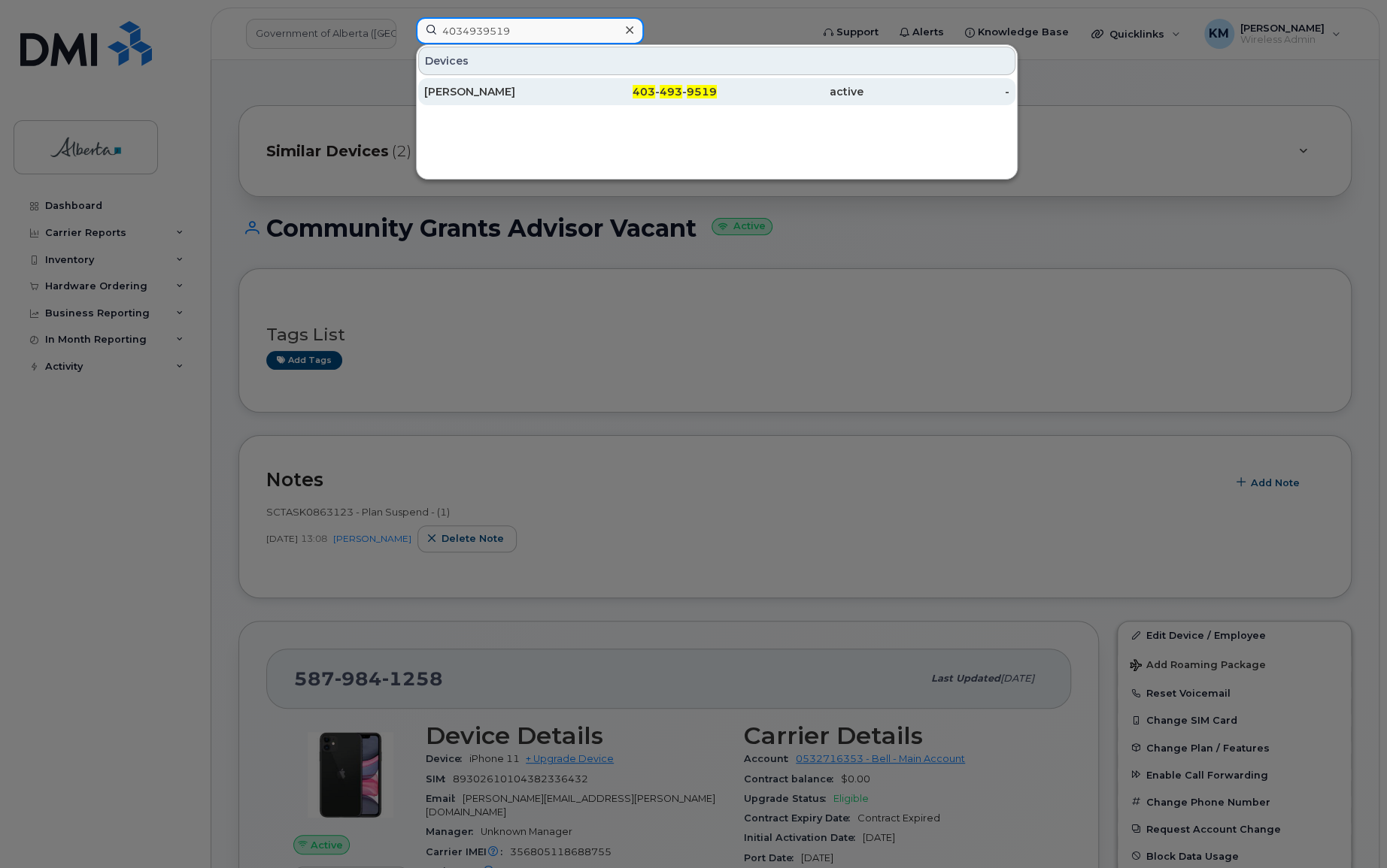
type input "4034939519"
click at [480, 89] on div "[PERSON_NAME]" at bounding box center [497, 92] width 147 height 15
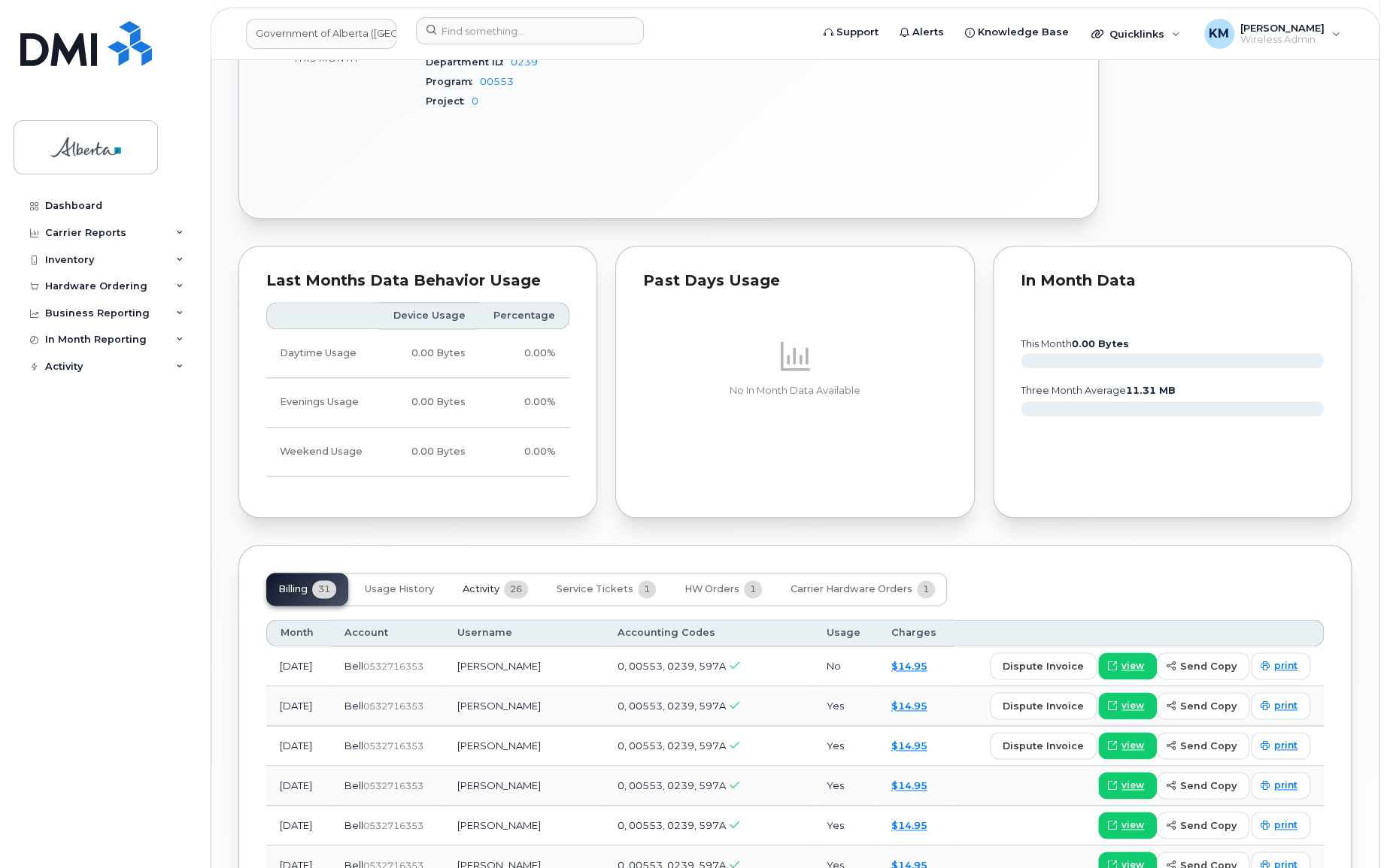
scroll to position [888, 0]
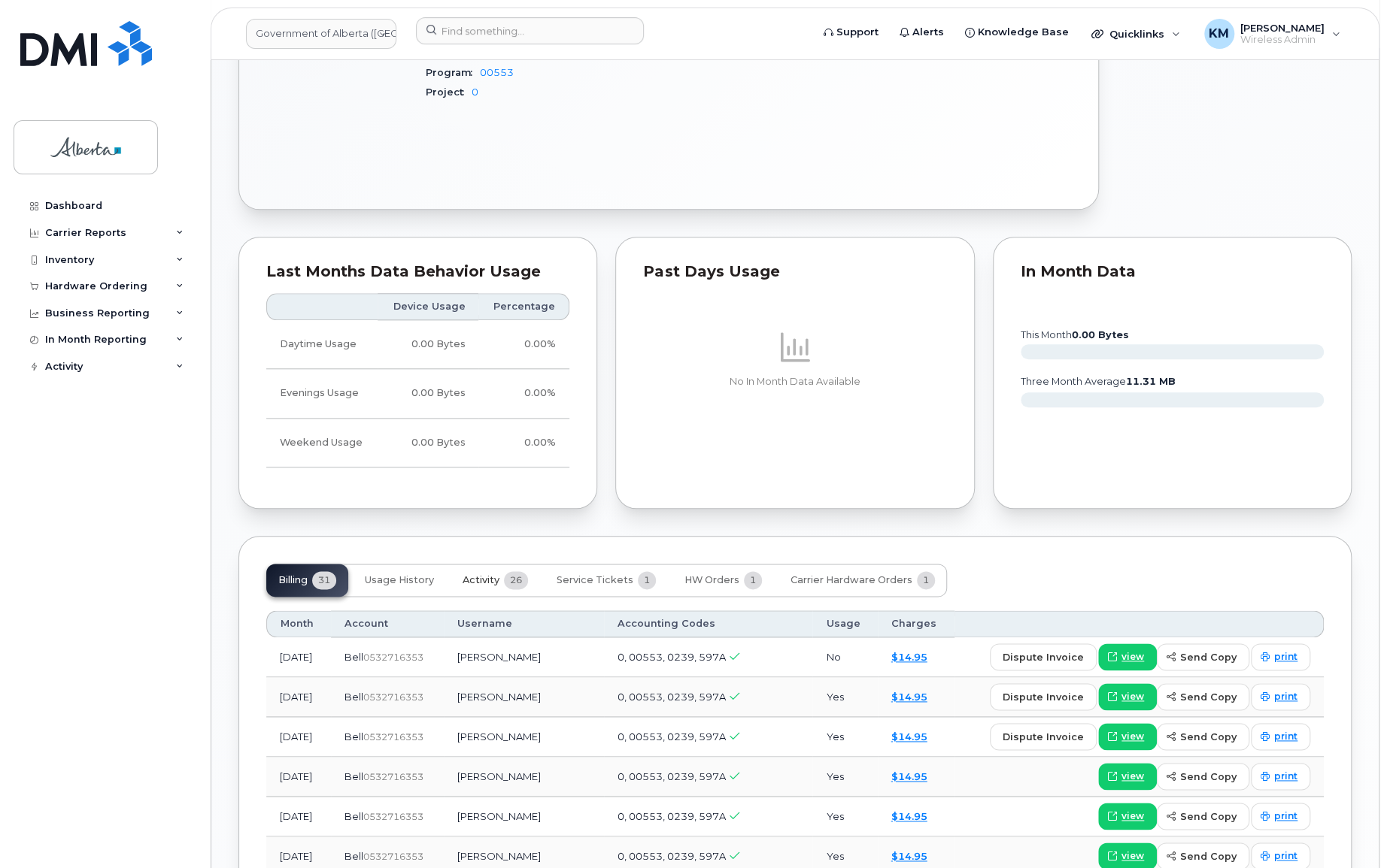
click at [476, 574] on span "Activity" at bounding box center [481, 580] width 37 height 12
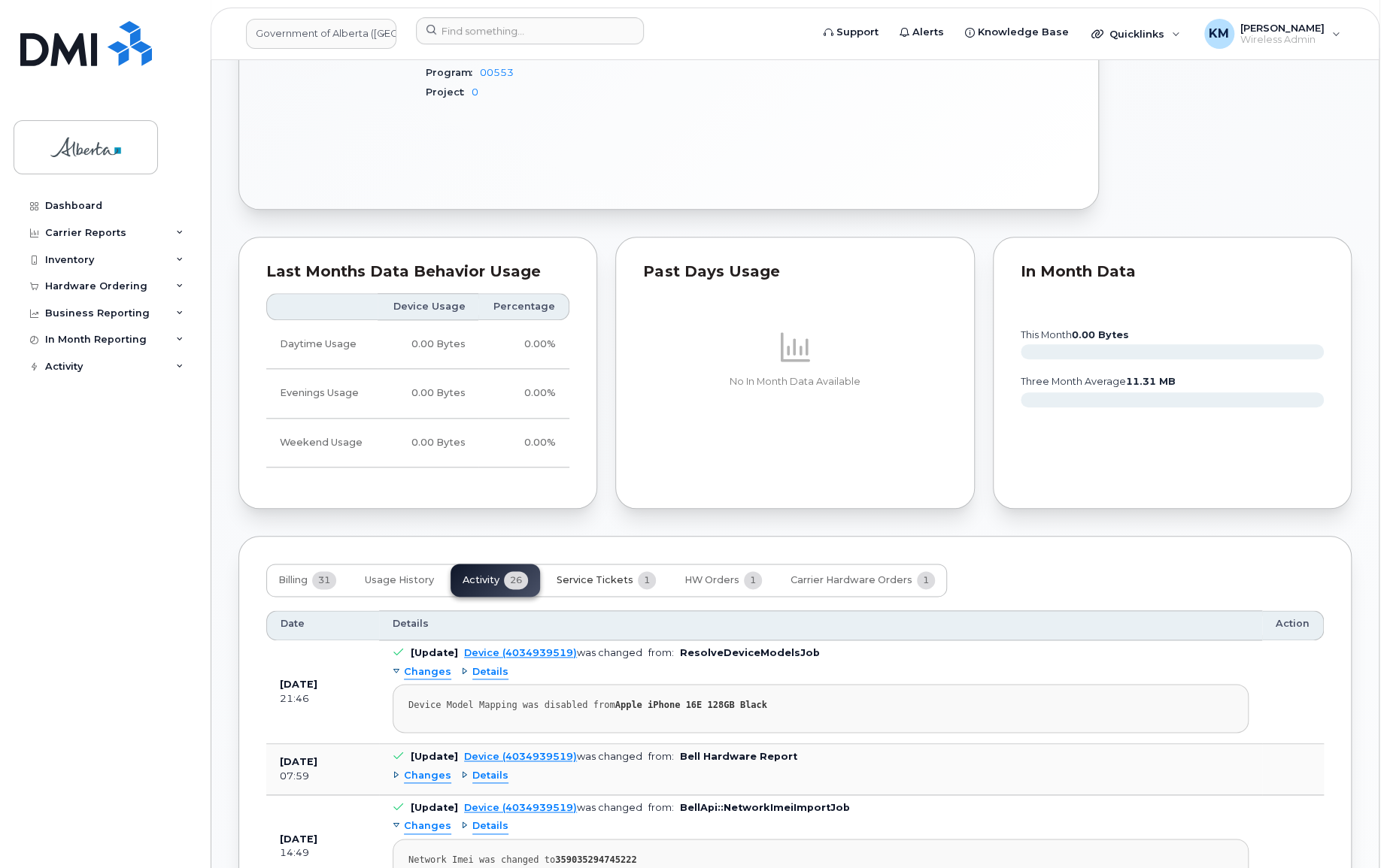
click at [611, 574] on span "Service Tickets" at bounding box center [595, 580] width 76 height 12
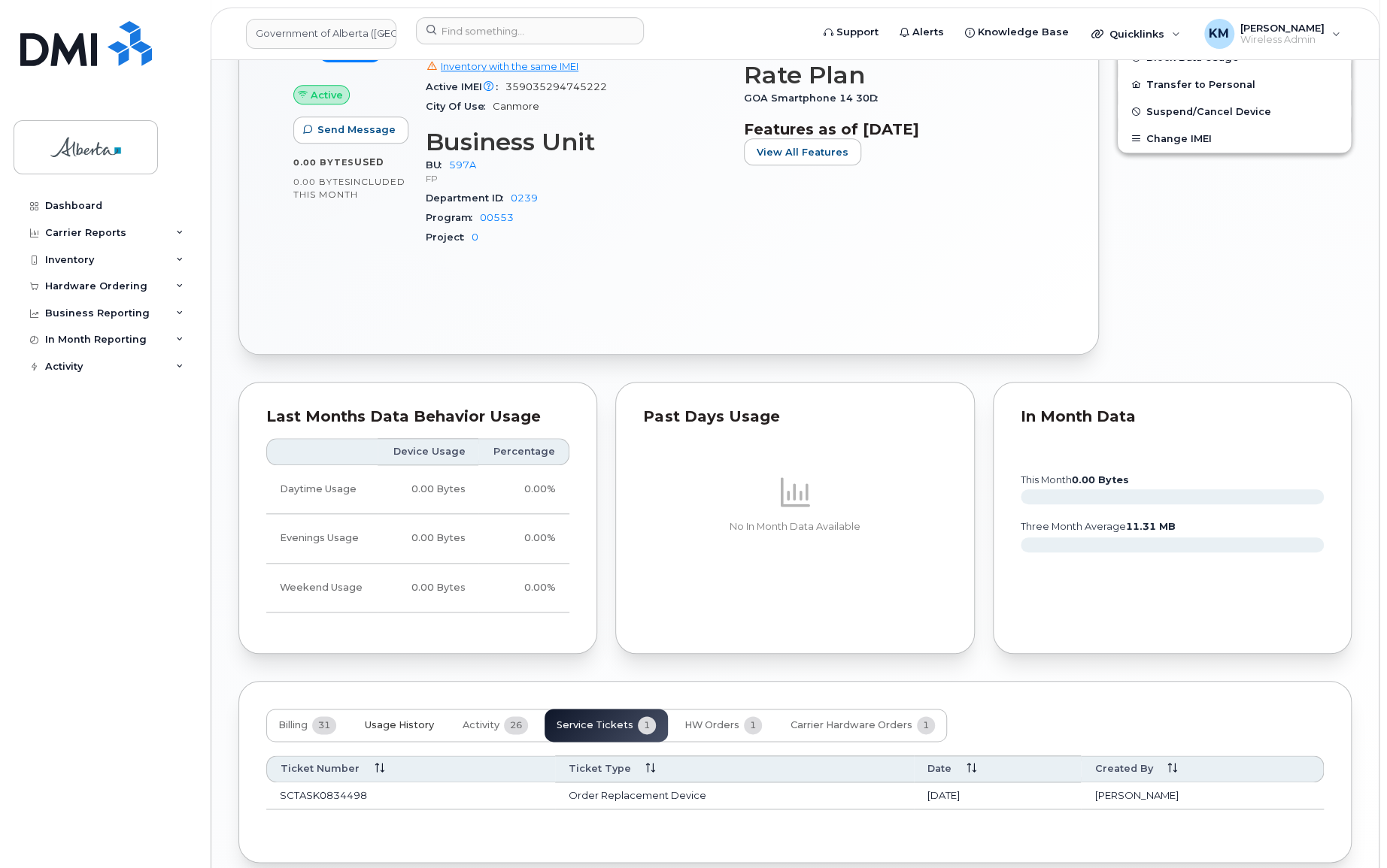
scroll to position [797, 0]
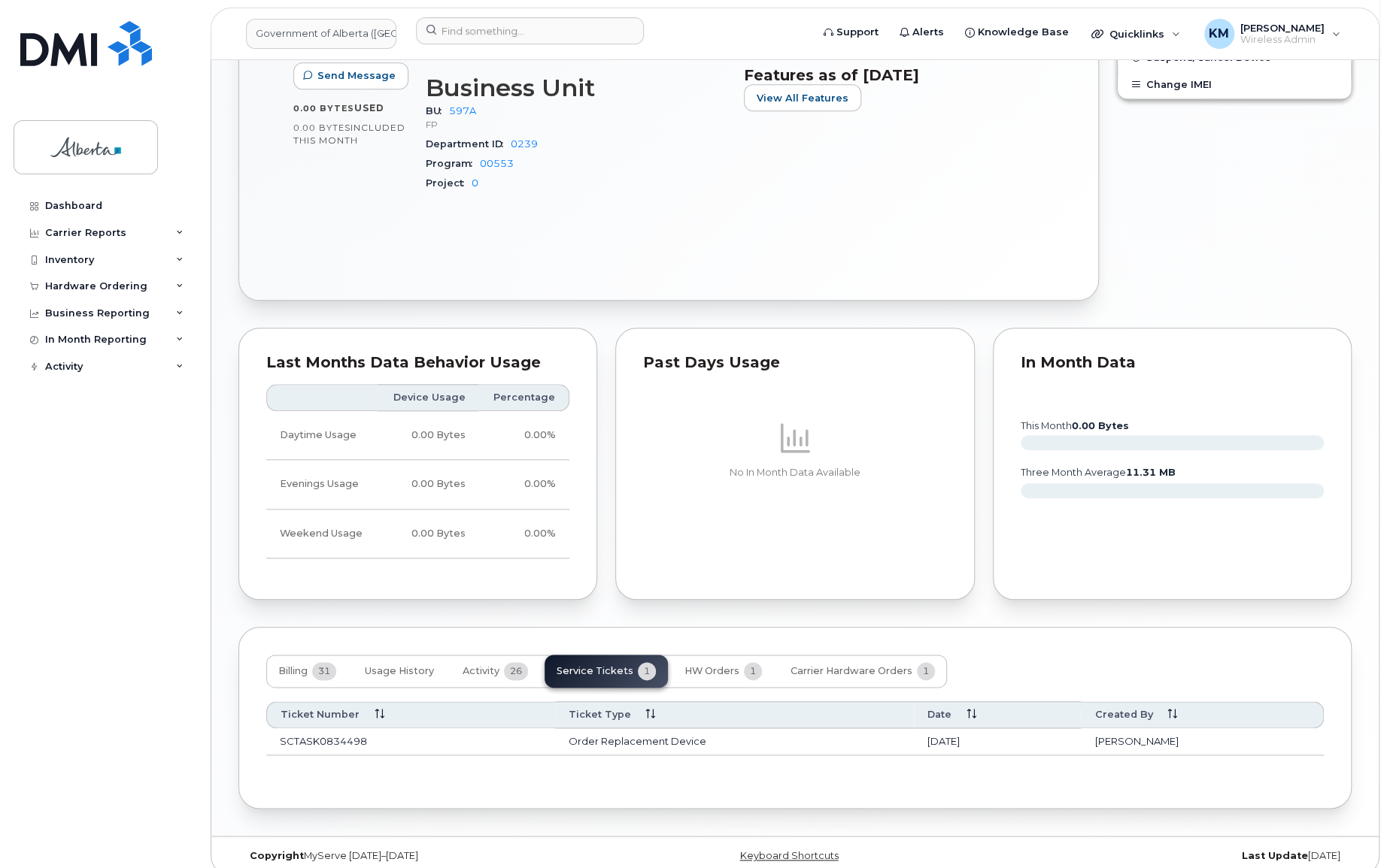
drag, startPoint x: 375, startPoint y: 726, endPoint x: 273, endPoint y: 734, distance: 102.3
click at [273, 734] on td "SCTASK0834498" at bounding box center [411, 741] width 289 height 27
copy td "SCTASK0834498"
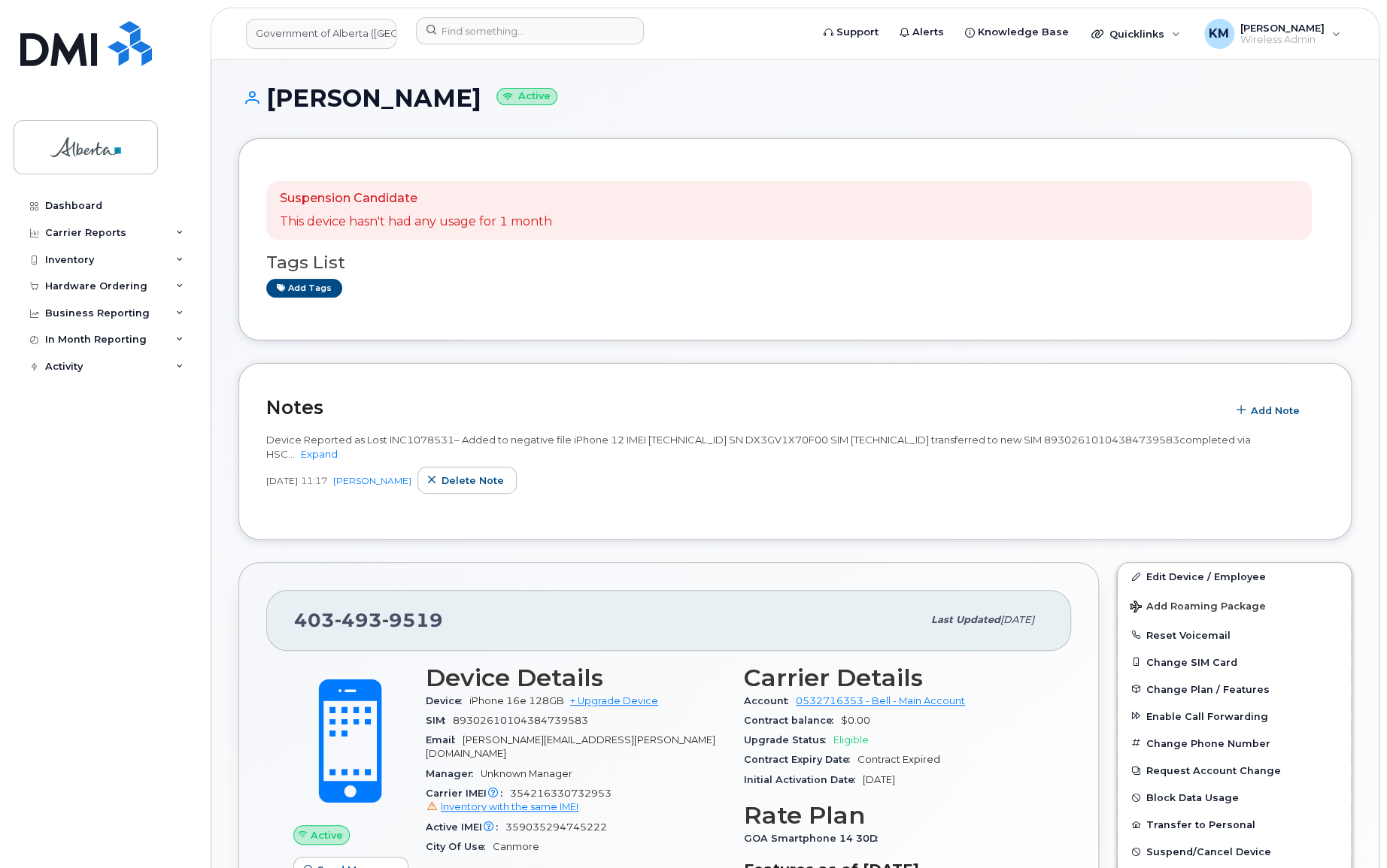
scroll to position [0, 0]
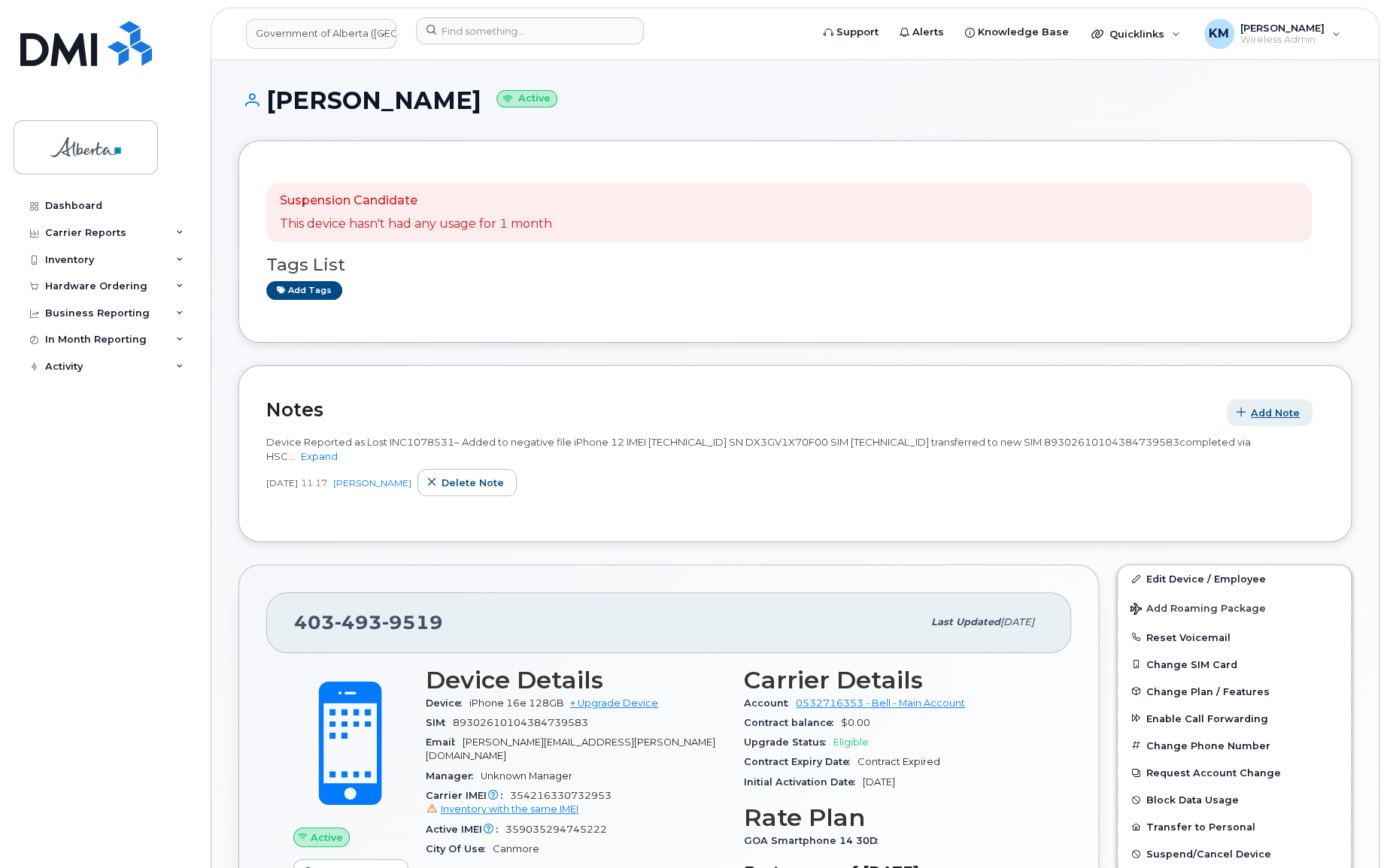
click at [1275, 412] on span "Add Note" at bounding box center [1275, 413] width 49 height 15
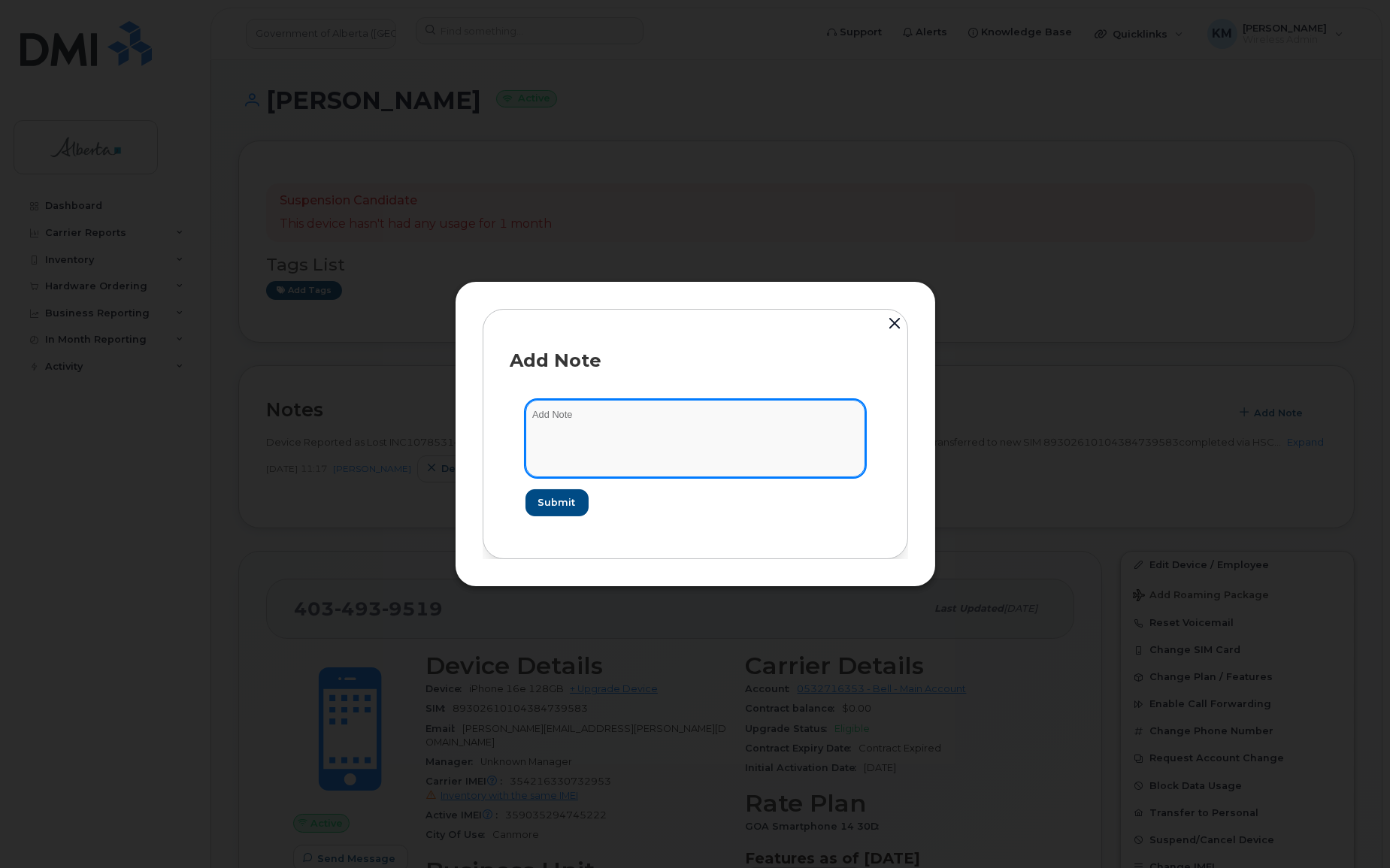
paste textarea "SCTASK0834498"
drag, startPoint x: 576, startPoint y: 414, endPoint x: 569, endPoint y: 408, distance: 9.2
click at [526, 414] on textarea "SCTASK0834498" at bounding box center [695, 438] width 340 height 76
click at [752, 416] on textarea "SCTASK0834498" at bounding box center [695, 438] width 340 height 76
paste textarea "Device Replace - (1) 4034939519 Order No.298579 Bell order 3007083"
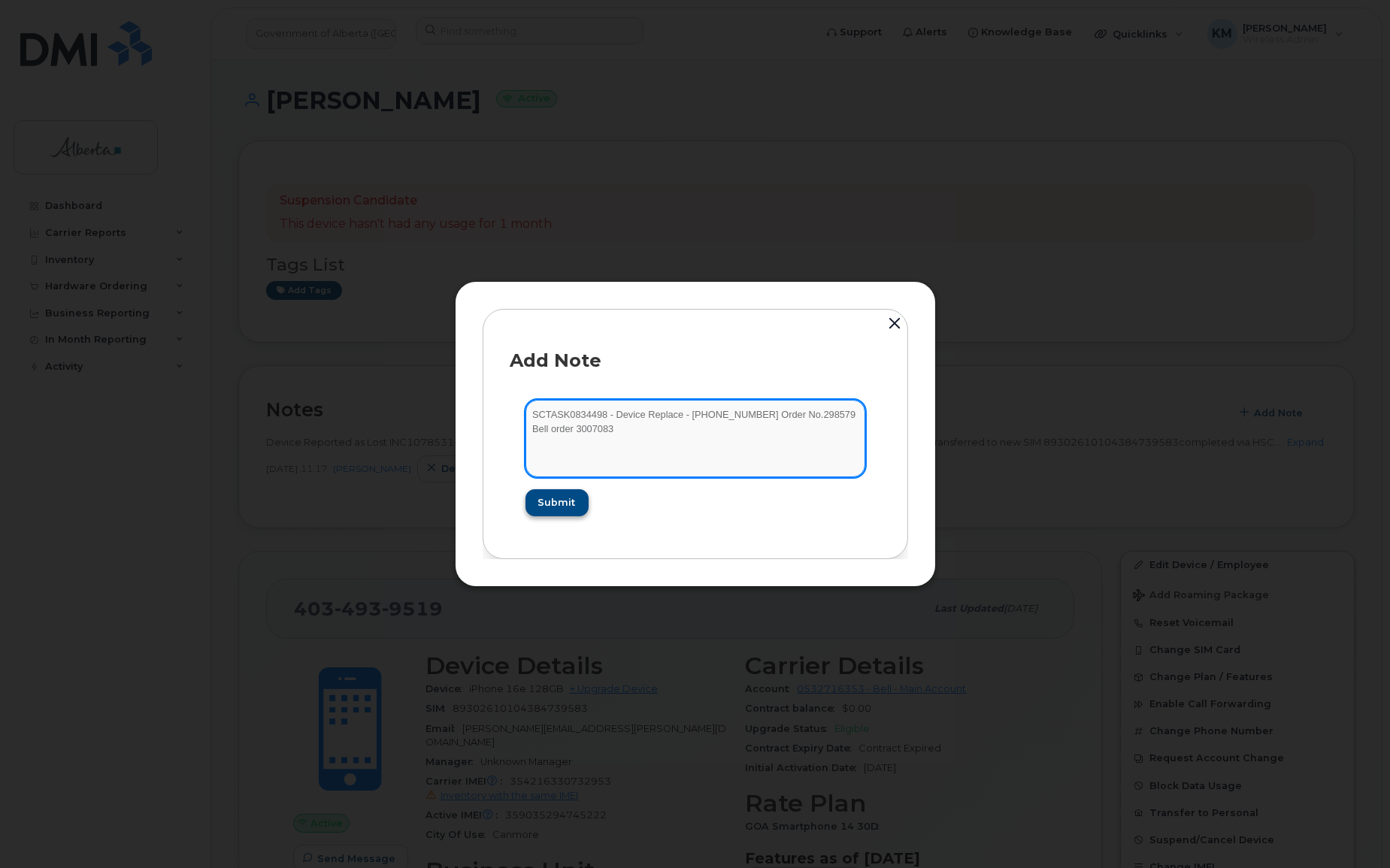
type textarea "SCTASK0834498 - Device Replace - (1) 4034939519 Order No.298579 Bell order 3007…"
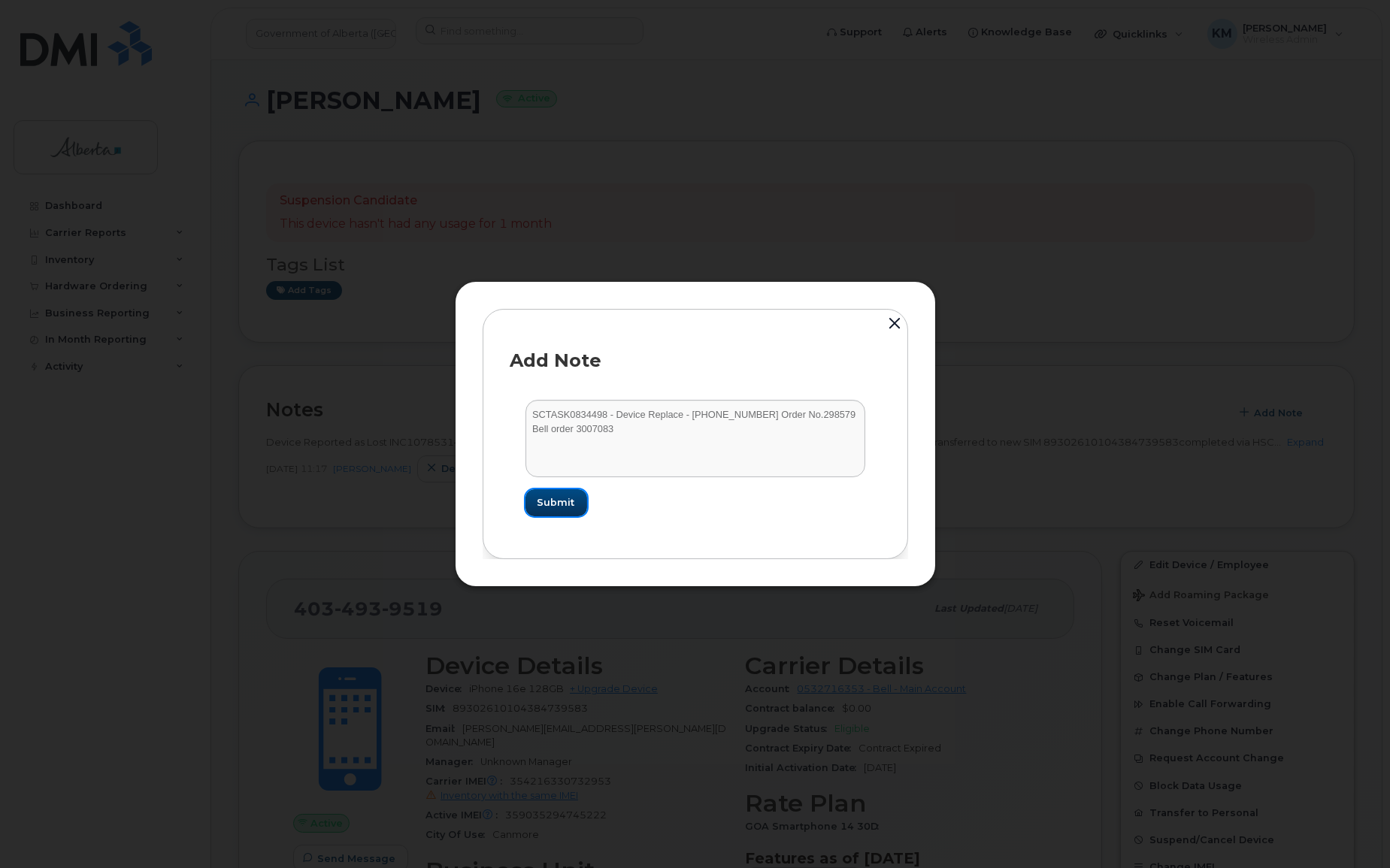
click at [572, 501] on span "Submit" at bounding box center [556, 502] width 37 height 15
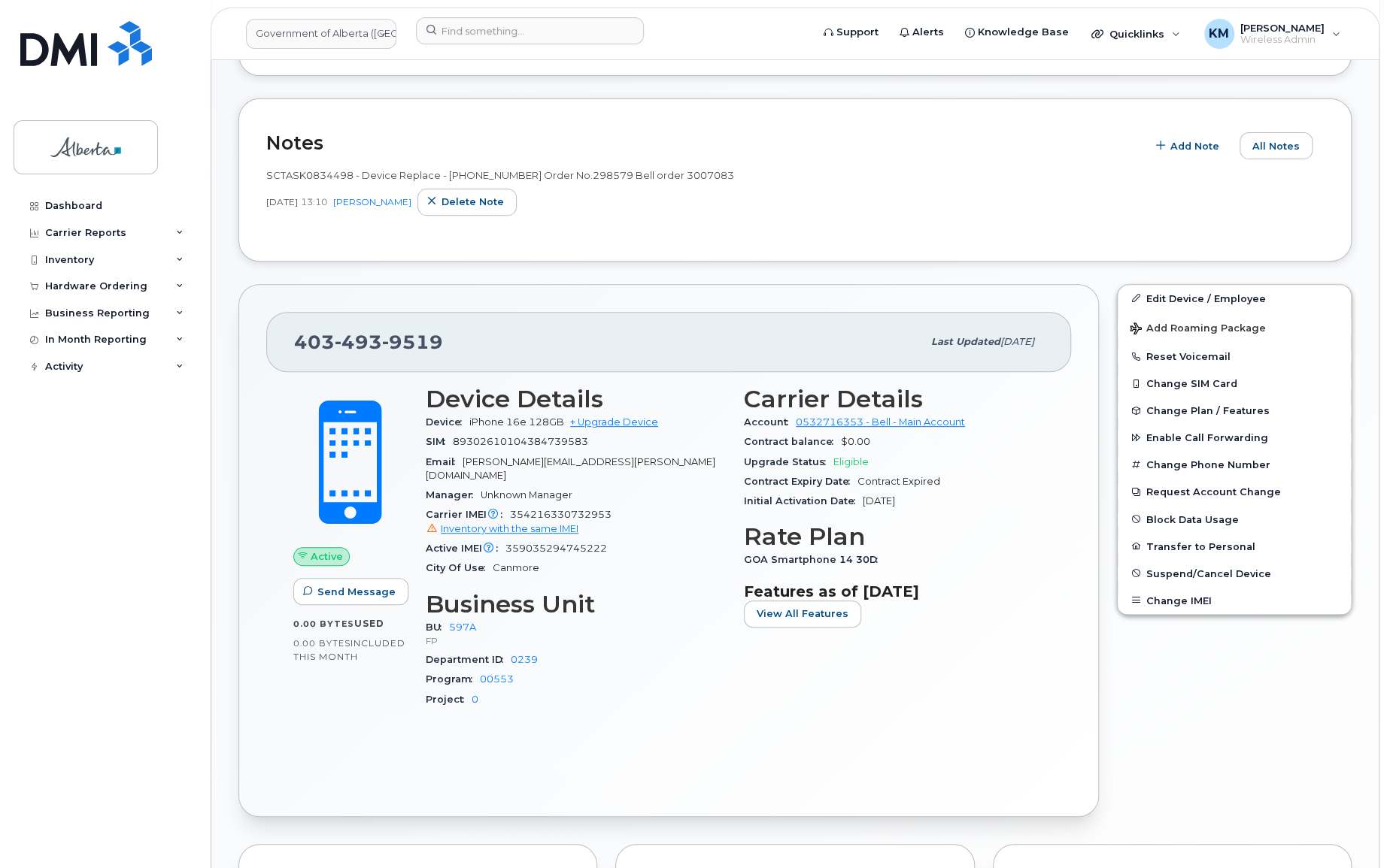
scroll to position [273, 0]
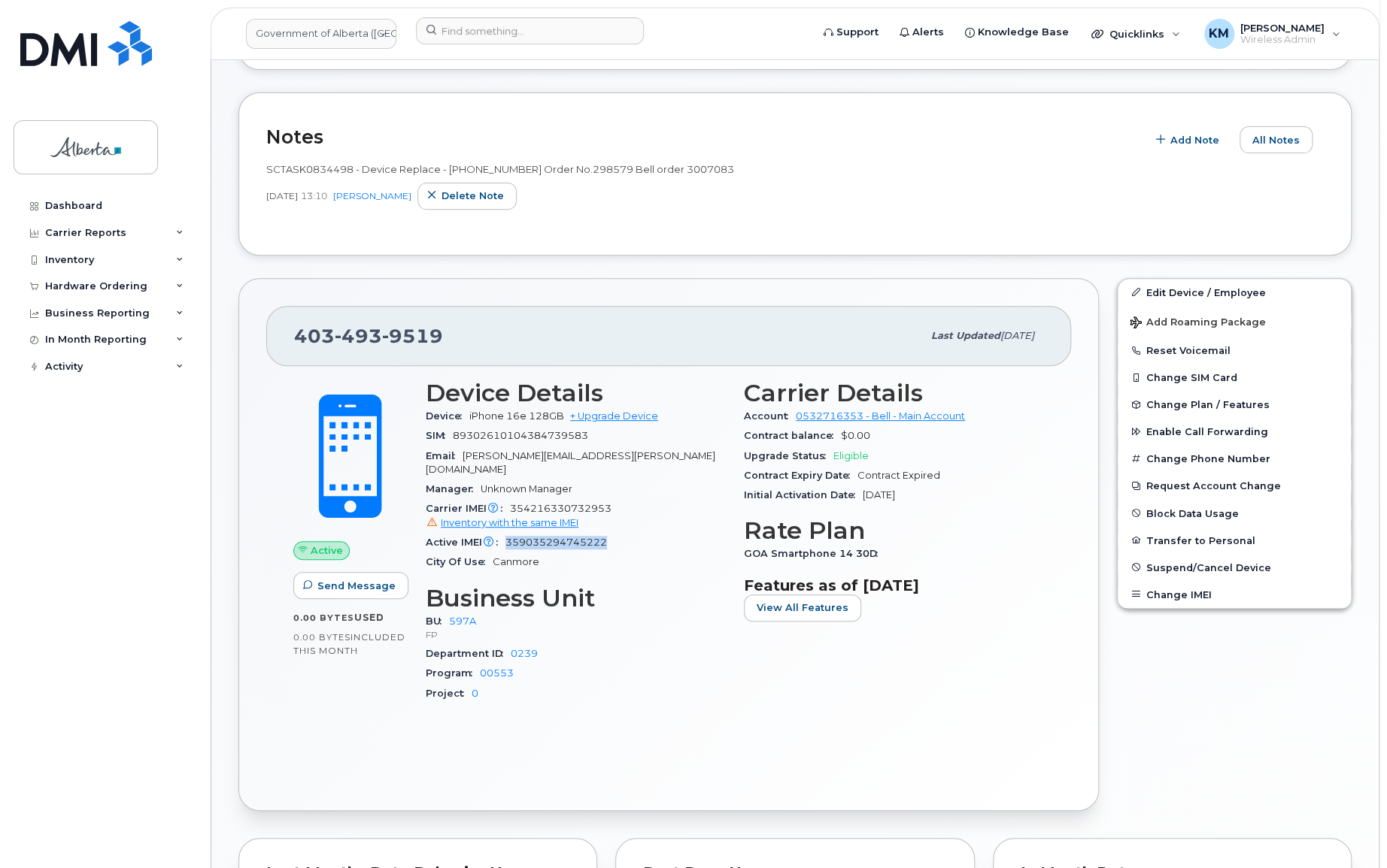
drag, startPoint x: 616, startPoint y: 530, endPoint x: 507, endPoint y: 531, distance: 109.0
click at [507, 533] on div "Active IMEI Active IMEI is refreshed daily with a delay of up to 48 hours follo…" at bounding box center [575, 543] width 300 height 20
drag, startPoint x: 622, startPoint y: 492, endPoint x: 525, endPoint y: 495, distance: 97.0
click at [509, 499] on div "Carrier IMEI Carrier IMEI is reported during the last billing cycle or change o…" at bounding box center [575, 516] width 300 height 34
copy span "354216330732953"
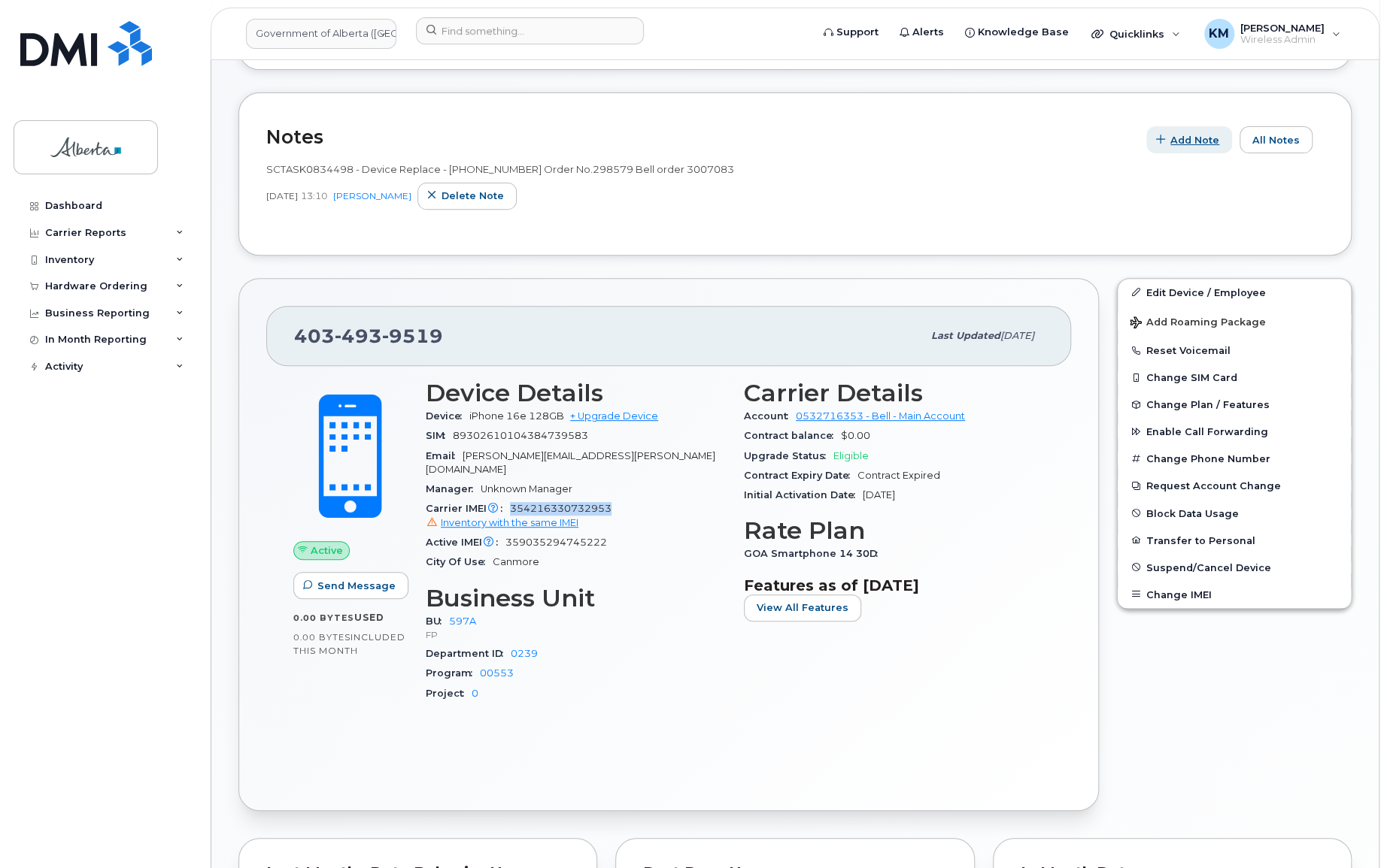
click at [1174, 136] on button "Add Note" at bounding box center [1189, 139] width 86 height 27
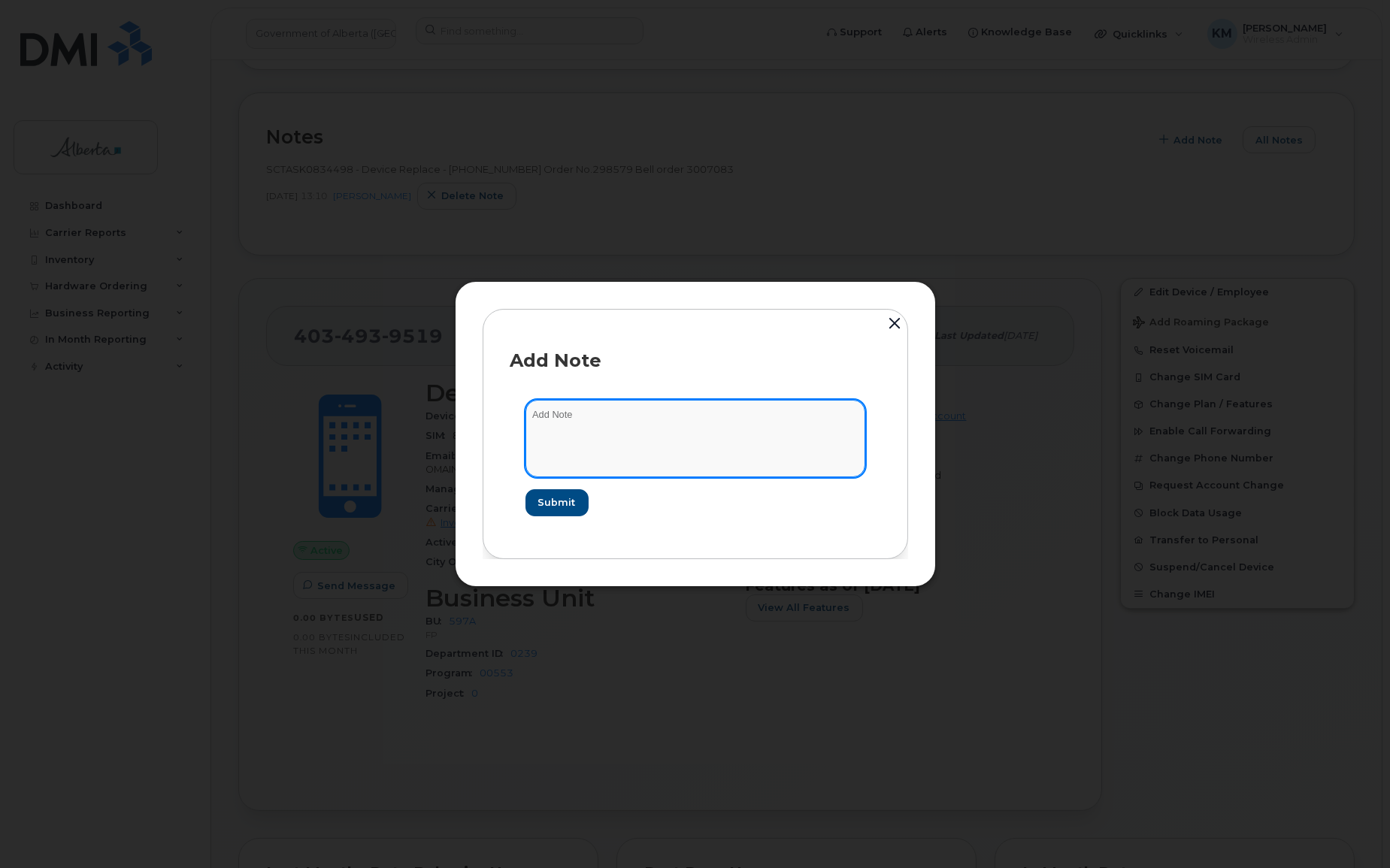
click at [791, 406] on textarea at bounding box center [695, 438] width 340 height 76
click at [695, 419] on textarea "SCTASK0863115 -" at bounding box center [695, 438] width 340 height 76
paste textarea "SIM Replace - 4034939519"
type textarea "SCTASK0863115 - SIM Replace - 4034939519"
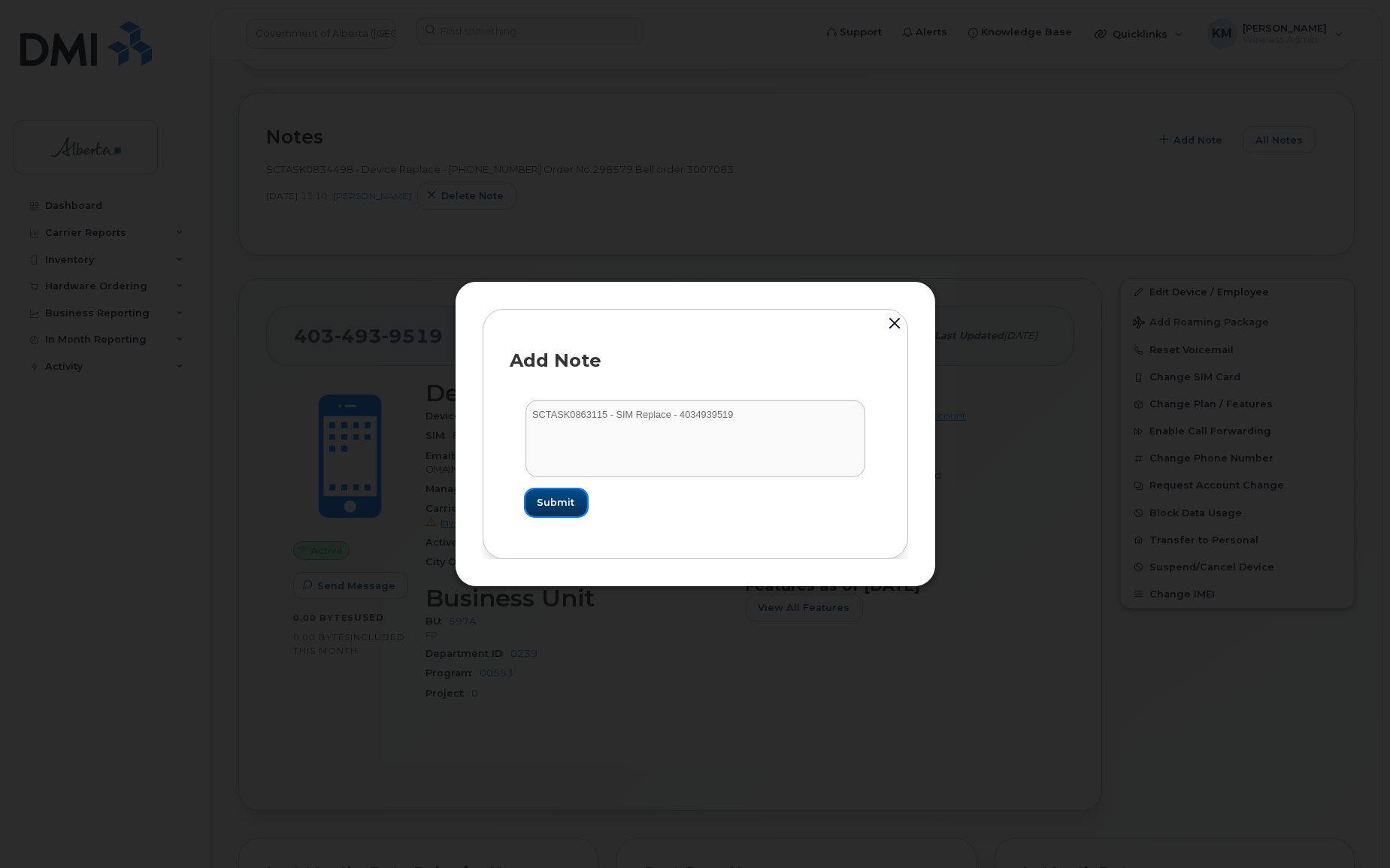
click at [566, 506] on span "Submit" at bounding box center [556, 502] width 37 height 15
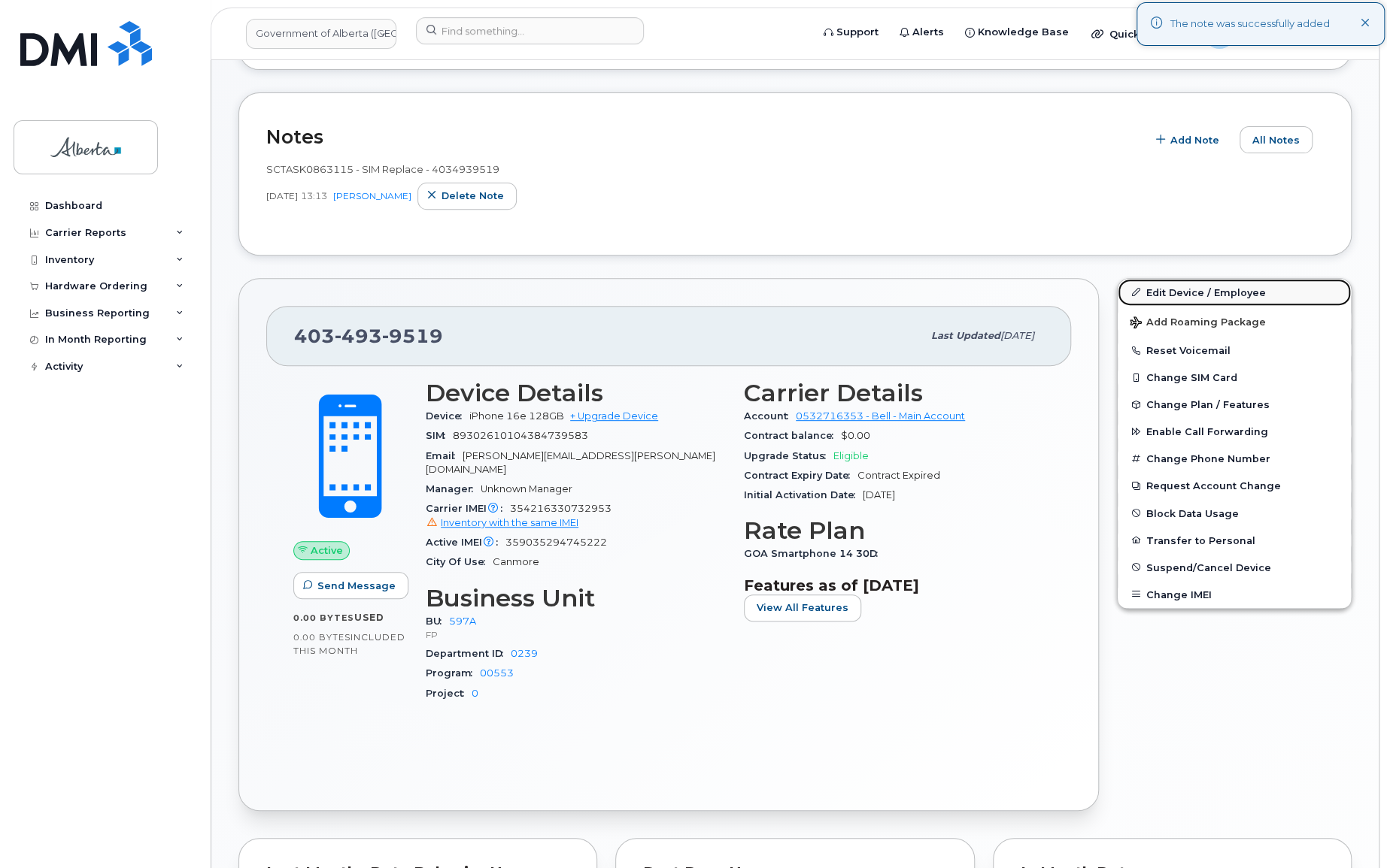
click at [1178, 286] on link "Edit Device / Employee" at bounding box center [1233, 292] width 233 height 27
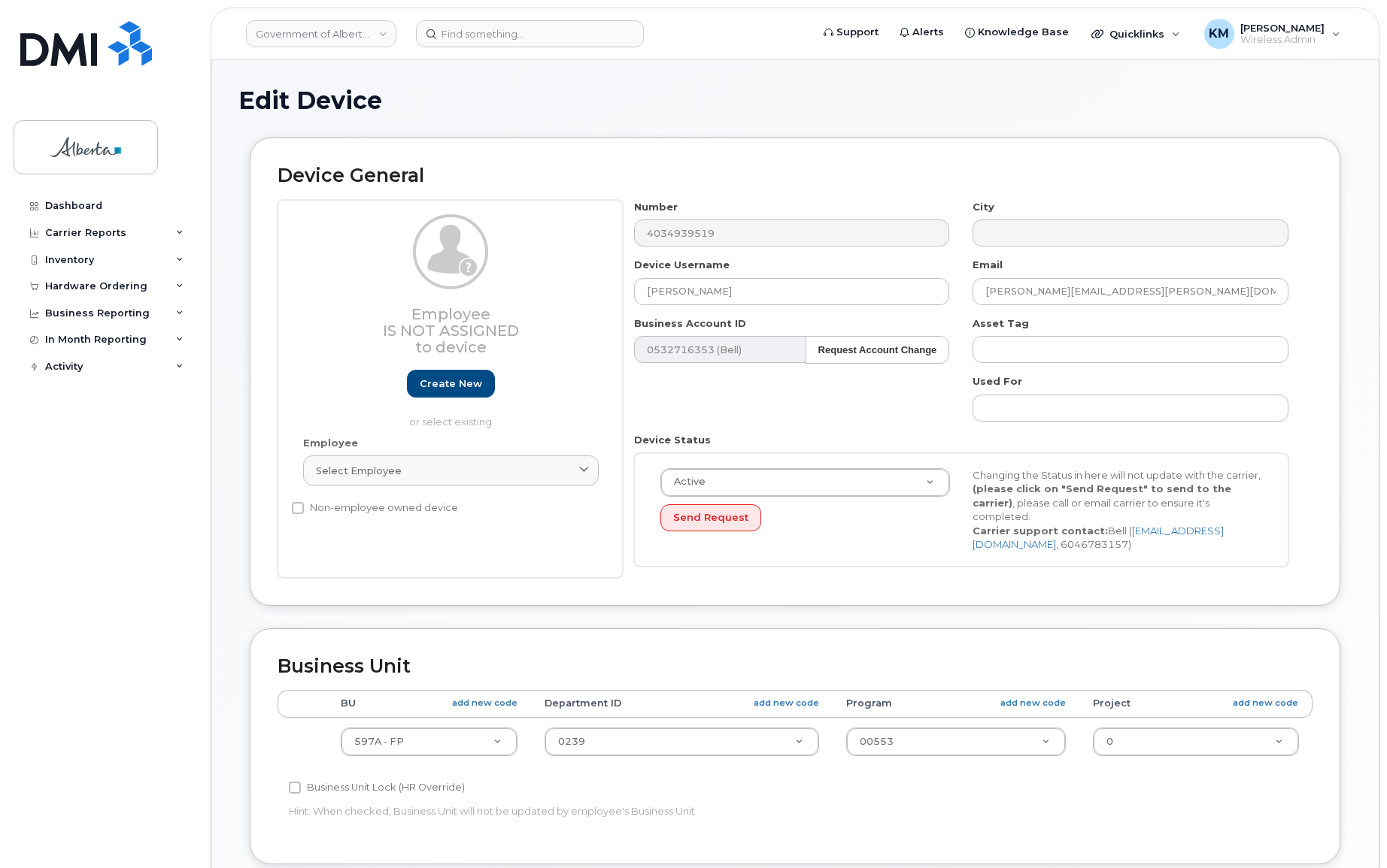
select select "4797726"
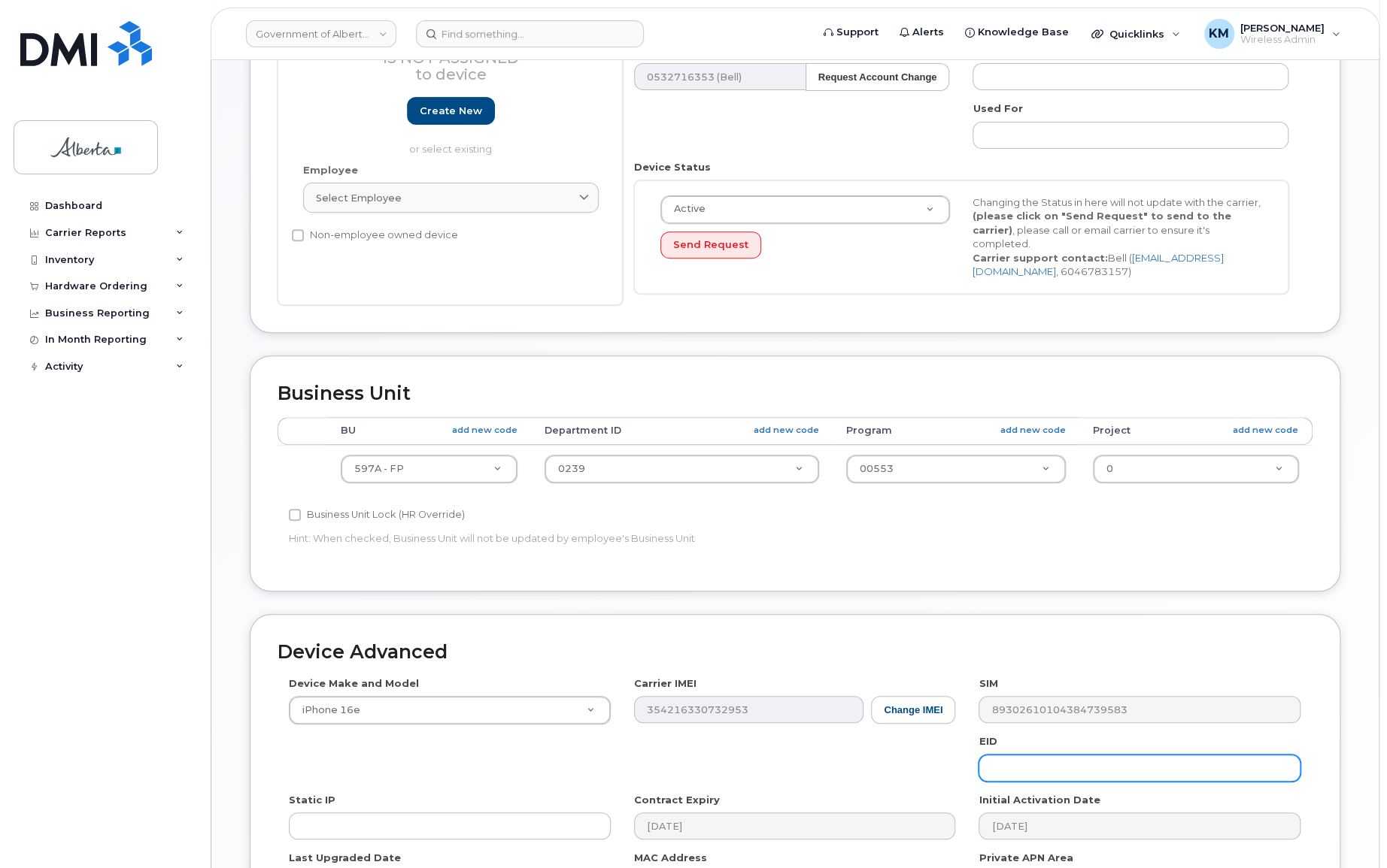
click at [1091, 775] on input "text" at bounding box center [1140, 768] width 322 height 27
paste input "SIM Replace - 4034939519"
type input "SIM Replace - 4034939519"
drag, startPoint x: 1146, startPoint y: 774, endPoint x: 967, endPoint y: 760, distance: 179.5
click at [967, 760] on div "EID SIM Replace - 4034939519" at bounding box center [1140, 758] width 345 height 47
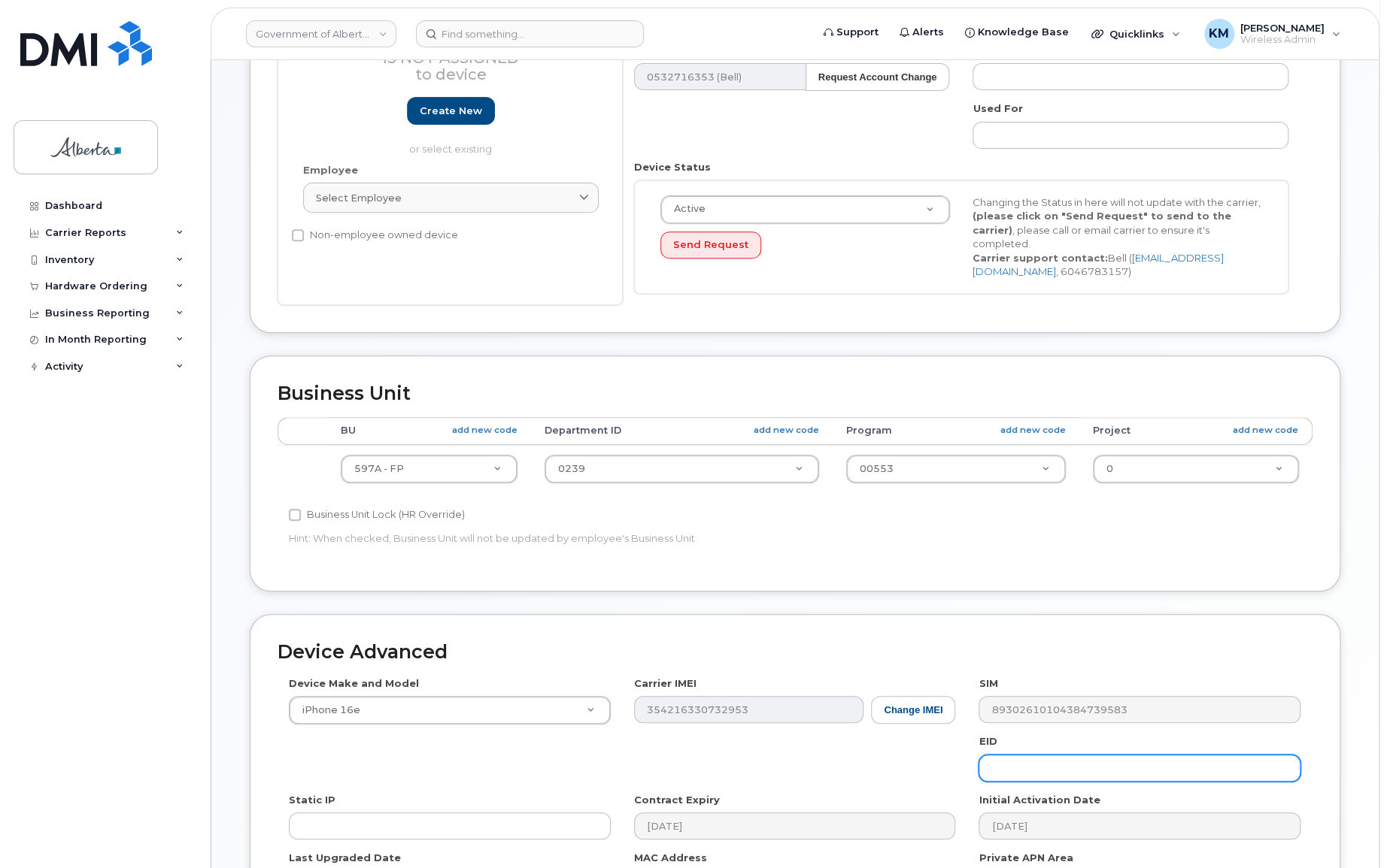
paste input "89043052010008887025002645959347"
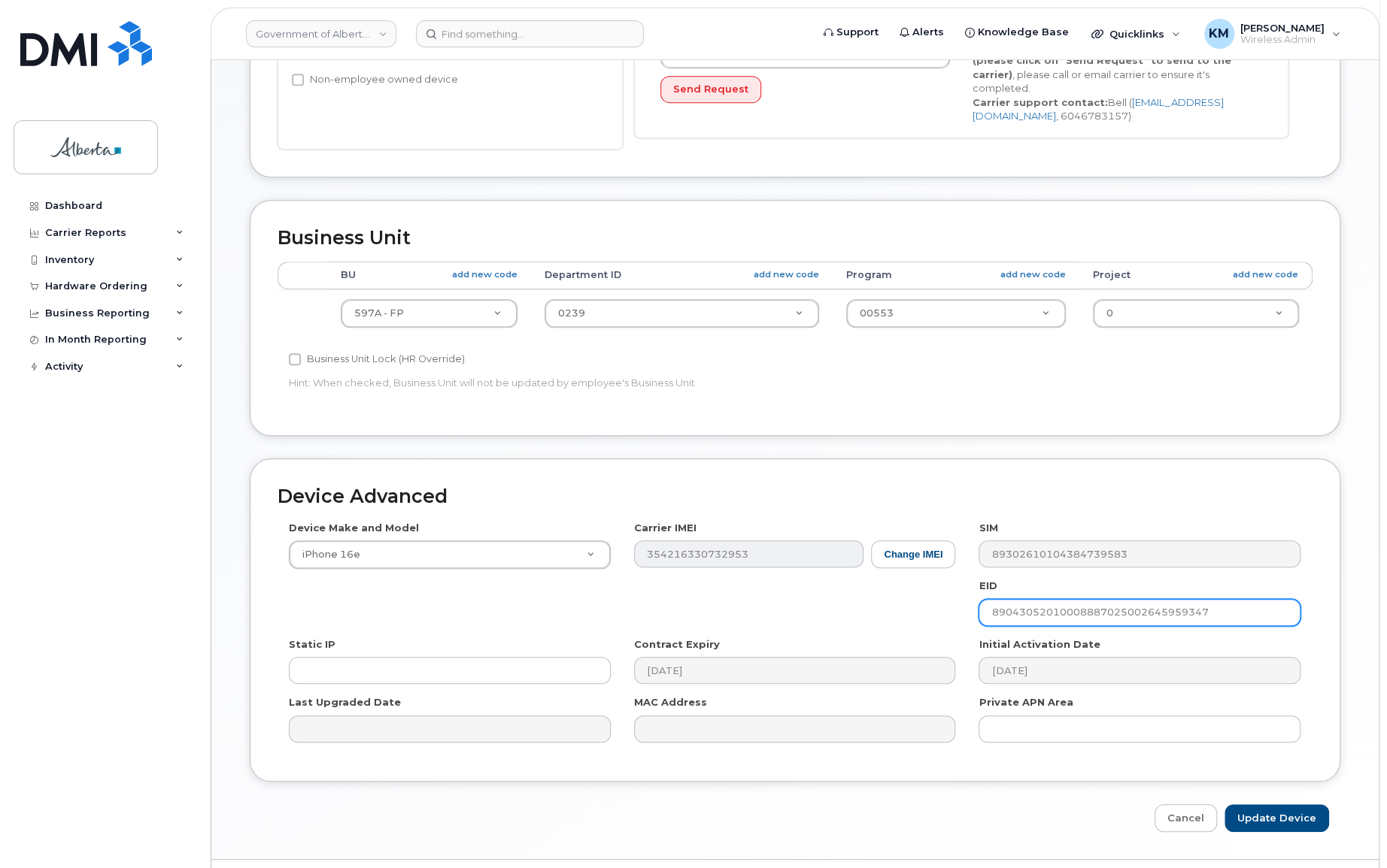
scroll to position [466, 0]
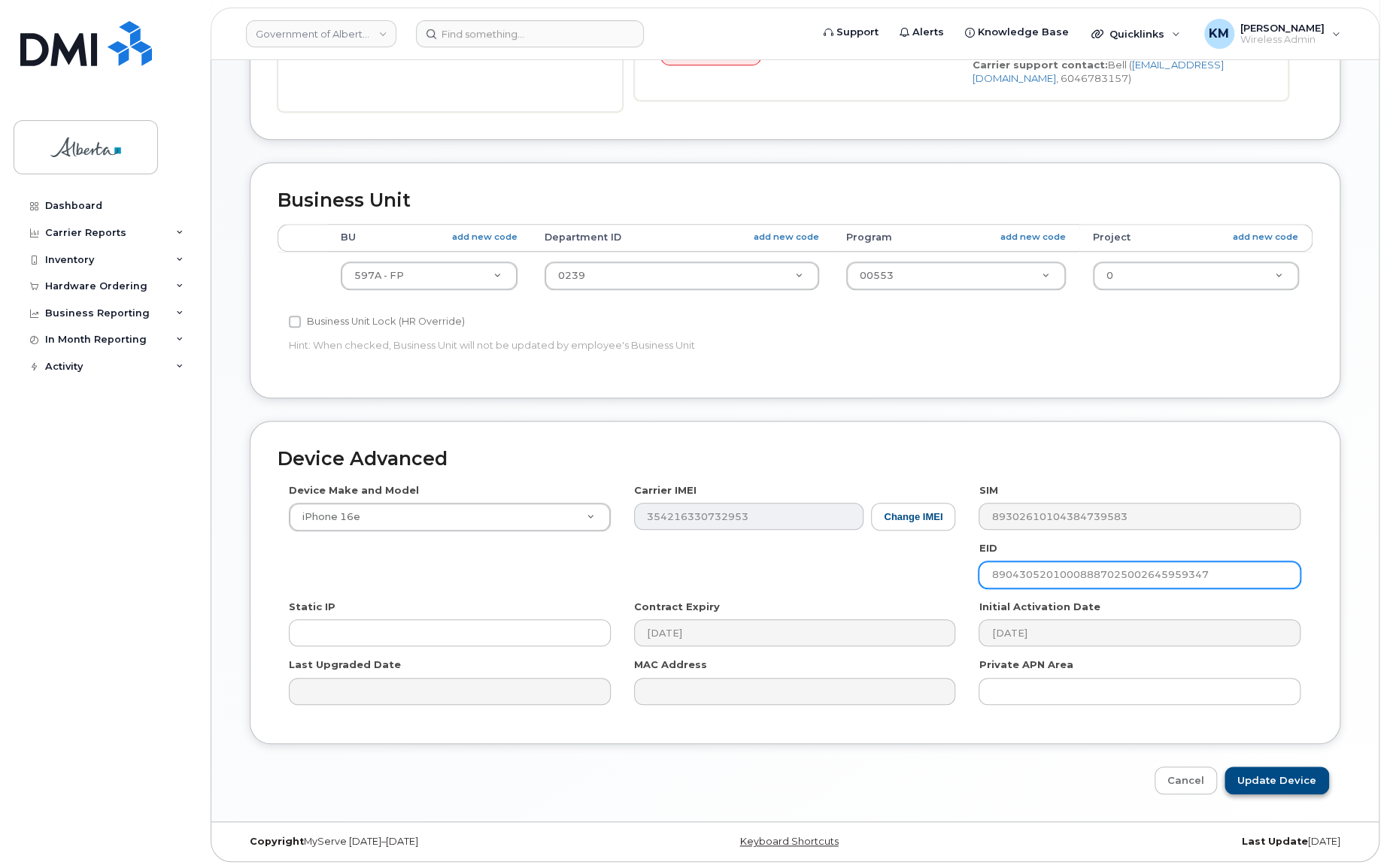
type input "89043052010008887025002645959347"
click at [1295, 786] on input "Update Device" at bounding box center [1276, 781] width 105 height 27
type input "Saving..."
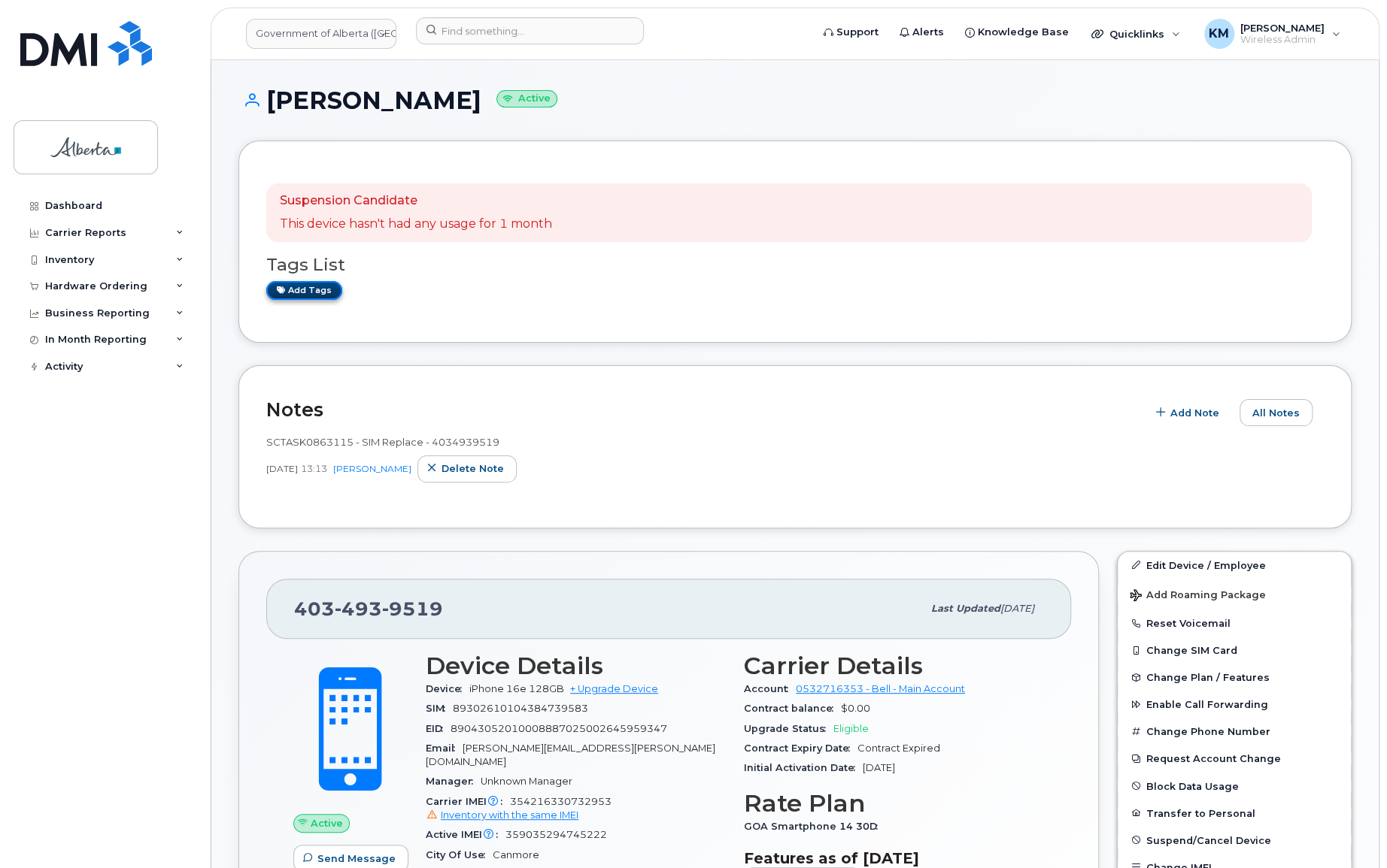
click at [319, 293] on link "Add tags" at bounding box center [304, 290] width 76 height 19
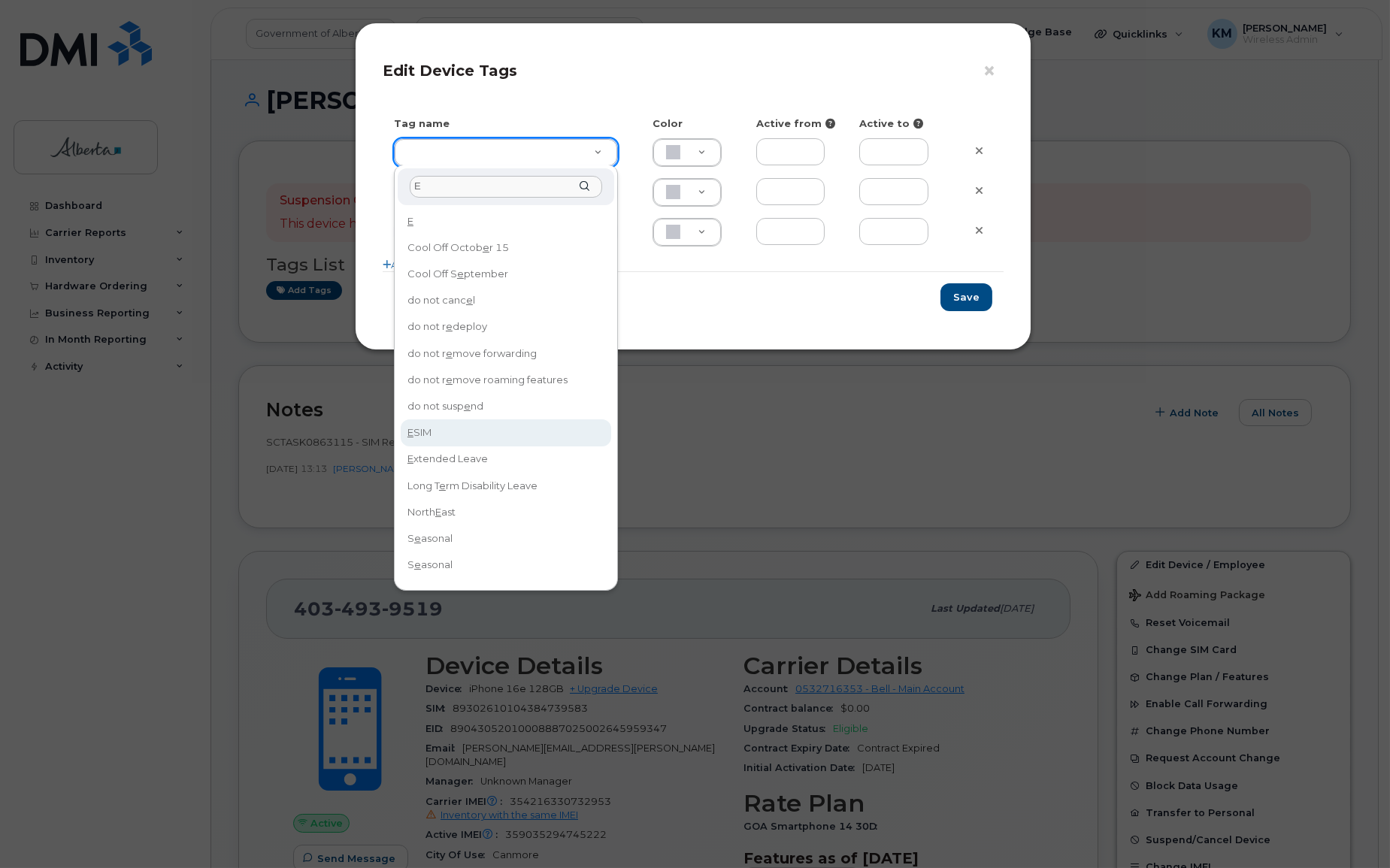
type input "E"
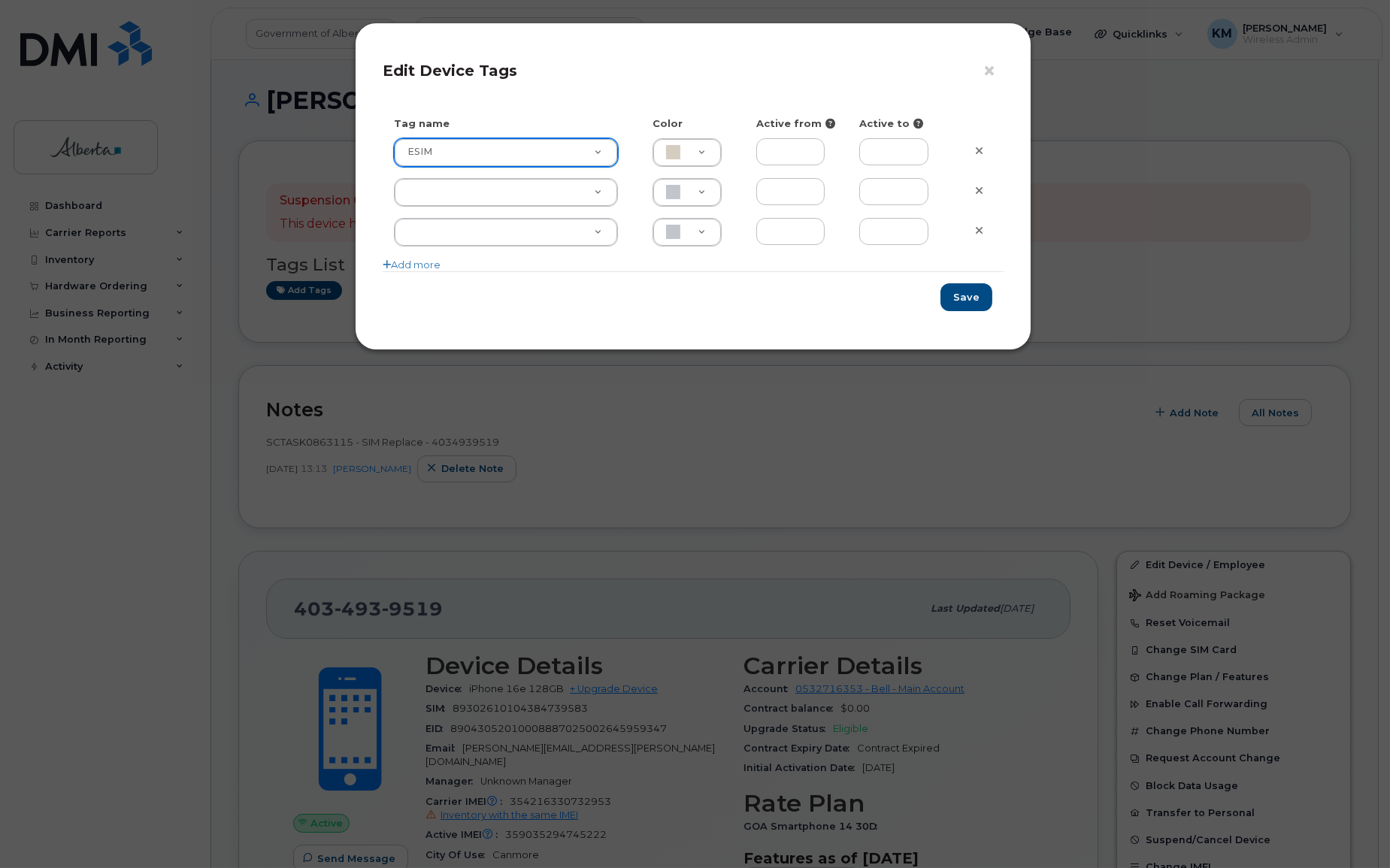
type input "ESIM"
type input "D6CDC1"
click at [953, 301] on button "Save" at bounding box center [966, 297] width 52 height 27
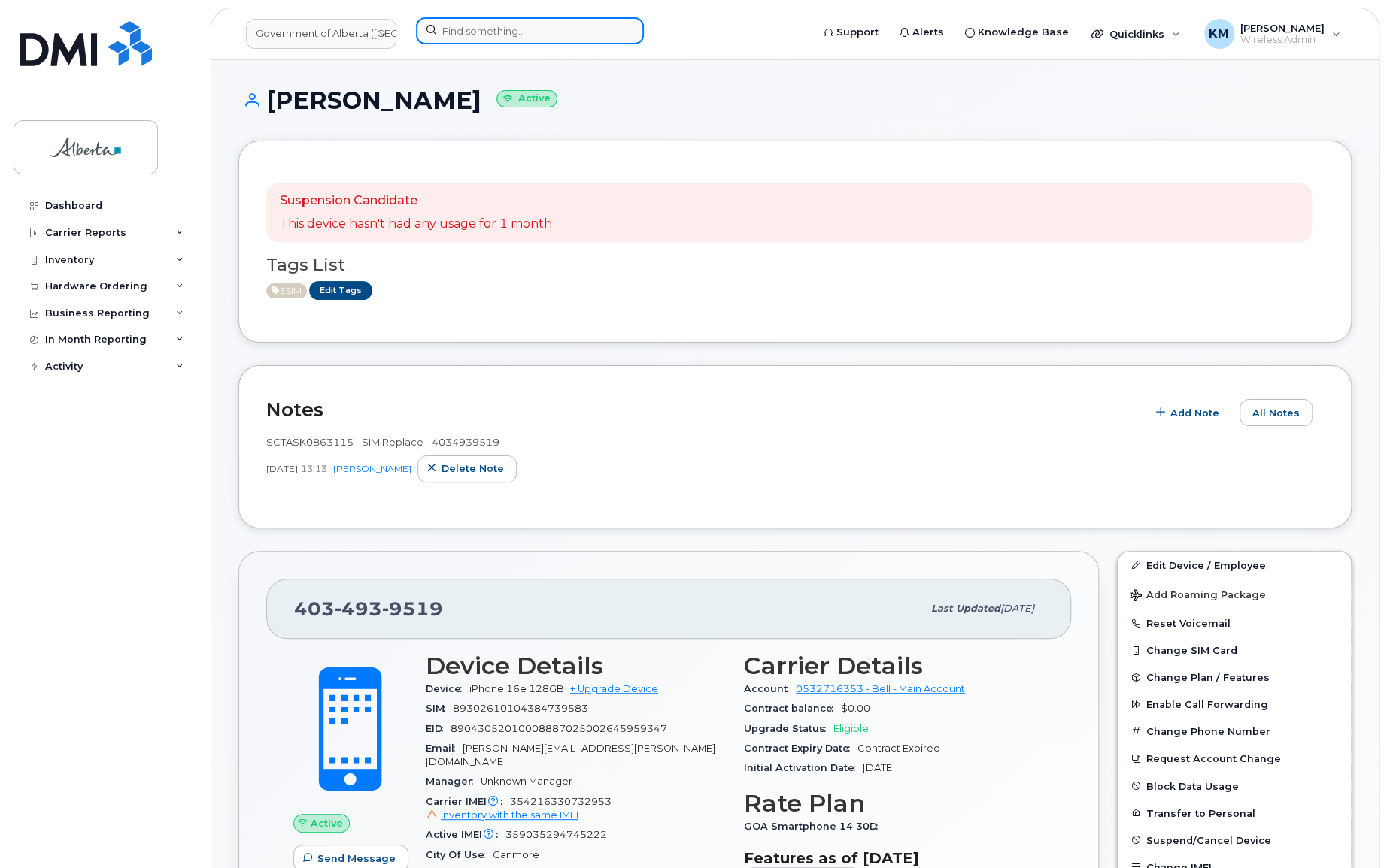
click at [483, 27] on input at bounding box center [530, 31] width 228 height 27
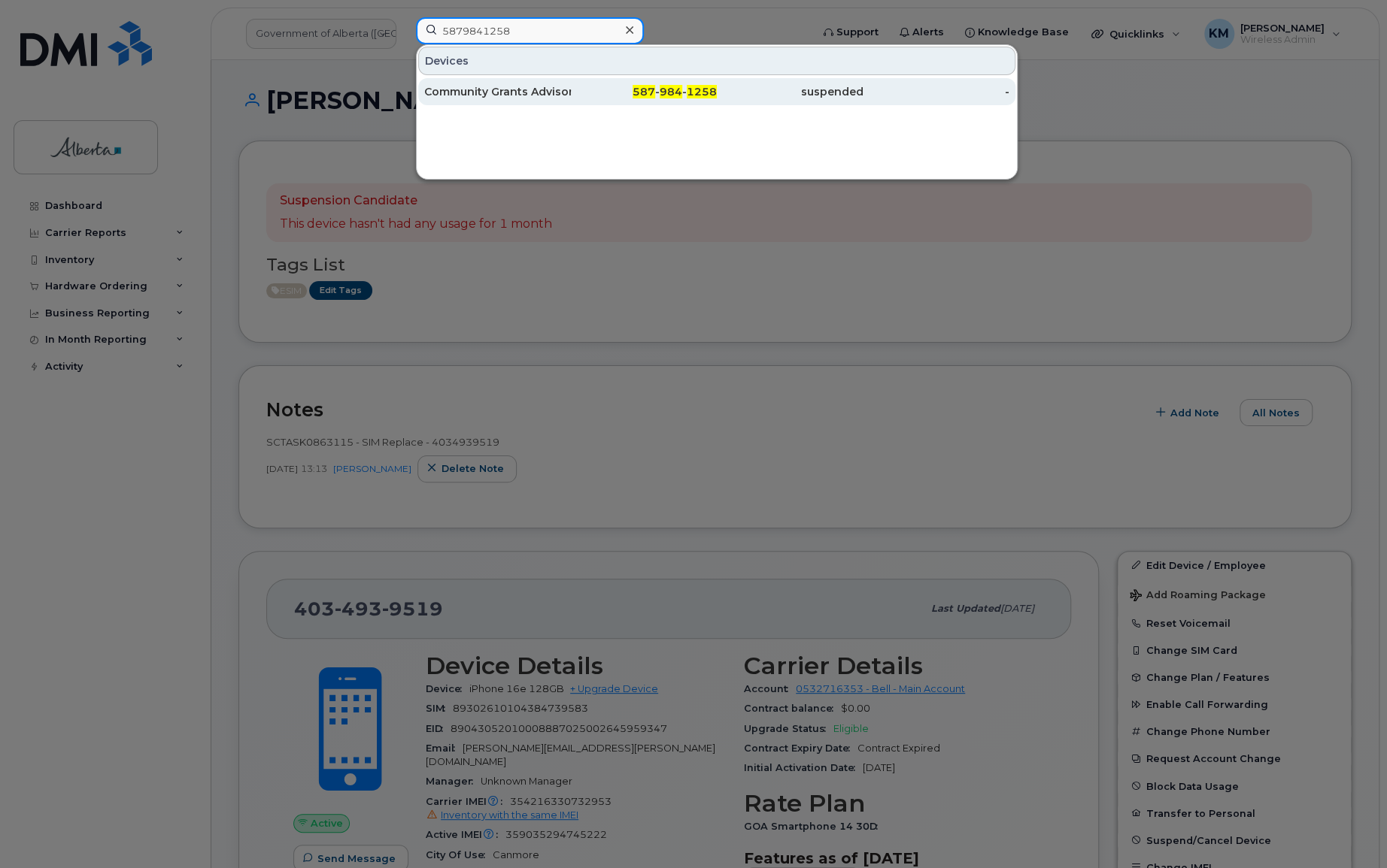
type input "5879841258"
click at [534, 94] on div "Community Grants Advisor Vacant" at bounding box center [497, 92] width 147 height 15
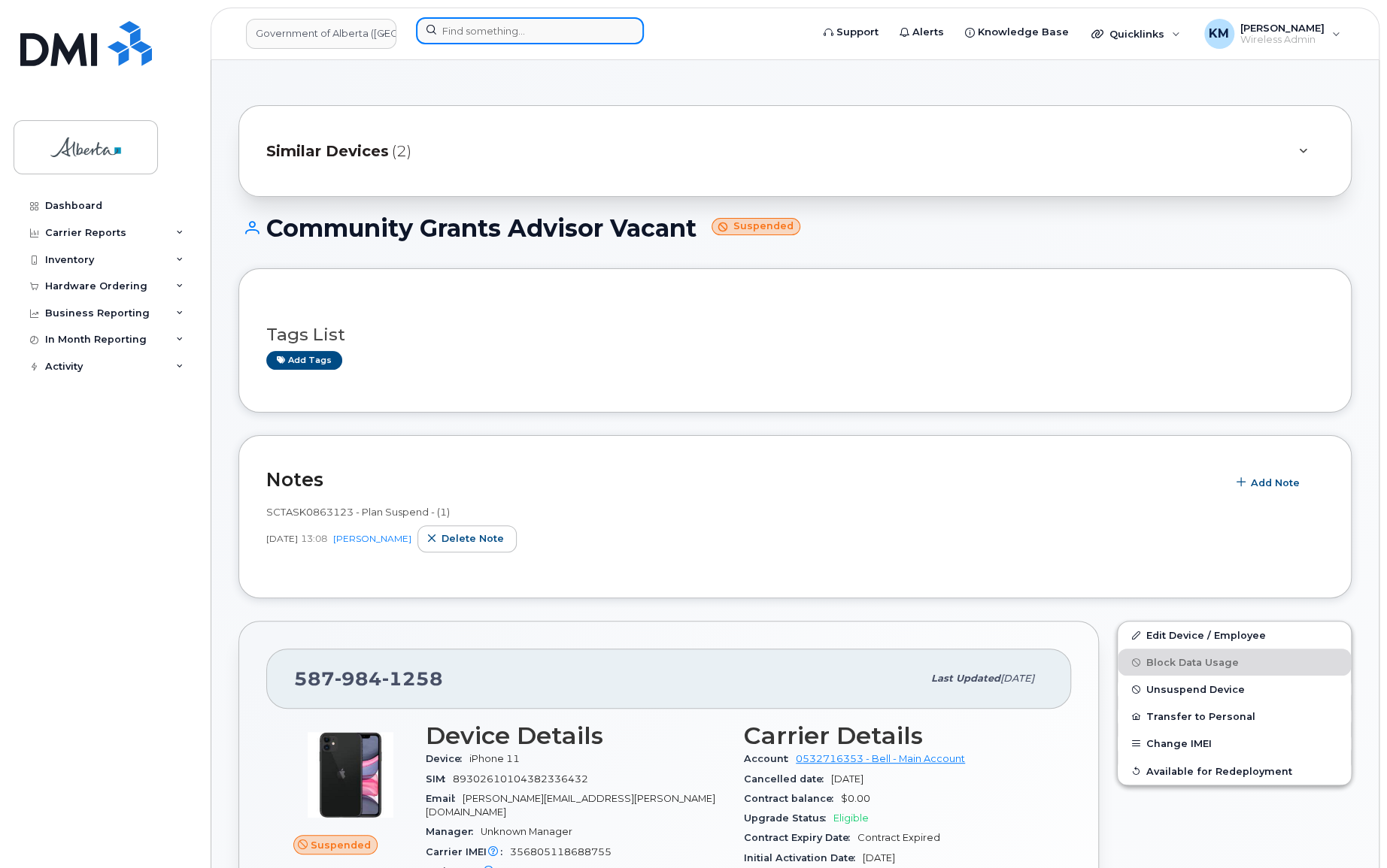
click at [474, 36] on input at bounding box center [530, 31] width 228 height 27
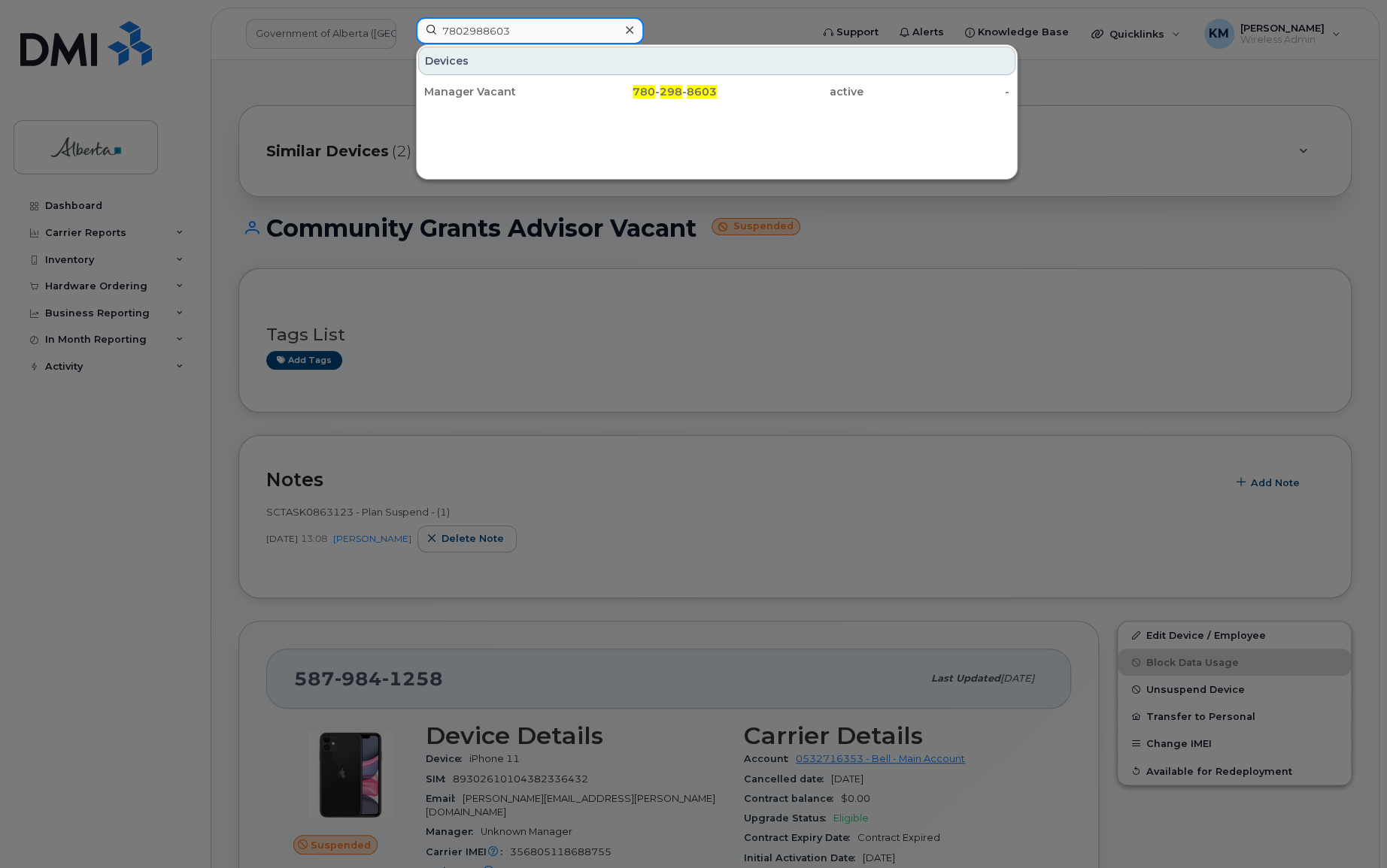
type input "7802988603"
click at [506, 89] on div "Manager Vacant" at bounding box center [497, 92] width 147 height 15
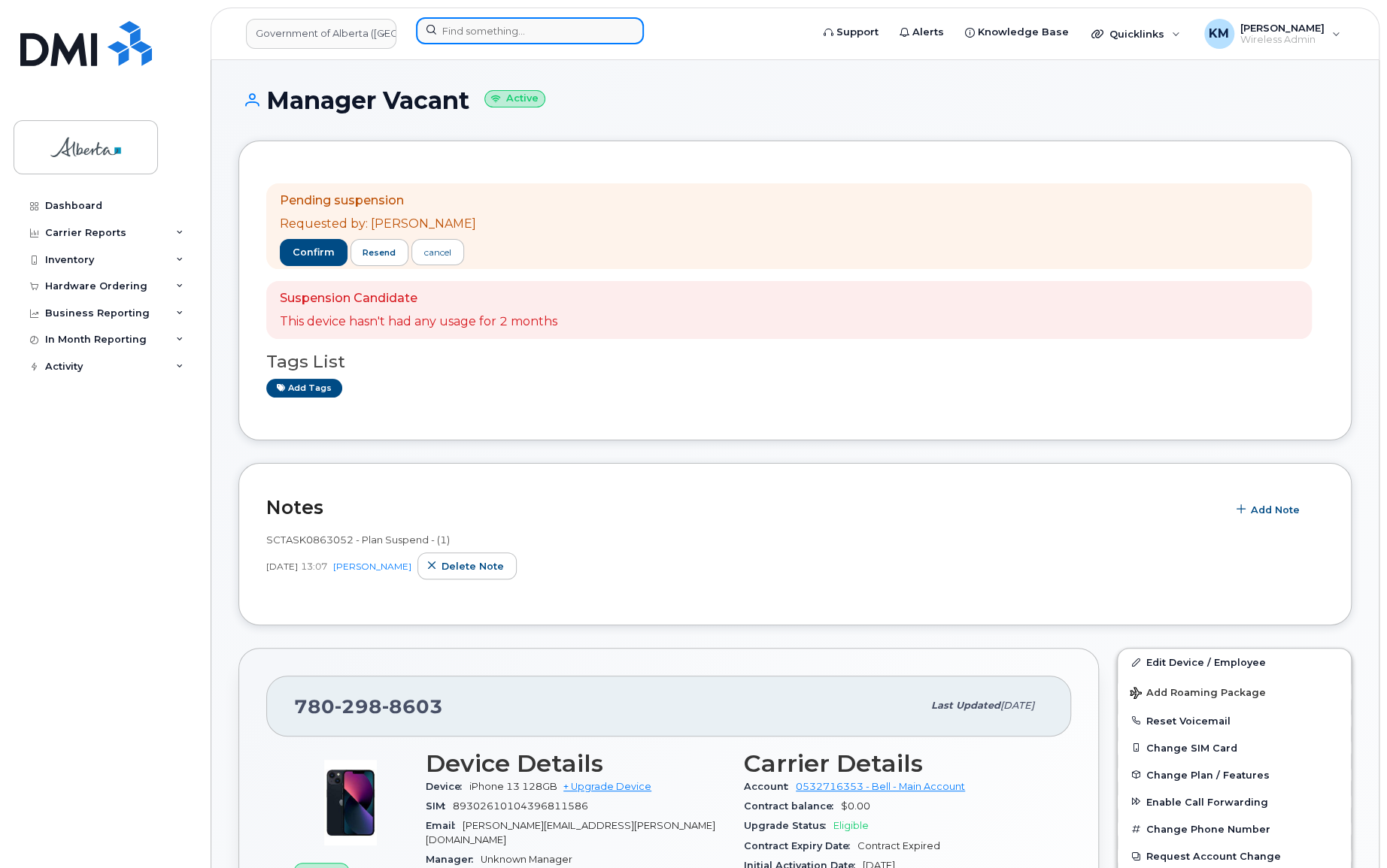
click at [467, 32] on input at bounding box center [530, 31] width 228 height 27
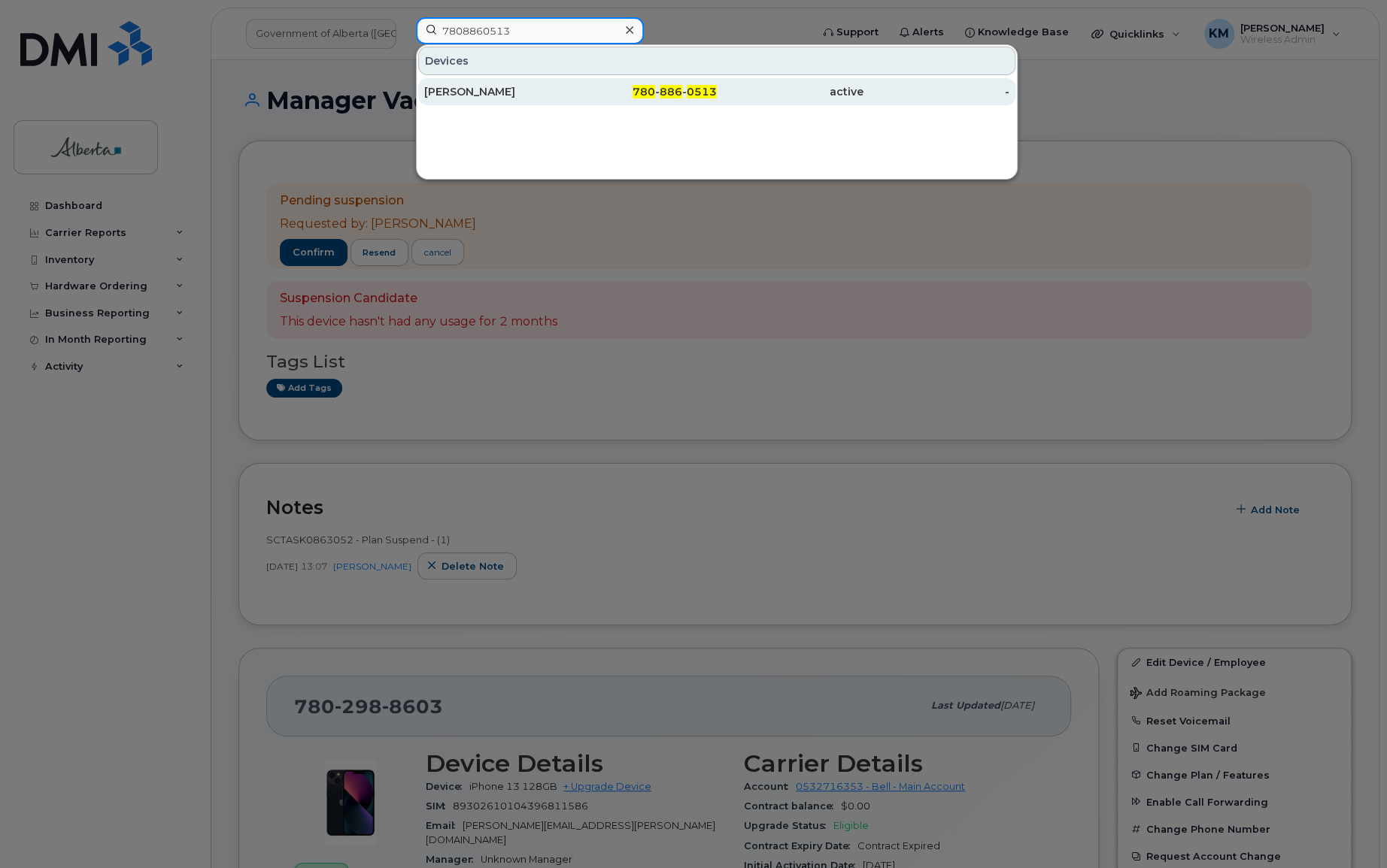
type input "7808860513"
click at [471, 92] on div "[PERSON_NAME]" at bounding box center [497, 92] width 147 height 15
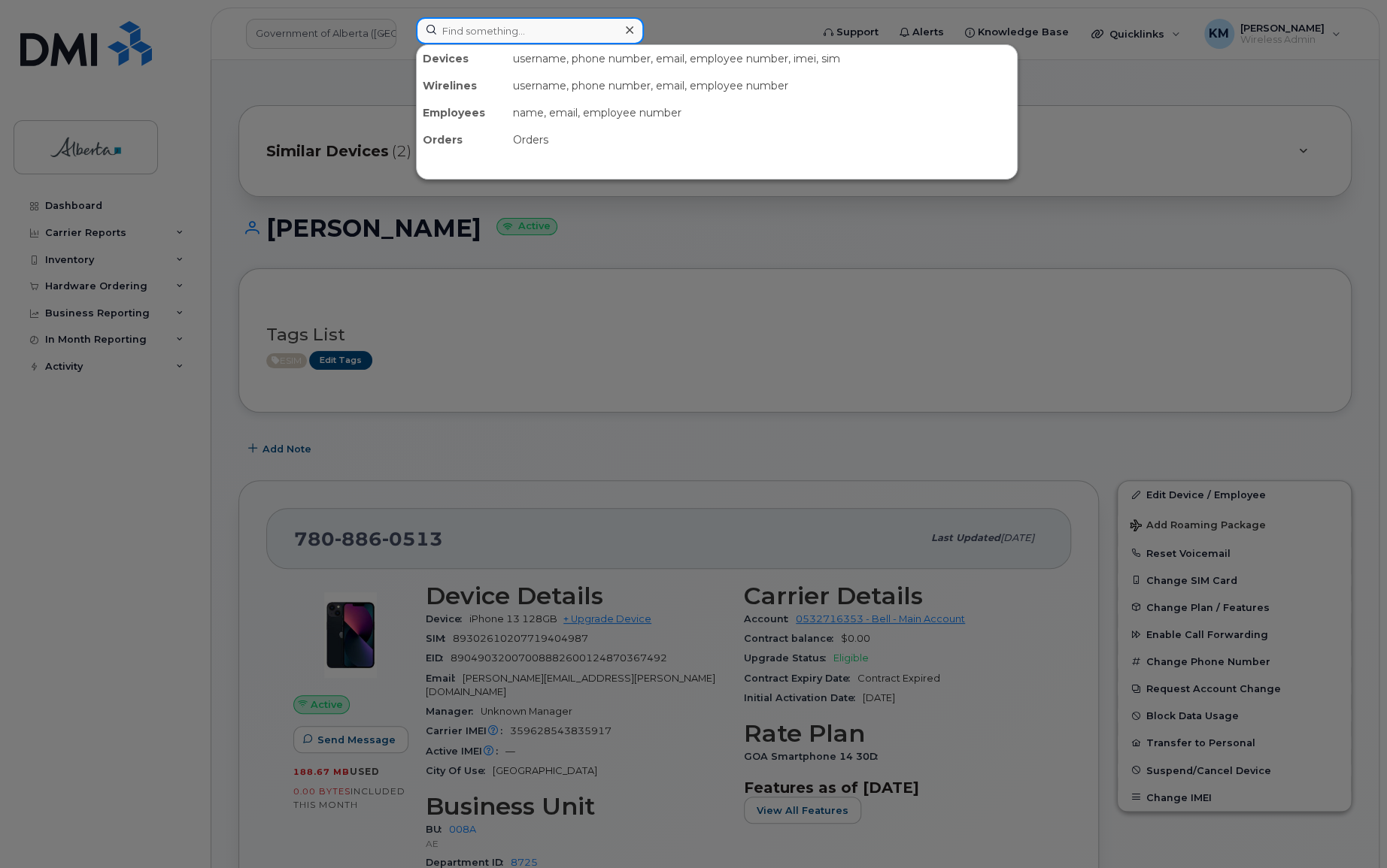
click at [463, 28] on input at bounding box center [530, 31] width 228 height 27
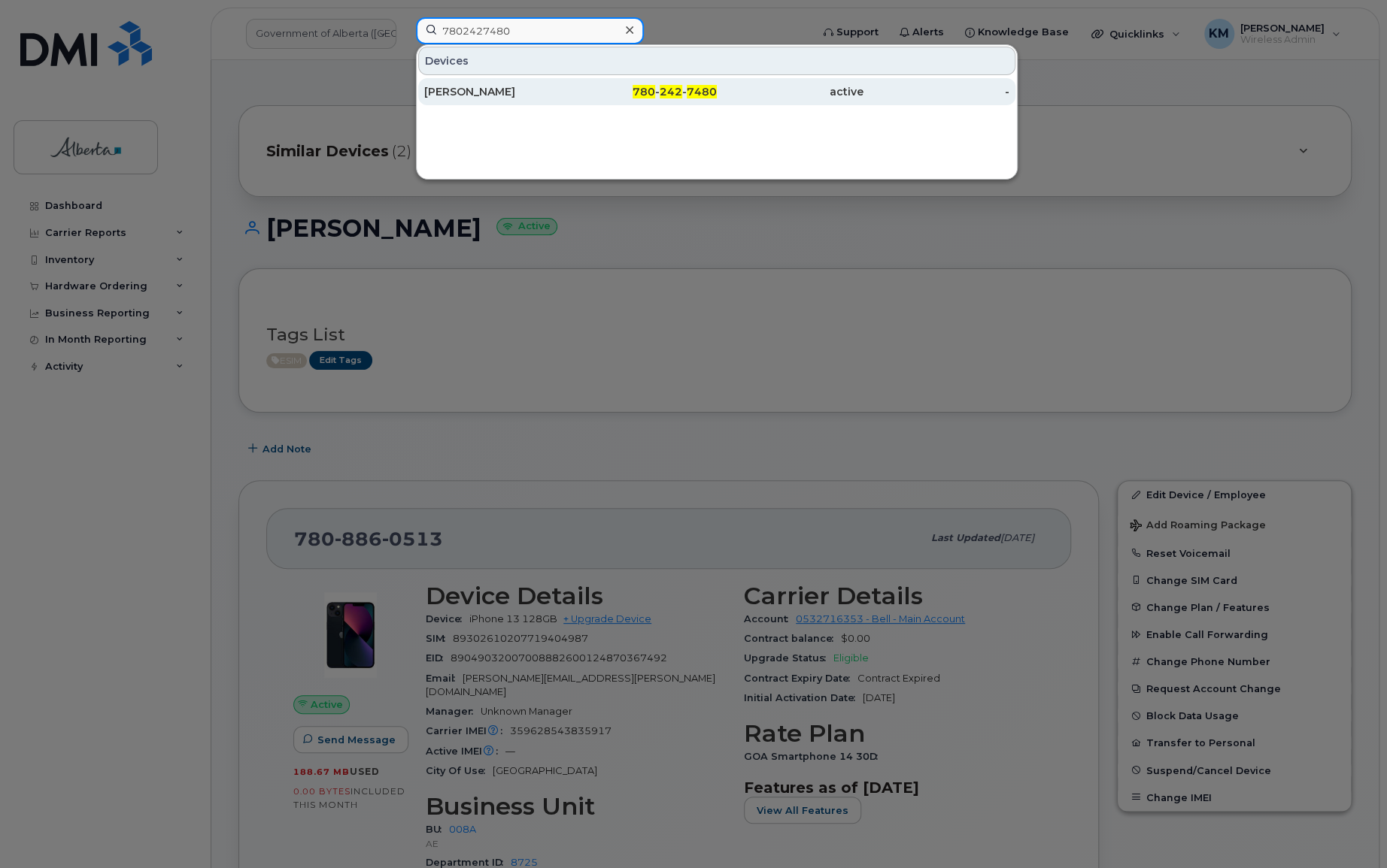
type input "7802427480"
click at [488, 92] on div "[PERSON_NAME]" at bounding box center [497, 92] width 147 height 15
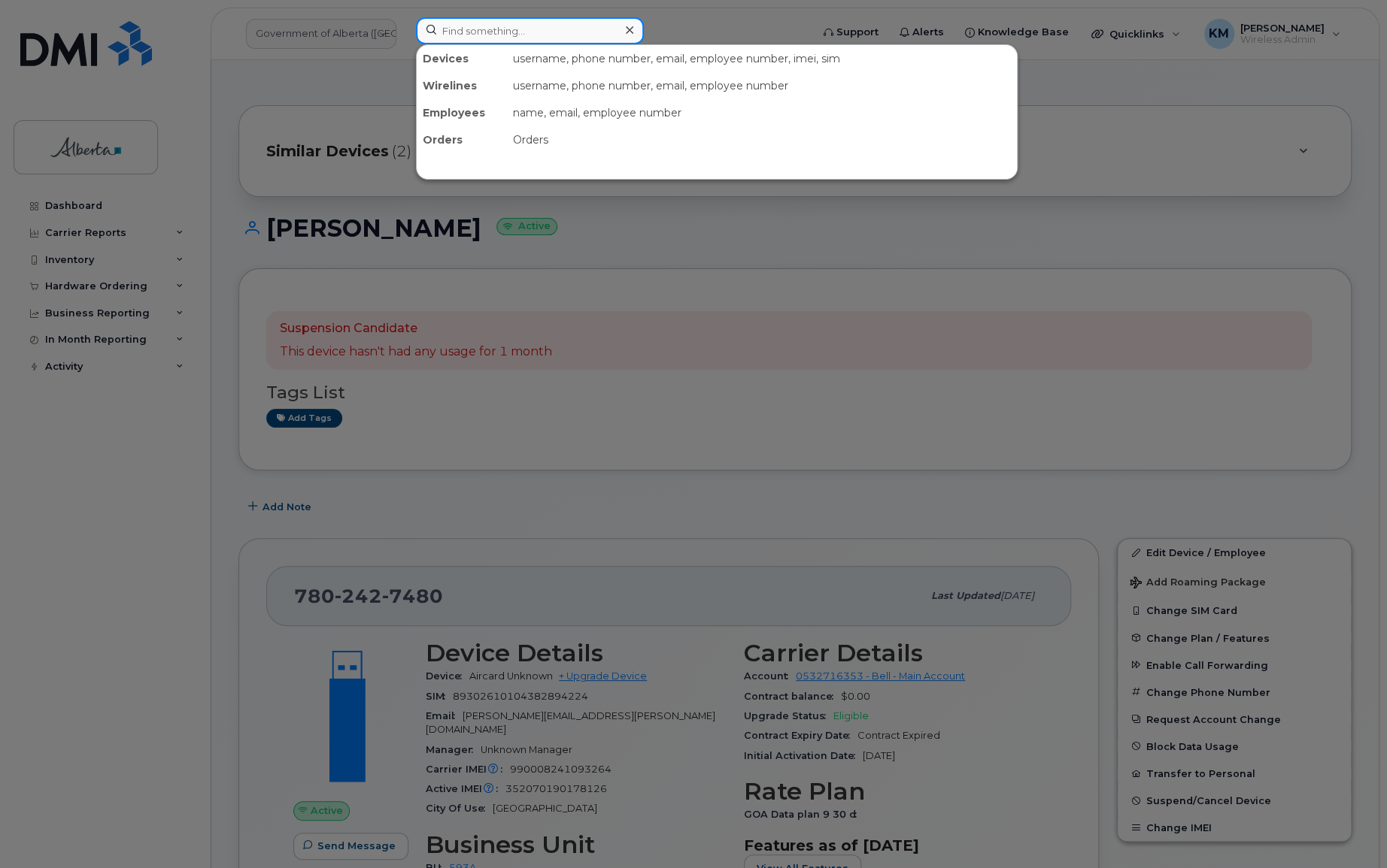
click at [460, 40] on input at bounding box center [530, 31] width 228 height 27
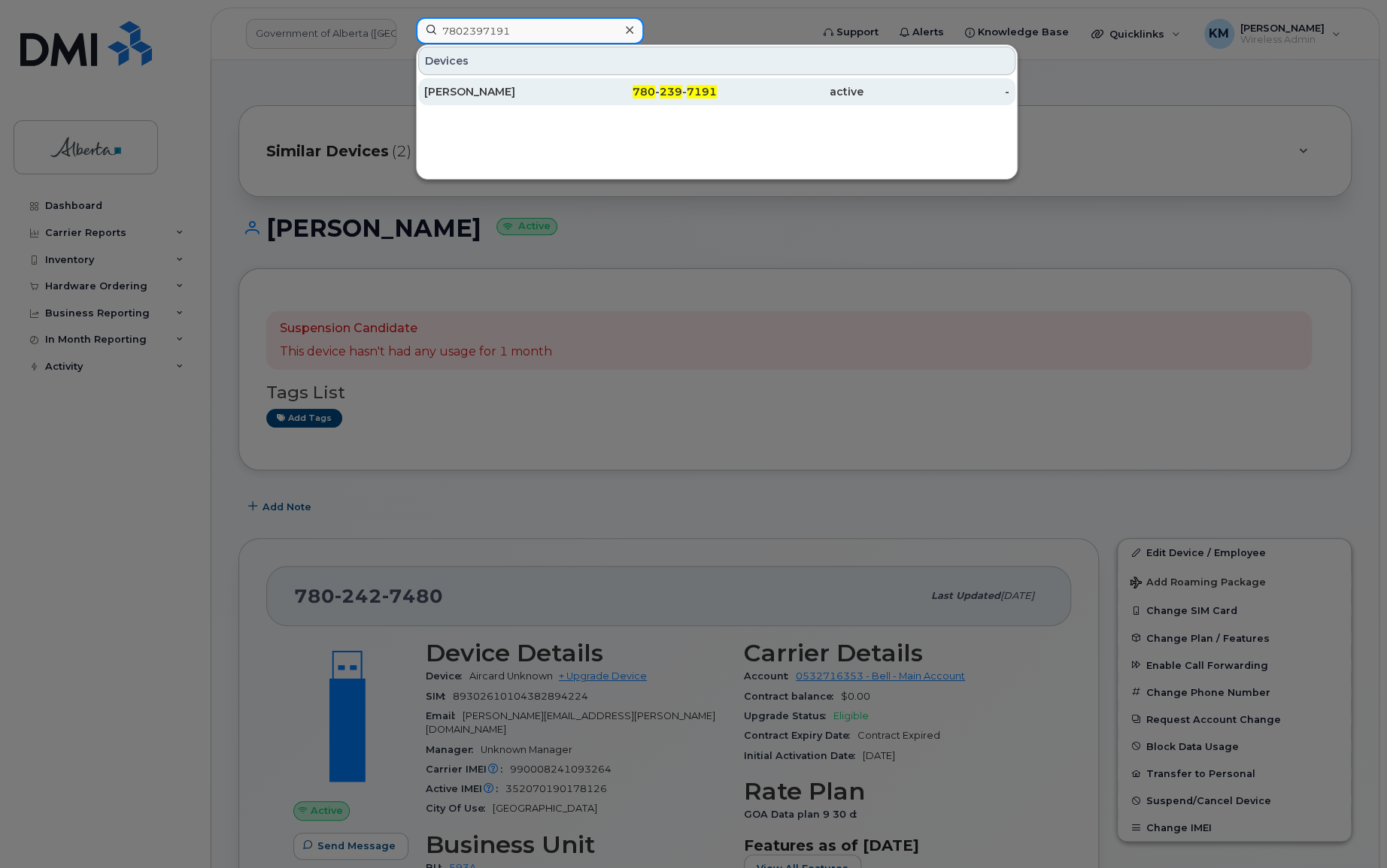
type input "7802397191"
click at [459, 89] on div "[PERSON_NAME]" at bounding box center [497, 92] width 147 height 15
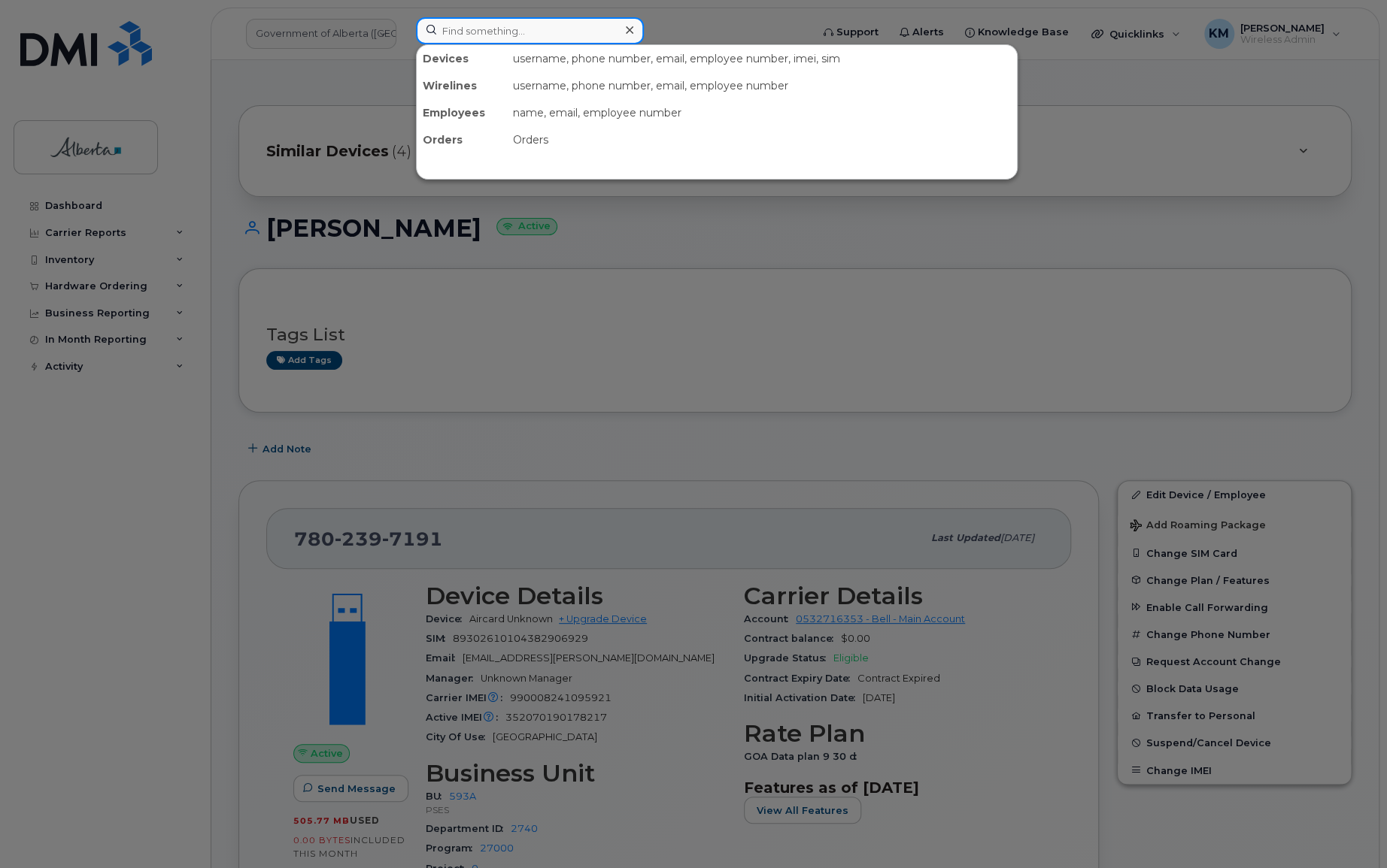
click at [468, 30] on input at bounding box center [530, 31] width 228 height 27
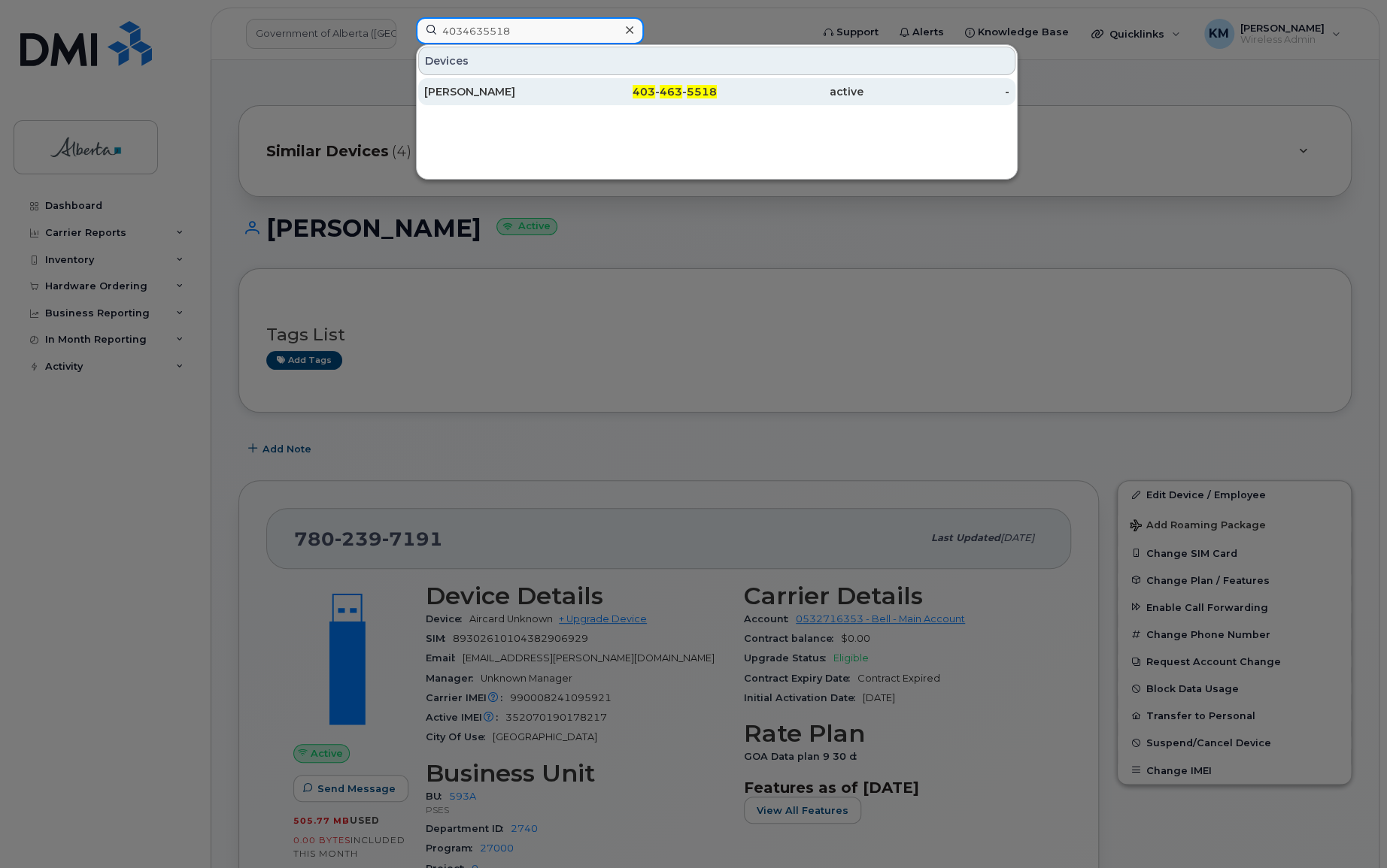
type input "4034635518"
click at [505, 92] on div "Mitchell Stukings" at bounding box center [497, 92] width 147 height 15
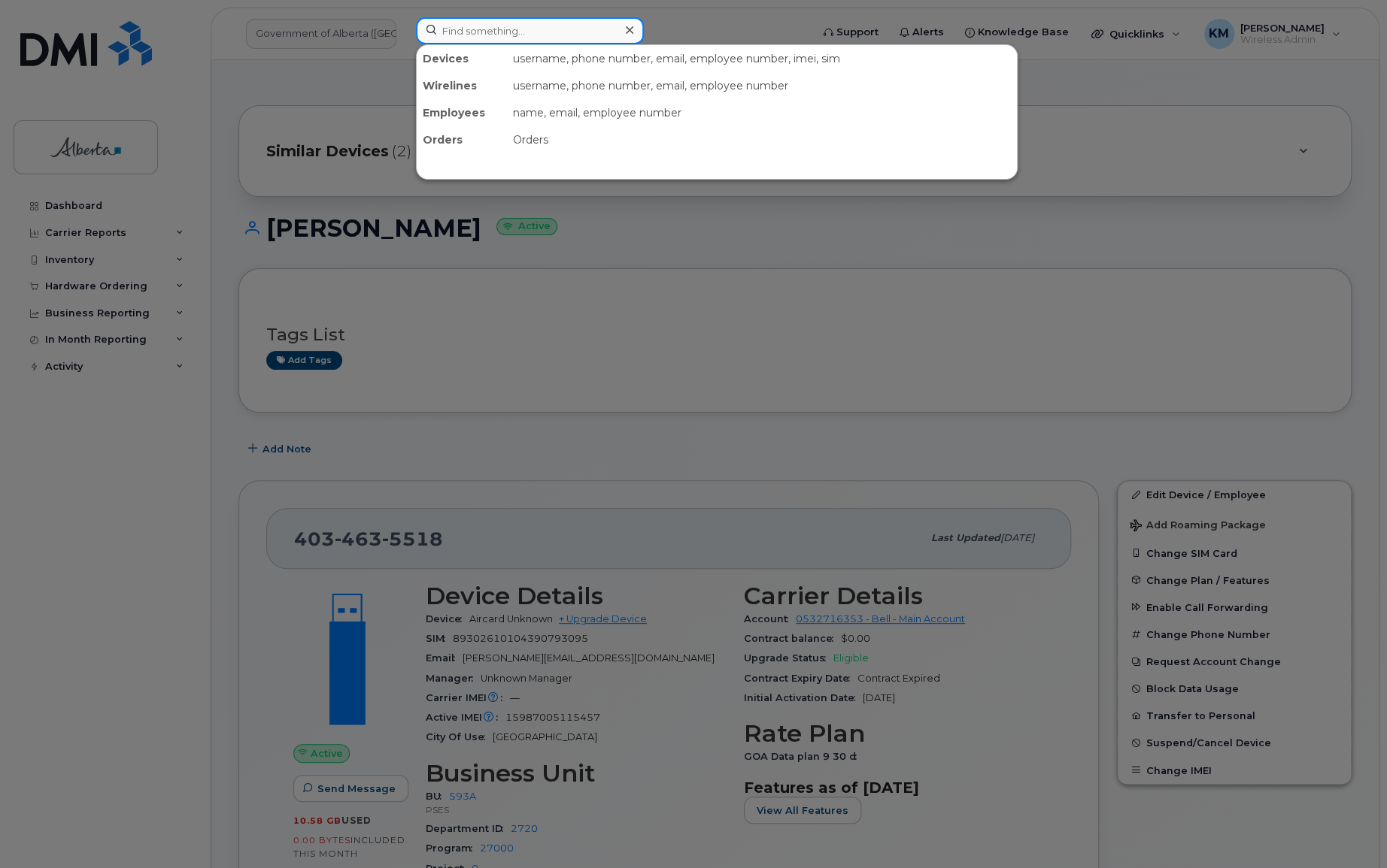
click at [466, 26] on input at bounding box center [530, 31] width 228 height 27
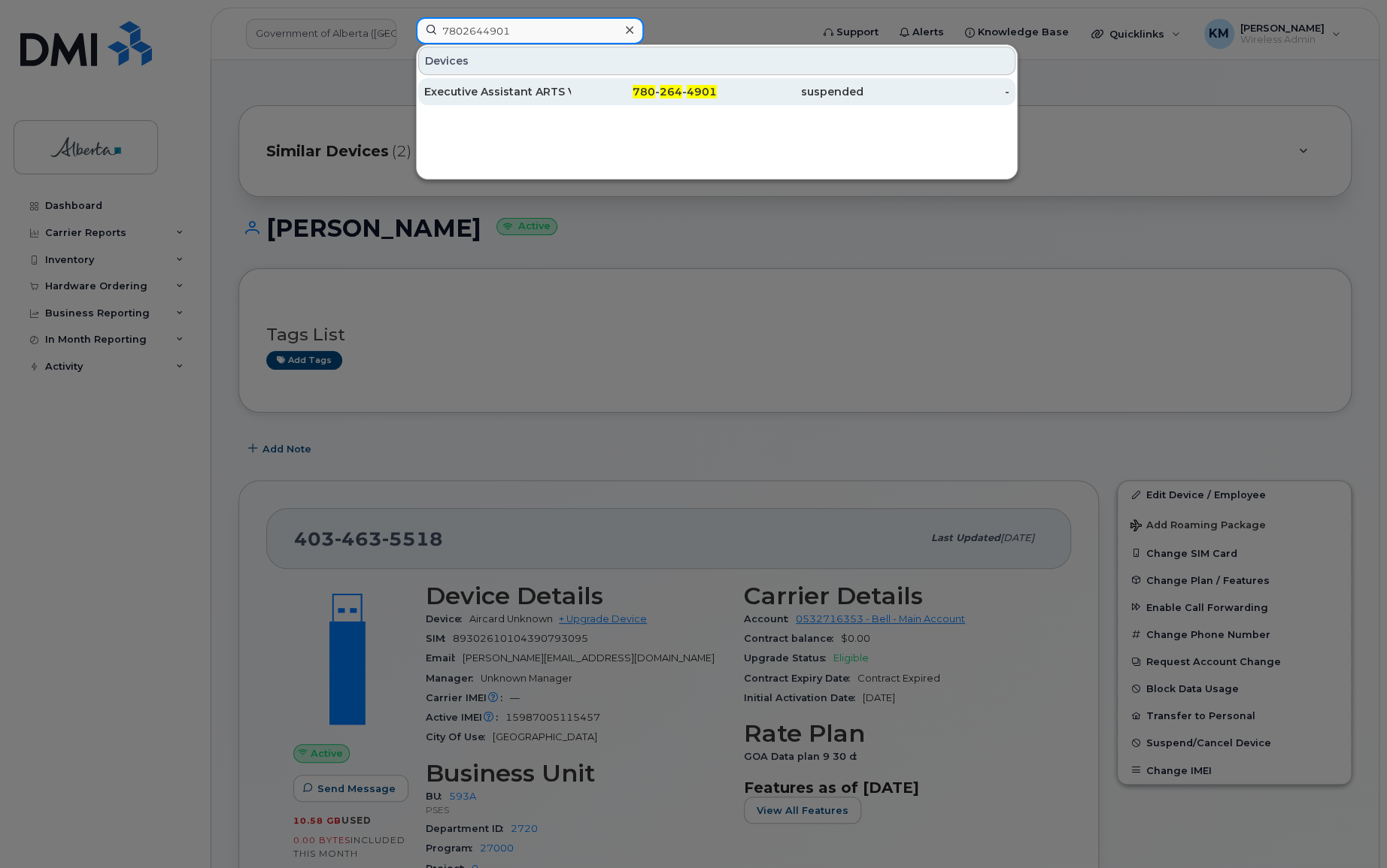
type input "7802644901"
click at [459, 92] on div "Executive Assistant ARTS Vacant" at bounding box center [497, 92] width 147 height 15
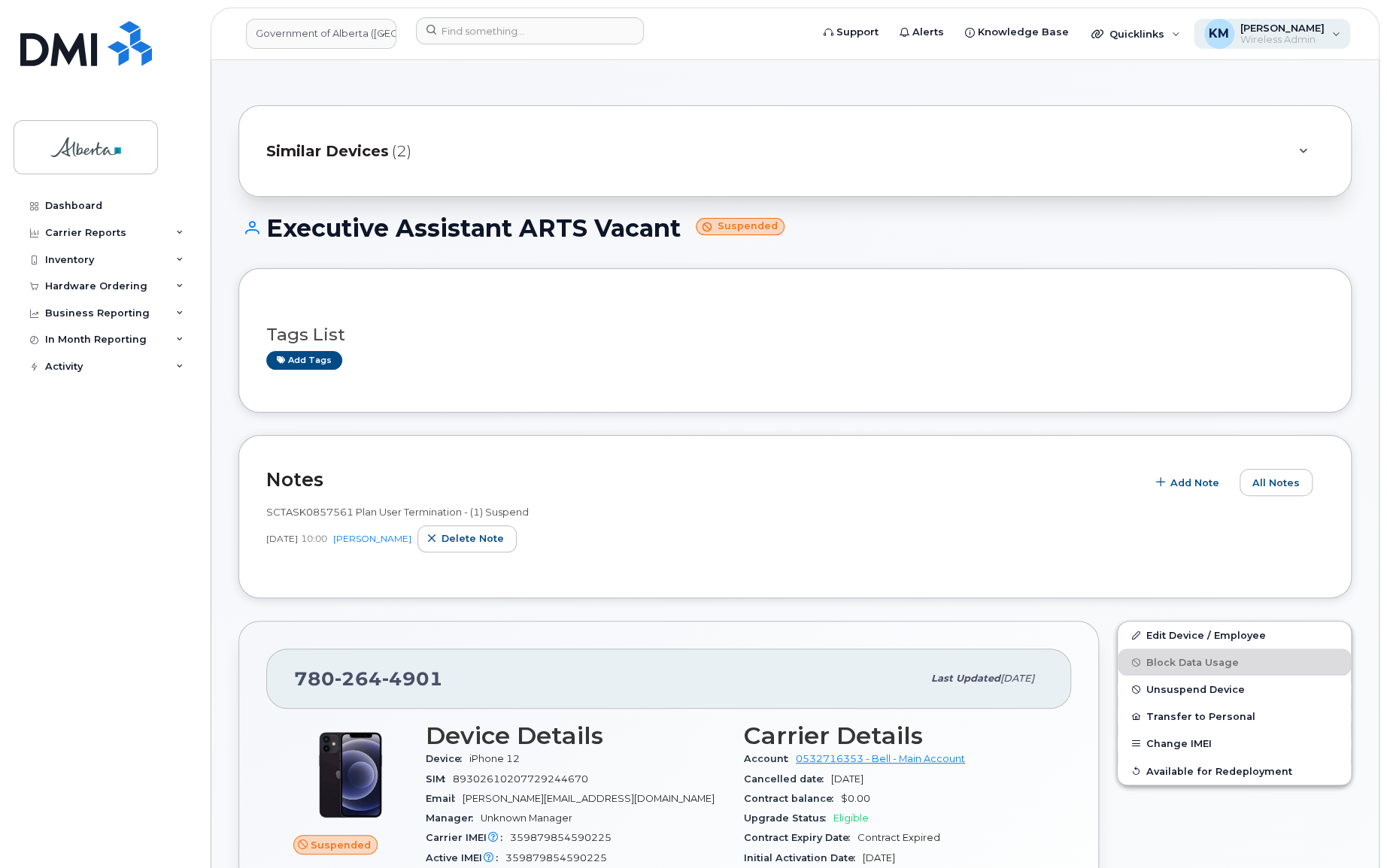
click at [1263, 31] on span "[PERSON_NAME]" at bounding box center [1282, 28] width 84 height 12
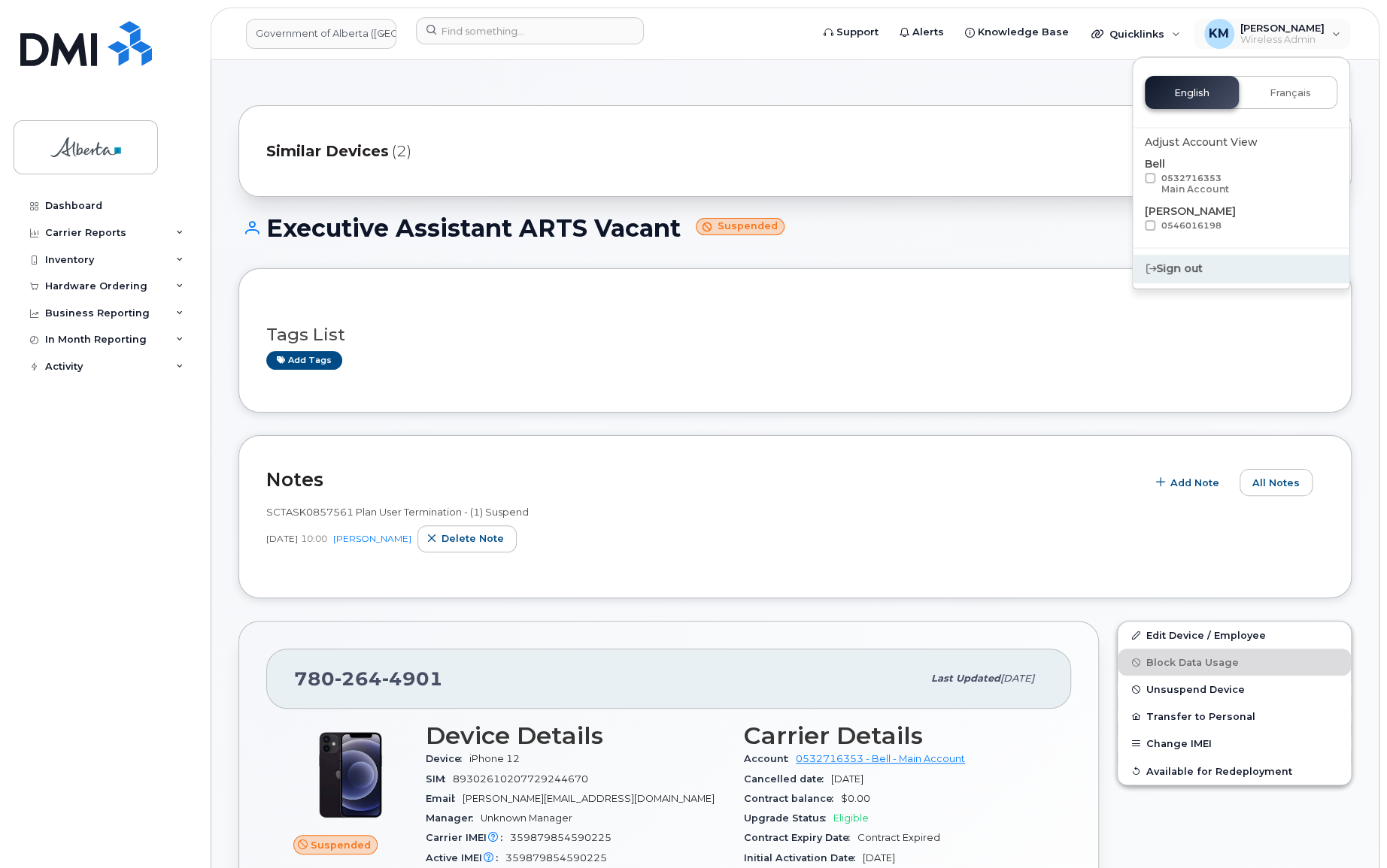
click at [1164, 266] on div "Sign out" at bounding box center [1241, 269] width 217 height 27
